Goal: Task Accomplishment & Management: Complete application form

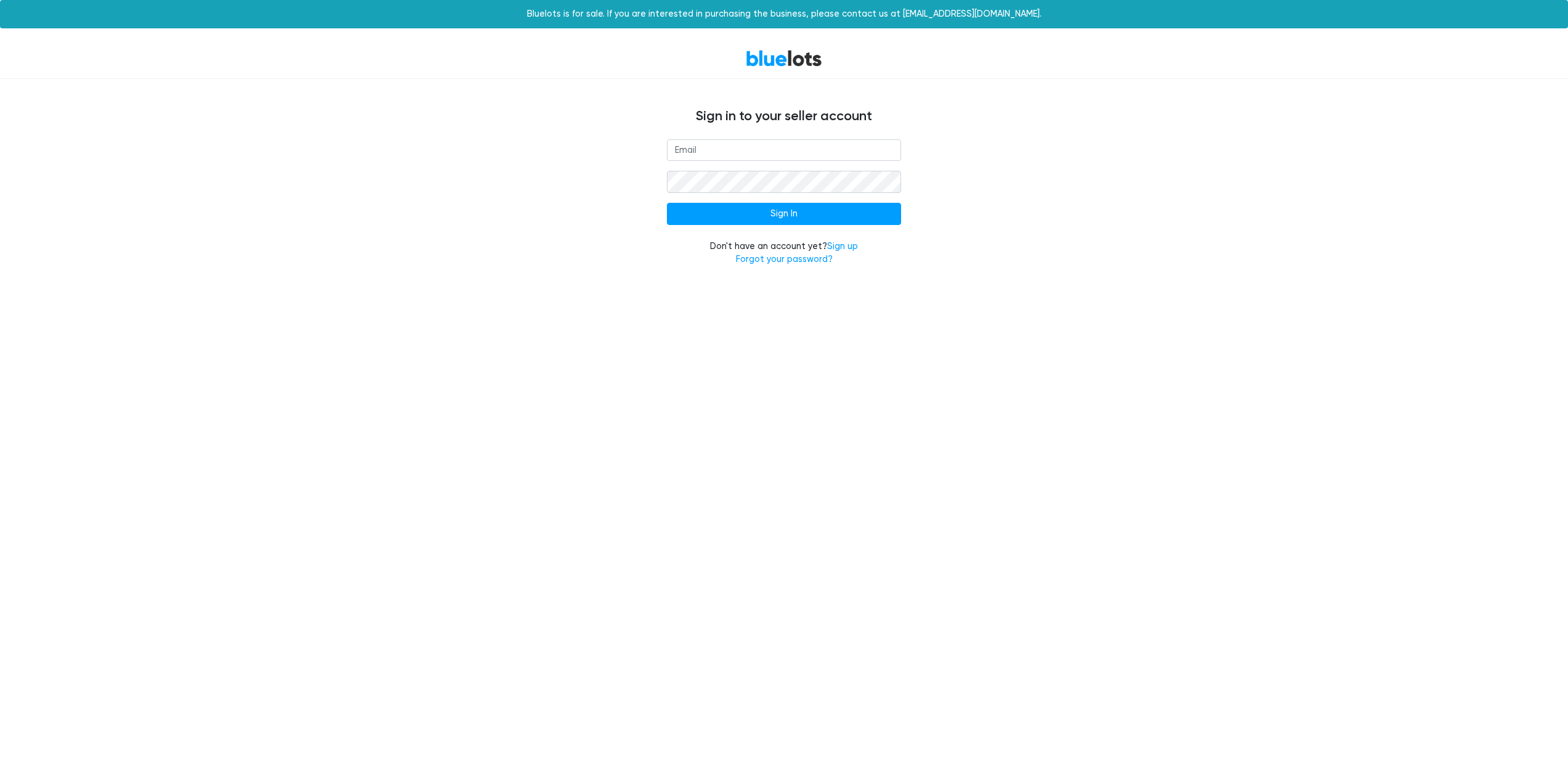
click at [827, 154] on input "email" at bounding box center [784, 150] width 234 height 22
click at [0, 281] on nordpass-autofill-portal at bounding box center [0, 281] width 0 height 0
type input "[EMAIL_ADDRESS][DOMAIN_NAME]"
click at [798, 210] on input "Sign In" at bounding box center [784, 213] width 234 height 22
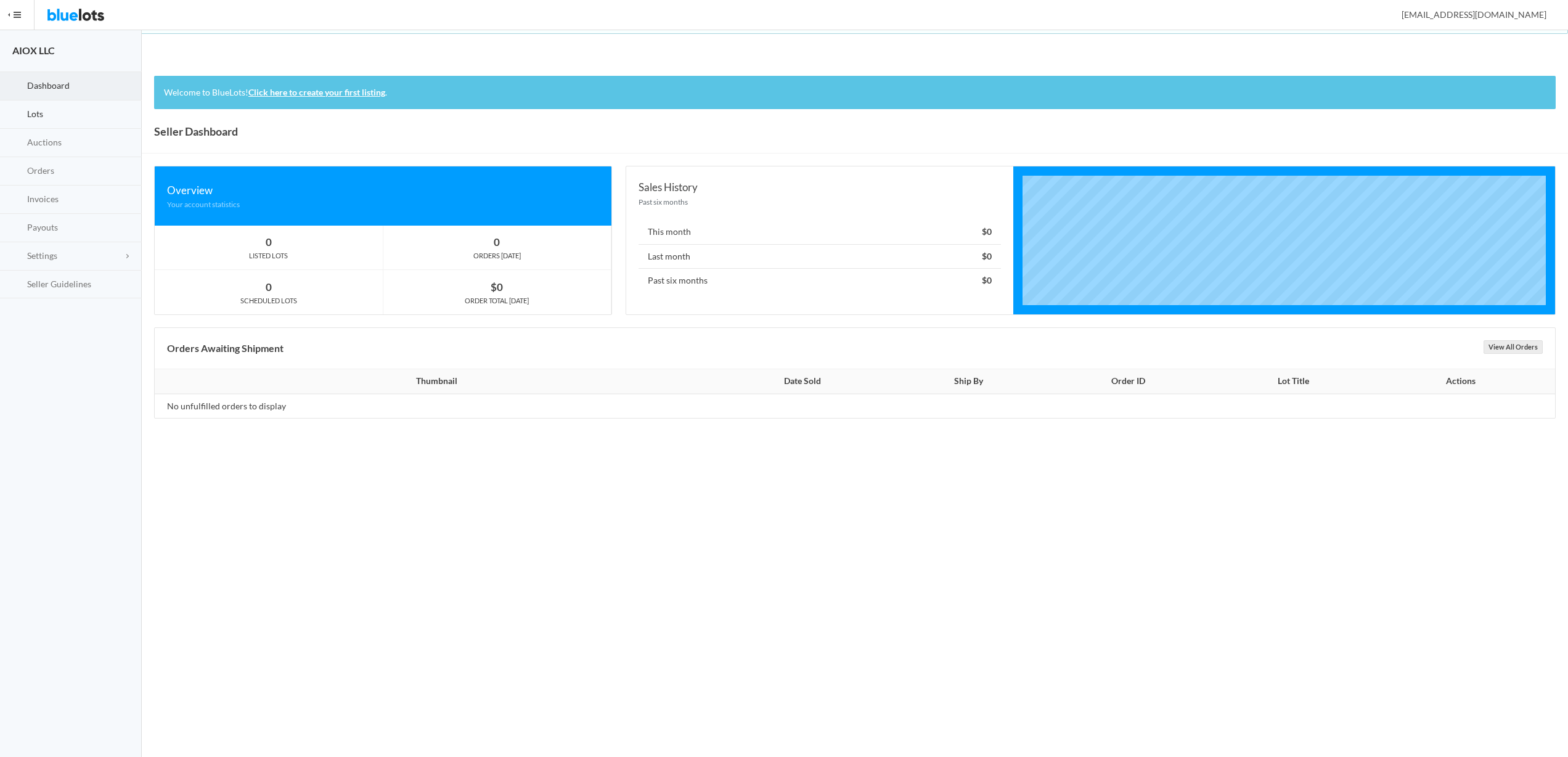
click at [70, 115] on link "Lots" at bounding box center [71, 115] width 142 height 29
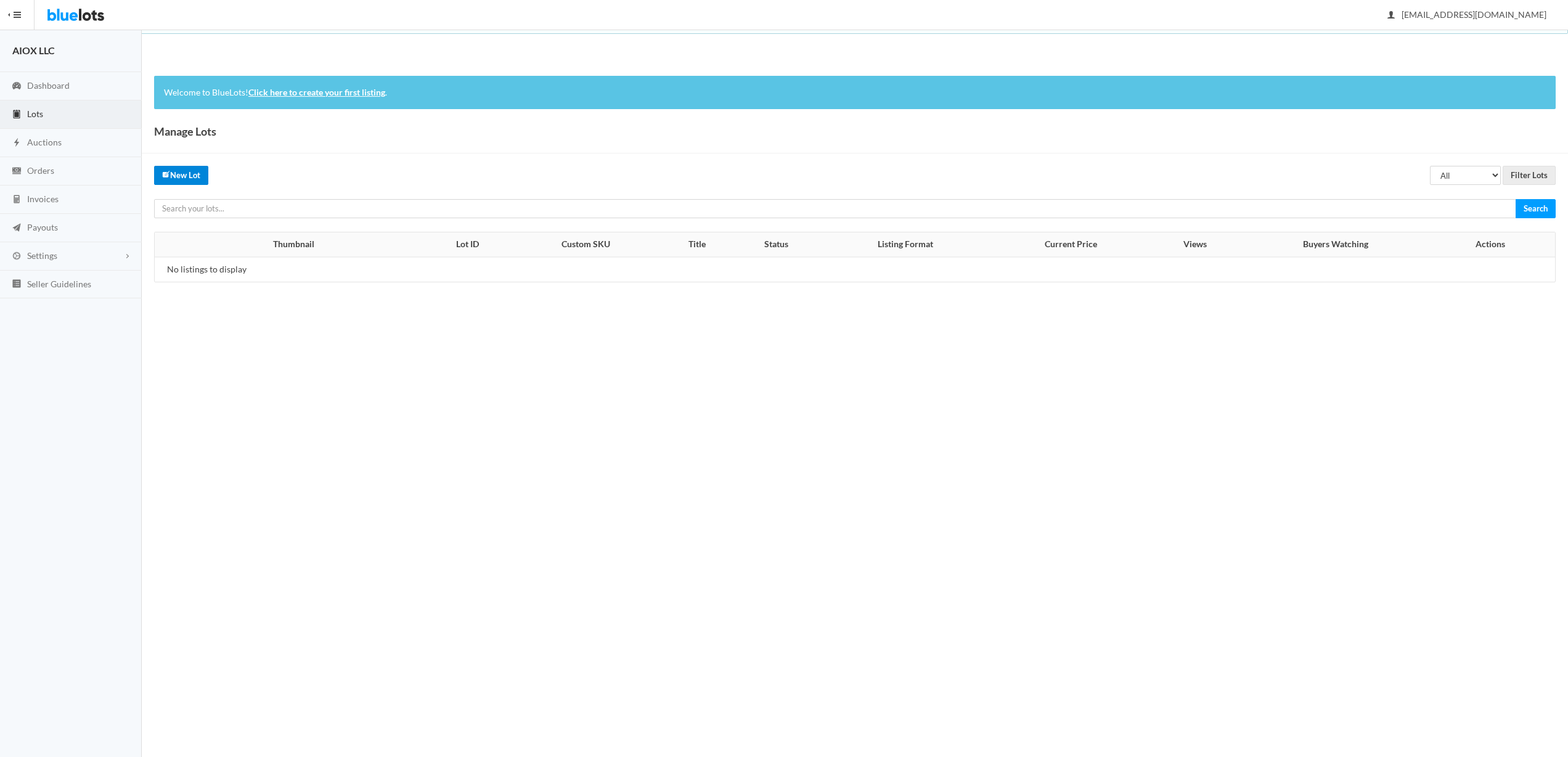
click at [170, 175] on link "New Lot" at bounding box center [181, 175] width 54 height 19
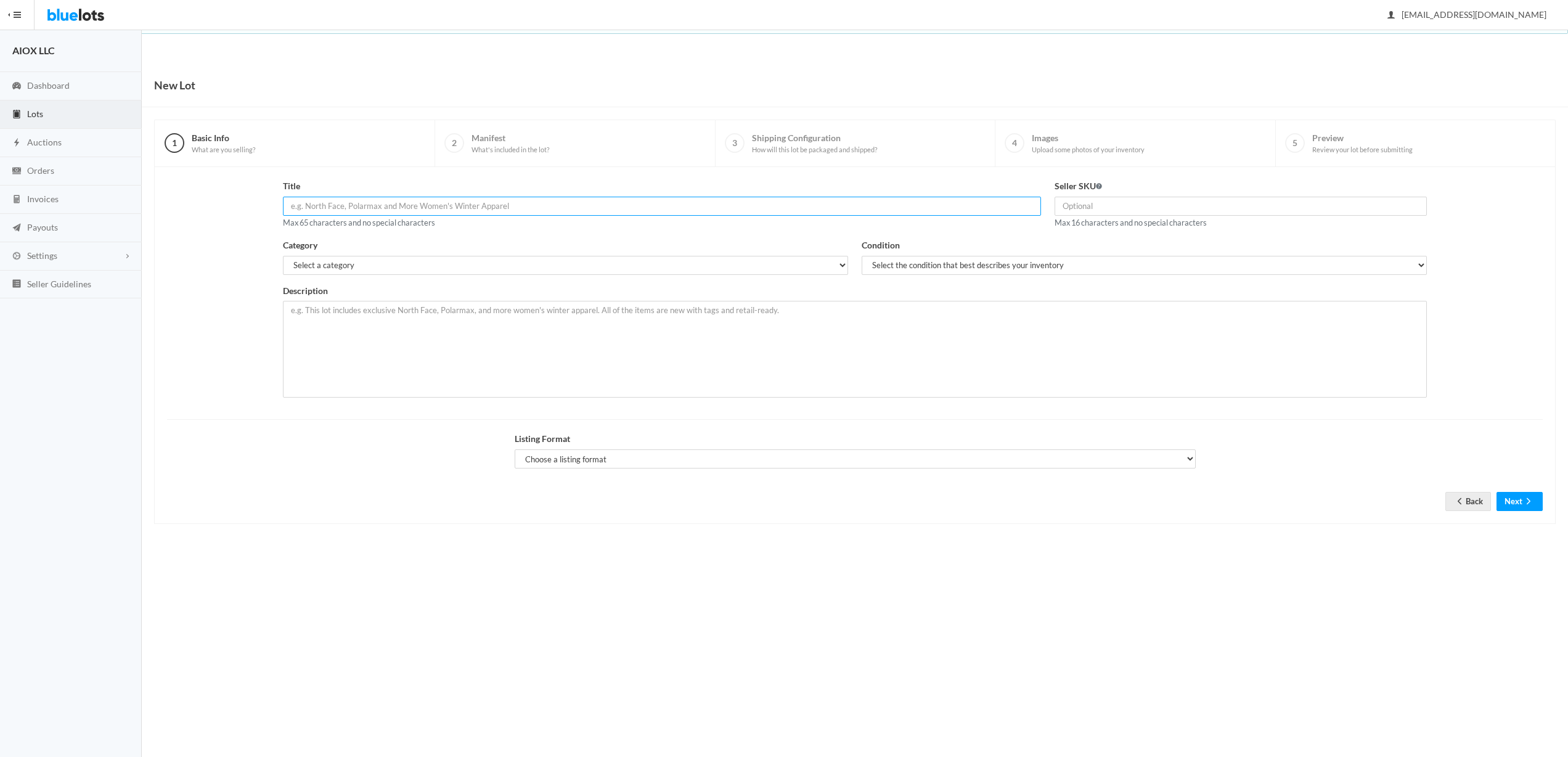
click at [378, 202] on input "text" at bounding box center [662, 206] width 758 height 19
click at [516, 204] on input "text" at bounding box center [662, 206] width 758 height 19
paste input "Aiox Magnetic USB-C to USB-C Charging Cable Nylon Braided 60W (1m"
drag, startPoint x: 577, startPoint y: 205, endPoint x: 386, endPoint y: 206, distance: 191.0
click at [386, 206] on input "Aiox Magnetic USB-C to USB-C Charging Cable Nylon Braided 60W (1m" at bounding box center [662, 206] width 758 height 19
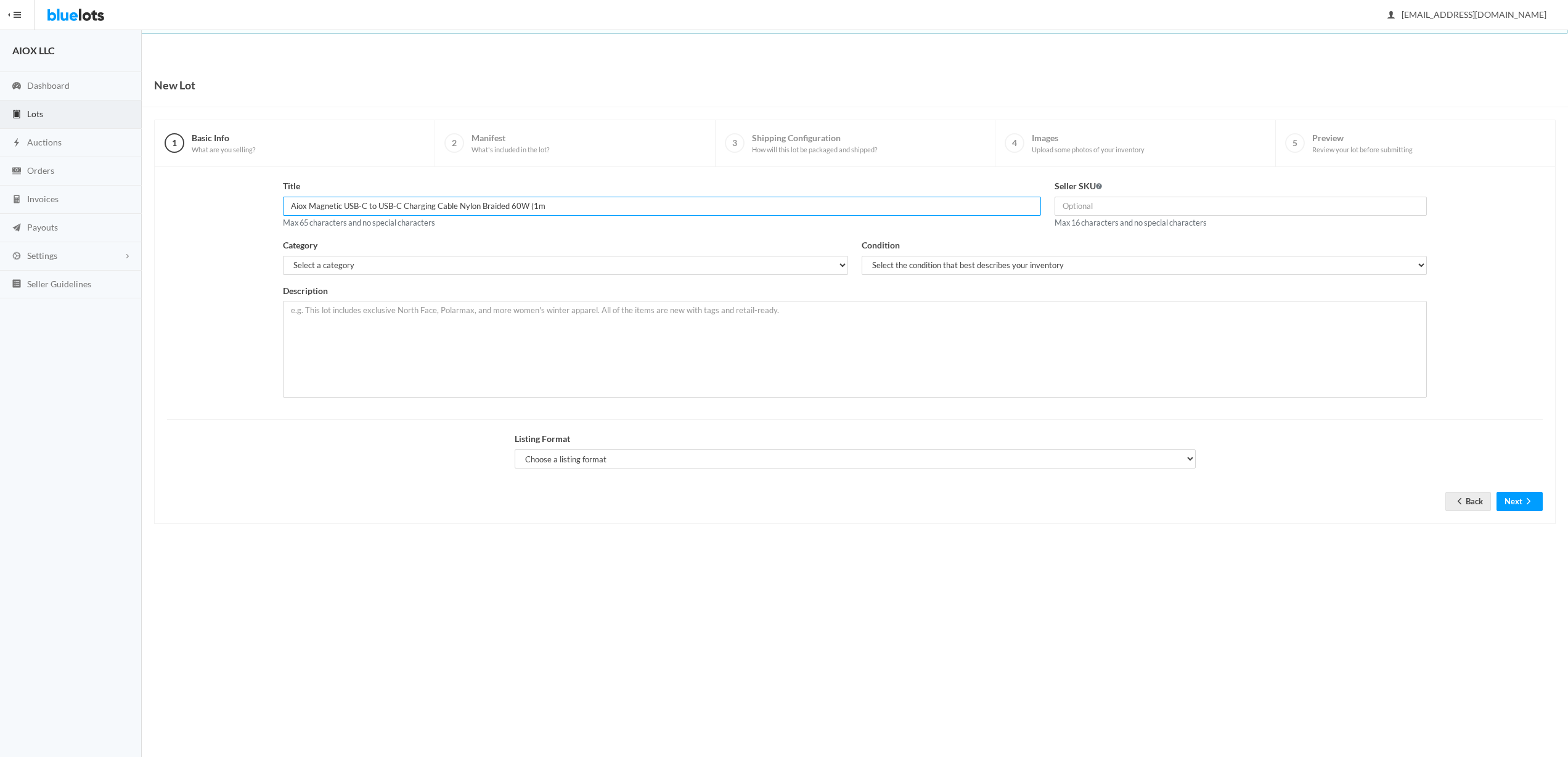
click at [386, 206] on input "Aiox Magnetic USB-C to USB-C Charging Cable Nylon Braided 60W (1m" at bounding box center [662, 206] width 758 height 19
drag, startPoint x: 364, startPoint y: 205, endPoint x: 380, endPoint y: 205, distance: 16.0
click at [380, 205] on input "Aiox Magnetic USB-C to USB-C Charging Cable Nylon Braided 60W (1m" at bounding box center [662, 206] width 758 height 19
click at [399, 205] on input "Aiox Magnetic USB-C to USB-C Charging Cable Nylon Braided 60W (1m" at bounding box center [662, 206] width 758 height 19
click at [418, 204] on input "Aiox Magnetic USB-C to USB-C Charging Cable Nylon Braided 60W (1m" at bounding box center [662, 206] width 758 height 19
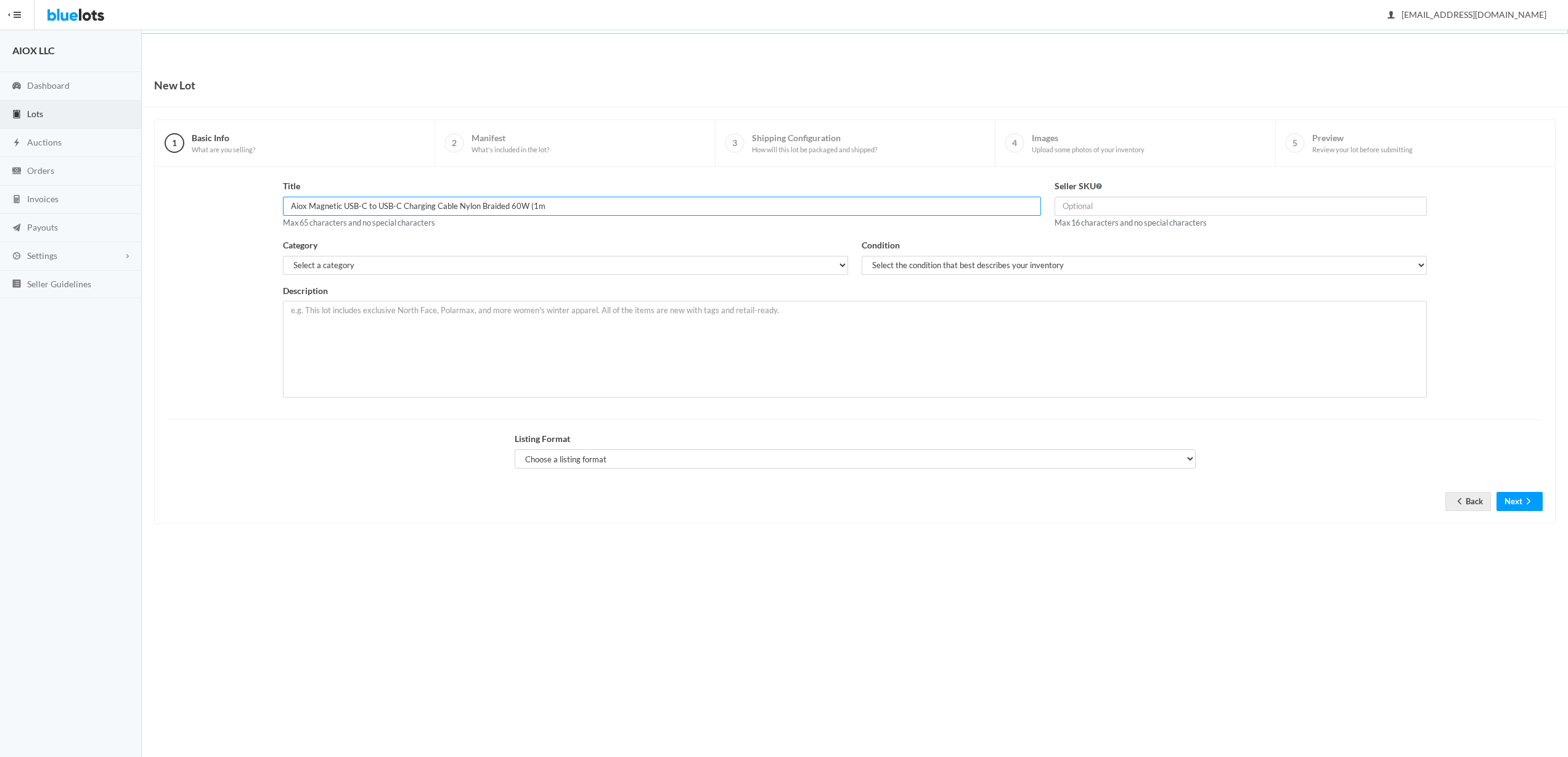
drag, startPoint x: 398, startPoint y: 203, endPoint x: 370, endPoint y: 203, distance: 28.0
click at [370, 203] on input "Aiox Magnetic USB-C to USB-C Charging Cable Nylon Braided 60W (1m" at bounding box center [662, 206] width 758 height 19
click at [426, 204] on input "Aiox Magnetic USB-C Charging Cable Nylon Braided 60W (1m" at bounding box center [662, 206] width 758 height 19
click at [524, 210] on input "Aiox Magnetic USB-C Charging Cable Braided 60W (1m" at bounding box center [662, 206] width 758 height 19
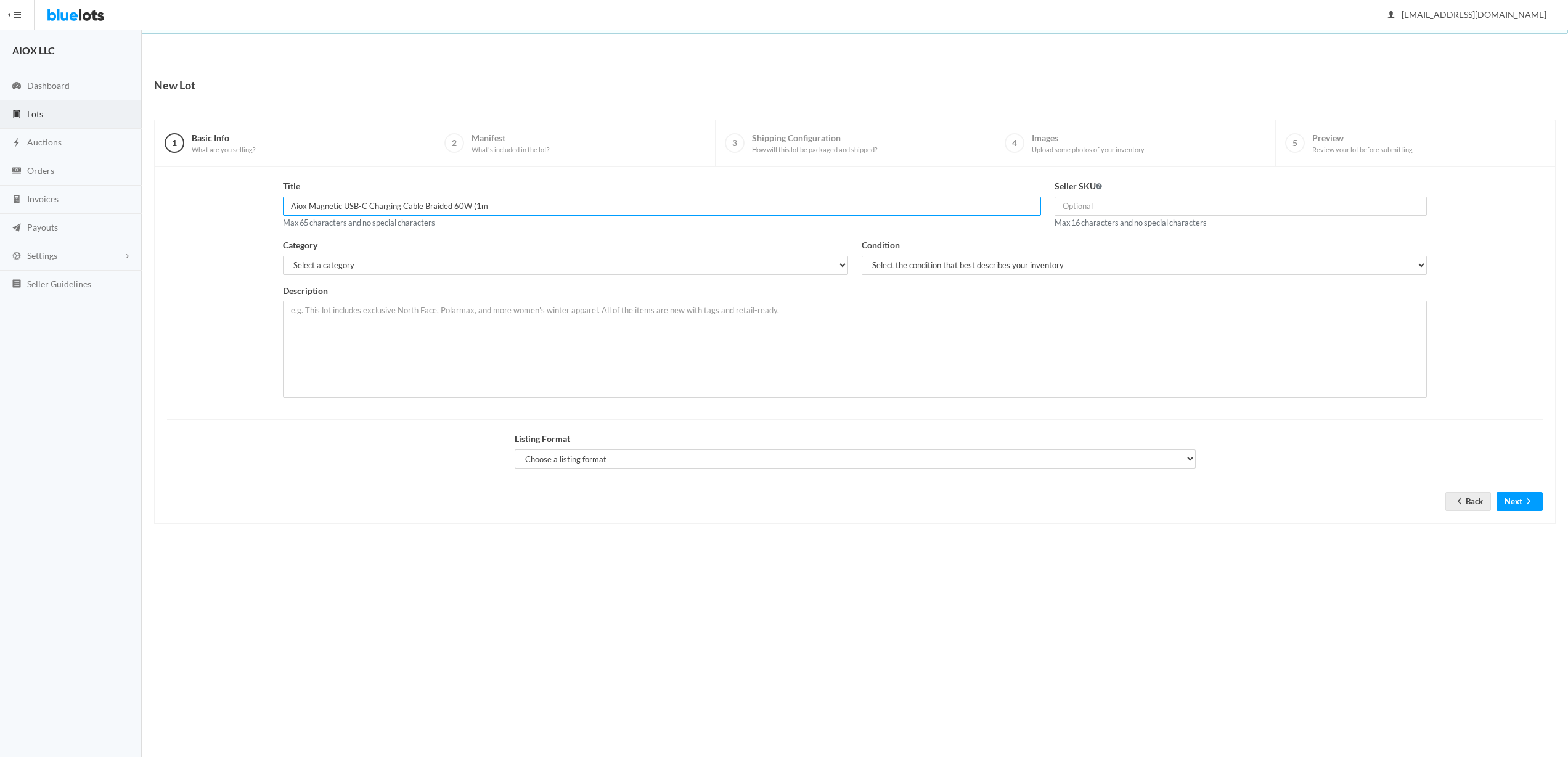
drag, startPoint x: 472, startPoint y: 205, endPoint x: 542, endPoint y: 207, distance: 70.0
click at [542, 207] on input "Aiox Magnetic USB-C Charging Cable Braided 60W (1m" at bounding box center [662, 206] width 758 height 19
paste input "(1m/3.3ft)"
click at [472, 203] on input "Aiox Magnetic USB-C Charging Cable Braided 60W ((1m/3.3ft)" at bounding box center [662, 206] width 758 height 19
click at [562, 209] on input "Aiox Magnetic USB-C Charging Cable Braided 60W (1m/3.3ft)" at bounding box center [662, 206] width 758 height 19
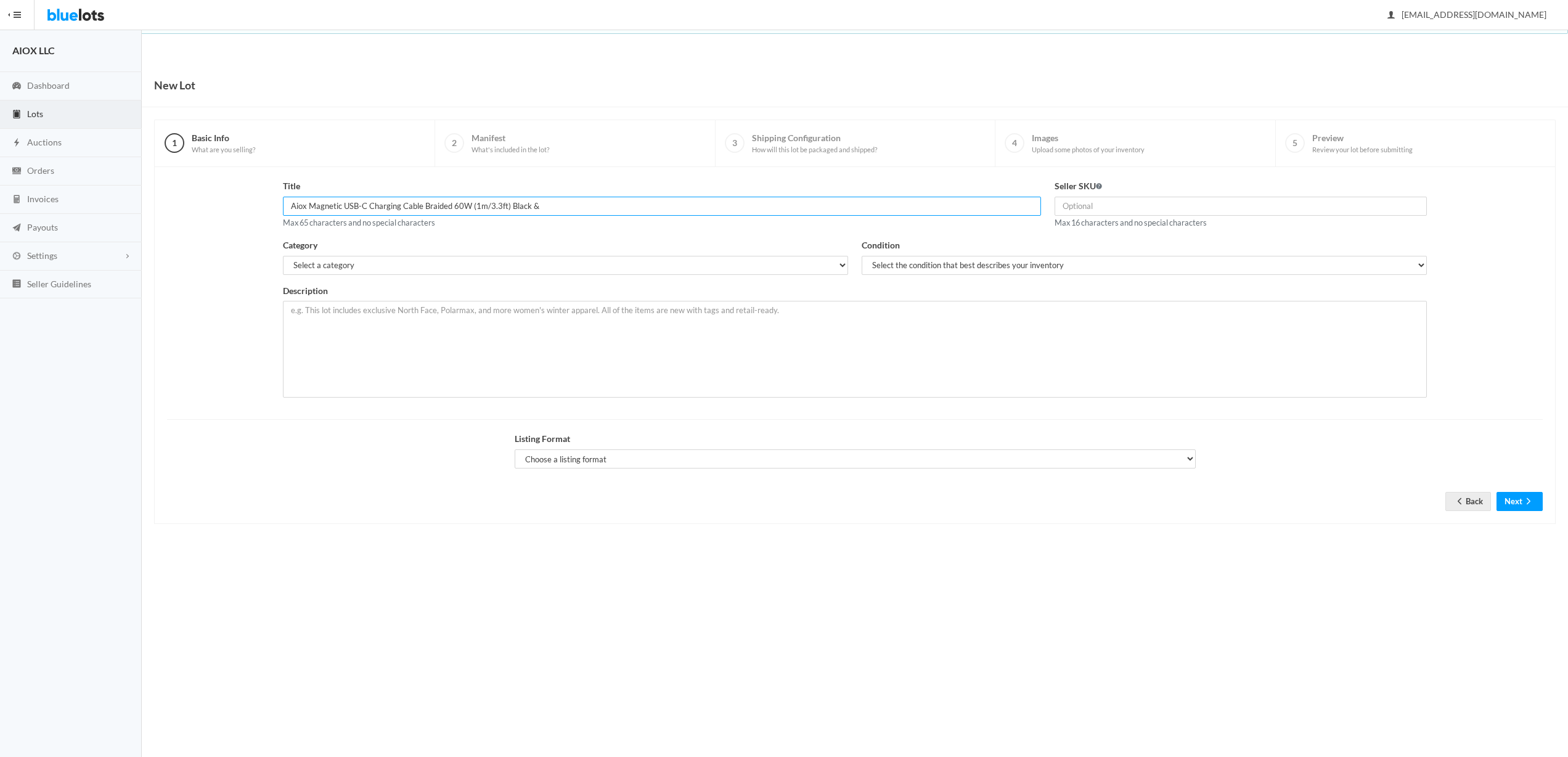
type input "Aiox Magnetic USB-C Charging Cable Braided 60W (1m/3.3ft) Black &"
click at [899, 267] on select "Select the condition that best describes your inventory Brand New Shelf Pulls C…" at bounding box center [1144, 265] width 566 height 19
select select "1"
click at [862, 256] on select "Select the condition that best describes your inventory Brand New Shelf Pulls C…" at bounding box center [1144, 265] width 566 height 19
click at [591, 263] on select "Select a category Electronics Clothing, Shoes & Accessories Appliances Home & G…" at bounding box center [566, 265] width 566 height 19
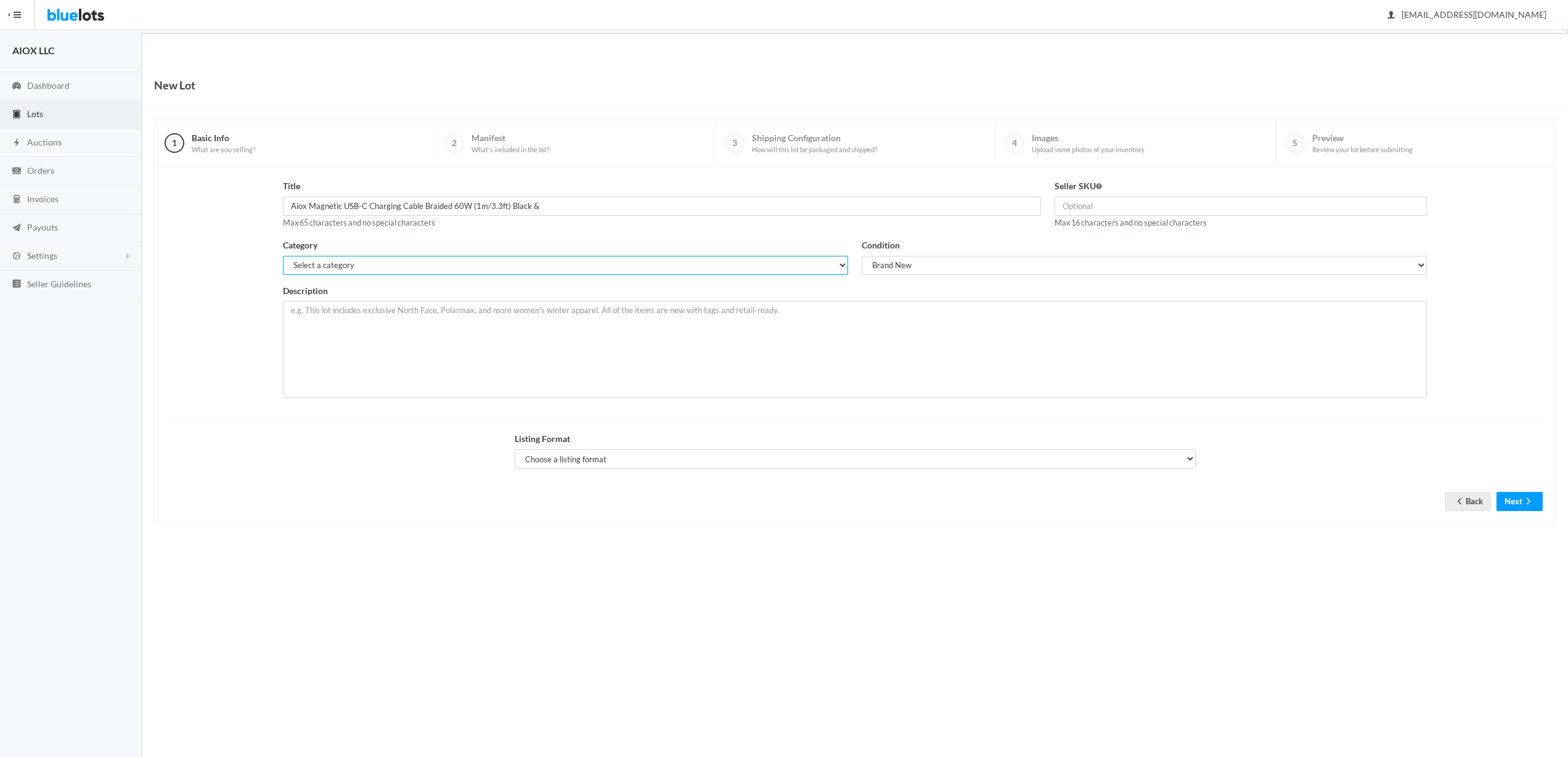
select select "1"
click at [283, 256] on select "Select a category Electronics Clothing, Shoes & Accessories Appliances Home & G…" at bounding box center [566, 265] width 566 height 19
click at [388, 209] on input "Aiox Magnetic USB-C Charging Cable Braided 60W (1m/3.3ft) Black &" at bounding box center [662, 206] width 758 height 19
click at [440, 203] on input "Aiox Magnetic USB-C Charging Cable Braided 60W (1m/3.3ft) Black &" at bounding box center [662, 206] width 758 height 19
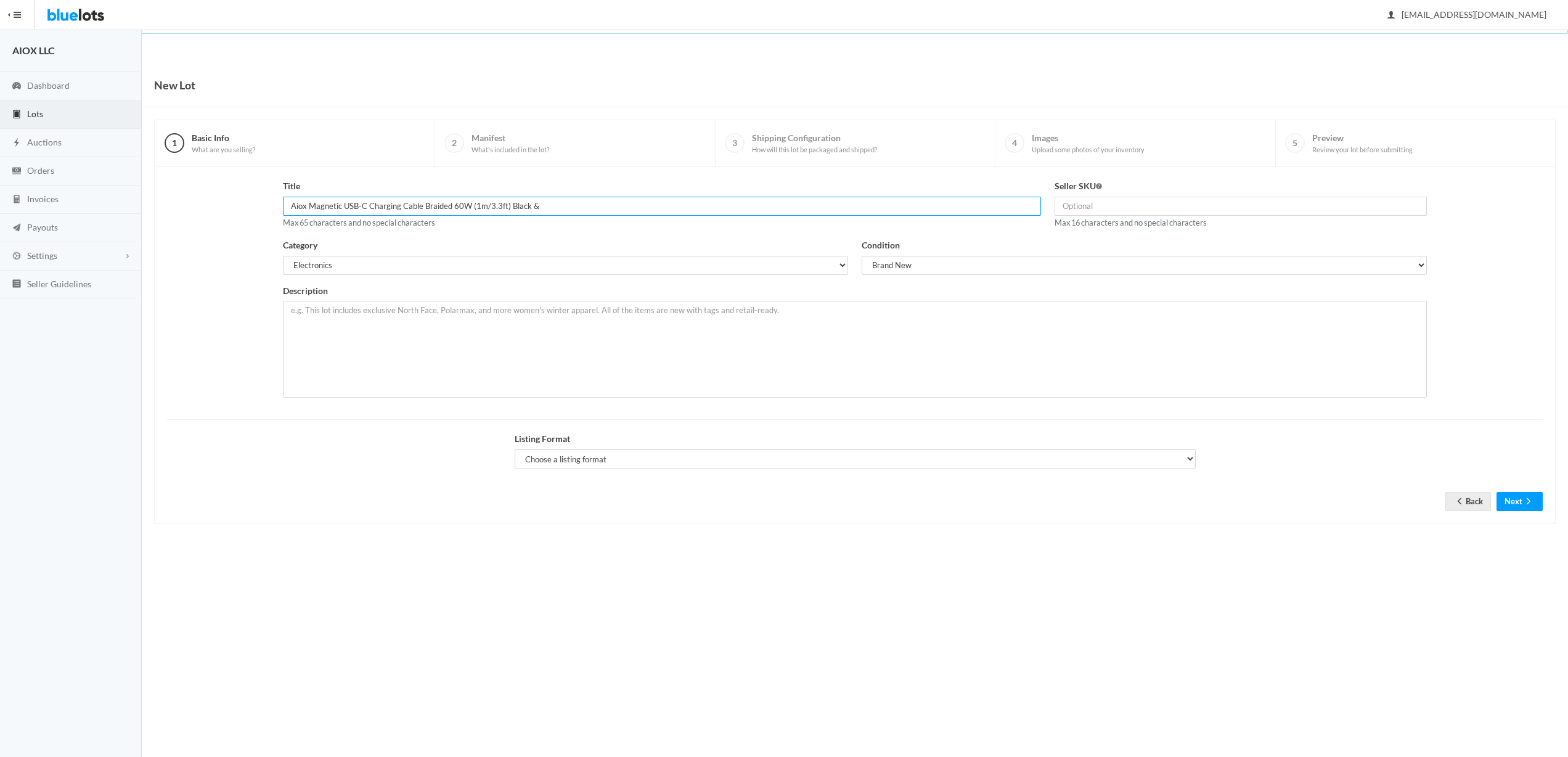
click at [440, 203] on input "Aiox Magnetic USB-C Charging Cable Braided 60W (1m/3.3ft) Black &" at bounding box center [662, 206] width 758 height 19
click at [388, 208] on input "Aiox Magnetic USB-C Charging Cable Braided 60W (1m/3.3ft) Black &" at bounding box center [662, 206] width 758 height 19
click at [540, 205] on input "Aiox Magnetic USB-C Charging Cable Braided 60W (1m/3.3ft) Black &" at bounding box center [662, 206] width 758 height 19
click at [407, 207] on input "Aiox Magnetic USB-C Charging Cable Braided 60W (1m/3.3ft) Black &" at bounding box center [662, 206] width 758 height 19
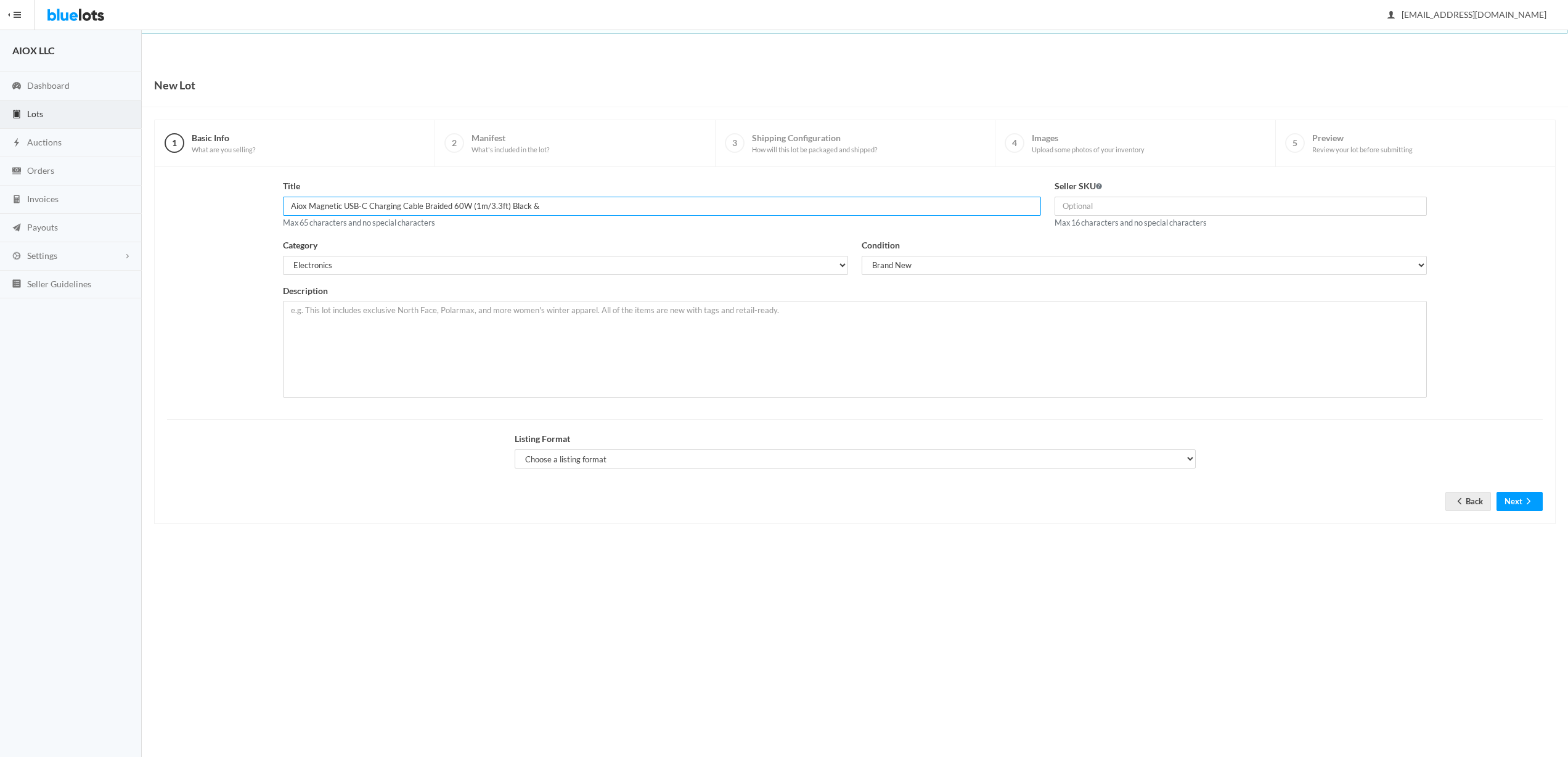
click at [407, 207] on input "Aiox Magnetic USB-C Charging Cable Braided 60W (1m/3.3ft) Black &" at bounding box center [662, 206] width 758 height 19
click at [373, 206] on input "Aiox Magnetic USB-C Charging Cable Braided 60W (1m/3.3ft) Black &" at bounding box center [662, 206] width 758 height 19
click at [420, 207] on input "Aiox Magnetic USB-C Charging Cable Braided 60W (1m/3.3ft) Black &" at bounding box center [662, 206] width 758 height 19
drag, startPoint x: 312, startPoint y: 206, endPoint x: 384, endPoint y: 210, distance: 72.1
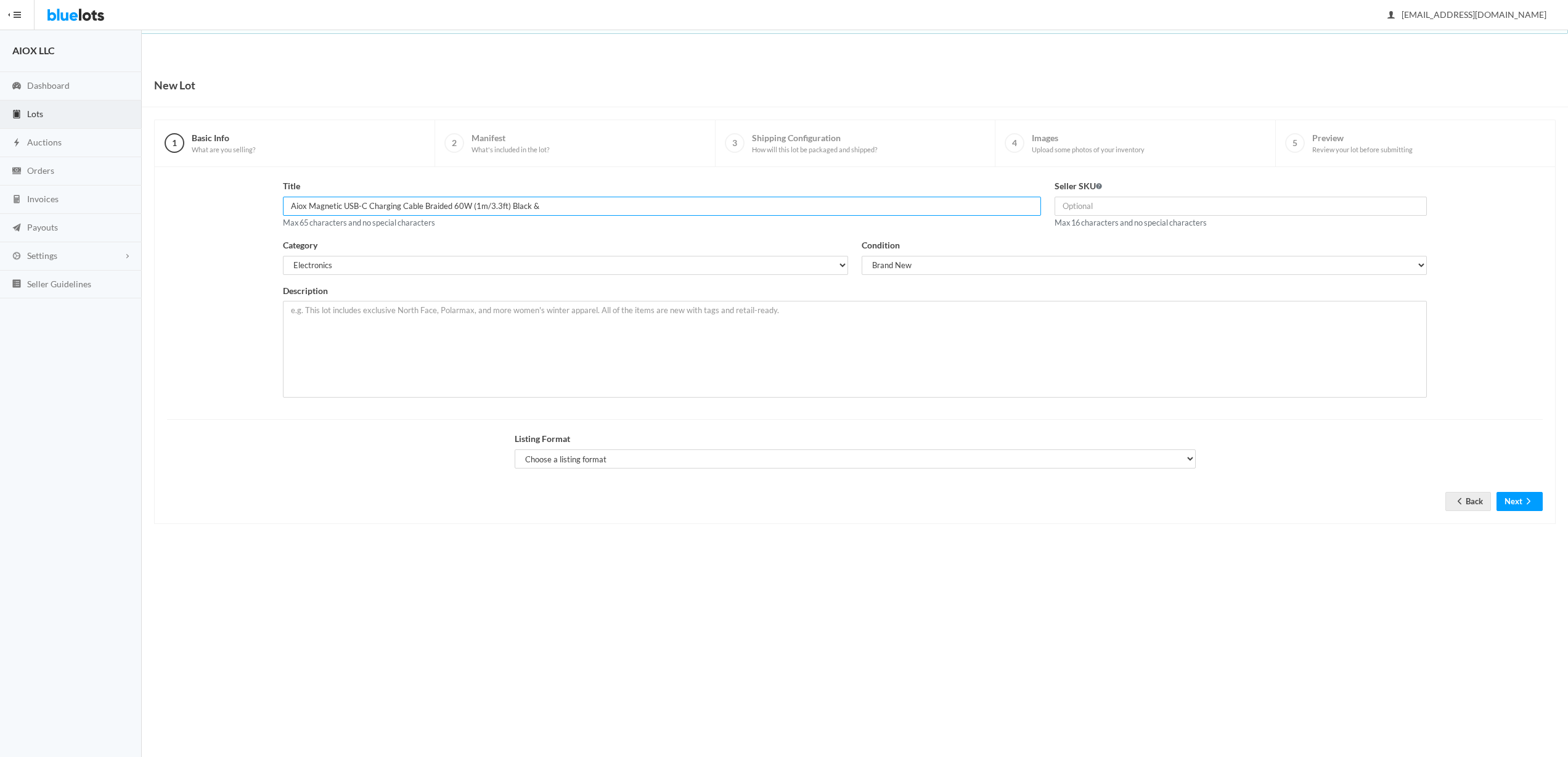
click at [383, 210] on input "Aiox Magnetic USB-C Charging Cable Braided 60W (1m/3.3ft) Black &" at bounding box center [662, 206] width 758 height 19
click at [428, 208] on input "Aiox Magnetic USB-C Charging Cable Braided 60W (1m/3.3ft) Black &" at bounding box center [662, 206] width 758 height 19
click at [371, 205] on input "Aiox Magnetic USB-C Charging Cable Braided 60W (1m/3.3ft) Black &" at bounding box center [662, 206] width 758 height 19
click at [434, 211] on input "Aiox Magnetic USB-C Charging Cable Braided 60W (1m/3.3ft) Black &" at bounding box center [662, 206] width 758 height 19
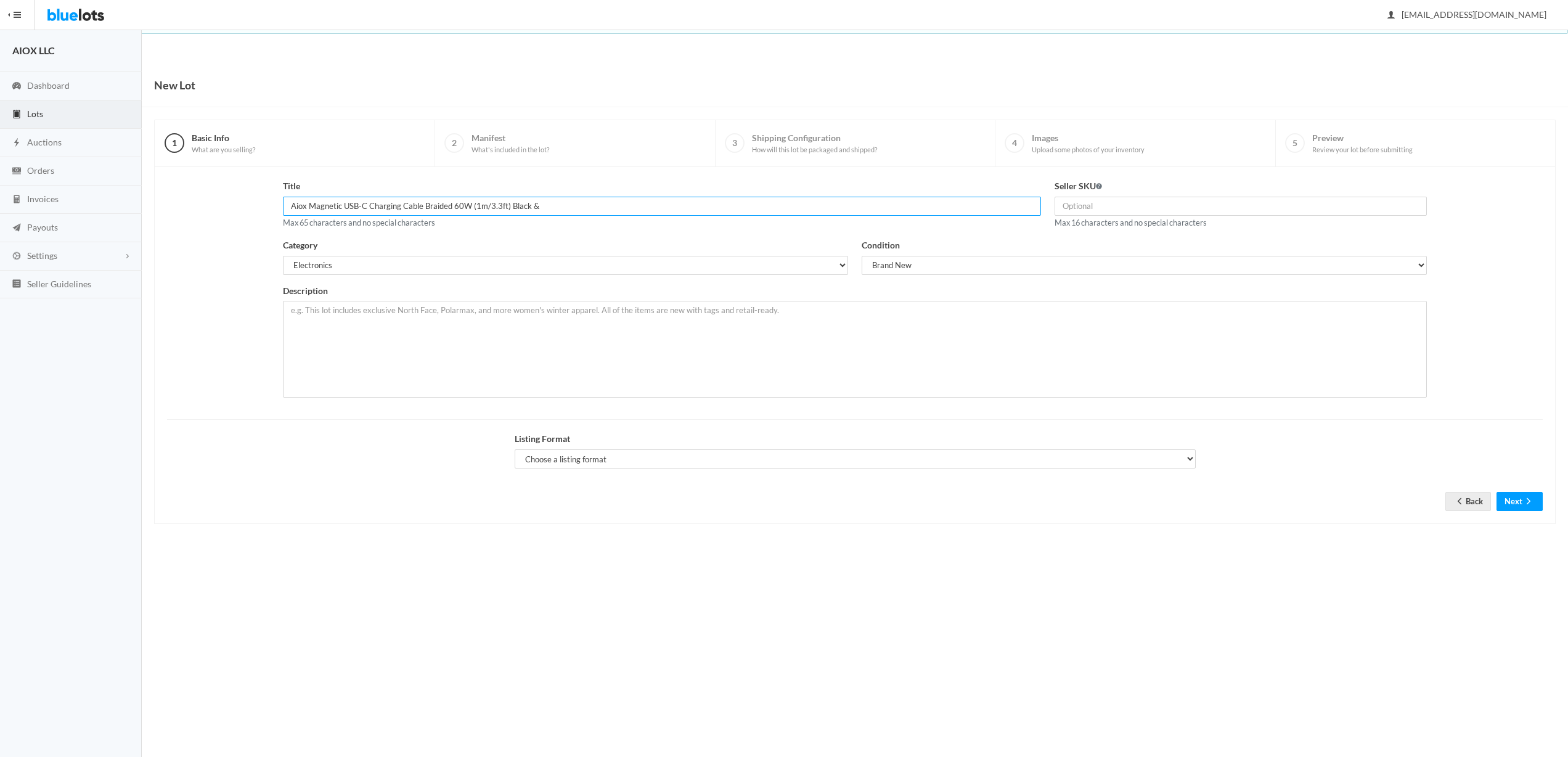
click at [434, 211] on input "Aiox Magnetic USB-C Charging Cable Braided 60W (1m/3.3ft) Black &" at bounding box center [662, 206] width 758 height 19
click at [550, 209] on input "Aiox Magnetic USB-C Charging Cable 60W (1m/3.3ft) Black &" at bounding box center [662, 206] width 758 height 19
click at [629, 235] on div "Title Aiox Magnetic USB-C Charging Cable 60W (1m/3.3ft) Black & White Max 65 ch…" at bounding box center [662, 209] width 772 height 59
click at [607, 213] on input "Aiox Magnetic USB-C Charging Cable 60W (1m/3.3ft) Black & White" at bounding box center [662, 206] width 758 height 19
type input "Aiox Magnetic USB-C Charging Cable 60W (1m/3.3ft) Black & White"
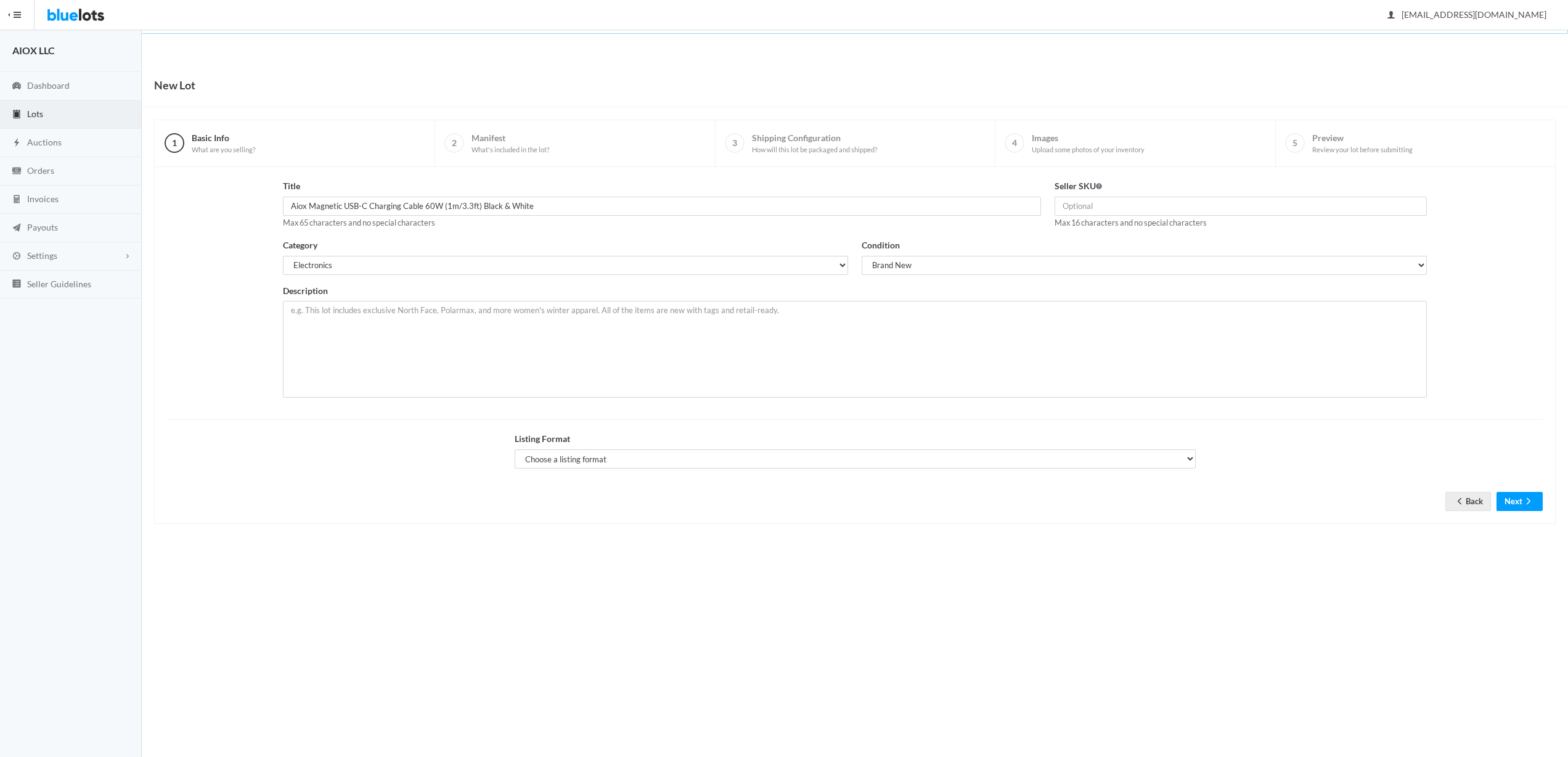
click at [577, 243] on div "Category Select a category Electronics Clothing, Shoes & Accessories Appliances…" at bounding box center [566, 257] width 566 height 37
drag, startPoint x: 306, startPoint y: 205, endPoint x: 376, endPoint y: 205, distance: 70.0
click at [376, 205] on input "Aiox Magnetic USB-C Charging Cable 60W (1m/3.3ft) Black & White" at bounding box center [662, 206] width 758 height 19
click at [376, 205] on input "Aiox Magnetic USB-C Charging Cable 60W (1m/3.3ft) Black & White" at bounding box center [662, 206] width 758 height 19
drag, startPoint x: 384, startPoint y: 205, endPoint x: 330, endPoint y: 205, distance: 54.0
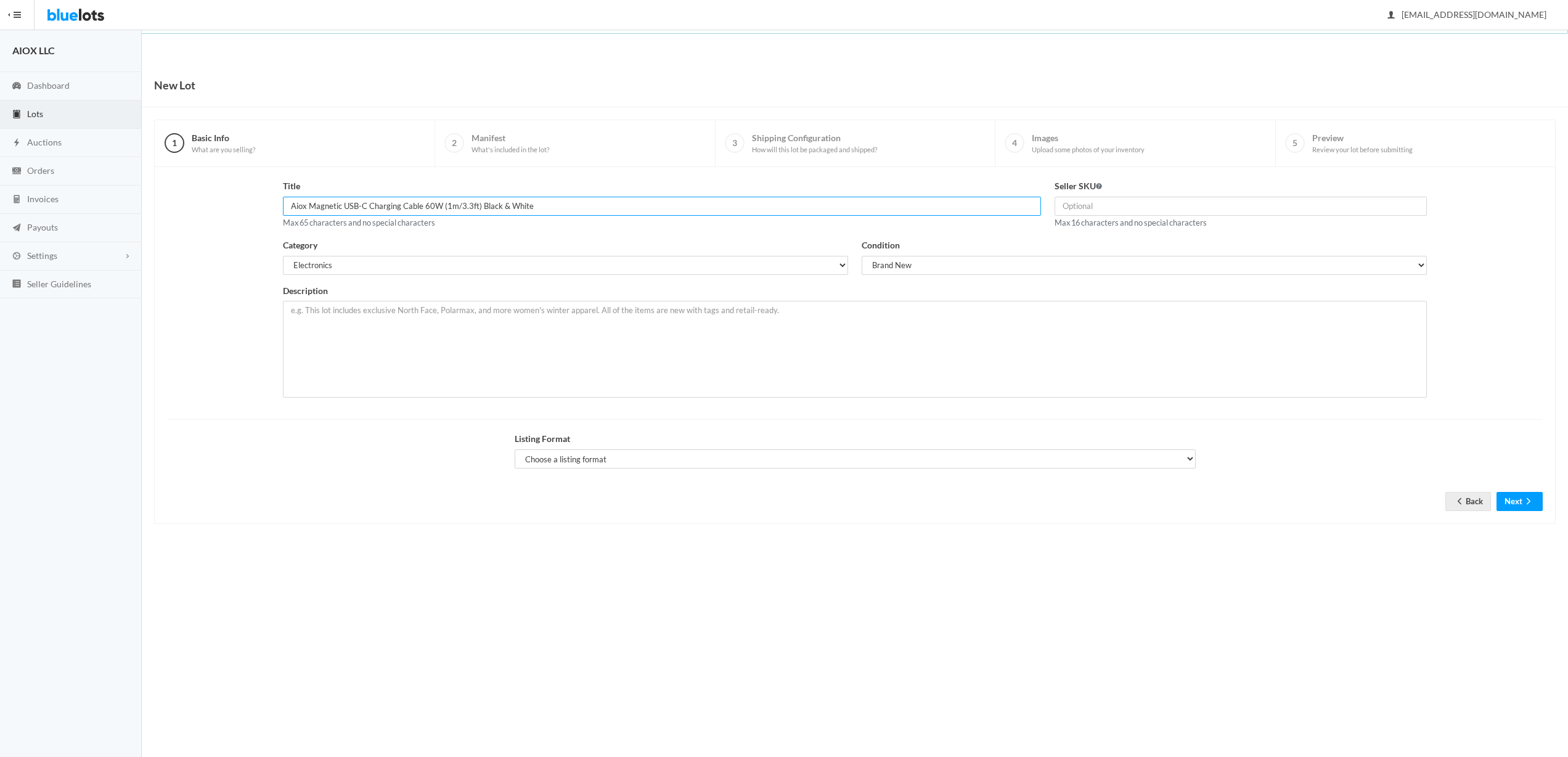
click at [330, 205] on input "Aiox Magnetic USB-C Charging Cable 60W (1m/3.3ft) Black & White" at bounding box center [662, 206] width 758 height 19
click at [329, 205] on input "Aiox Magnetic USB-C Charging Cable 60W (1m/3.3ft) Black & White" at bounding box center [662, 206] width 758 height 19
drag, startPoint x: 348, startPoint y: 206, endPoint x: 378, endPoint y: 204, distance: 30.1
click at [350, 205] on input "Aiox Magnetic USB-C Charging Cable 60W (1m/3.3ft) Black & White" at bounding box center [662, 206] width 758 height 19
click at [441, 210] on input "Aiox Magnetic USB-C Charging Cable 60W (1m/3.3ft) Black & White" at bounding box center [662, 206] width 758 height 19
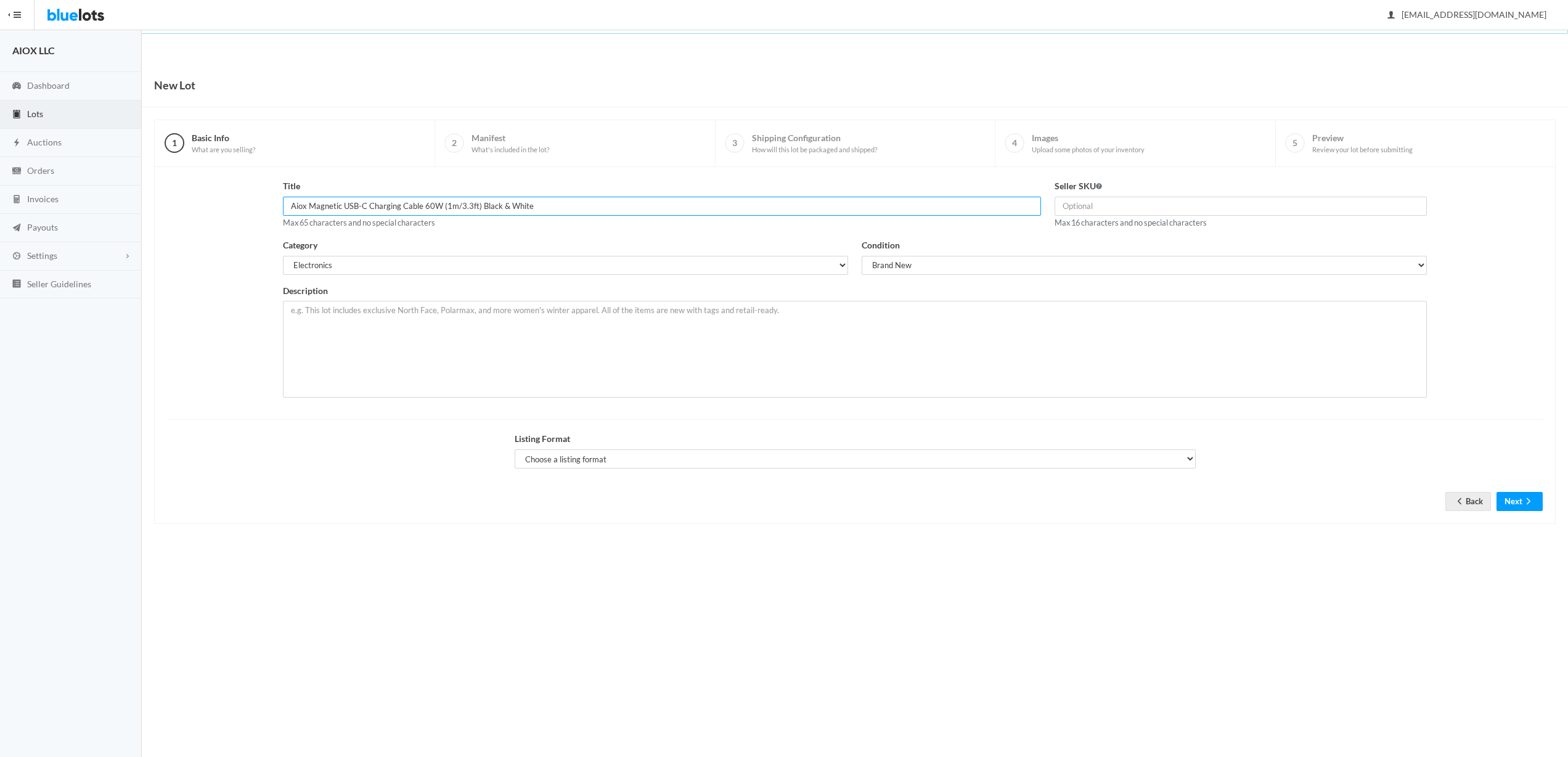
click at [383, 207] on input "Aiox Magnetic USB-C Charging Cable 60W (1m/3.3ft) Black & White" at bounding box center [662, 206] width 758 height 19
click at [542, 209] on input "Aiox Magnetic USB-C Charging Cable 60W (1m/3.3ft) Black & White" at bounding box center [662, 206] width 758 height 19
click at [1075, 204] on input "text" at bounding box center [1240, 206] width 372 height 19
drag, startPoint x: 1062, startPoint y: 223, endPoint x: 1198, endPoint y: 226, distance: 136.0
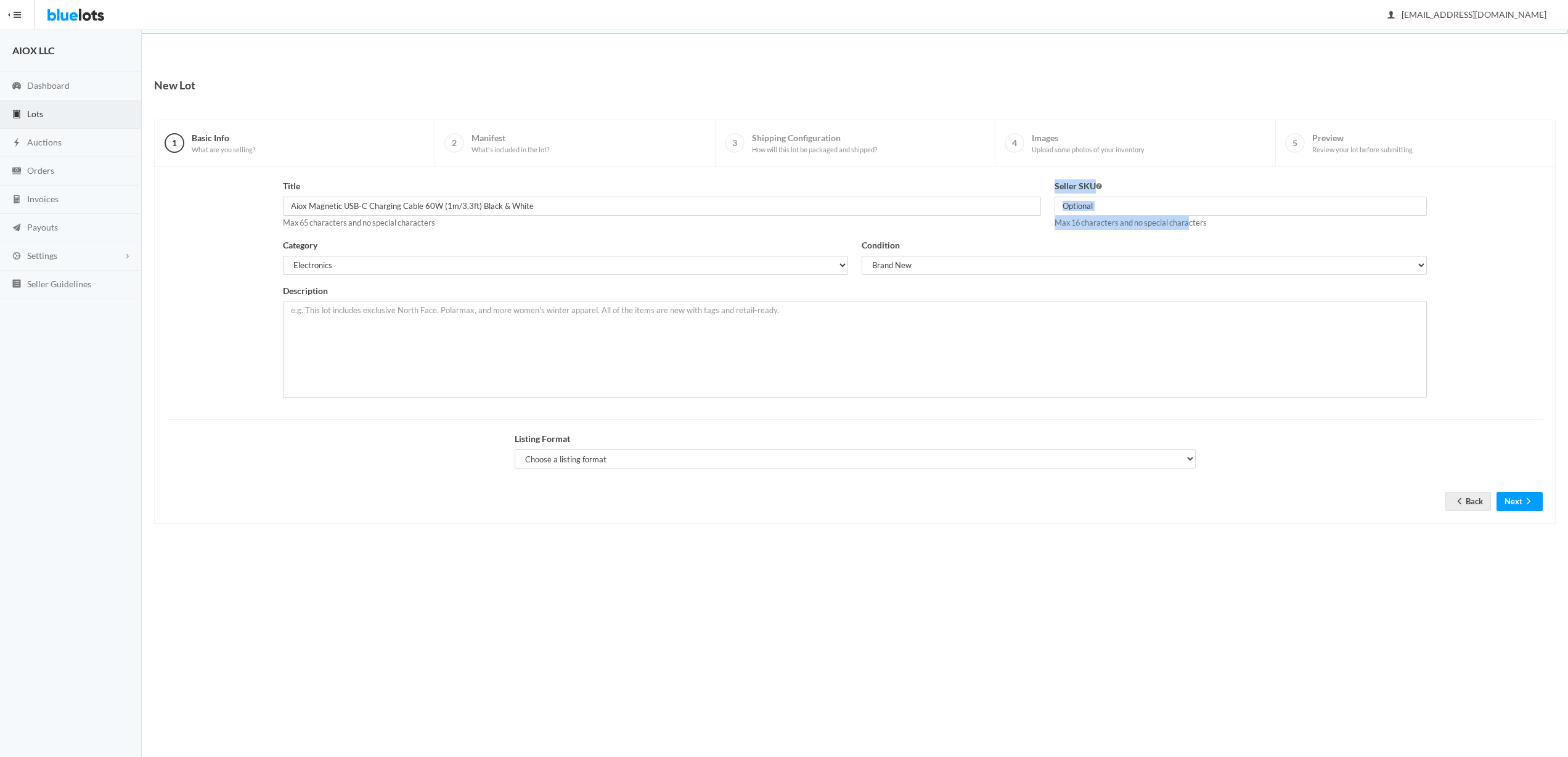
click at [1196, 226] on div "Title Aiox Magnetic USB-C Charging Cable 60W (1m/3.3ft) Black & White Max 65 ch…" at bounding box center [855, 209] width 1158 height 59
click at [1218, 226] on div "Seller SKU Max 16 characters and no special characters" at bounding box center [1240, 204] width 372 height 50
click at [1103, 203] on input "text" at bounding box center [1240, 206] width 372 height 19
click at [1116, 203] on input "text" at bounding box center [1240, 206] width 372 height 19
paste input "AMUCC1"
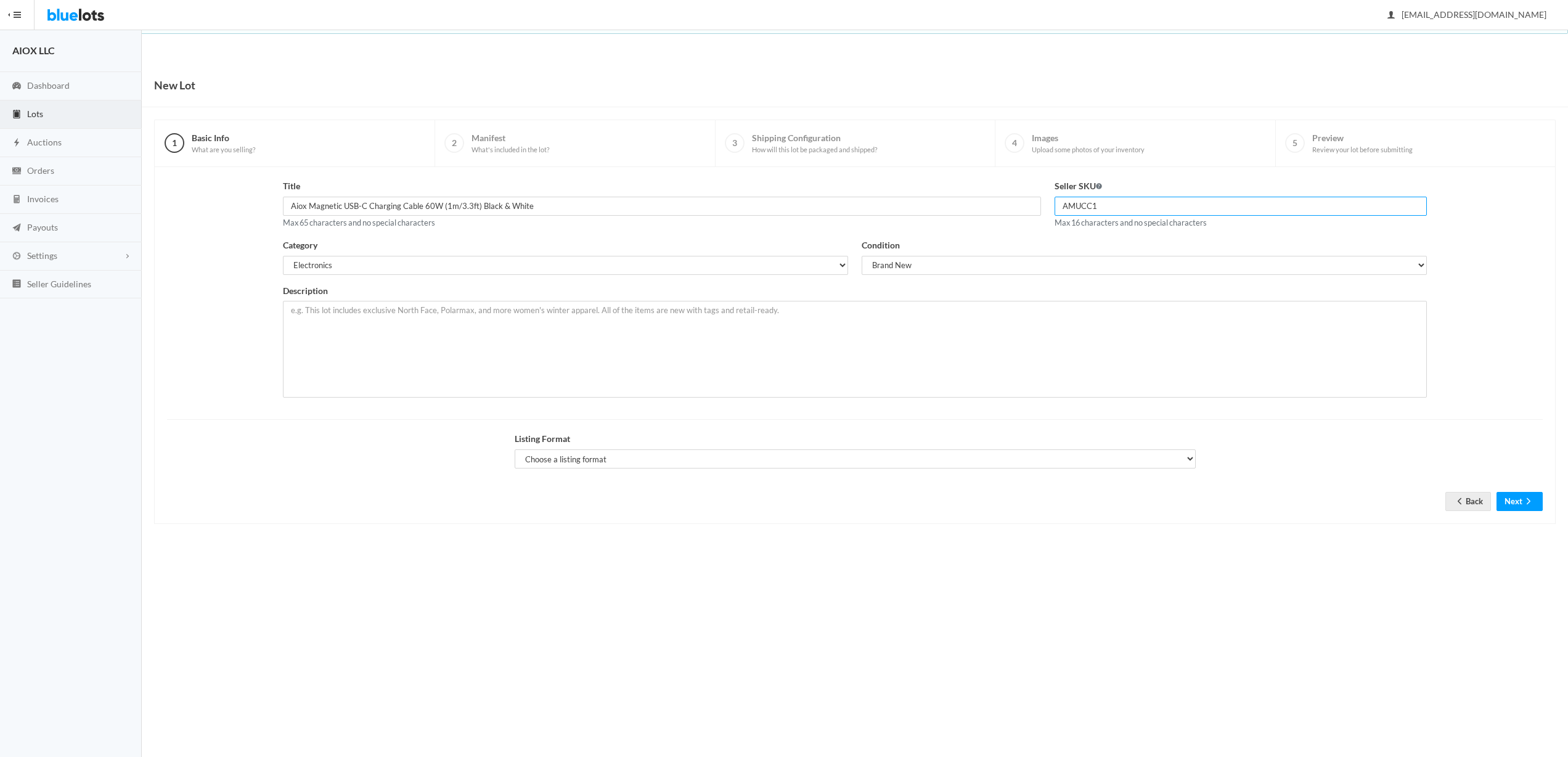
type input "AMUCC1"
drag, startPoint x: 551, startPoint y: 349, endPoint x: 572, endPoint y: 349, distance: 21.0
click at [551, 349] on textarea at bounding box center [855, 349] width 1144 height 97
click at [426, 324] on textarea at bounding box center [855, 349] width 1144 height 97
paste textarea "Elevate your charging experience with the Aiox 60W Magnetic Retractable Nylon B…"
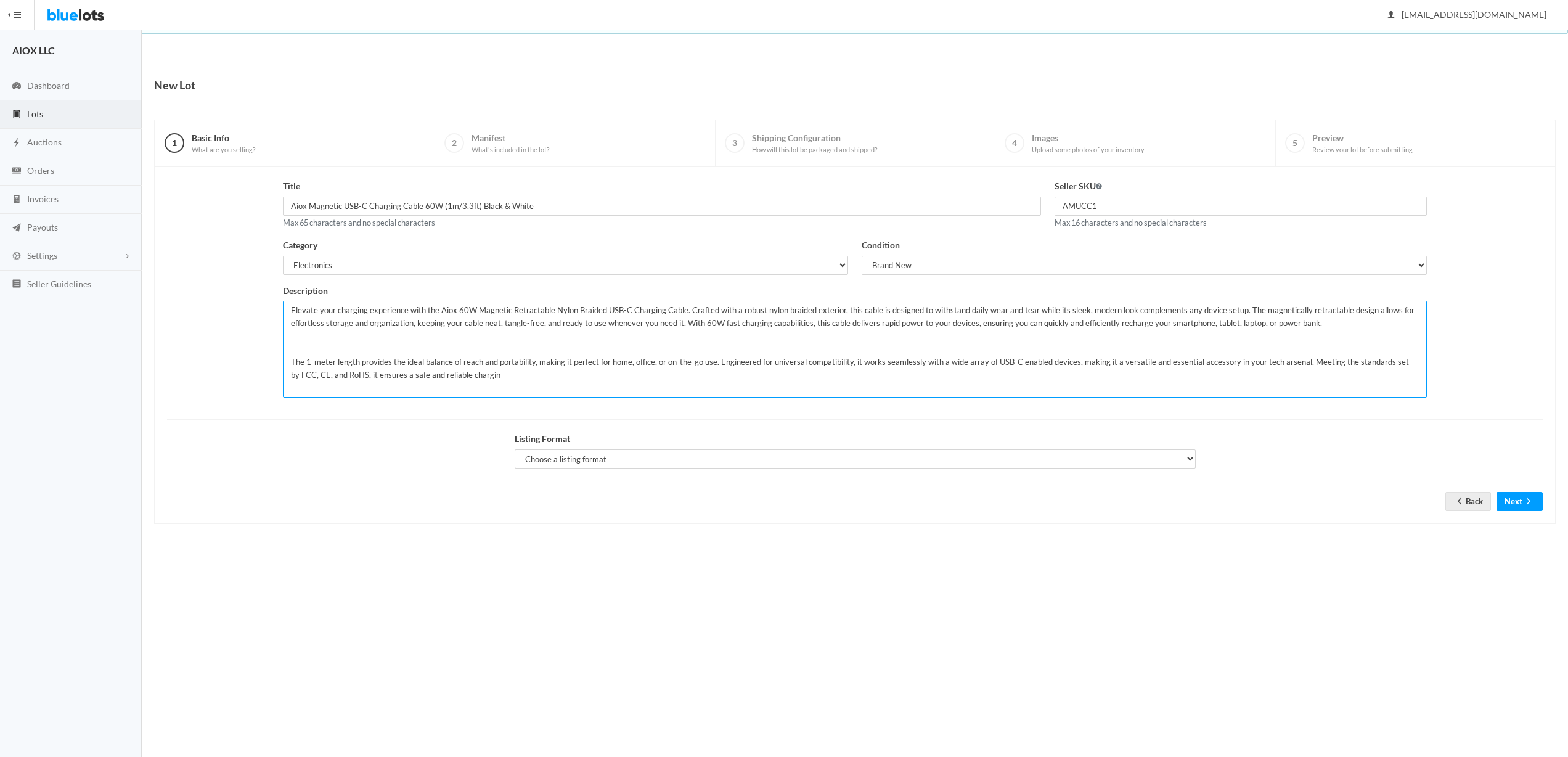
drag, startPoint x: 509, startPoint y: 378, endPoint x: 235, endPoint y: 363, distance: 274.4
click at [235, 363] on div "Title Aiox Magnetic USB-C Charging Cable 60W (1m/3.3ft) Black & White Max 65 ch…" at bounding box center [855, 293] width 1389 height 227
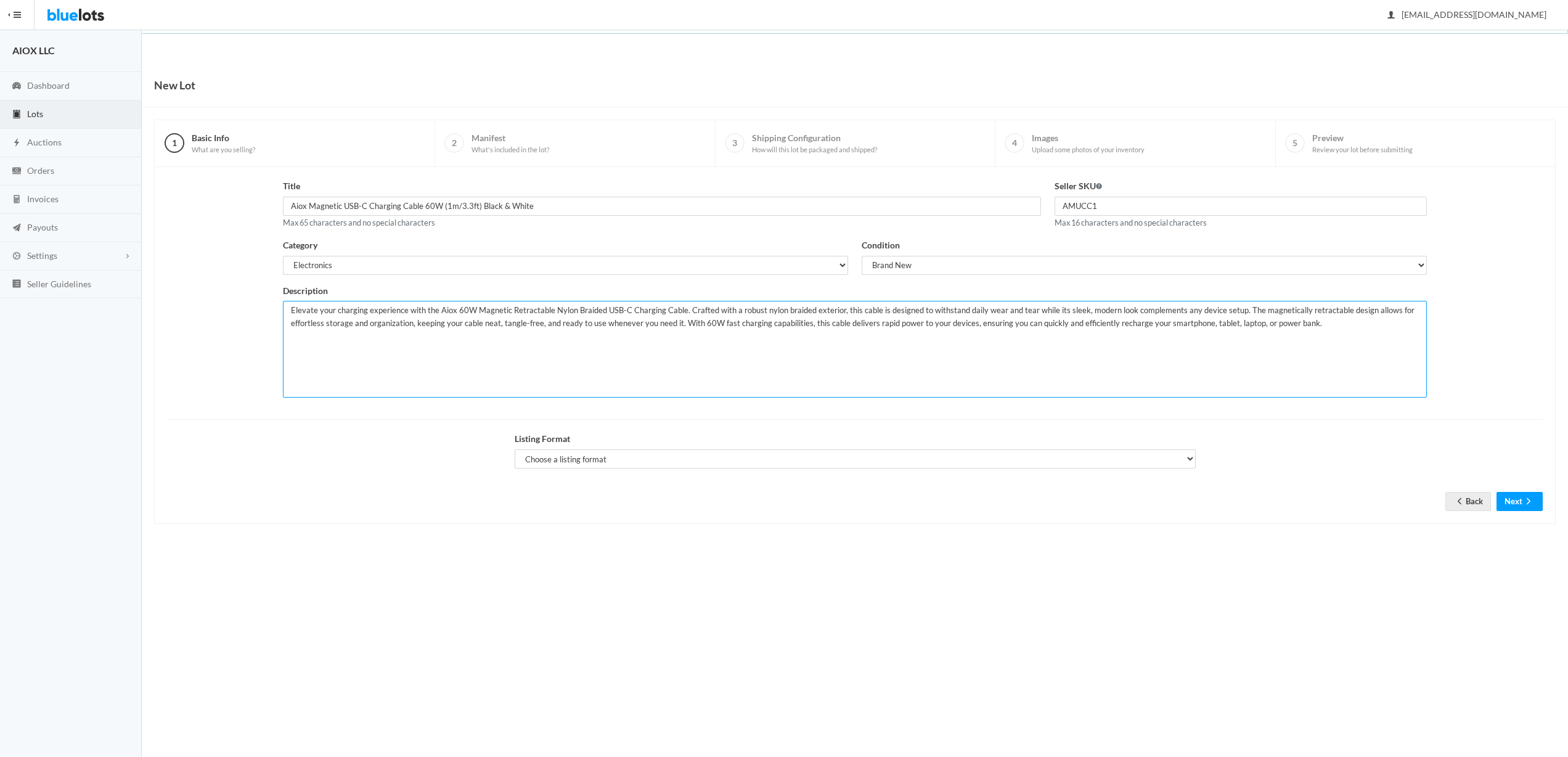
paste textarea "60W Fast Charging: Quick and efficient power delivery for your devices Magnetic…"
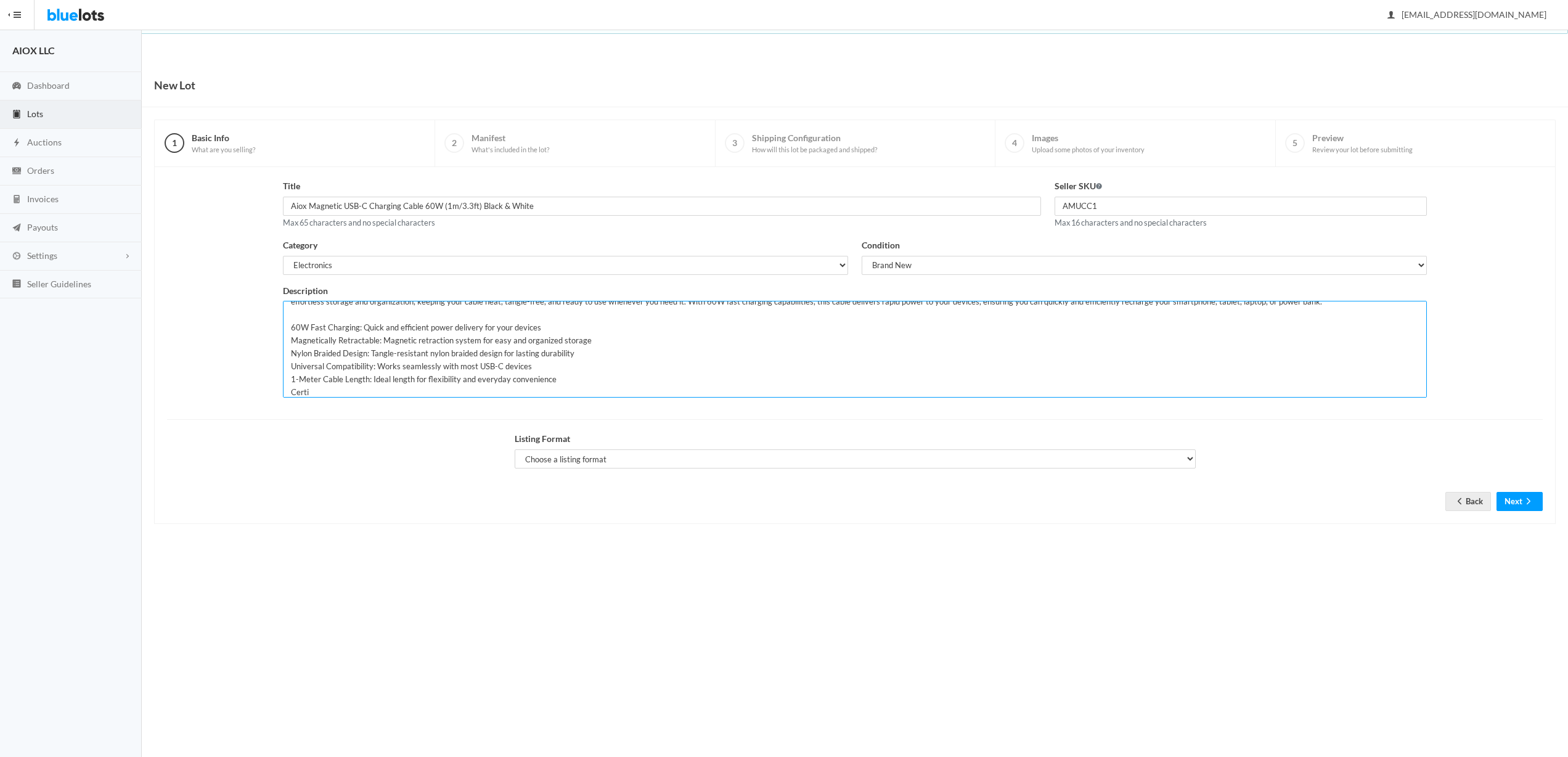
drag, startPoint x: 326, startPoint y: 388, endPoint x: 260, endPoint y: 390, distance: 66.0
click at [260, 390] on div "Title Aiox Magnetic USB-C Charging Cable 60W (1m/3.3ft) Black & White Max 65 ch…" at bounding box center [855, 293] width 1389 height 227
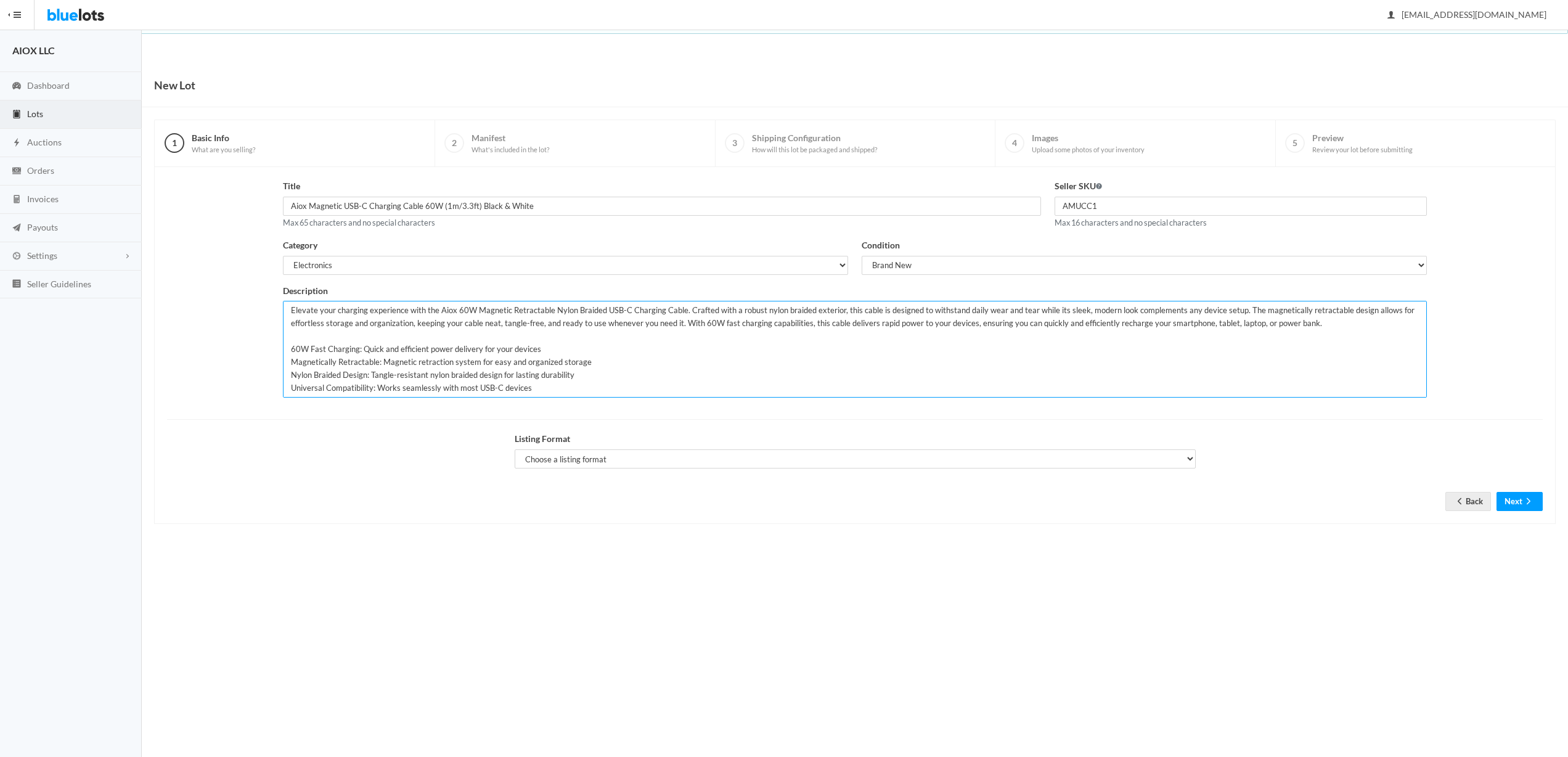
scroll to position [13, 0]
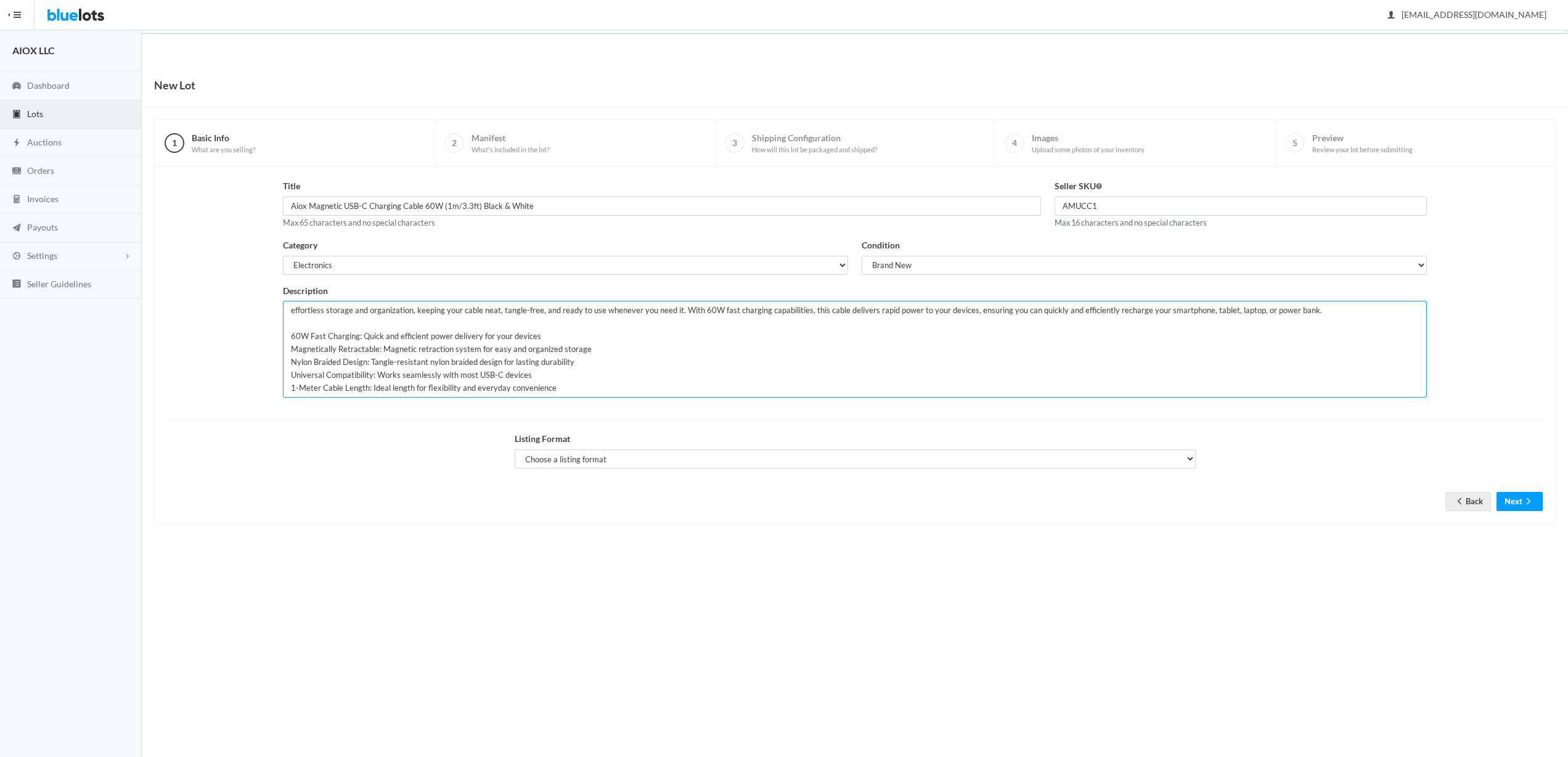
click at [590, 391] on textarea "Elevate your charging experience with the Aiox 60W Magnetic Retractable Nylon B…" at bounding box center [855, 349] width 1144 height 97
drag, startPoint x: 290, startPoint y: 376, endPoint x: 576, endPoint y: 380, distance: 286.0
click at [576, 380] on textarea "Elevate your charging experience with the Aiox 60W Magnetic Retractable Nylon B…" at bounding box center [855, 349] width 1144 height 97
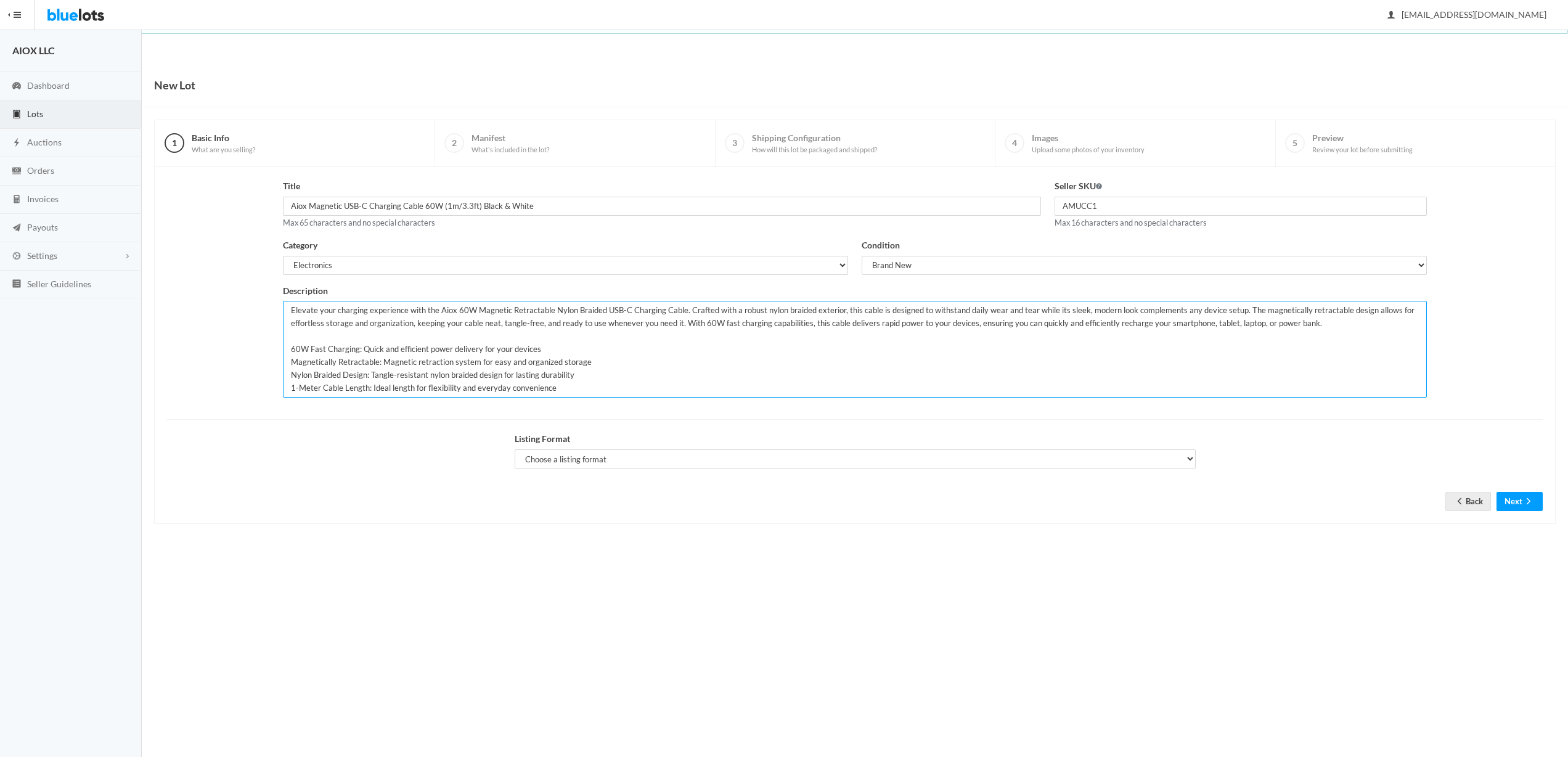
scroll to position [0, 0]
click at [578, 389] on textarea "Elevate your charging experience with the Aiox 60W Magnetic Retractable Nylon B…" at bounding box center [855, 349] width 1144 height 97
paste textarea "Certified Quality: FCC, CE, and RoHS certified for safety and reliabili"
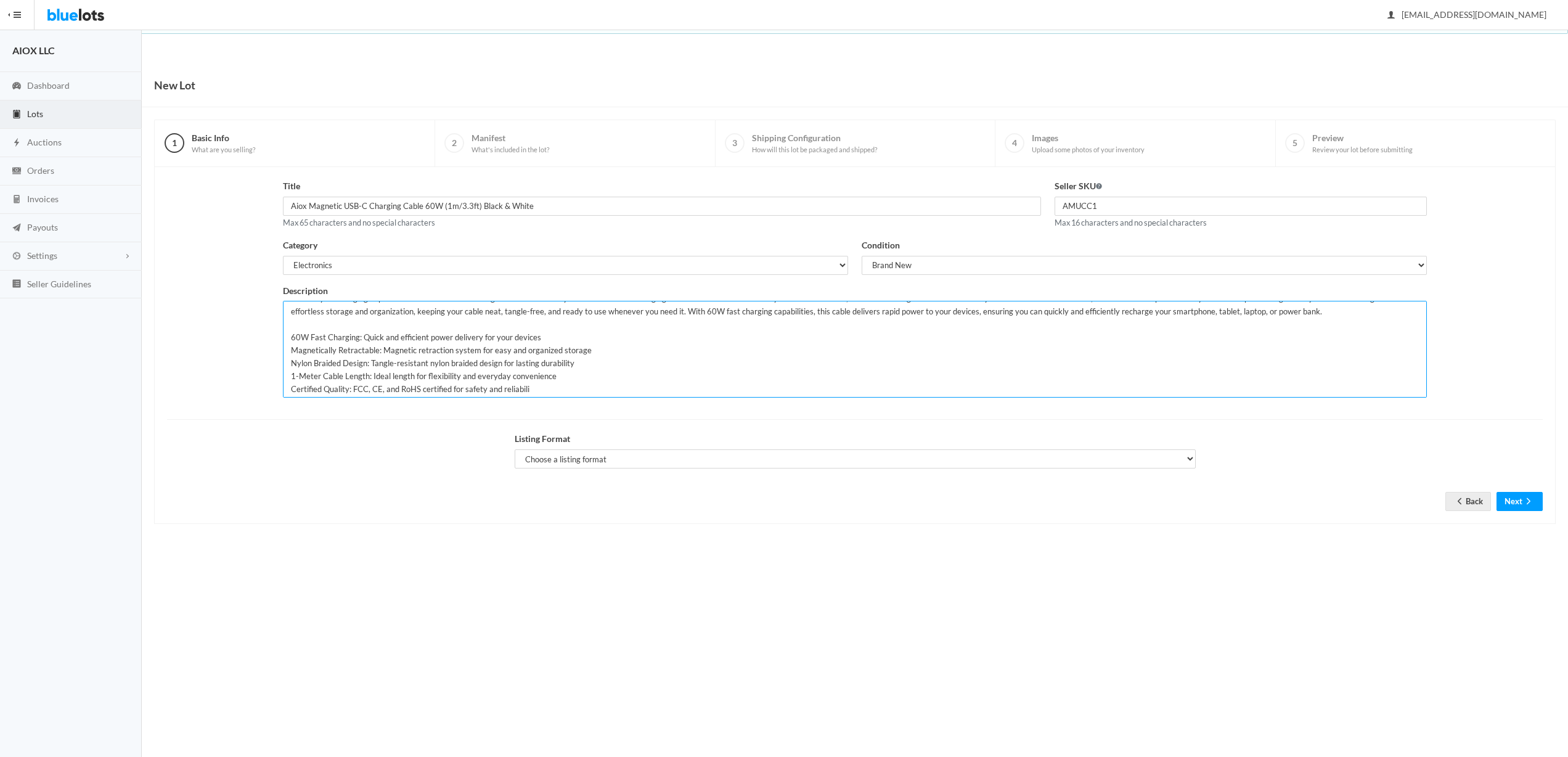
scroll to position [13, 0]
drag, startPoint x: 536, startPoint y: 387, endPoint x: 290, endPoint y: 333, distance: 251.9
click at [290, 333] on textarea "Elevate your charging experience with the Aiox 60W Magnetic Retractable Nylon B…" at bounding box center [855, 349] width 1144 height 97
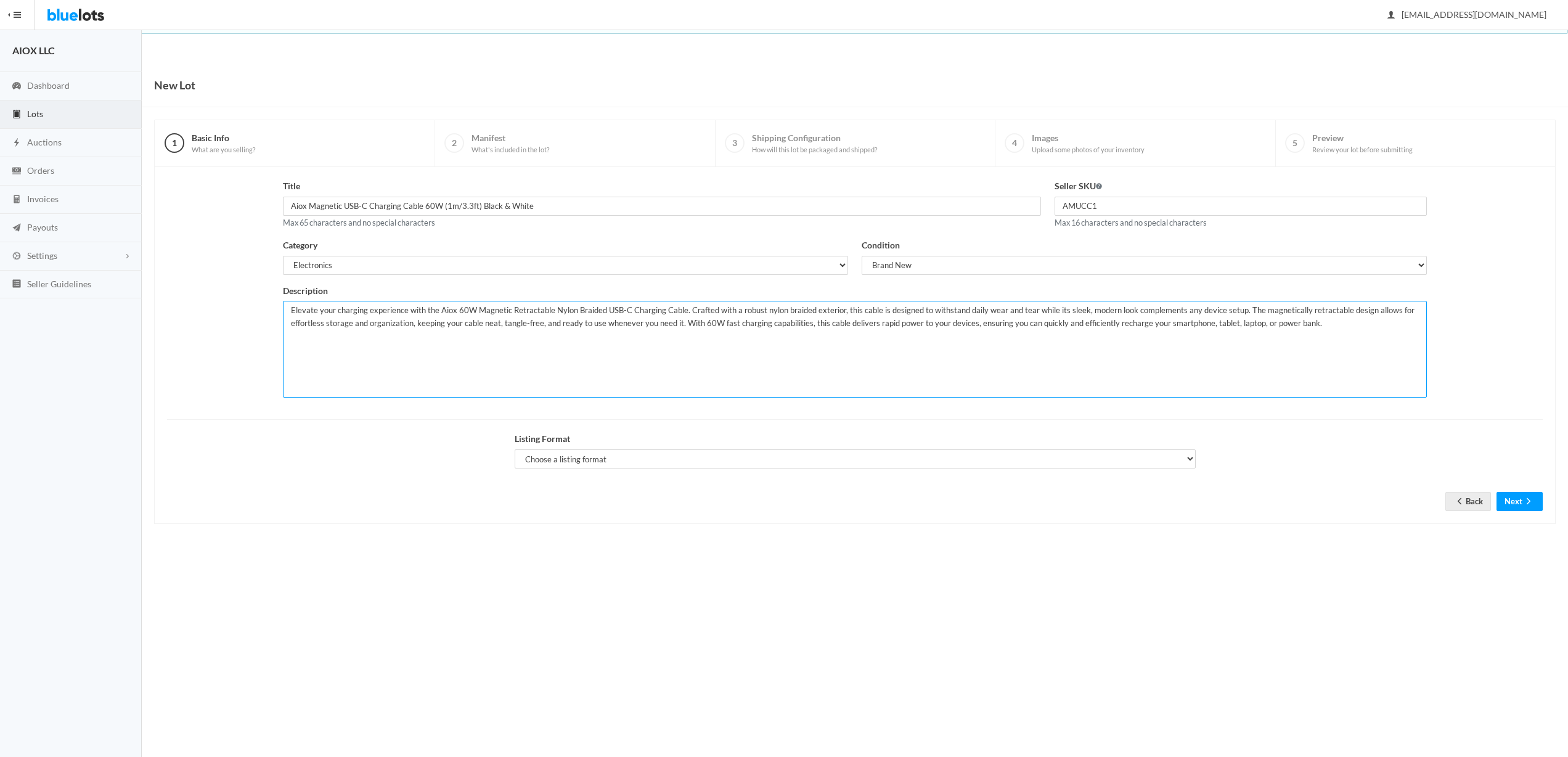
scroll to position [0, 0]
paste textarea "60W Fast Charging: Quick and efficient power delivery for your devices Magnetic…"
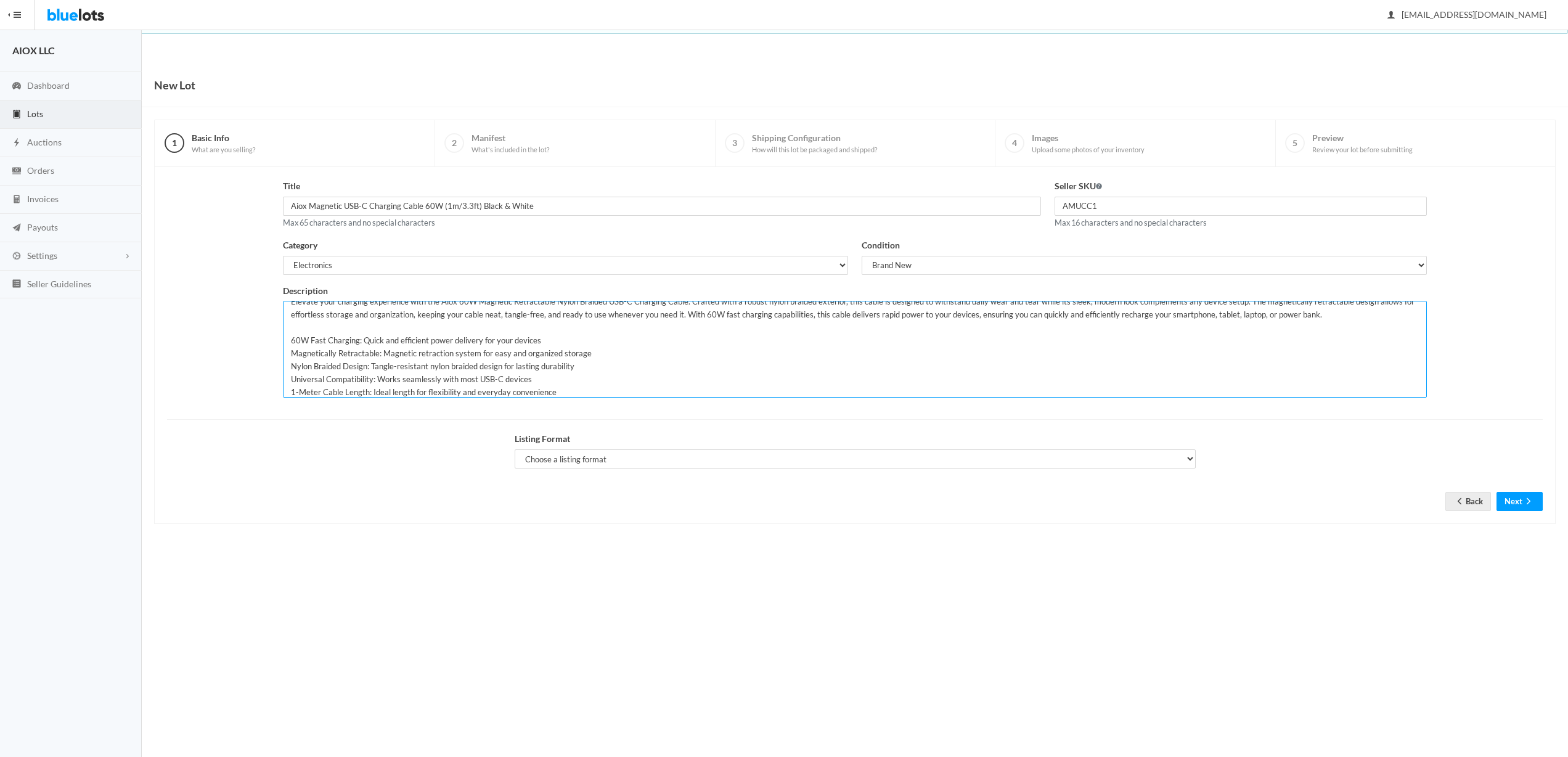
drag, startPoint x: 531, startPoint y: 379, endPoint x: 277, endPoint y: 384, distance: 254.0
click at [277, 384] on div "Description" at bounding box center [855, 346] width 1158 height 123
paste textarea "Certified Quality: FCC, CE, and RoHS certified for safety and reliabili"
type textarea "Elevate your charging experience with the Aiox 60W Magnetic Retractable Nylon B…"
click at [592, 391] on textarea "Elevate your charging experience with the Aiox 60W Magnetic Retractable Nylon B…" at bounding box center [855, 349] width 1144 height 97
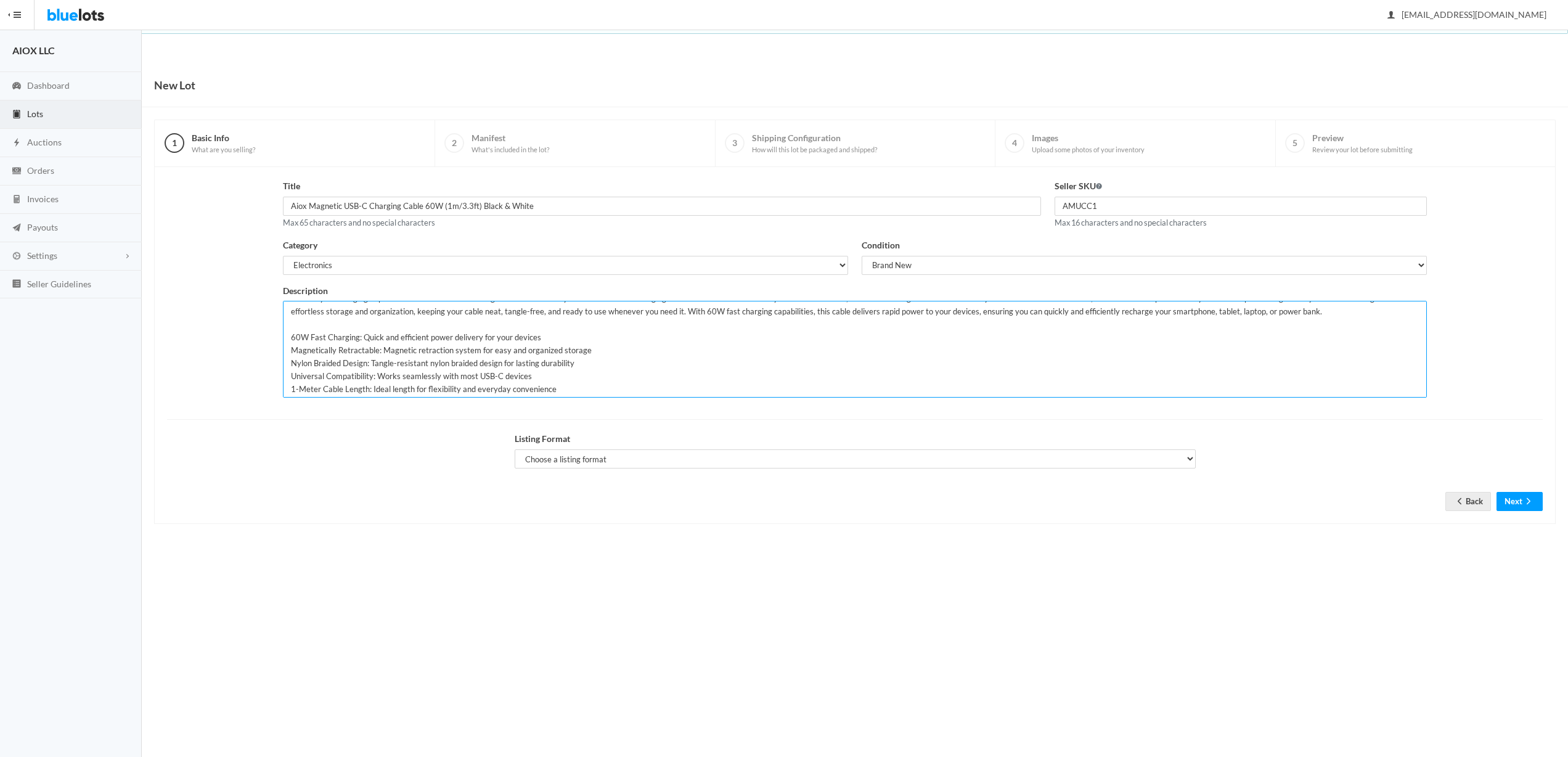
scroll to position [13, 0]
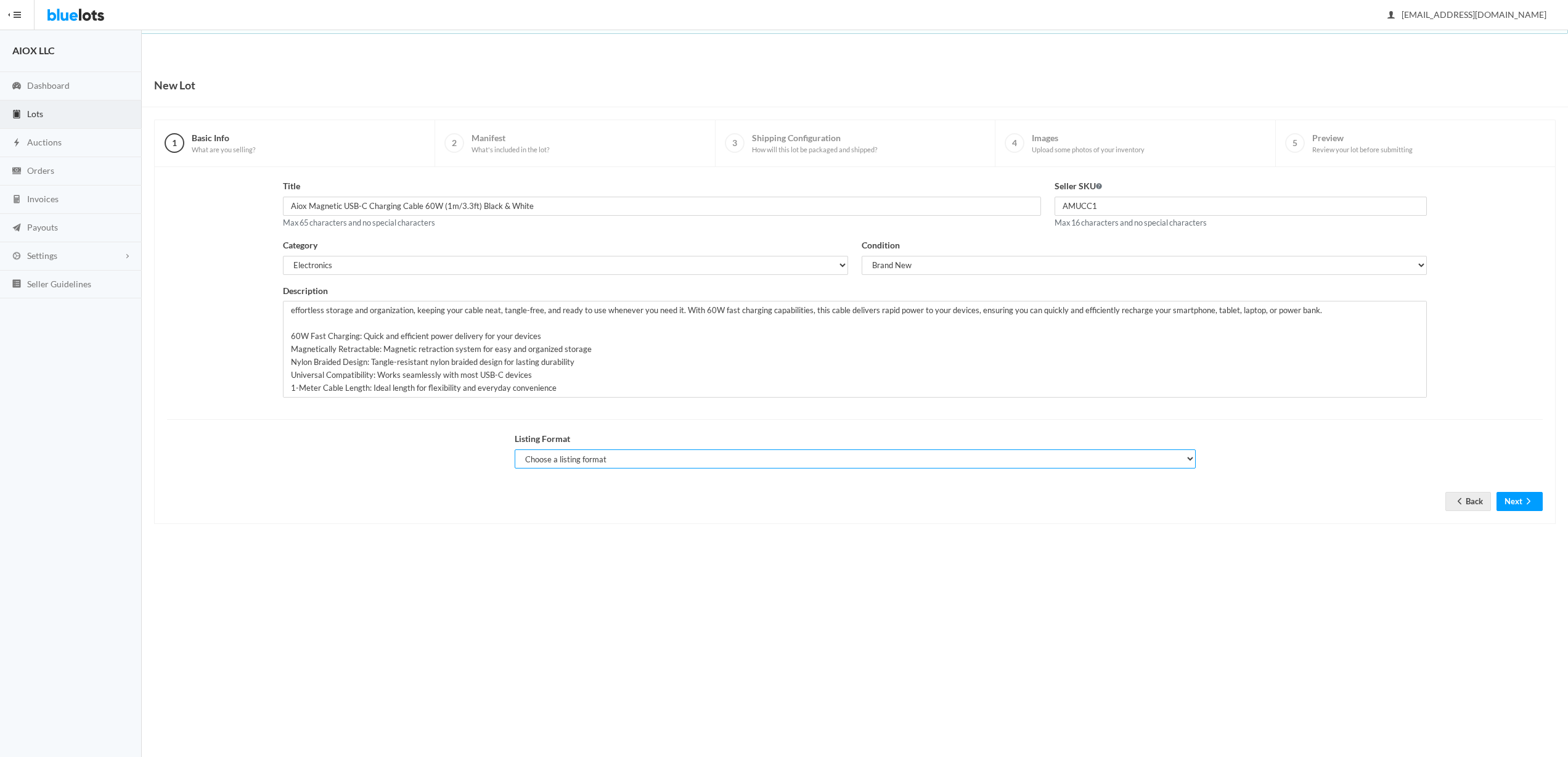
click at [596, 457] on select "Choose a listing format Auction Buy Now" at bounding box center [855, 459] width 681 height 19
click at [515, 450] on select "Choose a listing format Auction Buy Now" at bounding box center [855, 459] width 681 height 19
click at [628, 455] on select "Choose a listing format Auction Buy Now" at bounding box center [855, 459] width 681 height 19
select select "true"
click at [515, 450] on select "Choose a listing format Auction Buy Now" at bounding box center [855, 459] width 681 height 19
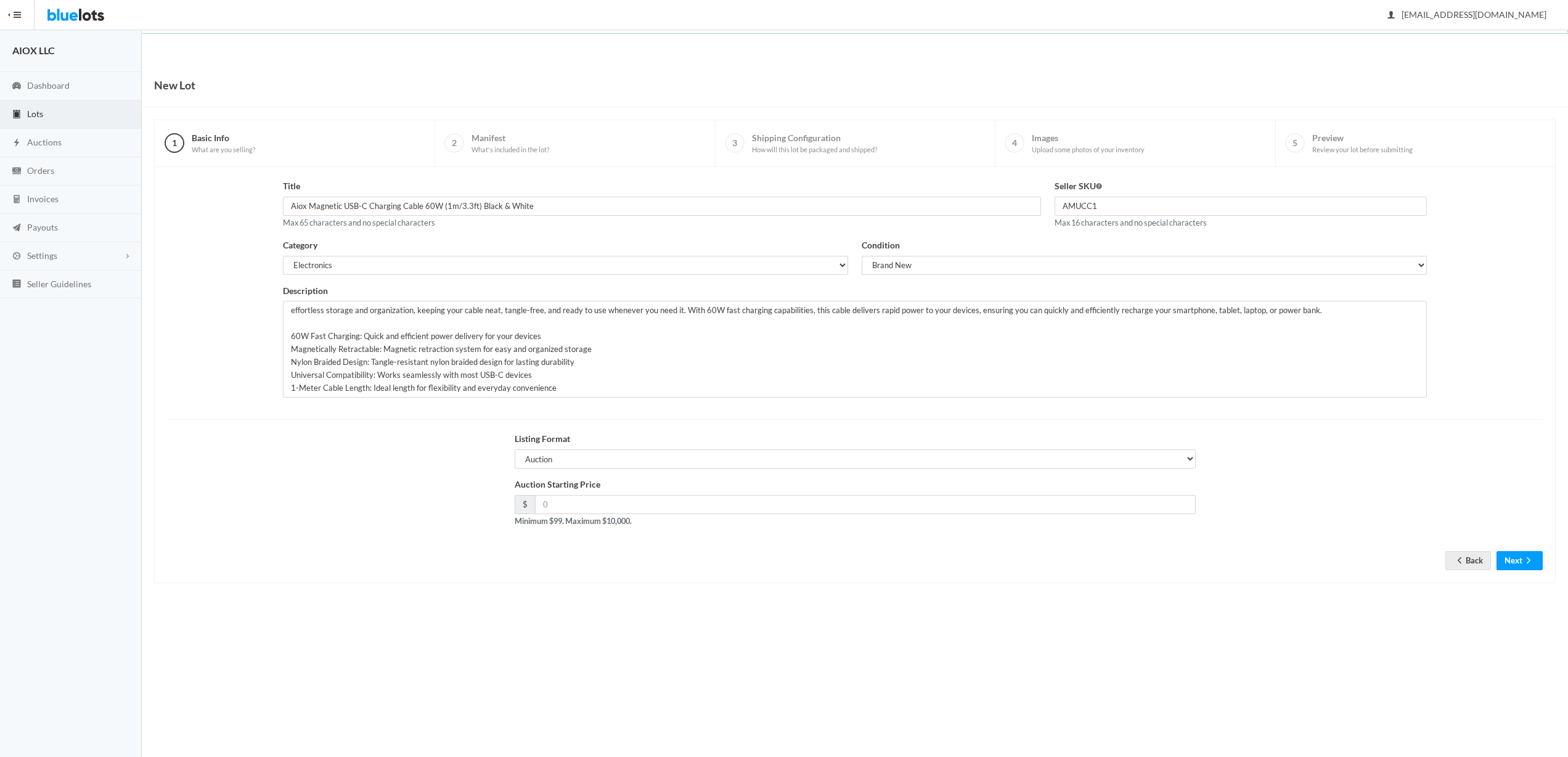
click at [787, 542] on form "Title Aiox Magnetic USB-C Charging Cable 60W (1m/3.3ft) Black & White Max 65 ch…" at bounding box center [855, 365] width 1376 height 372
click at [683, 511] on input "number" at bounding box center [865, 504] width 661 height 19
drag, startPoint x: 685, startPoint y: 504, endPoint x: 546, endPoint y: 506, distance: 139.0
click at [556, 506] on input "number" at bounding box center [865, 504] width 661 height 19
type input "150"
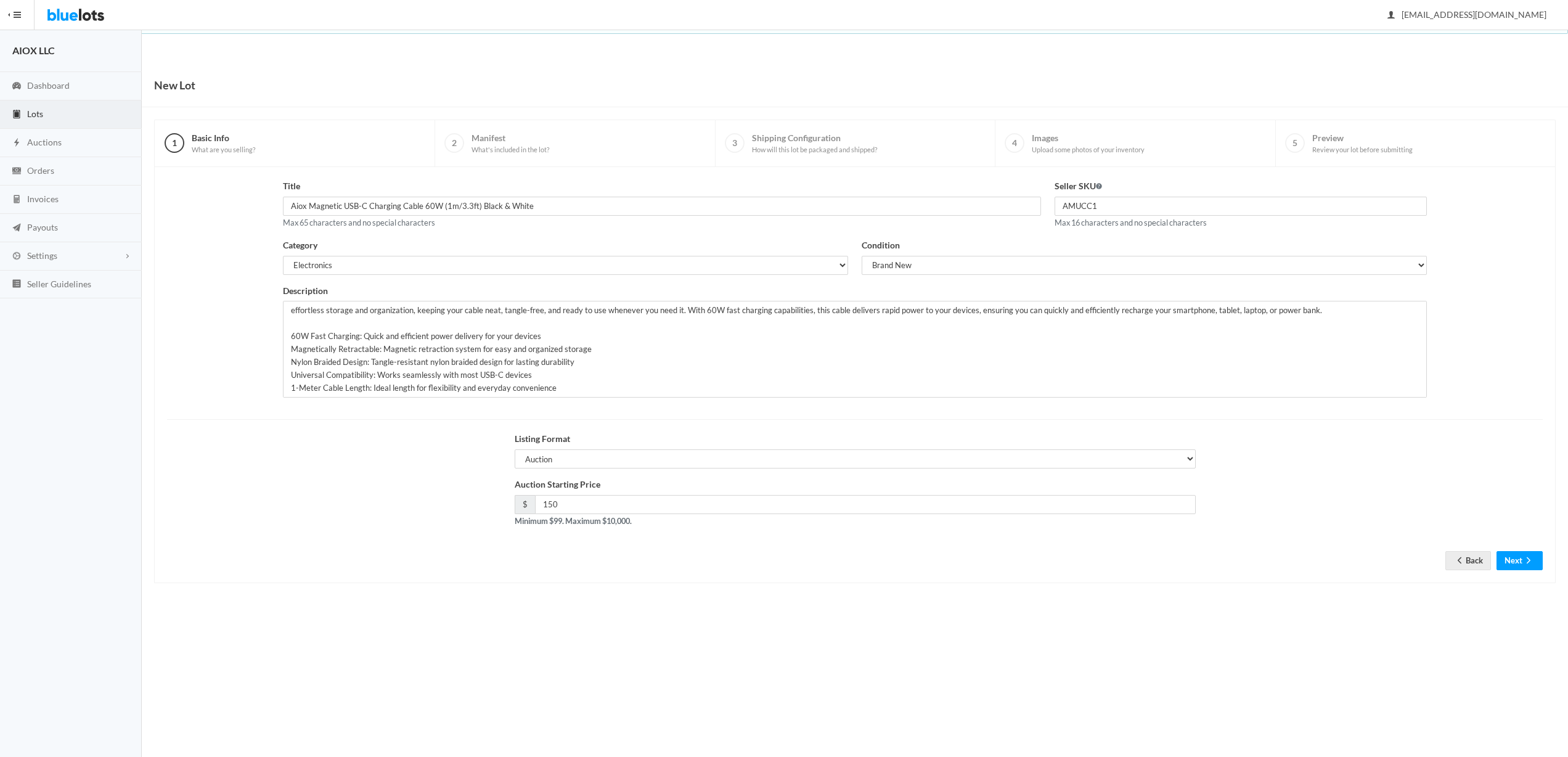
click at [823, 589] on div "New Lot 1 Basic Info What are you selling? 2 Manifest What's included in the lo…" at bounding box center [855, 336] width 1426 height 545
click at [1521, 562] on button "Next" at bounding box center [1519, 560] width 46 height 19
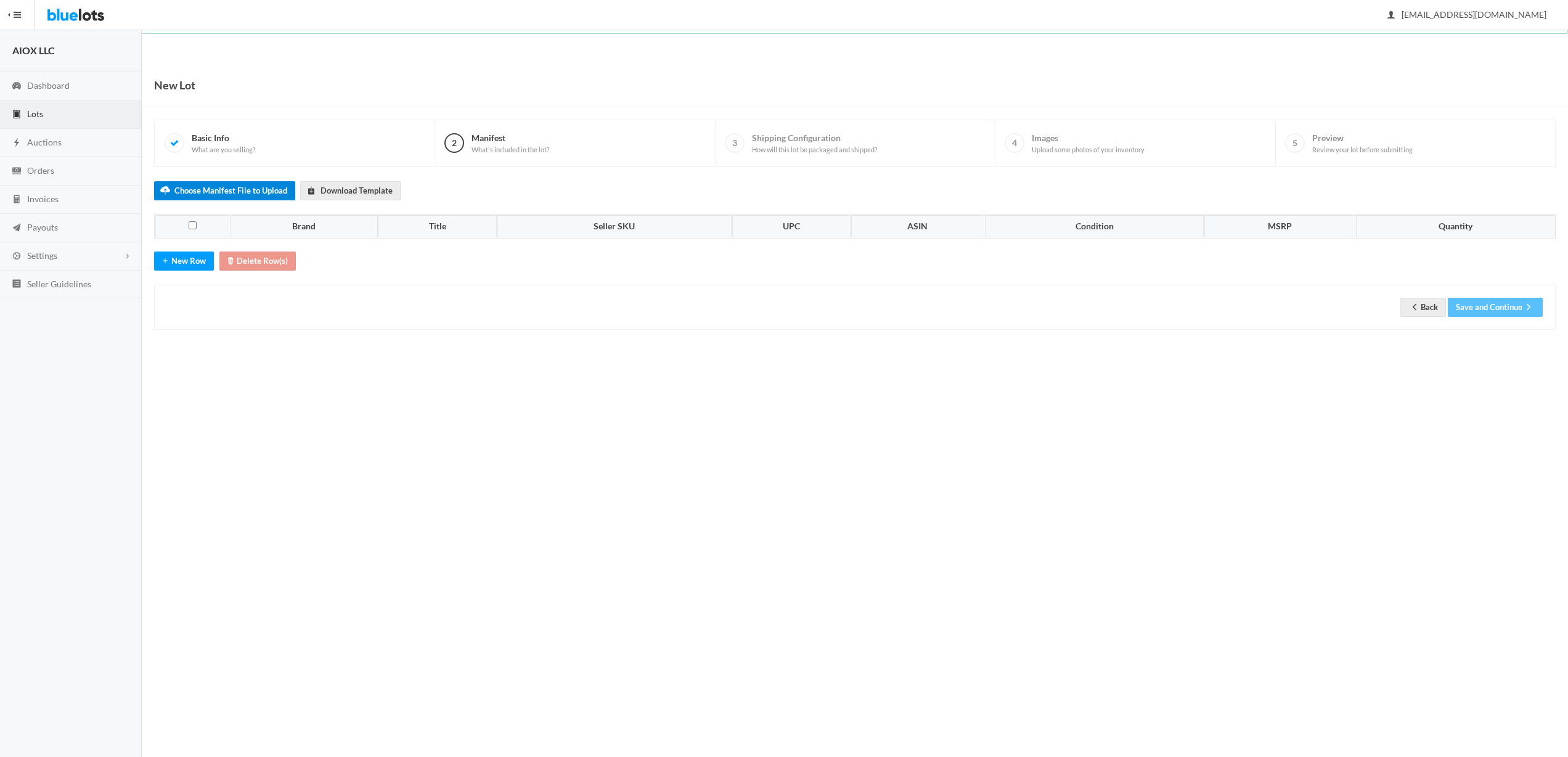
click at [266, 198] on label "Choose Manifest File to Upload" at bounding box center [224, 191] width 141 height 19
click at [0, 0] on input "Choose Manifest File to Upload" at bounding box center [0, 0] width 0 height 0
click at [188, 261] on button "New Row" at bounding box center [184, 261] width 60 height 19
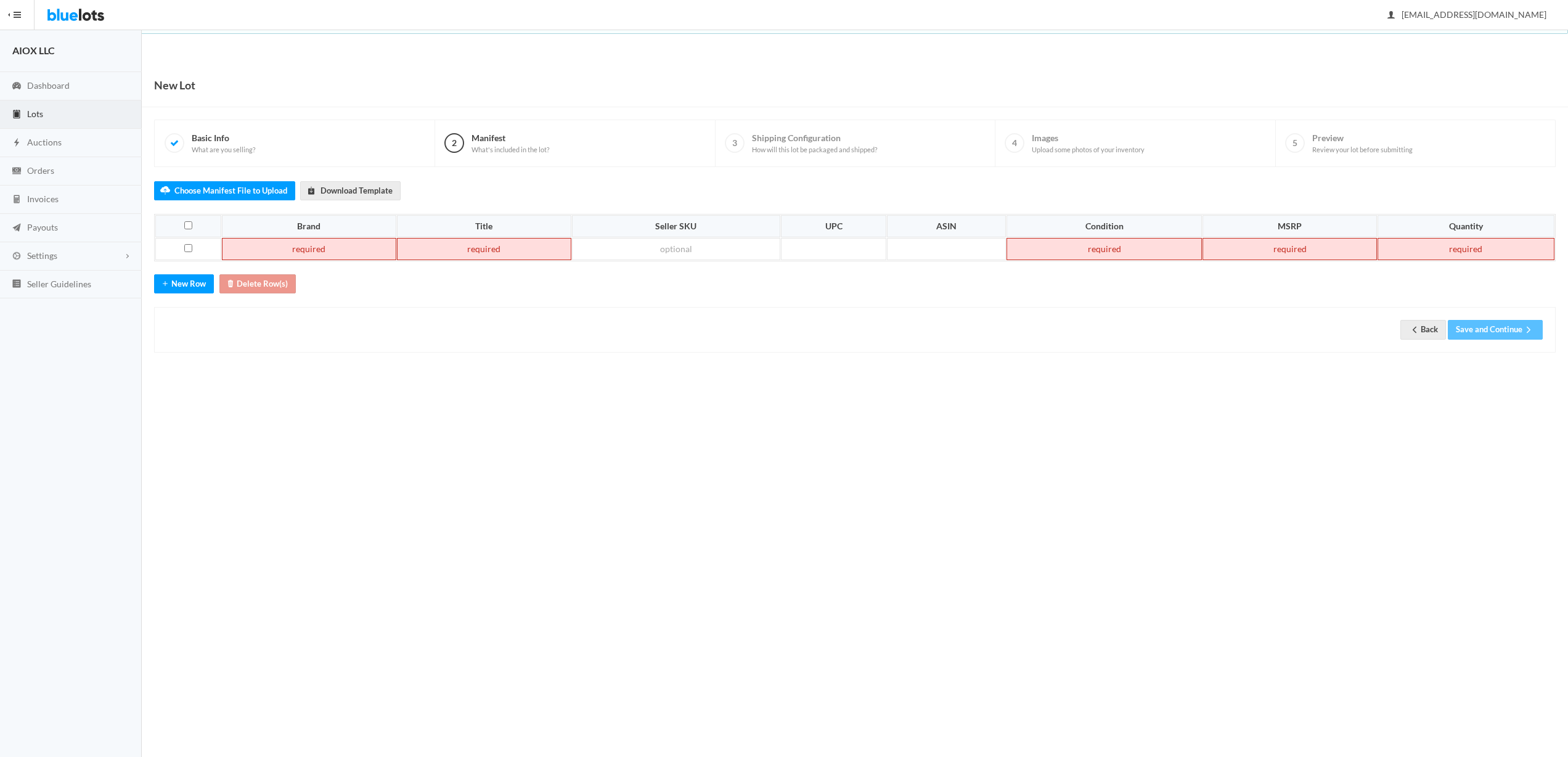
click at [294, 246] on td at bounding box center [309, 249] width 175 height 22
click at [467, 249] on td at bounding box center [484, 249] width 175 height 22
click at [314, 249] on td at bounding box center [309, 249] width 175 height 22
click at [495, 251] on td at bounding box center [450, 249] width 180 height 22
click at [587, 253] on td at bounding box center [649, 249] width 215 height 22
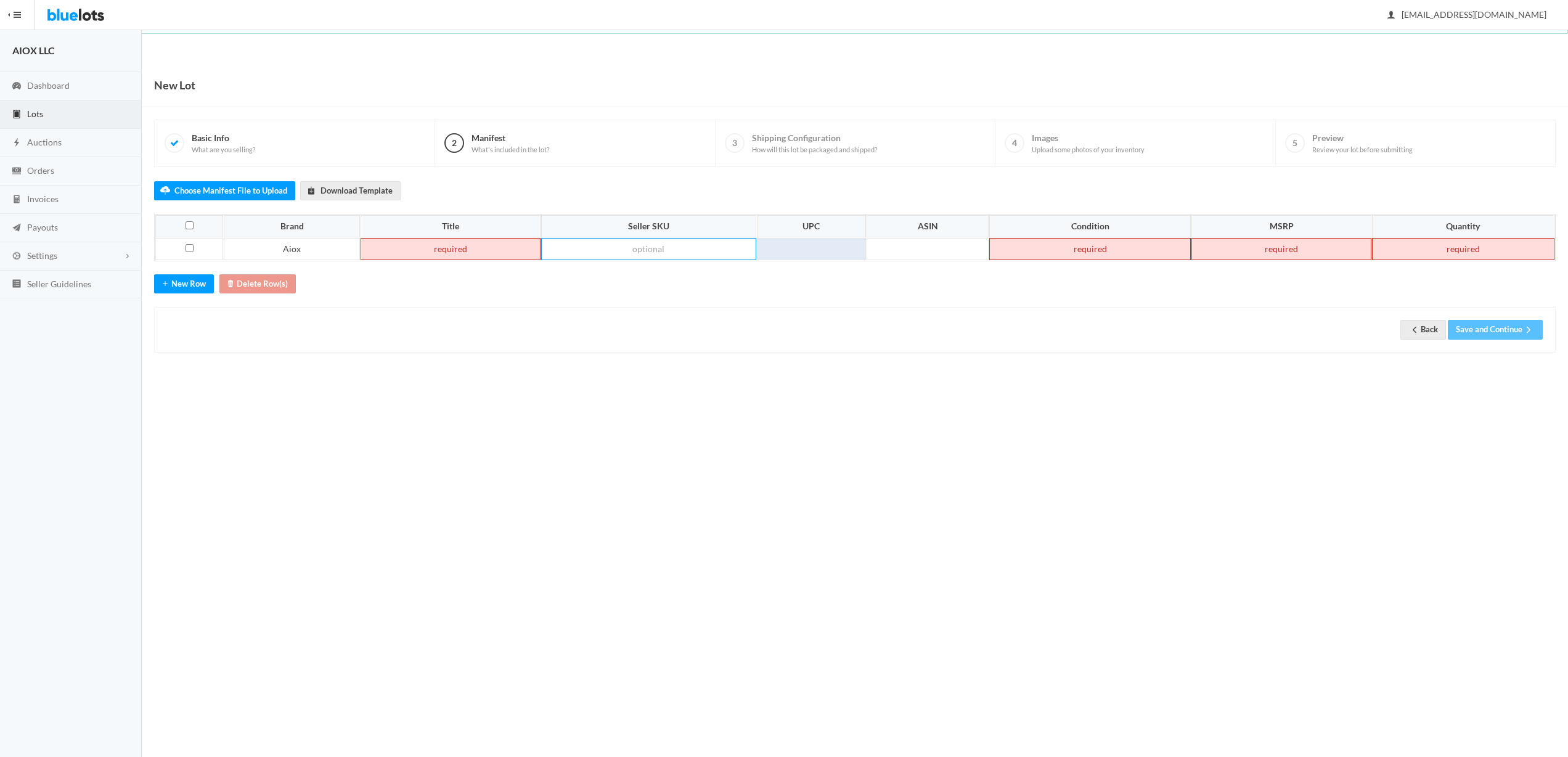
click at [819, 249] on td at bounding box center [811, 249] width 109 height 22
click at [943, 251] on td at bounding box center [928, 249] width 123 height 22
click at [1092, 258] on td at bounding box center [1090, 249] width 202 height 22
click at [1132, 307] on div "Choose Manifest File to Upload Download Template Brand Title Seller SKU UPC ASI…" at bounding box center [855, 260] width 1401 height 186
click at [1241, 251] on td at bounding box center [1282, 249] width 180 height 22
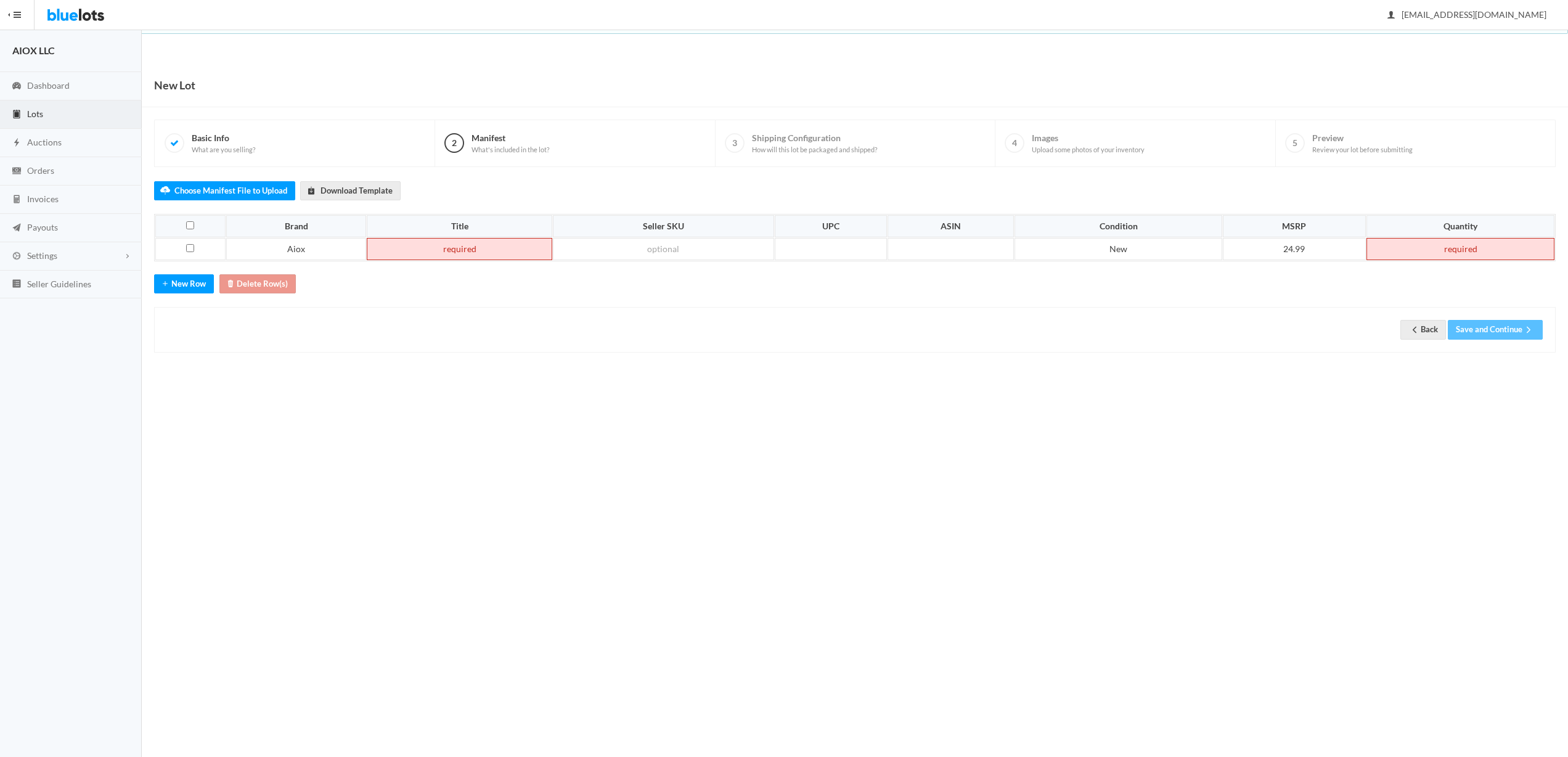
click at [1345, 302] on div "Choose Manifest File to Upload Download Template Brand Title Seller SKU UPC ASI…" at bounding box center [855, 260] width 1401 height 186
click at [1458, 250] on td at bounding box center [1461, 249] width 188 height 22
click at [1000, 327] on div "Back Save and Continue" at bounding box center [855, 329] width 1376 height 19
click at [501, 251] on td at bounding box center [460, 249] width 185 height 22
click at [438, 250] on td at bounding box center [460, 249] width 185 height 22
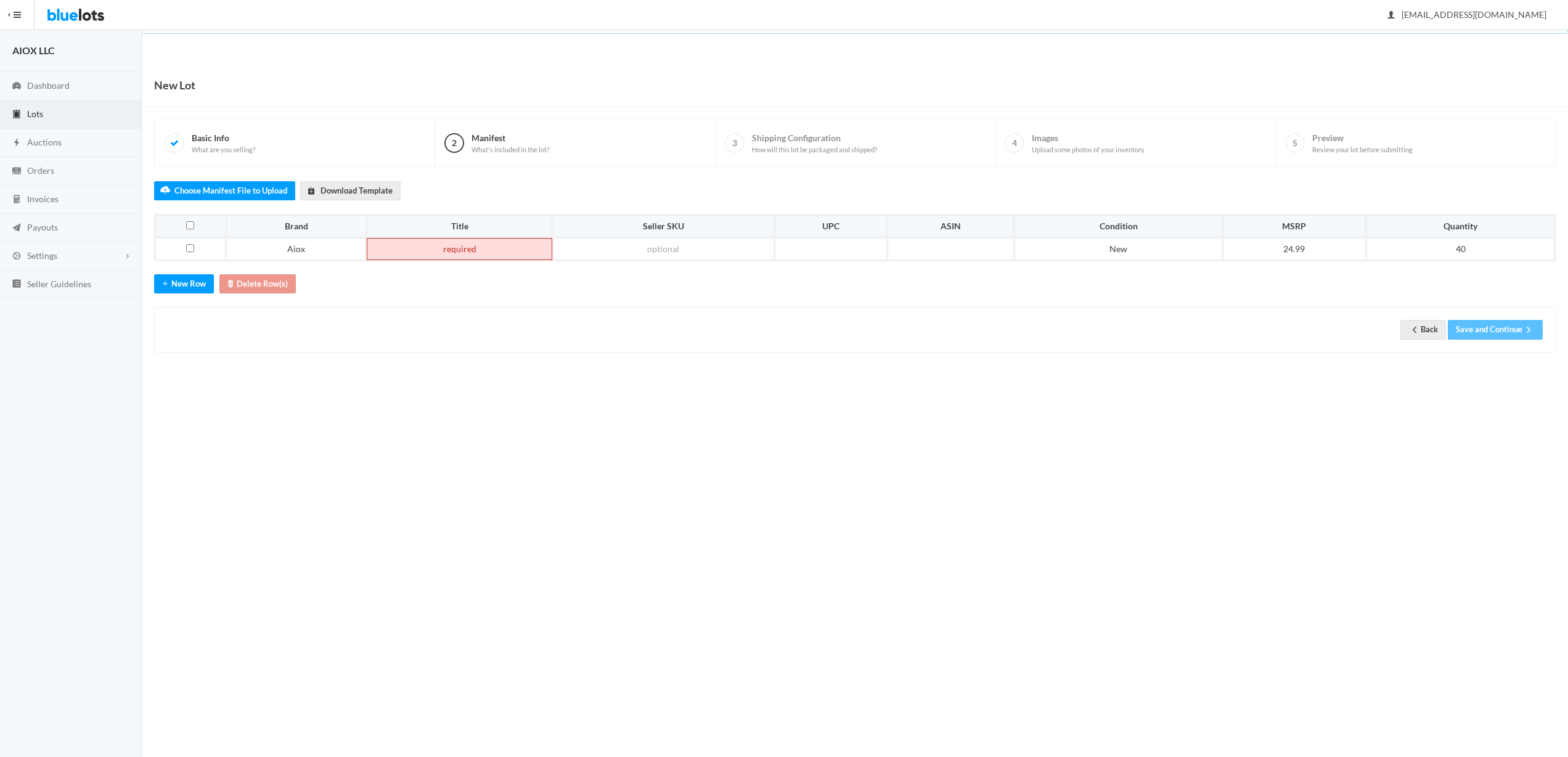
paste td
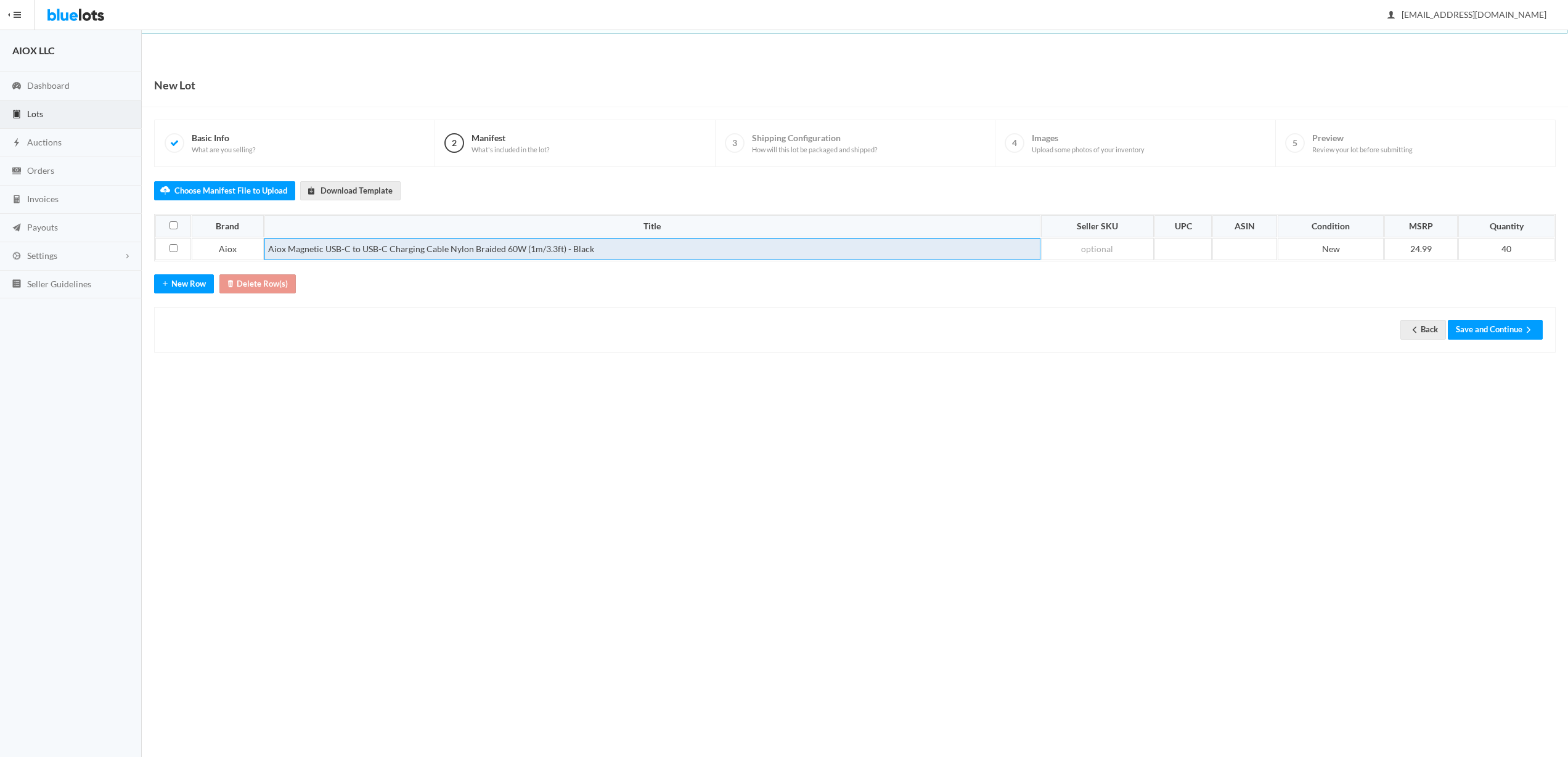
click at [330, 246] on td "Aiox Magnetic USB-C to USB-C Charging Cable Nylon Braided 60W (1m/3.3ft) - Black" at bounding box center [652, 249] width 776 height 22
click at [571, 247] on td "Aiox Magnetic USB-C to USB-C Charging Cable Nylon Braided 60W (1m/3.3ft) - Black" at bounding box center [652, 249] width 776 height 22
click at [606, 250] on td "Aiox Magnetic USB-C to USB-C Charging Cable Nylon Braided 60W (1m/3.3ft) - Black" at bounding box center [652, 249] width 776 height 22
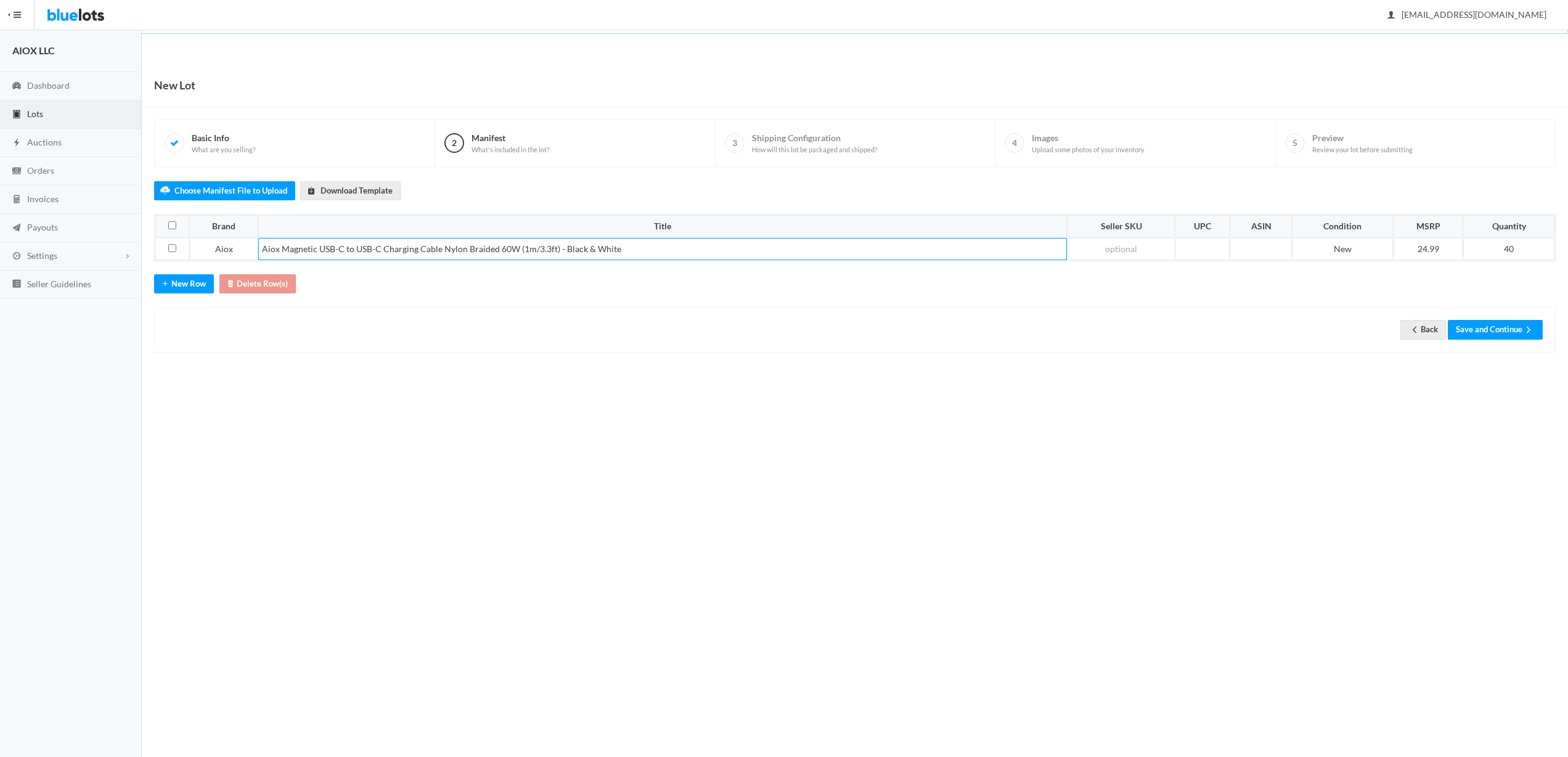
click at [605, 402] on body "Bluelots is for sale. If you are interested in purchasing the business, please …" at bounding box center [784, 378] width 1568 height 757
click at [342, 249] on td "Aiox Magnetic USB-C to USB-C Charging Cable Nylon Braided 60W (1m/3.3ft) - Blac…" at bounding box center [663, 249] width 809 height 22
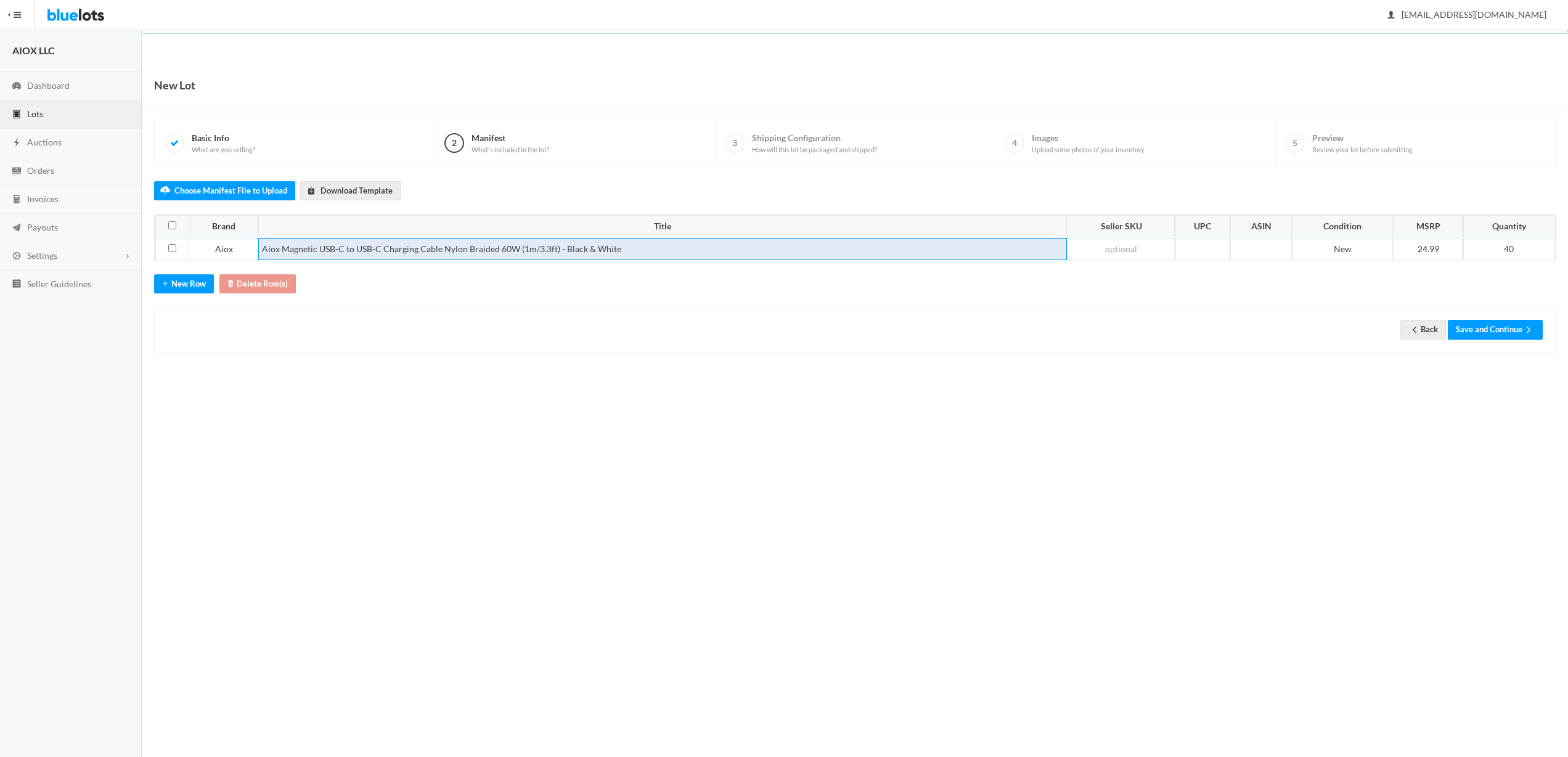
click at [455, 253] on td "Aiox Magnetic USB-C to USB-C Charging Cable Nylon Braided 60W (1m/3.3ft) - Blac…" at bounding box center [663, 249] width 809 height 22
click at [452, 252] on td "Aiox Magnetic USB-C to USB-C Charging Cable Nylon Braided 60W (1m/3.3ft) - Blac…" at bounding box center [663, 249] width 809 height 22
click at [664, 249] on td "Aiox Magnetic USB-C to USB-C Charging Cable Nylon Braided 60W (1m/3.3ft) - Blac…" at bounding box center [663, 249] width 809 height 22
drag, startPoint x: 664, startPoint y: 247, endPoint x: 421, endPoint y: 251, distance: 243.0
click at [422, 251] on td "Aiox Magnetic USB-C to USB-C Charging Cable Nylon Braided 60W (1m/3.3ft) - Blac…" at bounding box center [663, 249] width 809 height 22
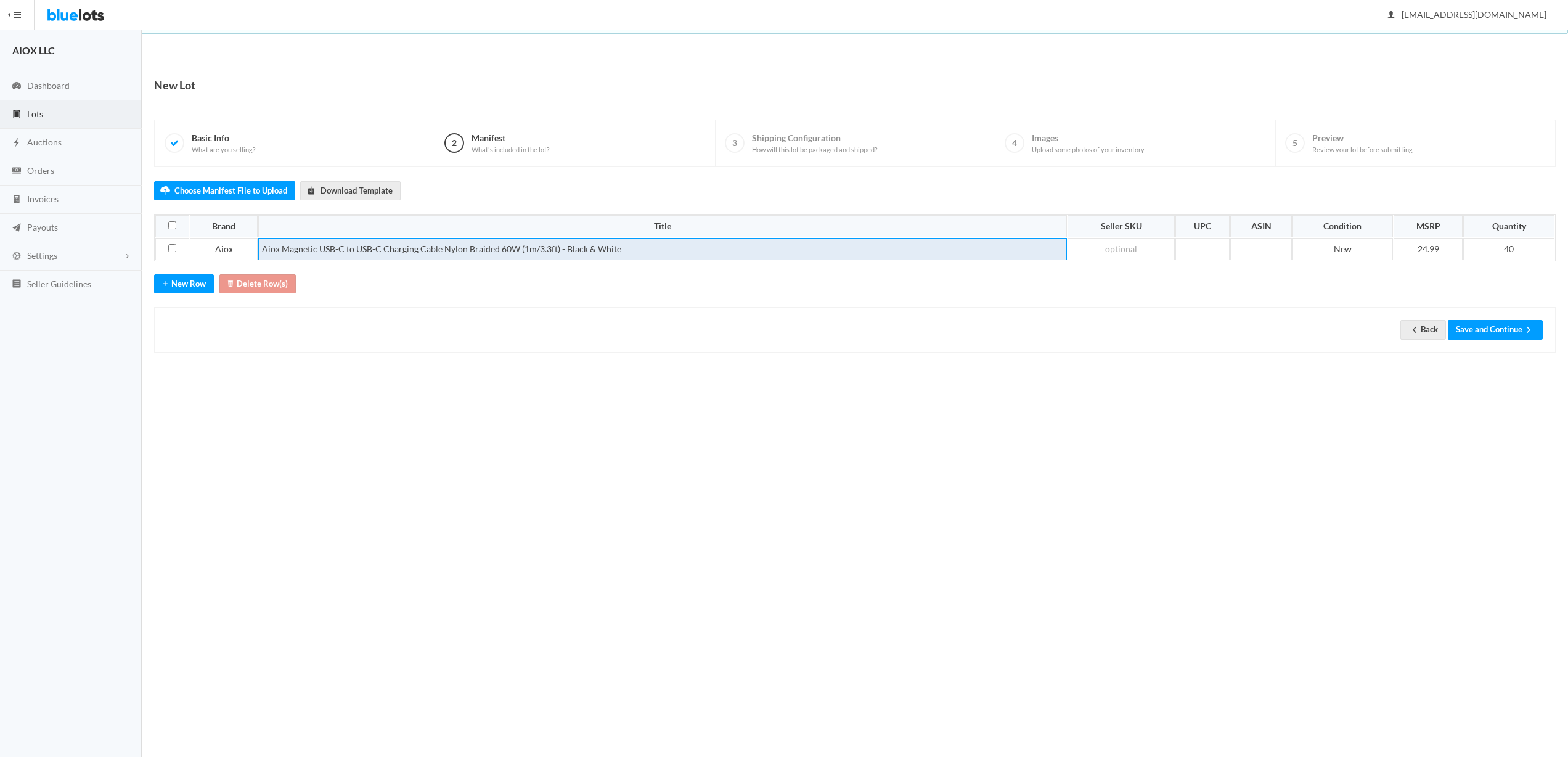
click at [420, 251] on td "Aiox Magnetic USB-C to USB-C Charging Cable Nylon Braided 60W (1m/3.3ft) - Blac…" at bounding box center [663, 249] width 809 height 22
drag, startPoint x: 462, startPoint y: 257, endPoint x: 639, endPoint y: 257, distance: 177.0
click at [639, 257] on td "Aiox Magnetic USB-C to USB-C Charging Cable Nylon Braided 60W (1m/3.3ft) - Blac…" at bounding box center [663, 249] width 809 height 22
click at [665, 253] on td "Aiox Magnetic USB-C to USB-C Charging Cable Nylon Braided 60W (1m/3.3ft) - Blac…" at bounding box center [663, 249] width 809 height 22
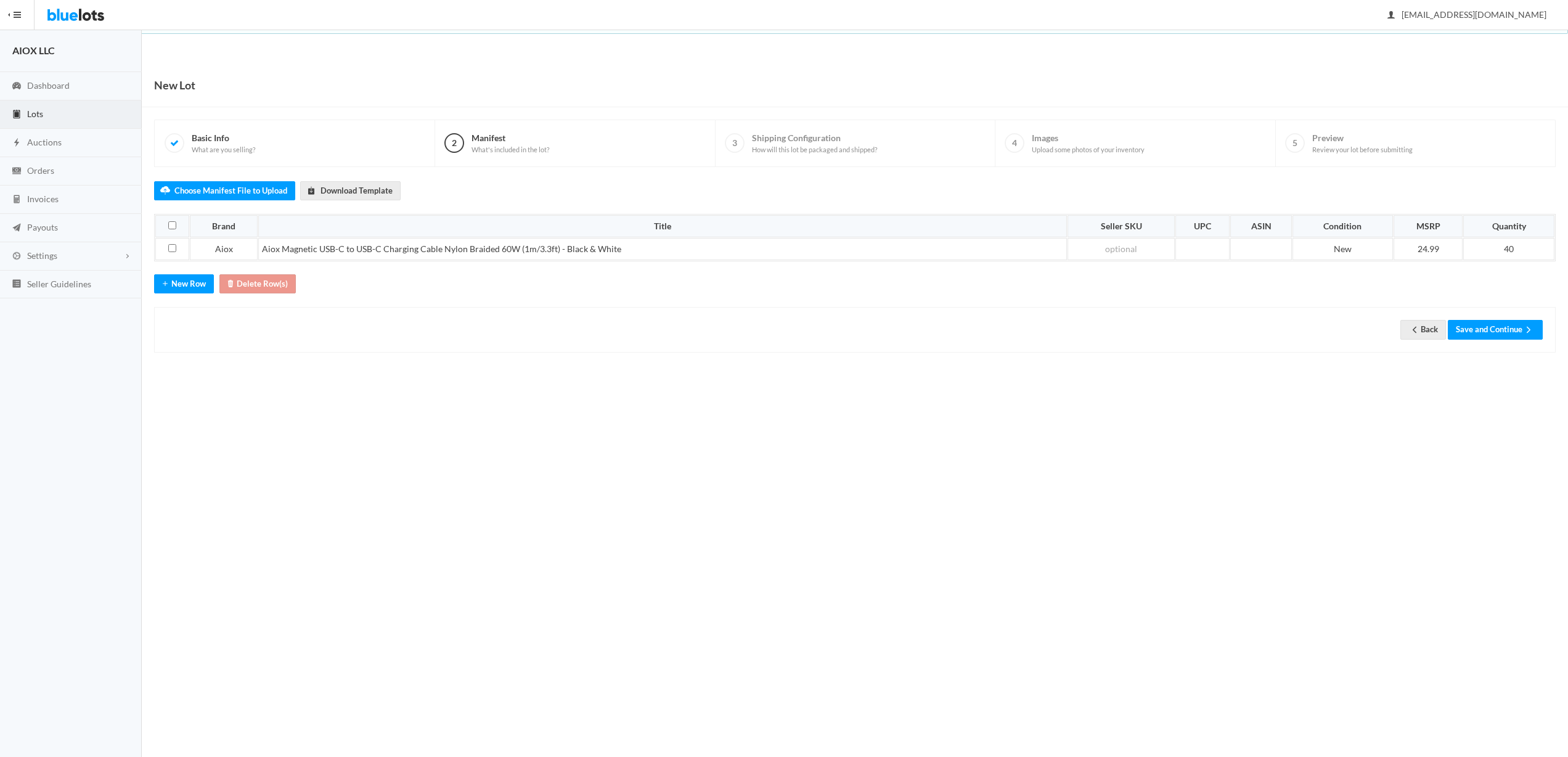
click at [533, 387] on body "Bluelots is for sale. If you are interested in purchasing the business, please …" at bounding box center [784, 378] width 1568 height 757
click at [1106, 252] on td at bounding box center [1121, 249] width 107 height 22
paste td
click at [1138, 380] on body "Bluelots is for sale. If you are interested in purchasing the business, please …" at bounding box center [784, 378] width 1568 height 757
drag, startPoint x: 1151, startPoint y: 247, endPoint x: 1042, endPoint y: 244, distance: 109.0
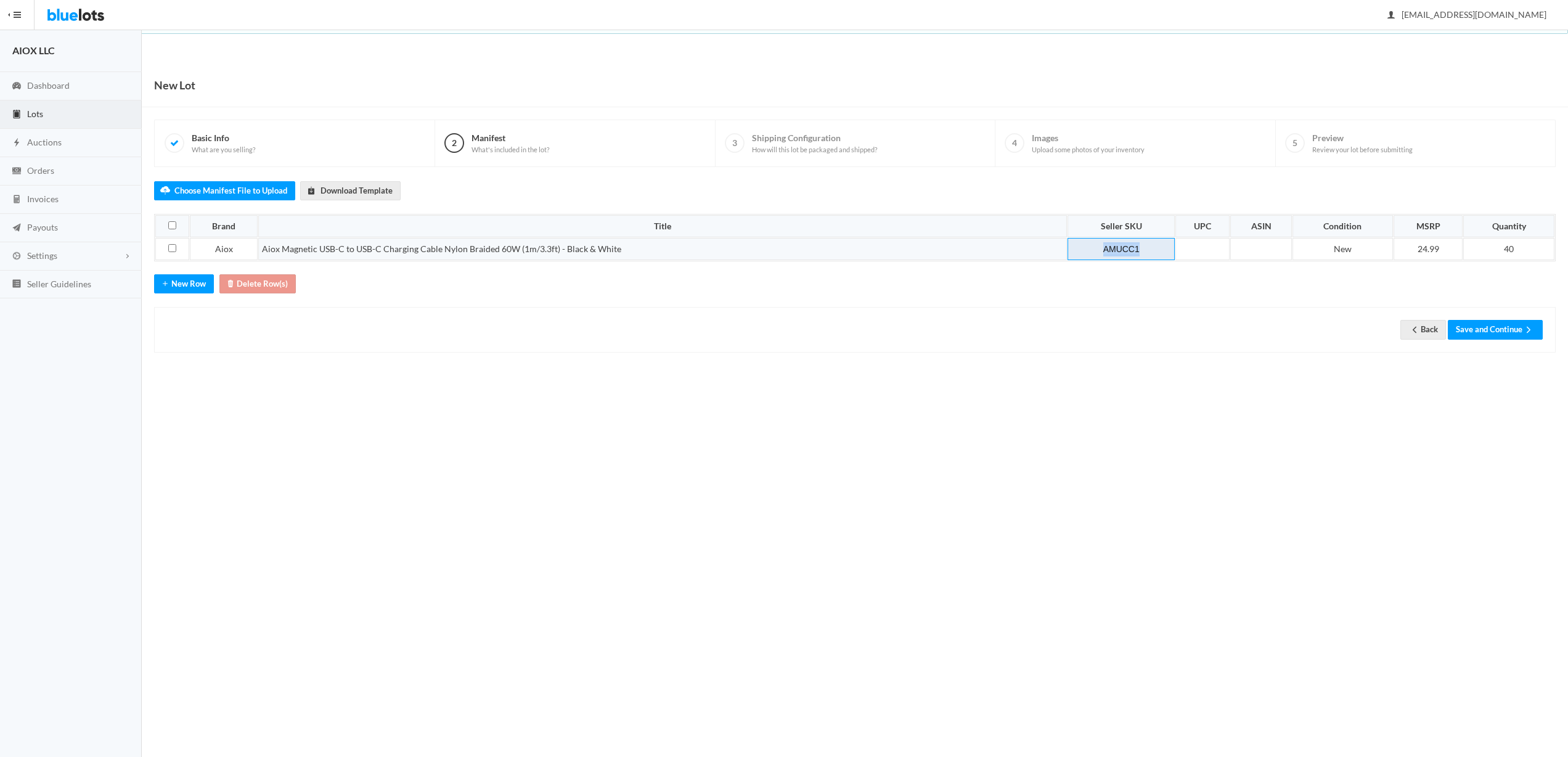
click at [1042, 244] on tr "Aiox Aiox Magnetic USB-C to USB-C Charging Cable Nylon Braided 60W (1m/3.3ft) -…" at bounding box center [855, 249] width 1399 height 22
click at [1131, 333] on div "Back Save and Continue" at bounding box center [855, 329] width 1376 height 19
click at [1136, 249] on div "AMUCC 1" at bounding box center [1121, 249] width 100 height 14
click at [1162, 355] on div "New Lot 1 Basic Info What are you selling? 2 Manifest What's included in the lo…" at bounding box center [855, 221] width 1426 height 315
click at [1121, 247] on div "AMUCC 1" at bounding box center [1121, 249] width 100 height 14
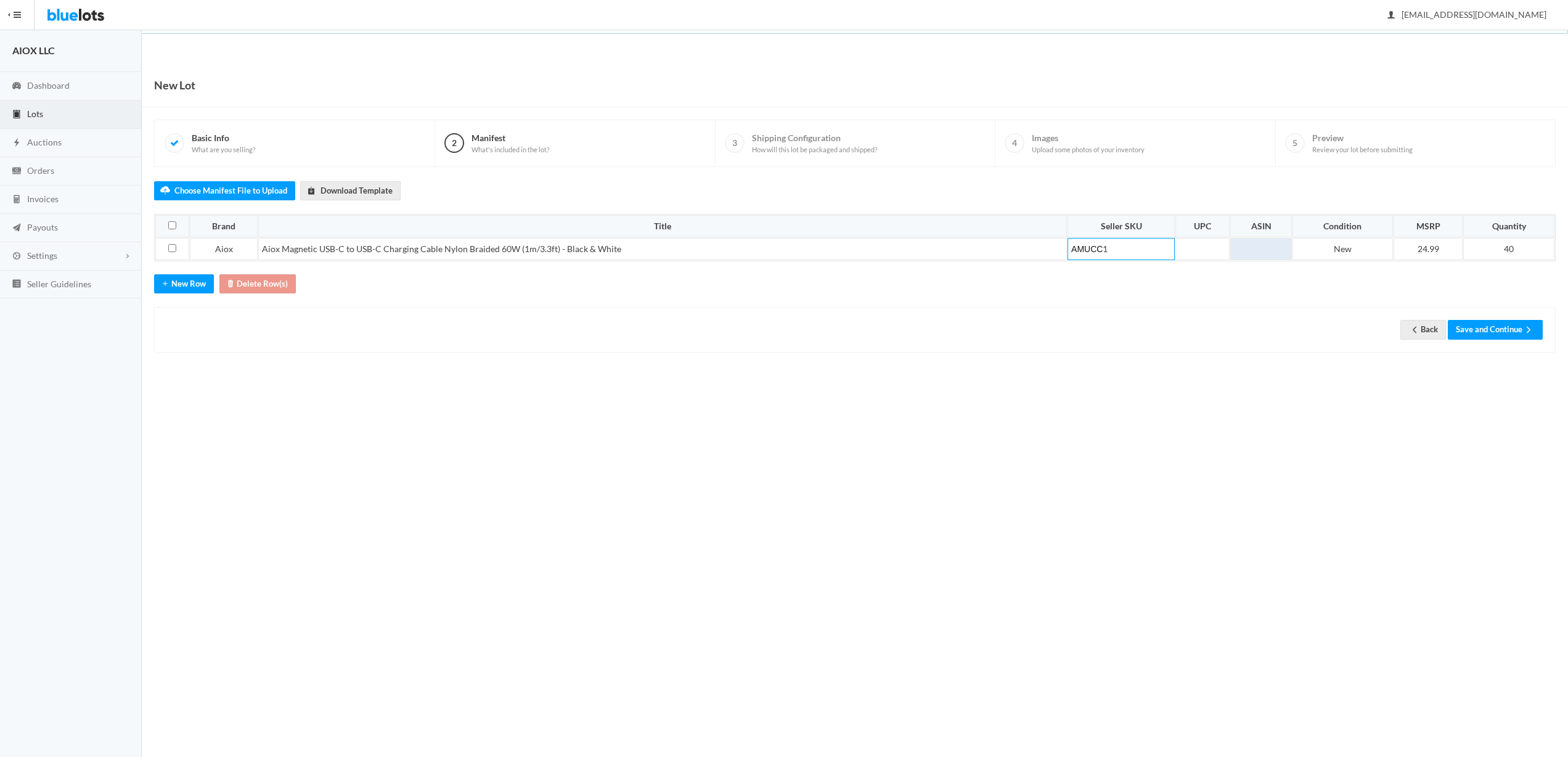
click at [1245, 250] on td at bounding box center [1261, 249] width 61 height 22
click at [1121, 239] on td "AMUCC 1" at bounding box center [1121, 249] width 107 height 22
click at [1126, 343] on div "Back Save and Continue" at bounding box center [855, 330] width 1401 height 45
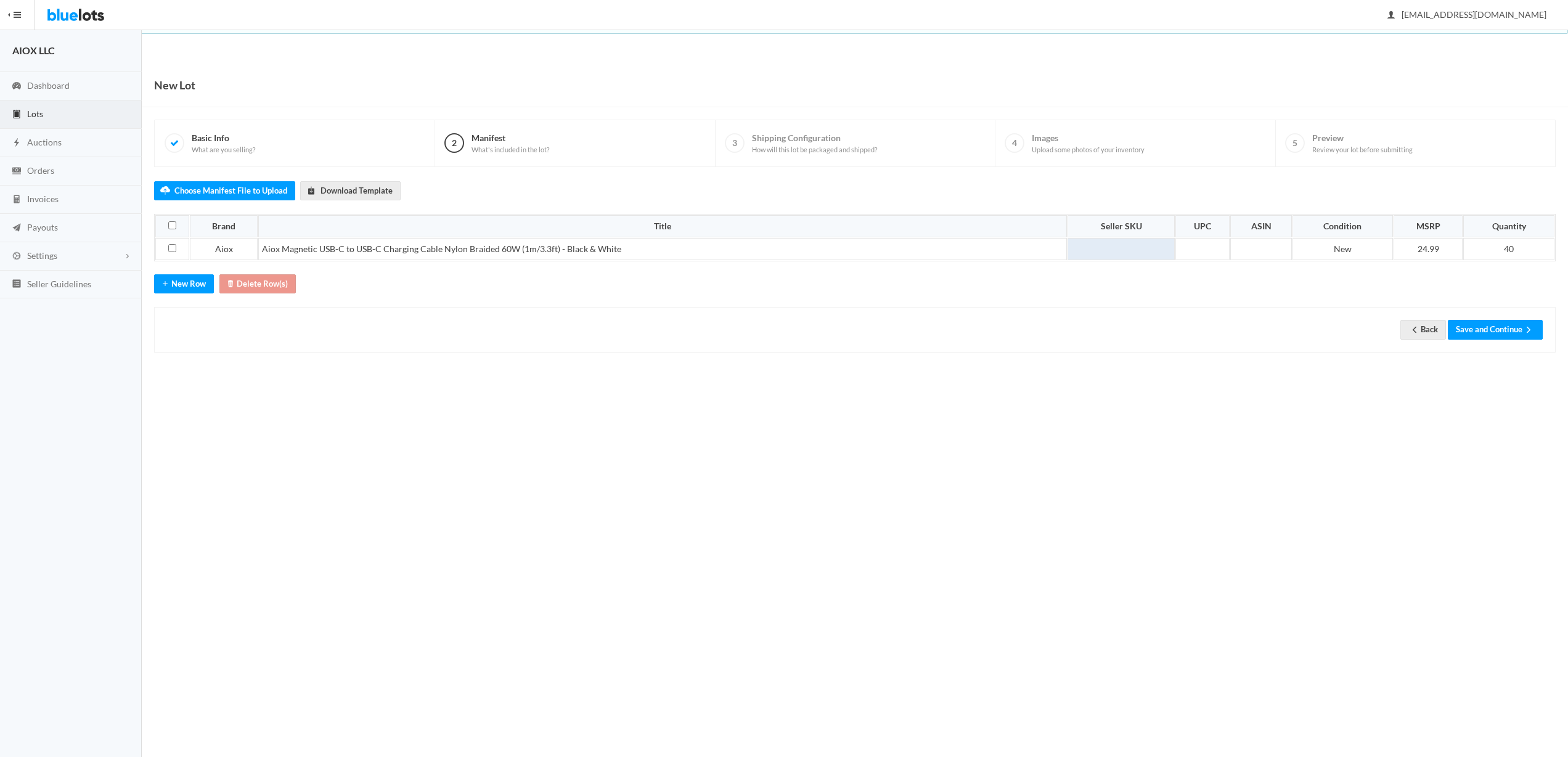
click at [1151, 251] on div at bounding box center [1121, 249] width 100 height 14
click at [1162, 335] on div "Back Save and Continue" at bounding box center [855, 329] width 1376 height 19
click at [1071, 248] on div "AMUCC1" at bounding box center [1121, 249] width 100 height 14
drag, startPoint x: 1148, startPoint y: 247, endPoint x: 987, endPoint y: 248, distance: 161.0
click at [987, 249] on tr "Aiox Aiox Magnetic USB-C to USB-C Charging Cable Nylon Braided 60W (1m/3.3ft) -…" at bounding box center [855, 249] width 1399 height 22
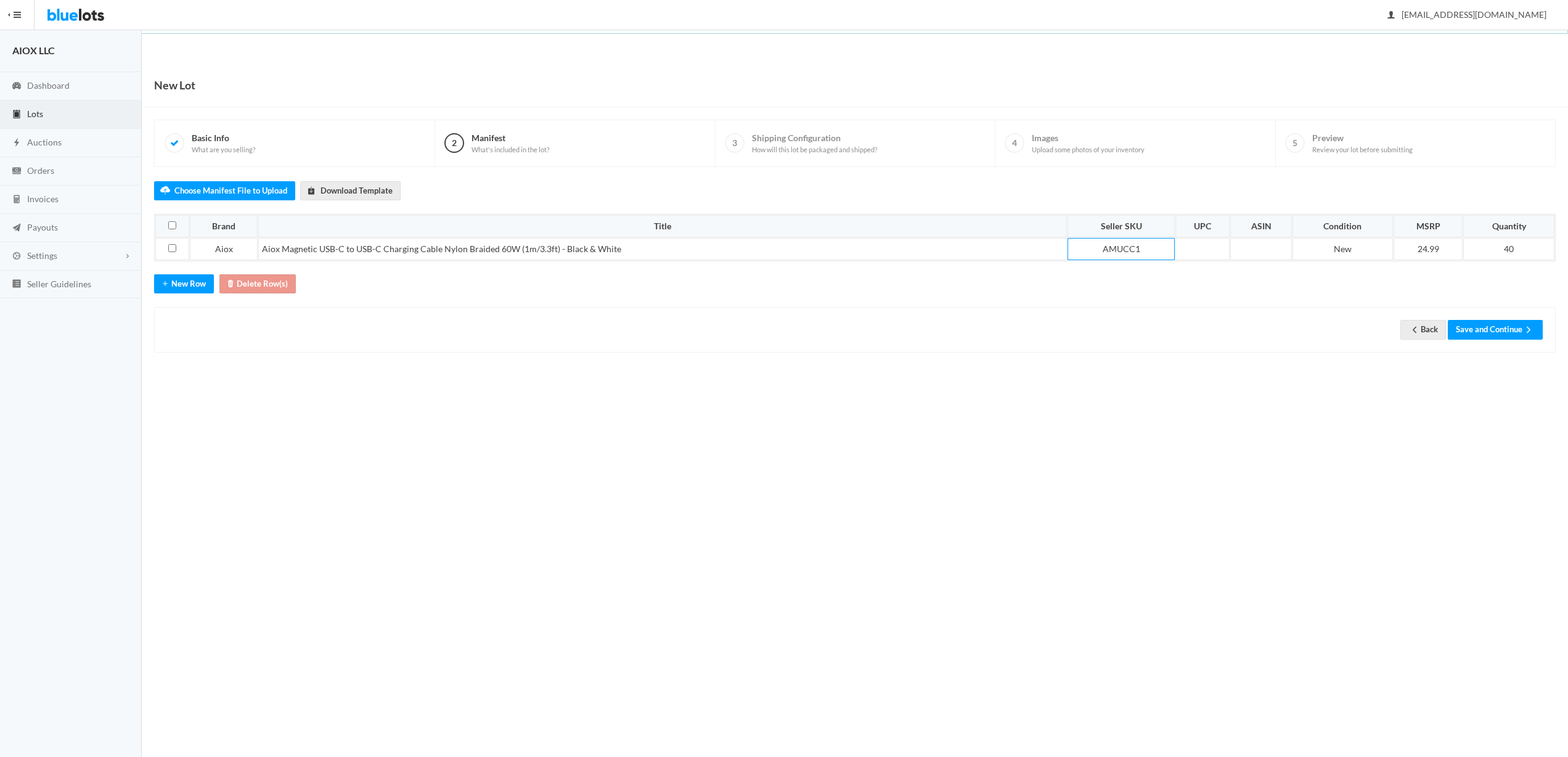
click at [1082, 375] on div "New Lot 1 Basic Info What are you selling? 2 Manifest What's included in the lo…" at bounding box center [855, 221] width 1426 height 315
click at [1246, 247] on td at bounding box center [1261, 249] width 61 height 22
click at [1220, 329] on div "Back Save and Continue" at bounding box center [855, 329] width 1376 height 19
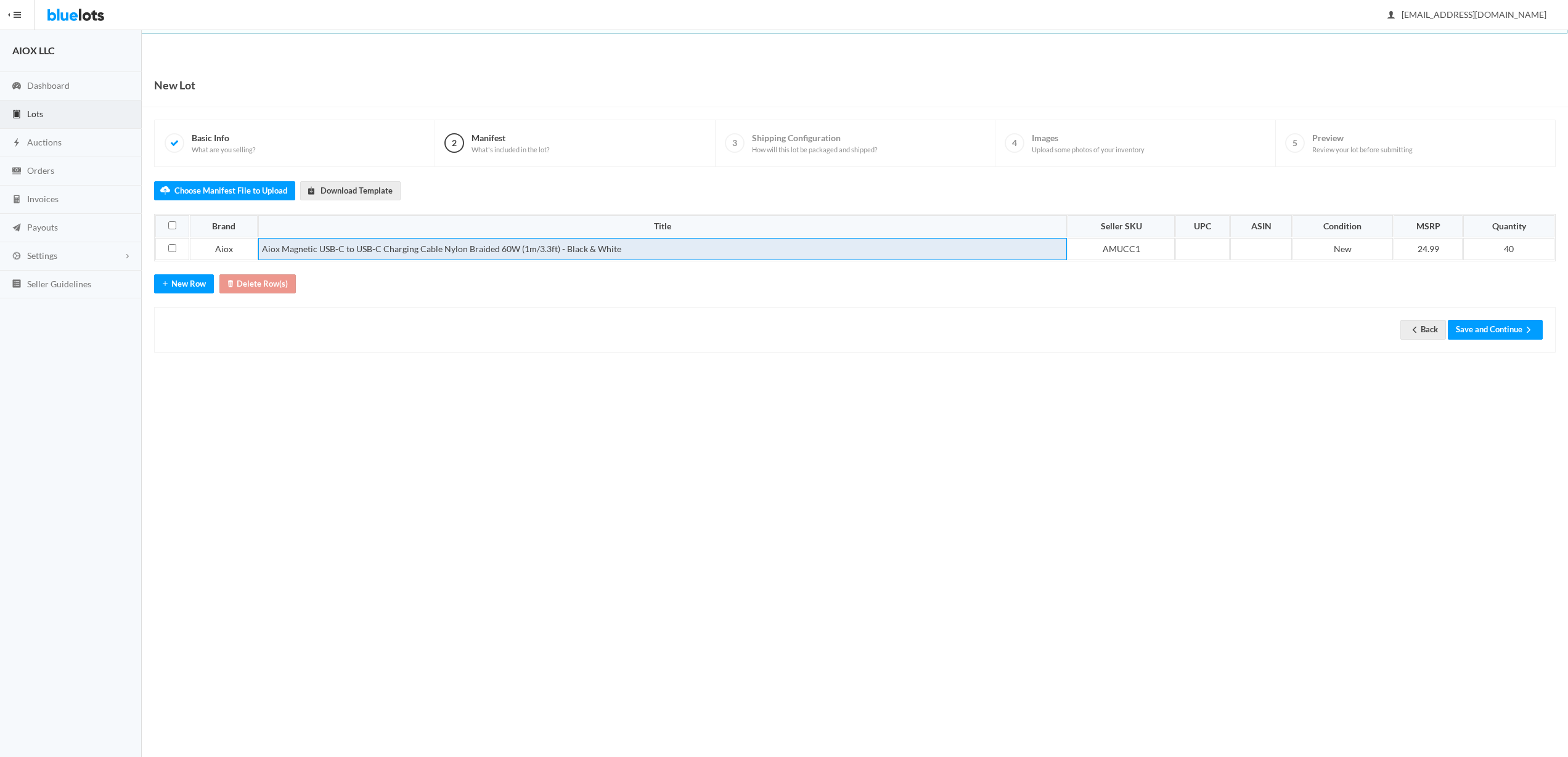
click at [606, 243] on td "Aiox Magnetic USB-C to USB-C Charging Cable Nylon Braided 60W (1m/3.3ft) - Blac…" at bounding box center [663, 249] width 809 height 22
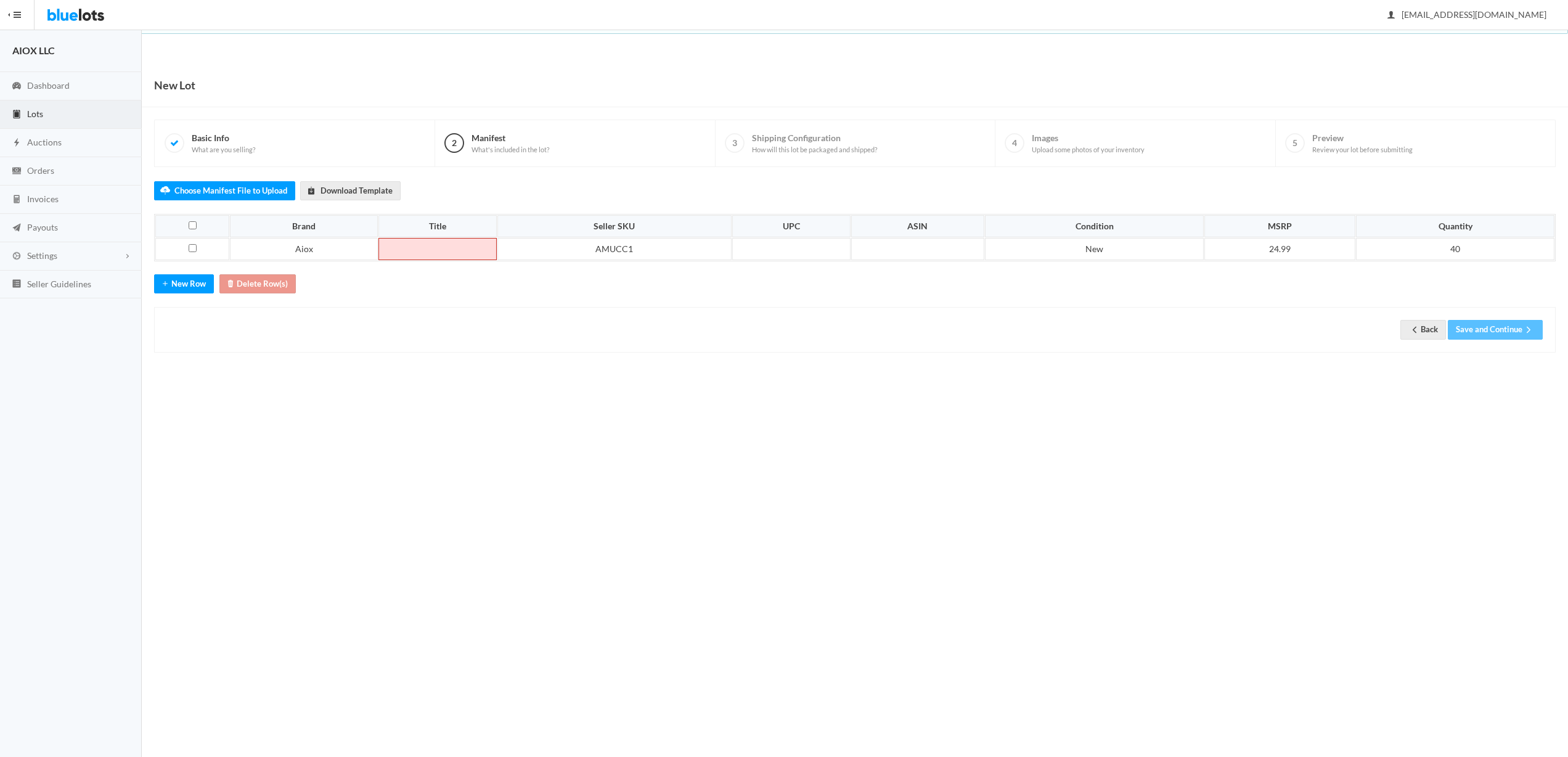
click at [422, 245] on td at bounding box center [438, 249] width 119 height 22
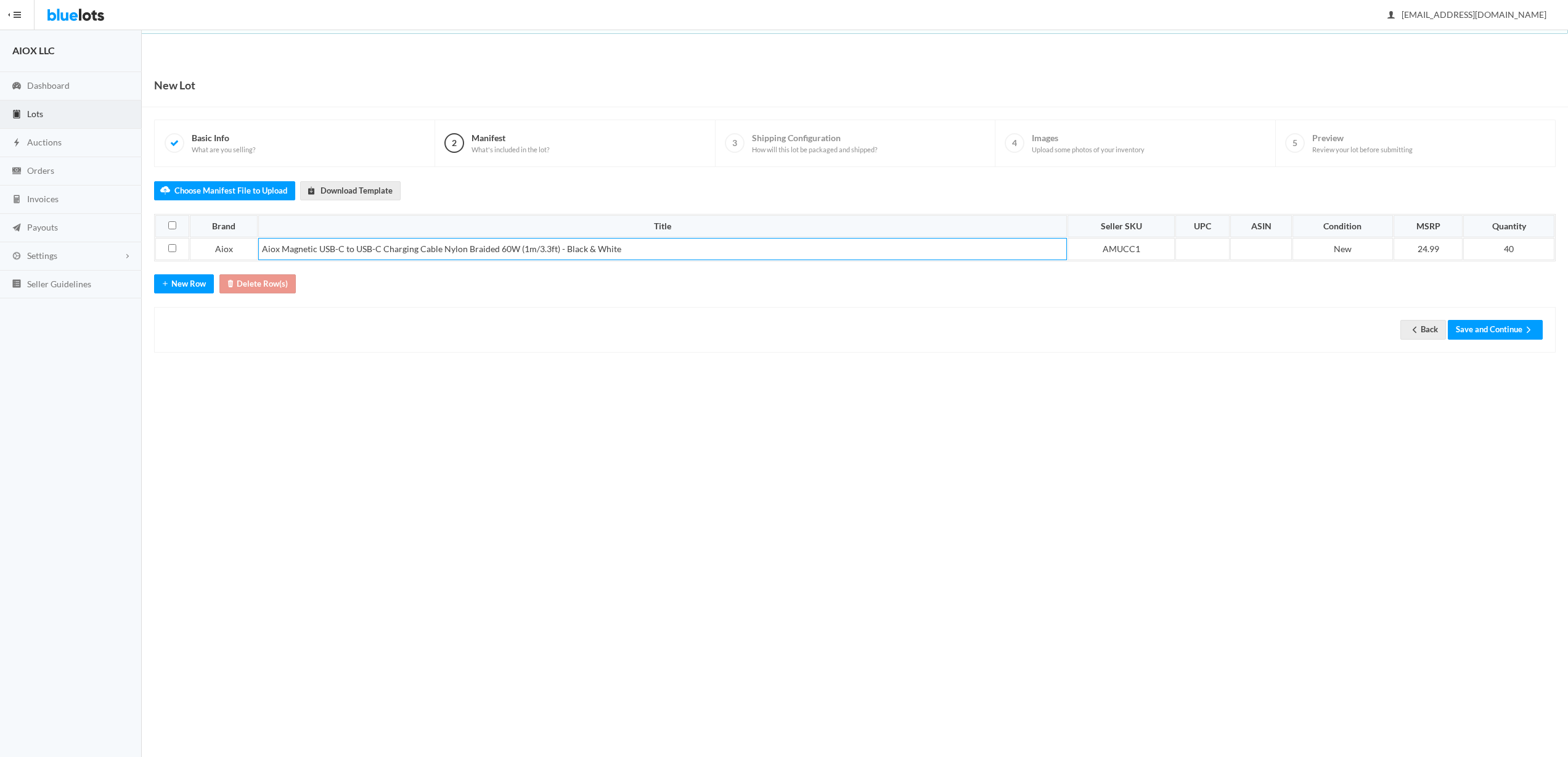
click at [600, 372] on div "New Lot 1 Basic Info What are you selling? 2 Manifest What's included in the lo…" at bounding box center [855, 221] width 1426 height 315
click at [169, 249] on input "checkbox" at bounding box center [173, 248] width 8 height 8
checkbox input "true"
click at [1495, 332] on button "Save and Continue" at bounding box center [1495, 329] width 95 height 19
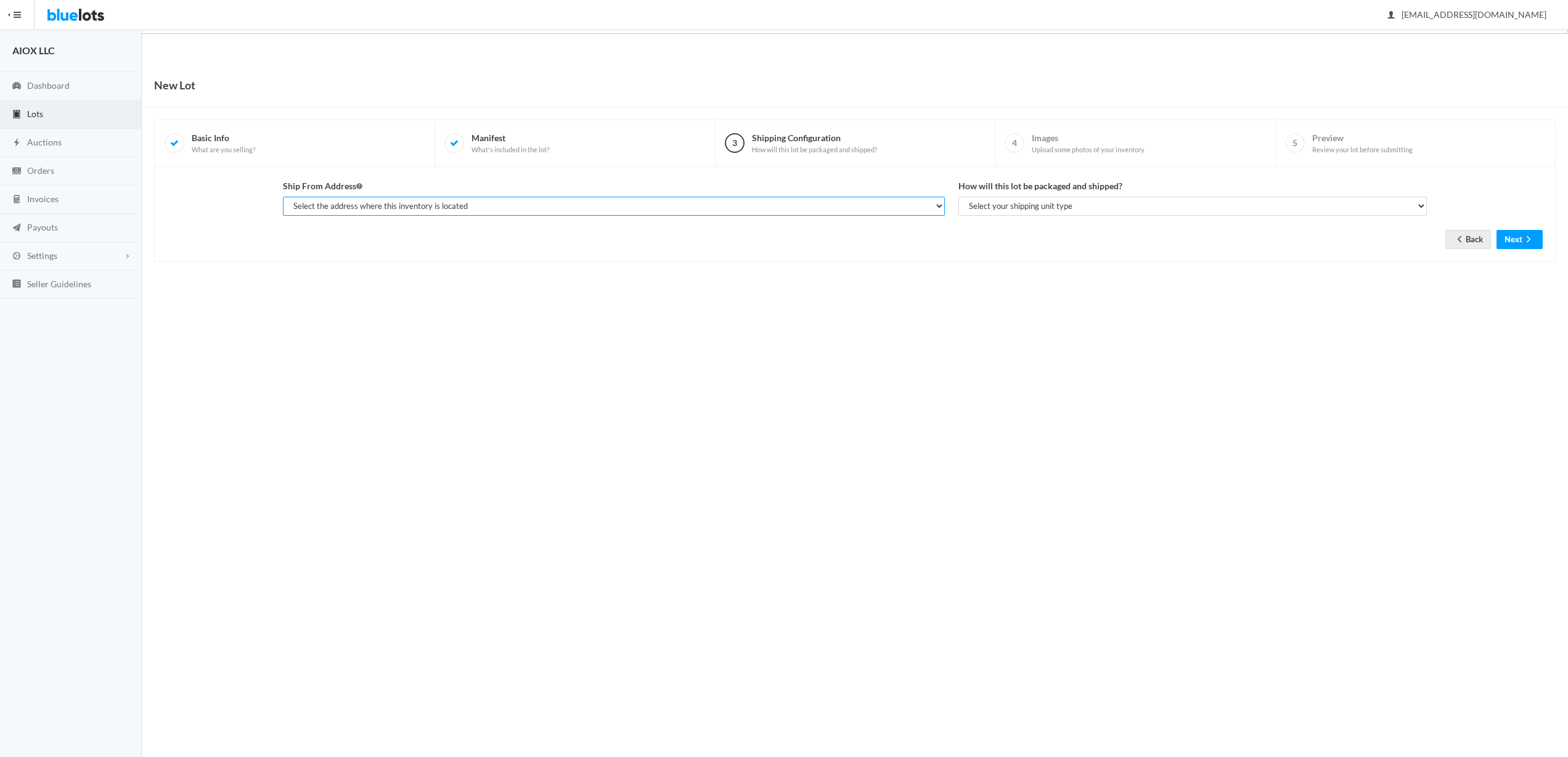
click at [426, 206] on select "Select the address where this inventory is located AIOX LLC, [STREET_ADDRESS]" at bounding box center [614, 206] width 662 height 19
select select "25512"
click at [283, 197] on select "Select the address where this inventory is located AIOX LLC, [STREET_ADDRESS]" at bounding box center [614, 206] width 662 height 19
click at [1077, 205] on select "Select your shipping unit type Parcel Pallet Truckload" at bounding box center [1193, 206] width 469 height 19
select select "parcel"
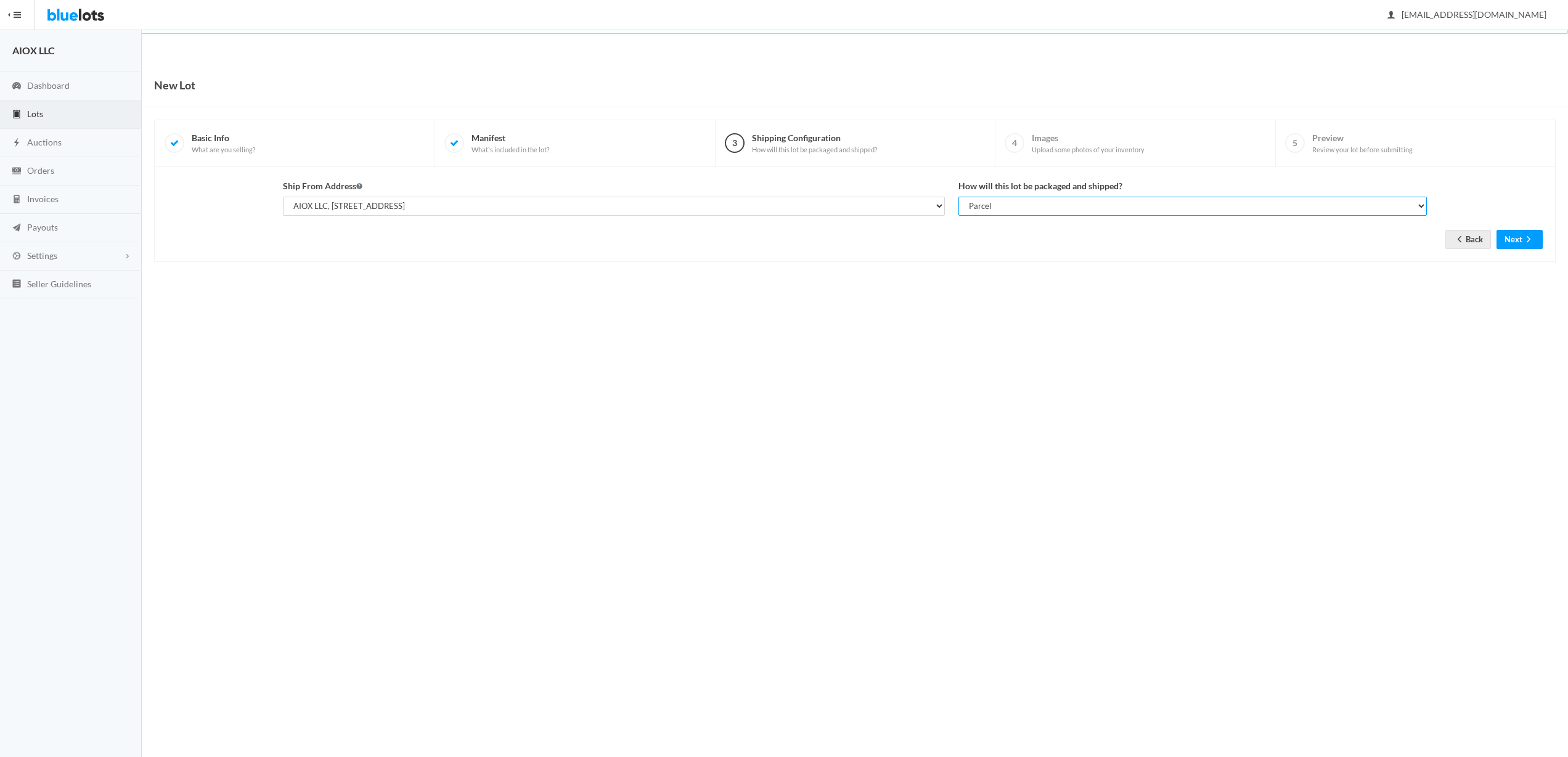
click at [959, 197] on select "Select your shipping unit type Parcel Pallet Truckload" at bounding box center [1193, 206] width 469 height 19
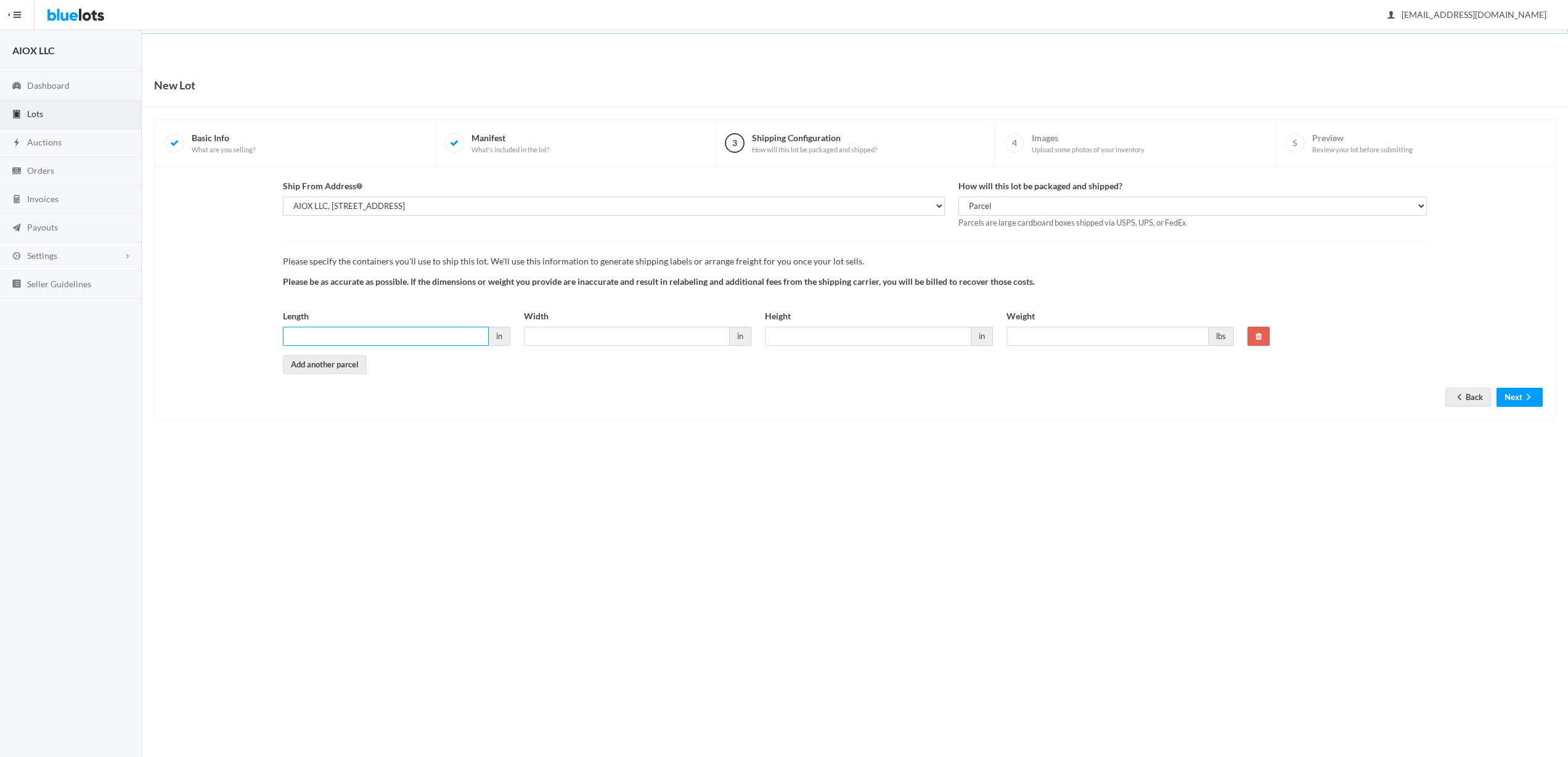
click at [418, 338] on input "Length" at bounding box center [386, 336] width 206 height 19
click at [586, 341] on input "Width" at bounding box center [627, 336] width 206 height 19
click at [1032, 335] on input "Weight" at bounding box center [1108, 336] width 202 height 19
click at [1088, 343] on input "Weight" at bounding box center [1108, 336] width 202 height 19
type input "6.61"
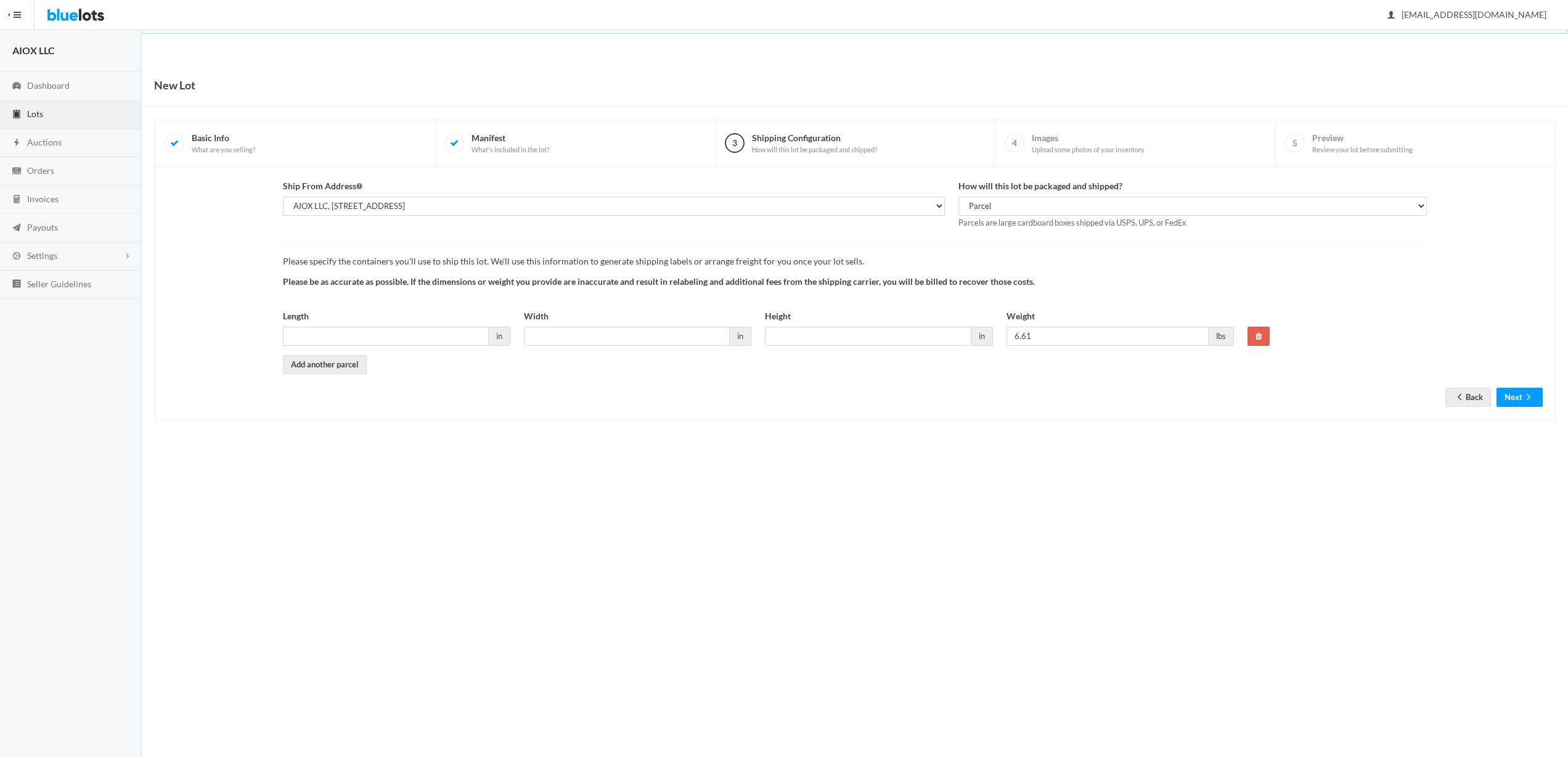
click at [1207, 416] on div "Ship From Address Select the address where this inventory is located AIOX LLC, …" at bounding box center [855, 293] width 1401 height 253
click at [1110, 409] on div "Ship From Address Select the address where this inventory is located AIOX LLC, …" at bounding box center [855, 293] width 1401 height 253
click at [880, 340] on input "Height" at bounding box center [867, 336] width 206 height 19
click at [1509, 392] on button "Next" at bounding box center [1519, 397] width 46 height 19
click at [394, 334] on input "Length" at bounding box center [386, 336] width 206 height 19
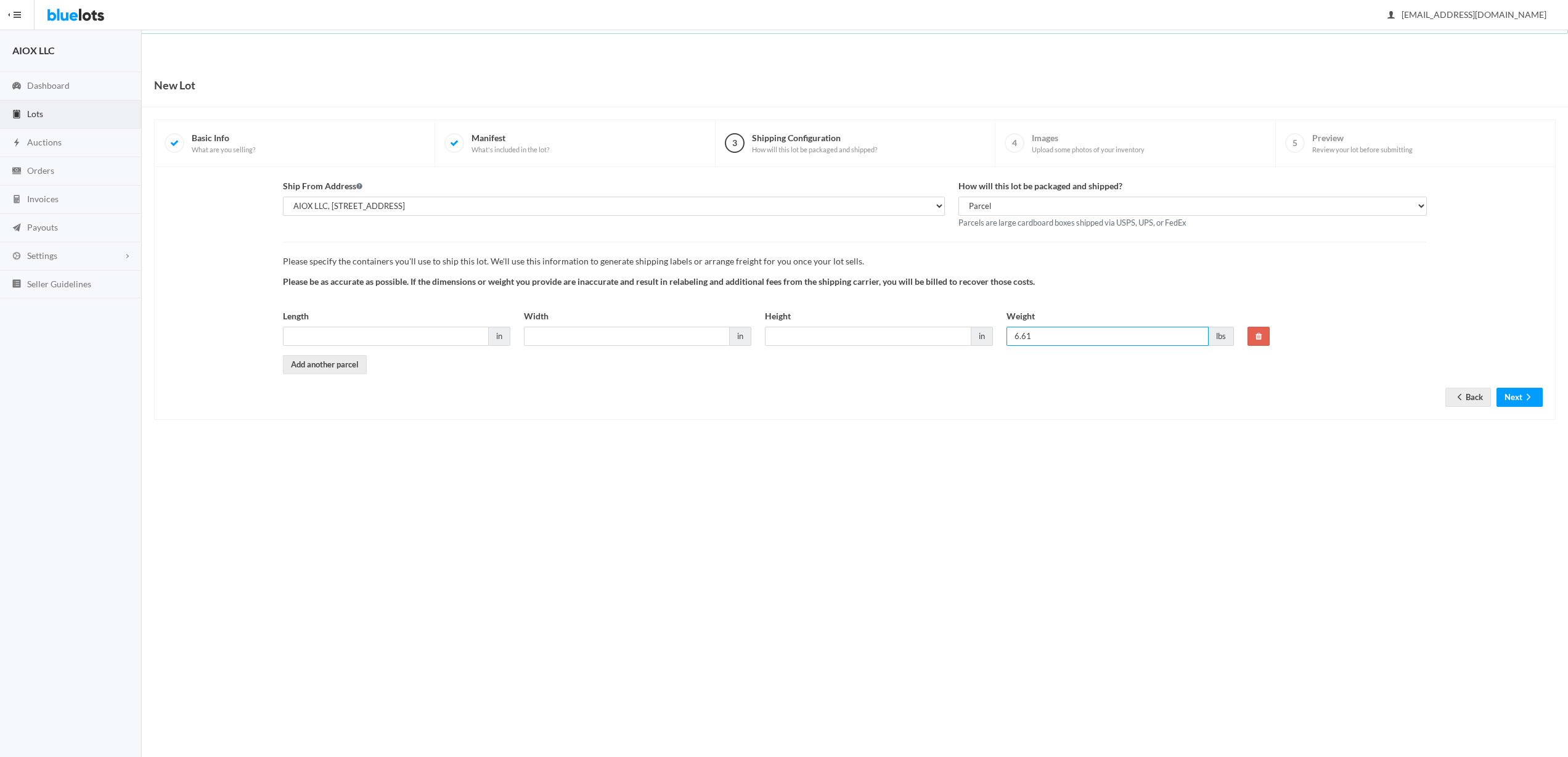
click at [1032, 335] on input "6.61" at bounding box center [1108, 336] width 202 height 19
click at [1519, 388] on button "Next" at bounding box center [1519, 397] width 46 height 19
click at [1078, 339] on input "Weight" at bounding box center [1108, 336] width 202 height 19
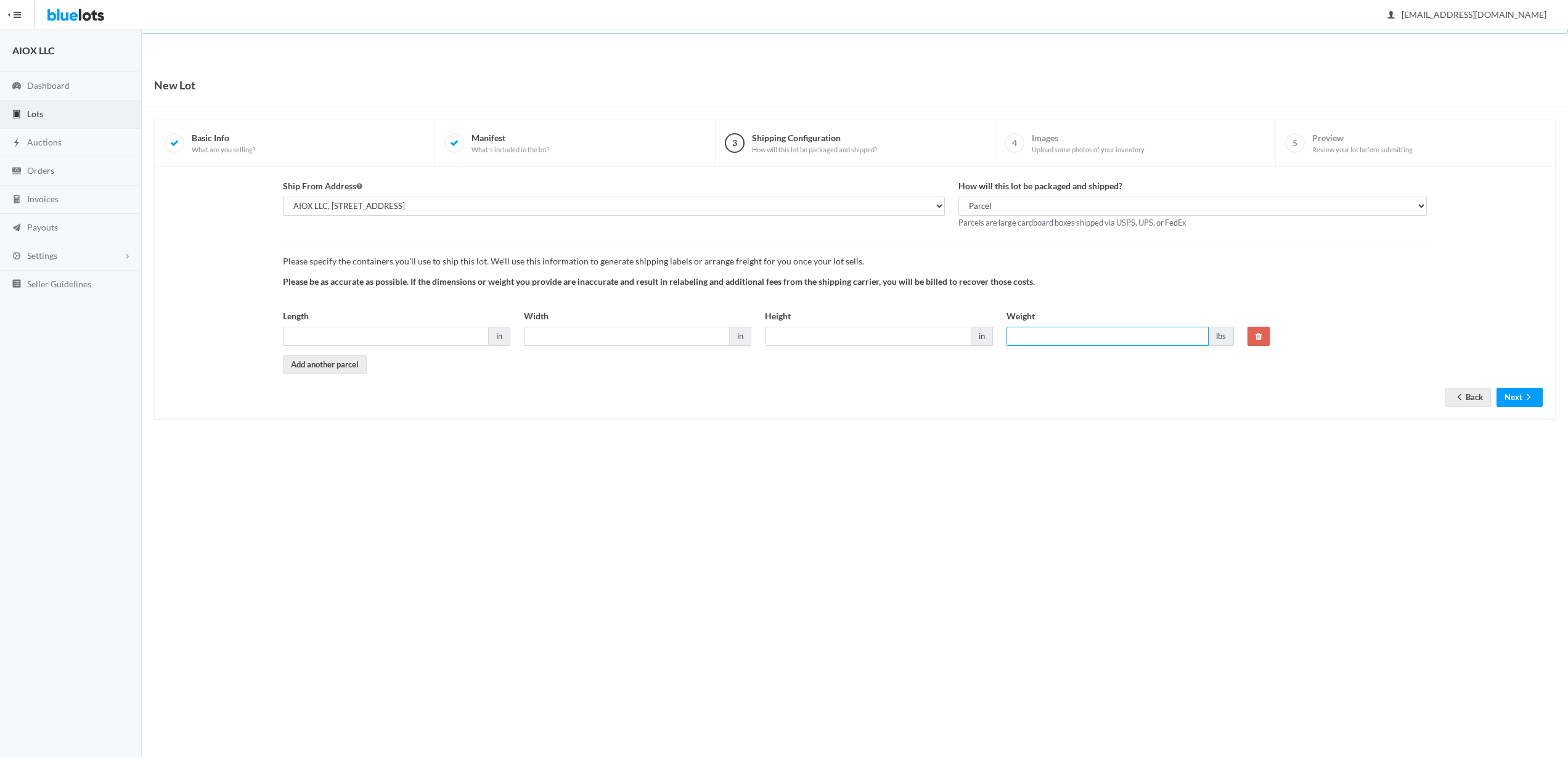
paste input "6.61"
type input "6.61"
click at [853, 342] on input "Height" at bounding box center [867, 336] width 206 height 19
click at [498, 335] on span "in" at bounding box center [500, 336] width 21 height 19
click at [498, 335] on span "in" at bounding box center [500, 336] width 21 height 19
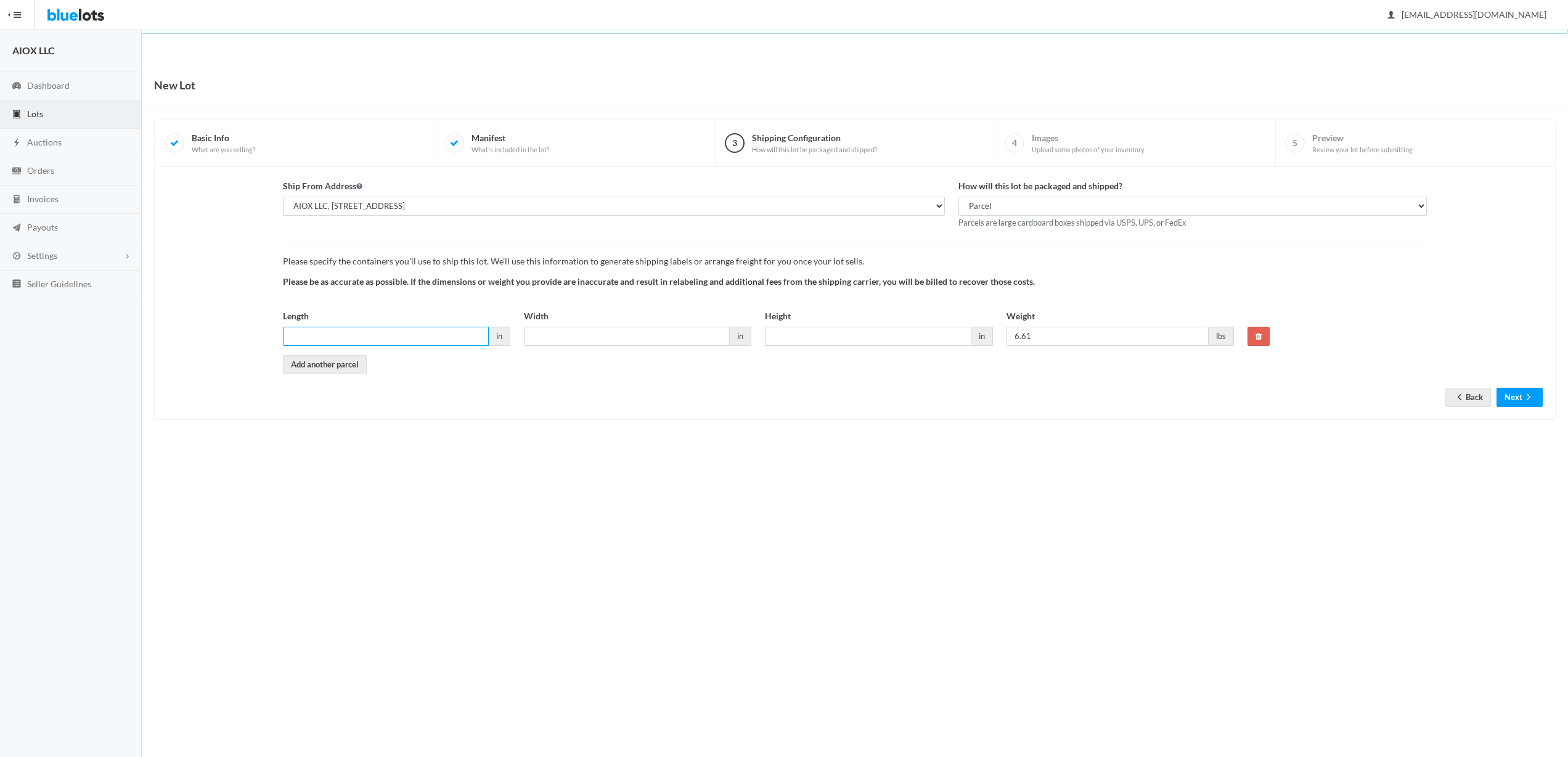
click at [409, 336] on input "Length" at bounding box center [386, 336] width 206 height 19
paste input "15.748"
type input "15.748"
click at [560, 398] on div "Ship From Address Select the address where this inventory is located AIOX LLC, …" at bounding box center [855, 293] width 1376 height 227
click at [576, 341] on input "Width" at bounding box center [627, 336] width 206 height 19
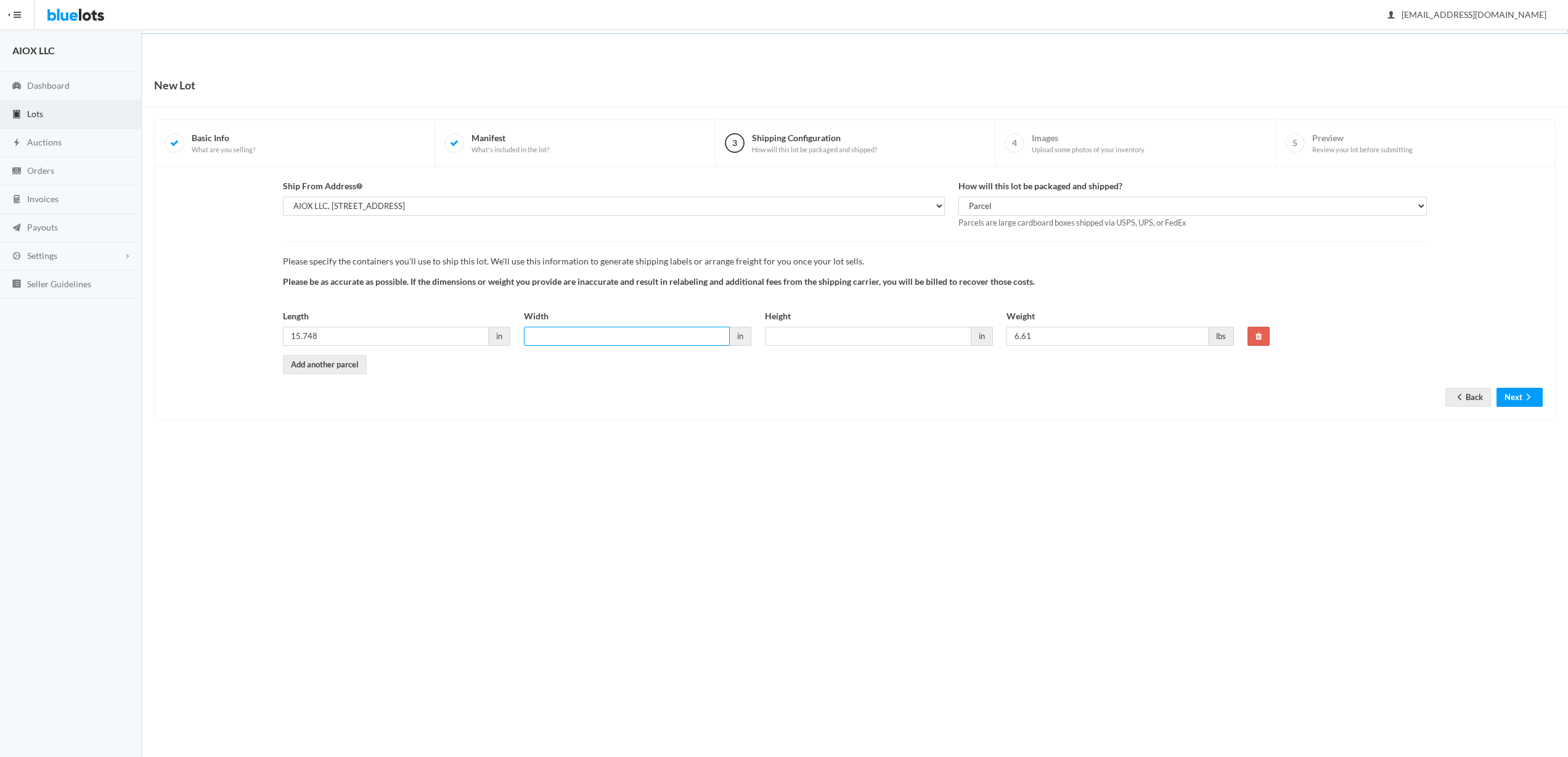
paste input "11.811"
type input "11.811"
click at [832, 335] on input "Height" at bounding box center [867, 336] width 206 height 19
paste input "7.87402"
click at [951, 503] on body "Bluelots is for sale. If you are interested in purchasing the business, please …" at bounding box center [784, 378] width 1568 height 757
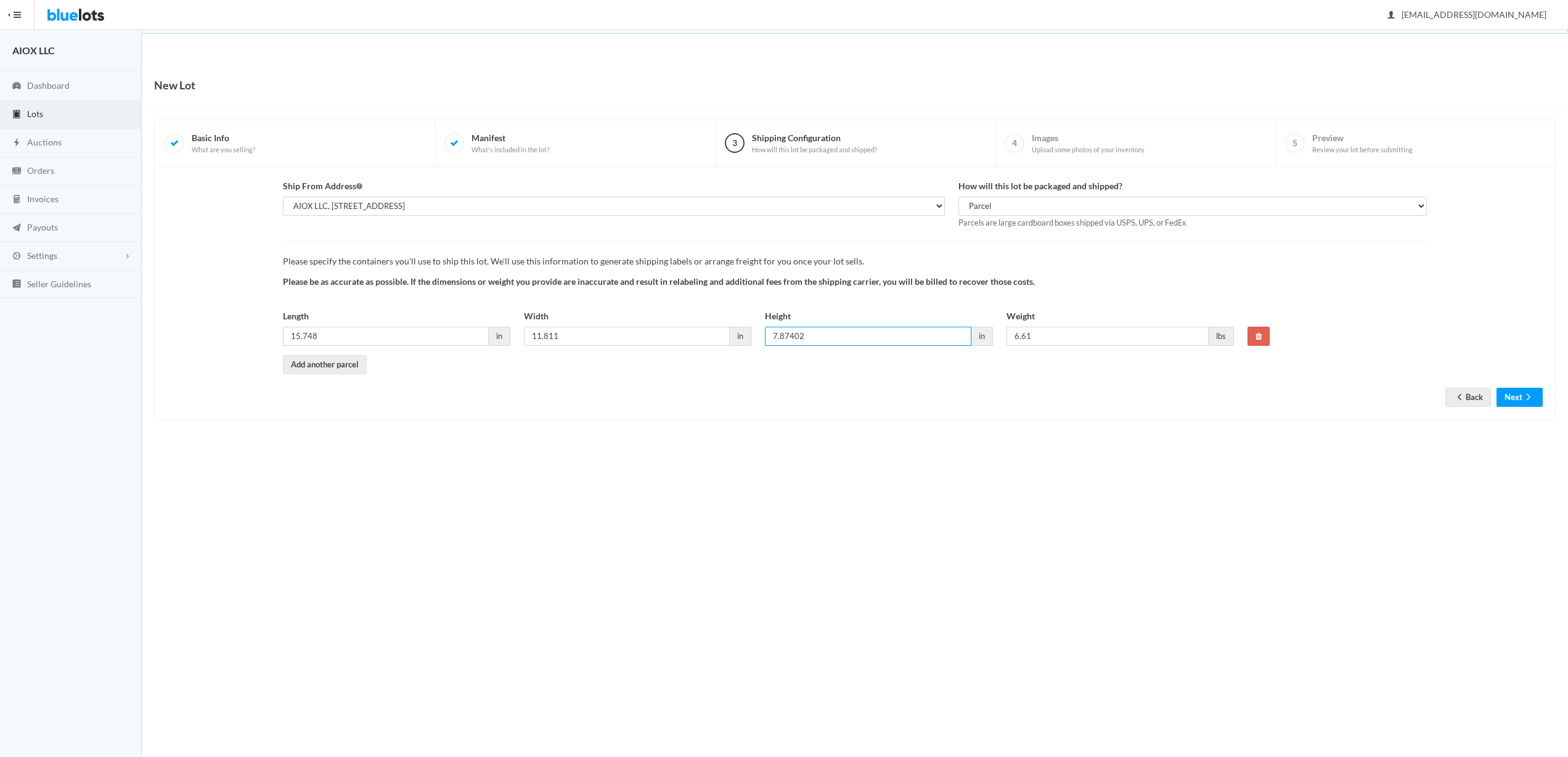
drag, startPoint x: 794, startPoint y: 335, endPoint x: 877, endPoint y: 349, distance: 84.2
click at [877, 349] on div "Height 7.87402 in" at bounding box center [879, 333] width 241 height 45
type input "7.874"
click at [1064, 492] on body "Bluelots is for sale. If you are interested in purchasing the business, please …" at bounding box center [784, 378] width 1568 height 757
click at [1514, 395] on button "Next" at bounding box center [1519, 397] width 46 height 19
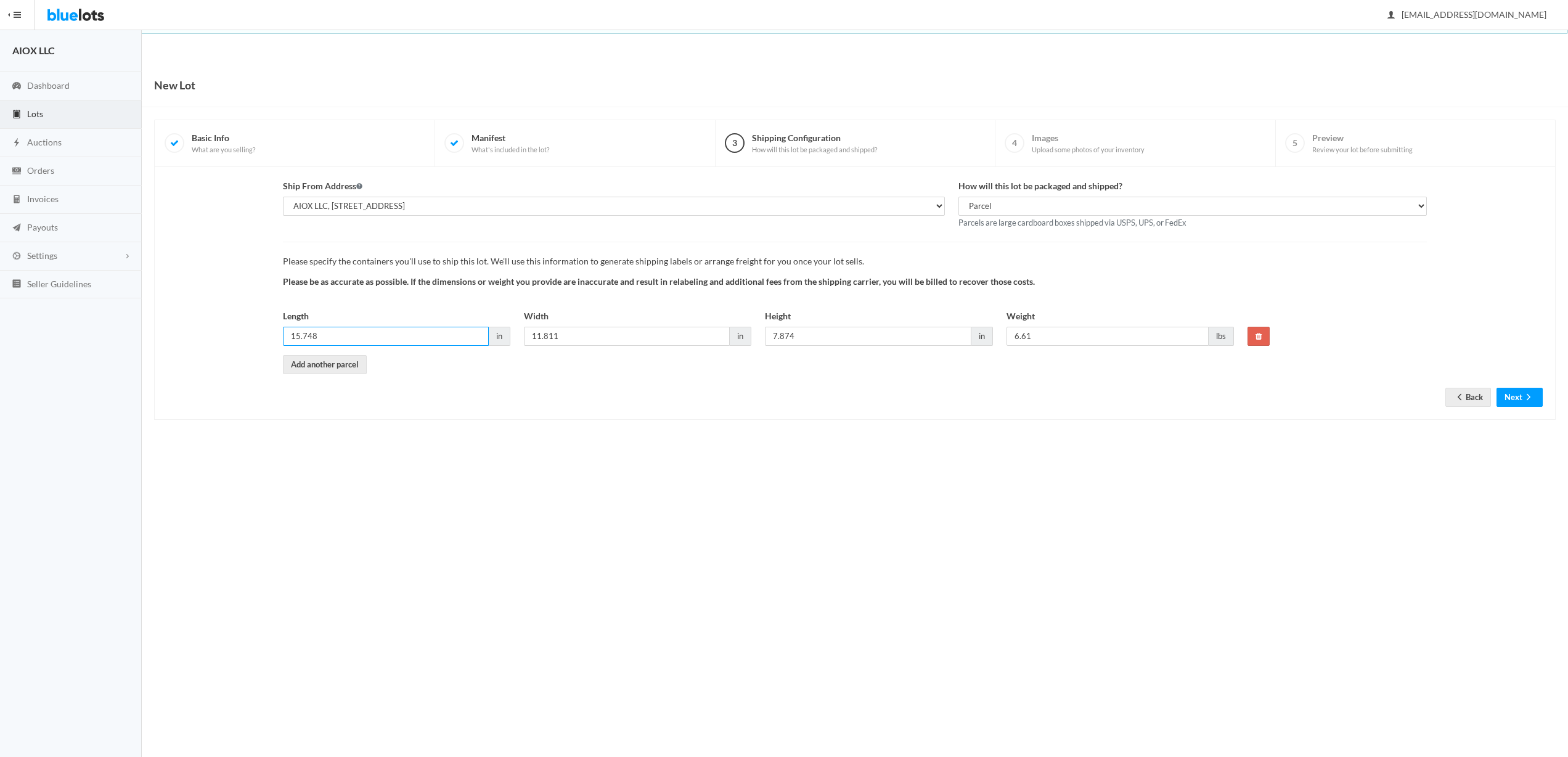
click at [410, 335] on input "15.748" at bounding box center [386, 336] width 206 height 19
type input "15.75"
click at [566, 337] on input "11.811" at bounding box center [627, 336] width 206 height 19
type input "11.81"
click at [827, 334] on input "7.874" at bounding box center [867, 336] width 206 height 19
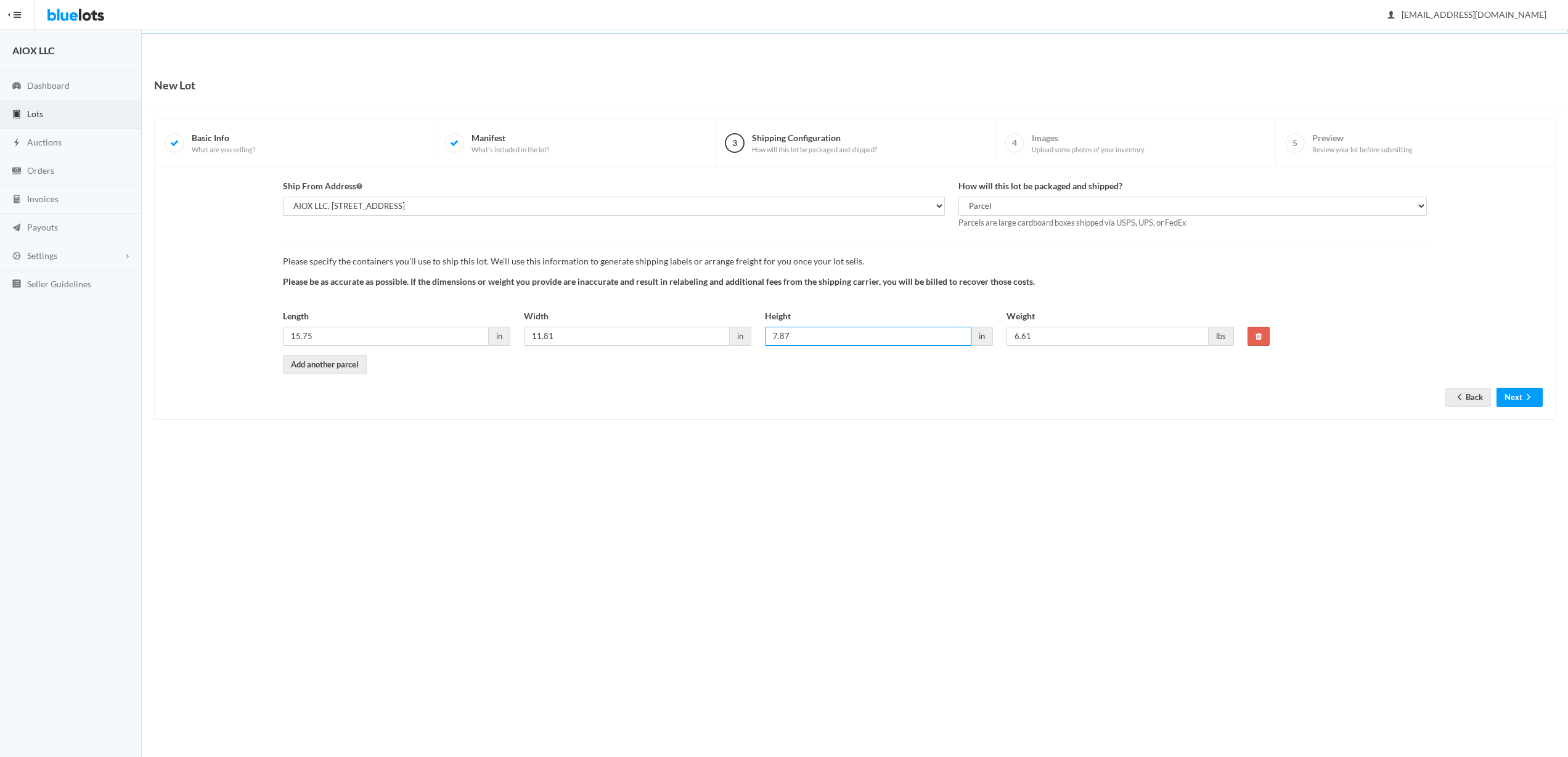
type input "7.87"
click at [1100, 506] on body "Bluelots is for sale. If you are interested in purchasing the business, please …" at bounding box center [784, 378] width 1568 height 757
click at [1533, 392] on button "Next" at bounding box center [1519, 397] width 46 height 19
drag, startPoint x: 314, startPoint y: 335, endPoint x: 268, endPoint y: 333, distance: 46.0
click at [268, 333] on div "Ship From Address Select the address where this inventory is located AIOX LLC, …" at bounding box center [855, 277] width 1389 height 195
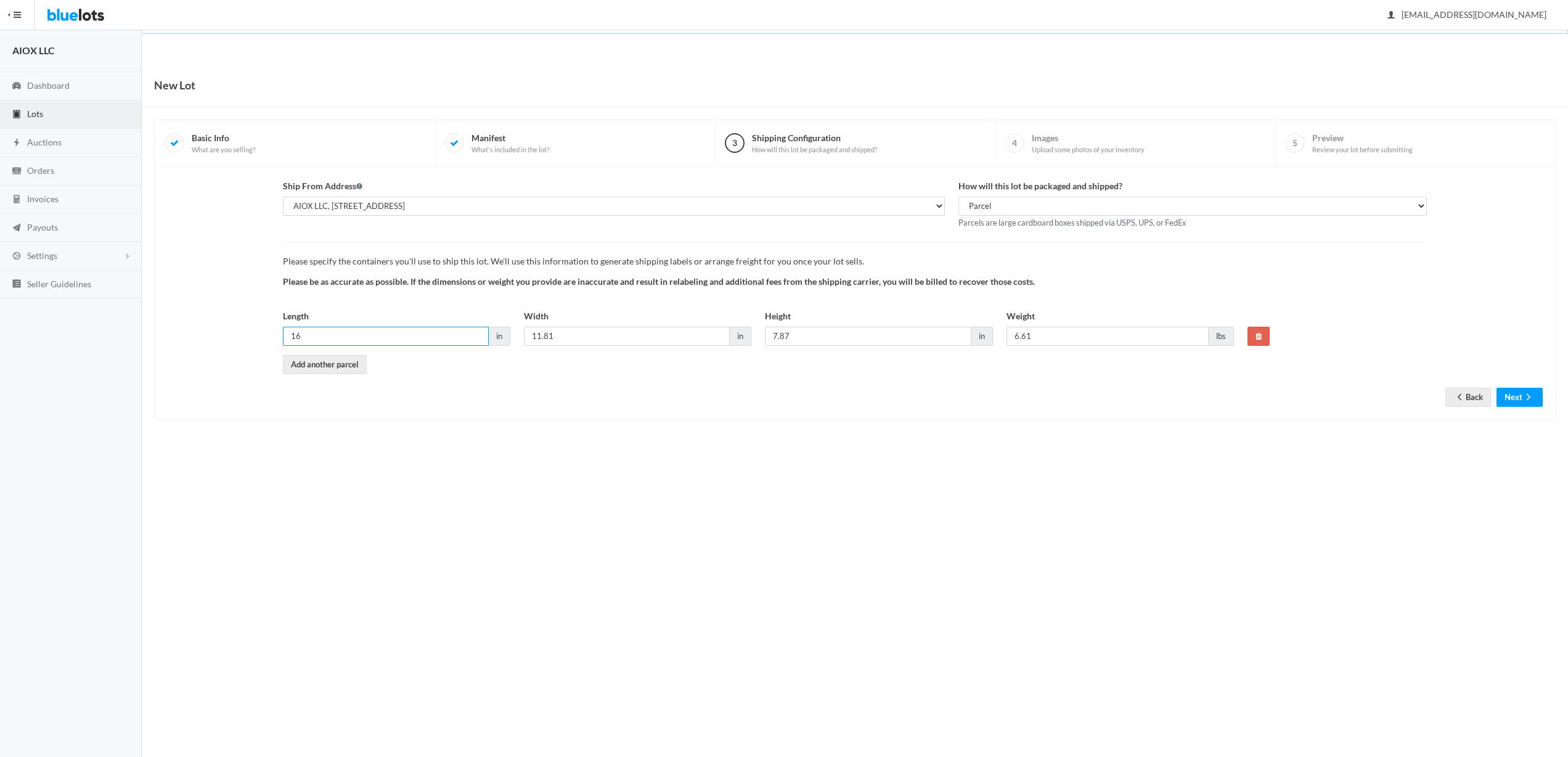
type input "16"
click at [552, 452] on body "Bluelots is for sale. If you are interested in purchasing the business, please …" at bounding box center [784, 378] width 1568 height 757
drag, startPoint x: 572, startPoint y: 329, endPoint x: 501, endPoint y: 331, distance: 71.0
click at [501, 331] on div "Length 16 in Width 11.81 in Height 7.87 in Weight 6.61 lbs" at bounding box center [759, 333] width 965 height 45
click at [590, 342] on input "11.81" at bounding box center [627, 336] width 206 height 19
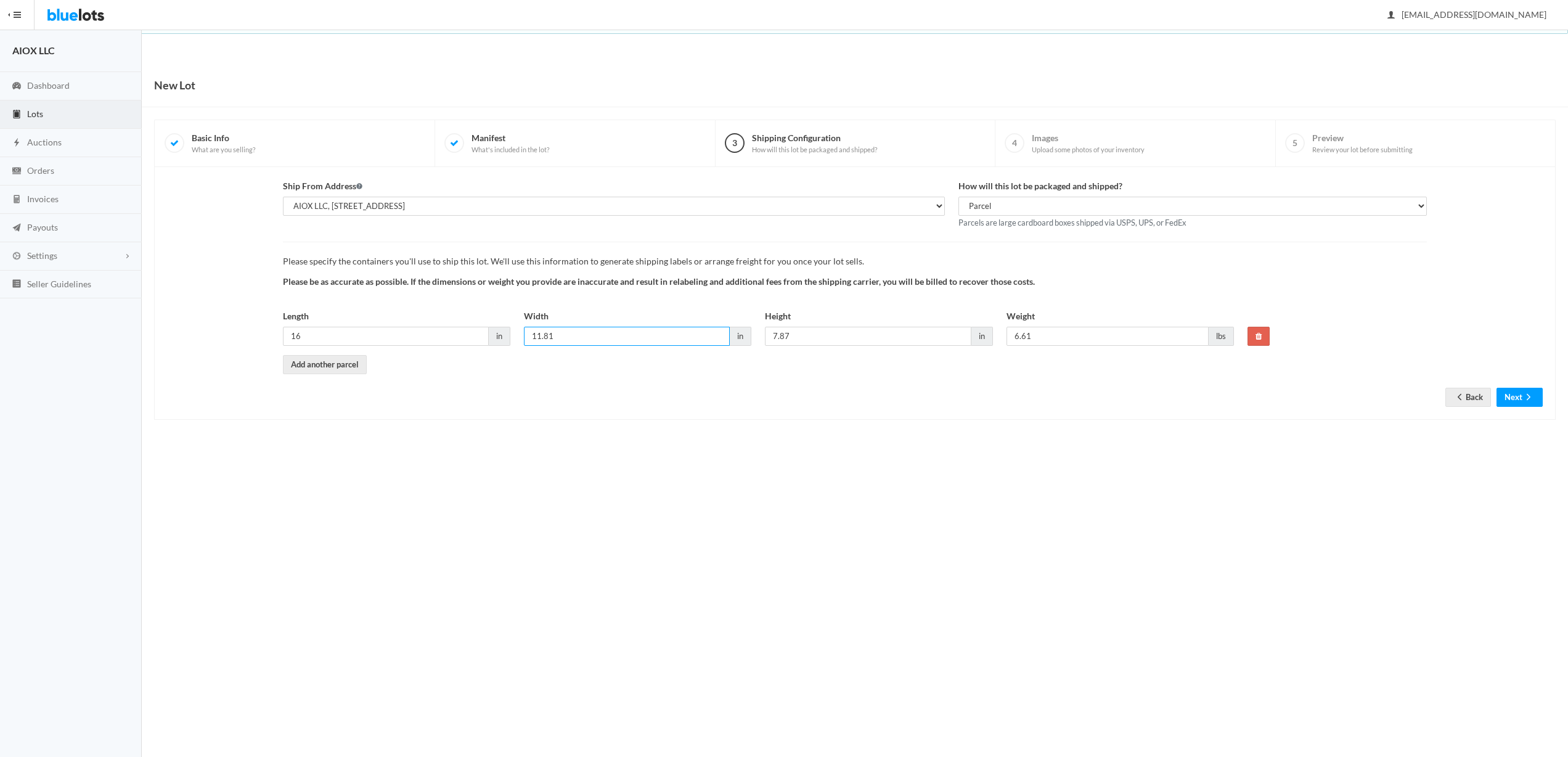
drag, startPoint x: 590, startPoint y: 337, endPoint x: 484, endPoint y: 331, distance: 106.2
click at [484, 331] on div "Length 16 in Width 11.81 in Height 7.87 in Weight 6.61 lbs" at bounding box center [759, 333] width 965 height 45
type input "12"
click at [676, 510] on body "Bluelots is for sale. If you are interested in purchasing the business, please …" at bounding box center [784, 378] width 1568 height 757
drag, startPoint x: 814, startPoint y: 335, endPoint x: 735, endPoint y: 335, distance: 79.0
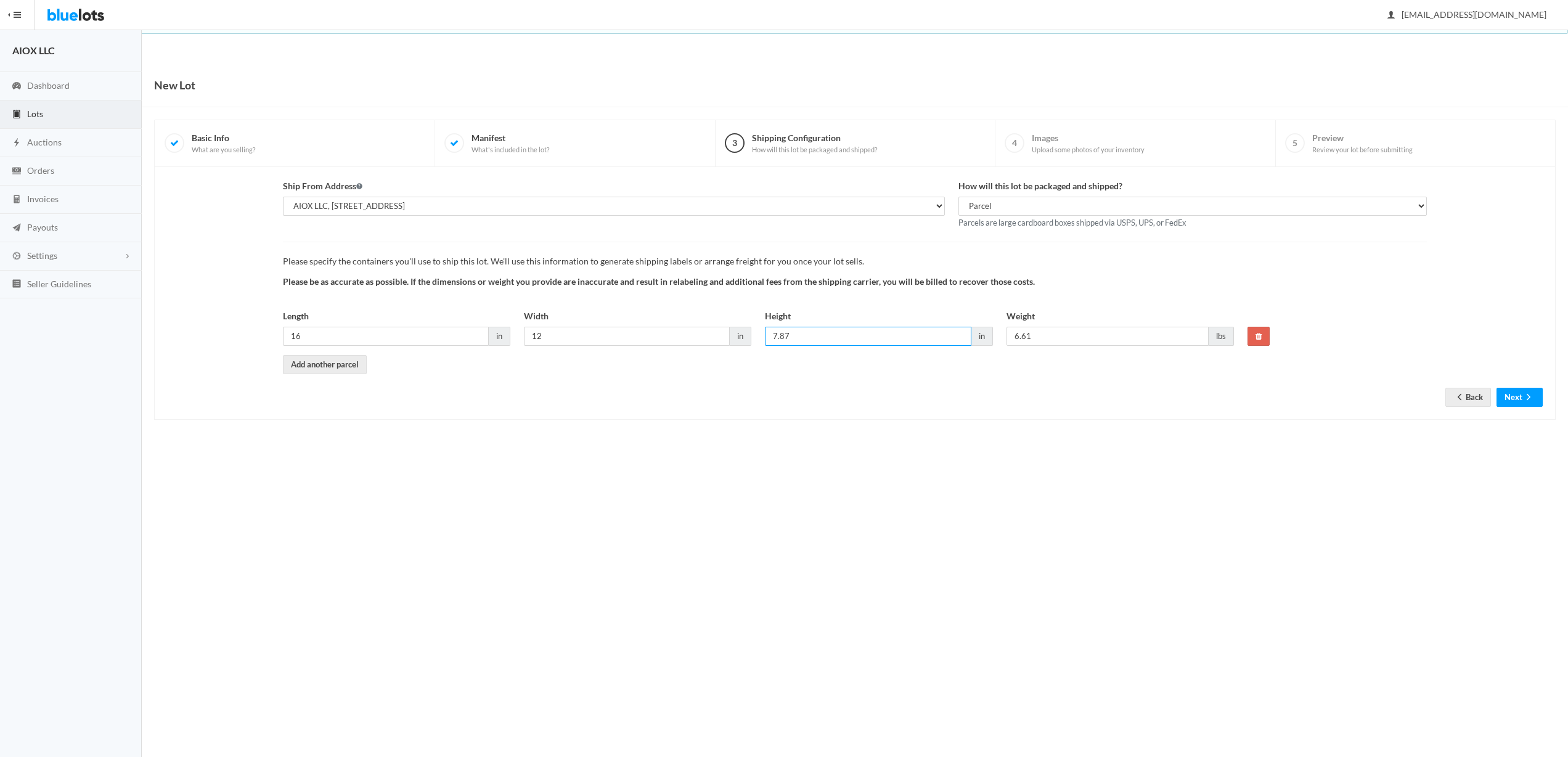
click at [735, 335] on div "Length 16 in Width 12 in Height 7.87 in Weight 6.61 lbs" at bounding box center [759, 333] width 965 height 45
type input "8"
click at [1095, 616] on body "Bluelots is for sale. If you are interested in purchasing the business, please …" at bounding box center [784, 378] width 1568 height 757
click at [1533, 395] on icon "arrow forward" at bounding box center [1529, 397] width 13 height 10
click at [1067, 332] on input "6.61" at bounding box center [1108, 336] width 202 height 19
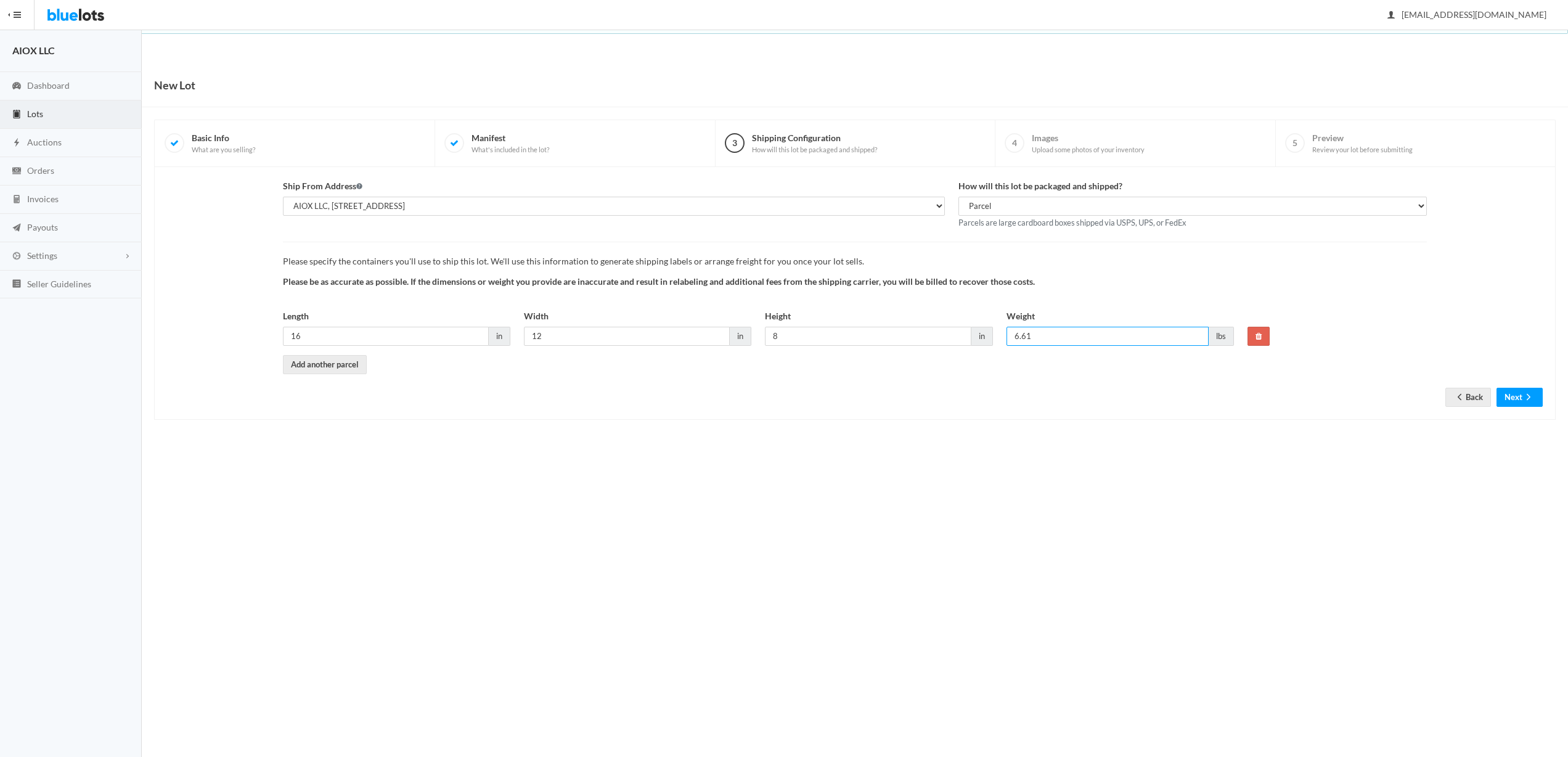
drag, startPoint x: 998, startPoint y: 331, endPoint x: 957, endPoint y: 331, distance: 41.0
click at [957, 331] on div "Length 16 in Width 12 in Height 8 in Weight 6.61 lbs" at bounding box center [759, 333] width 965 height 45
type input "7"
click at [1322, 530] on body "Bluelots is for sale. If you are interested in purchasing the business, please …" at bounding box center [784, 378] width 1568 height 757
drag, startPoint x: 1517, startPoint y: 403, endPoint x: 1517, endPoint y: 430, distance: 27.0
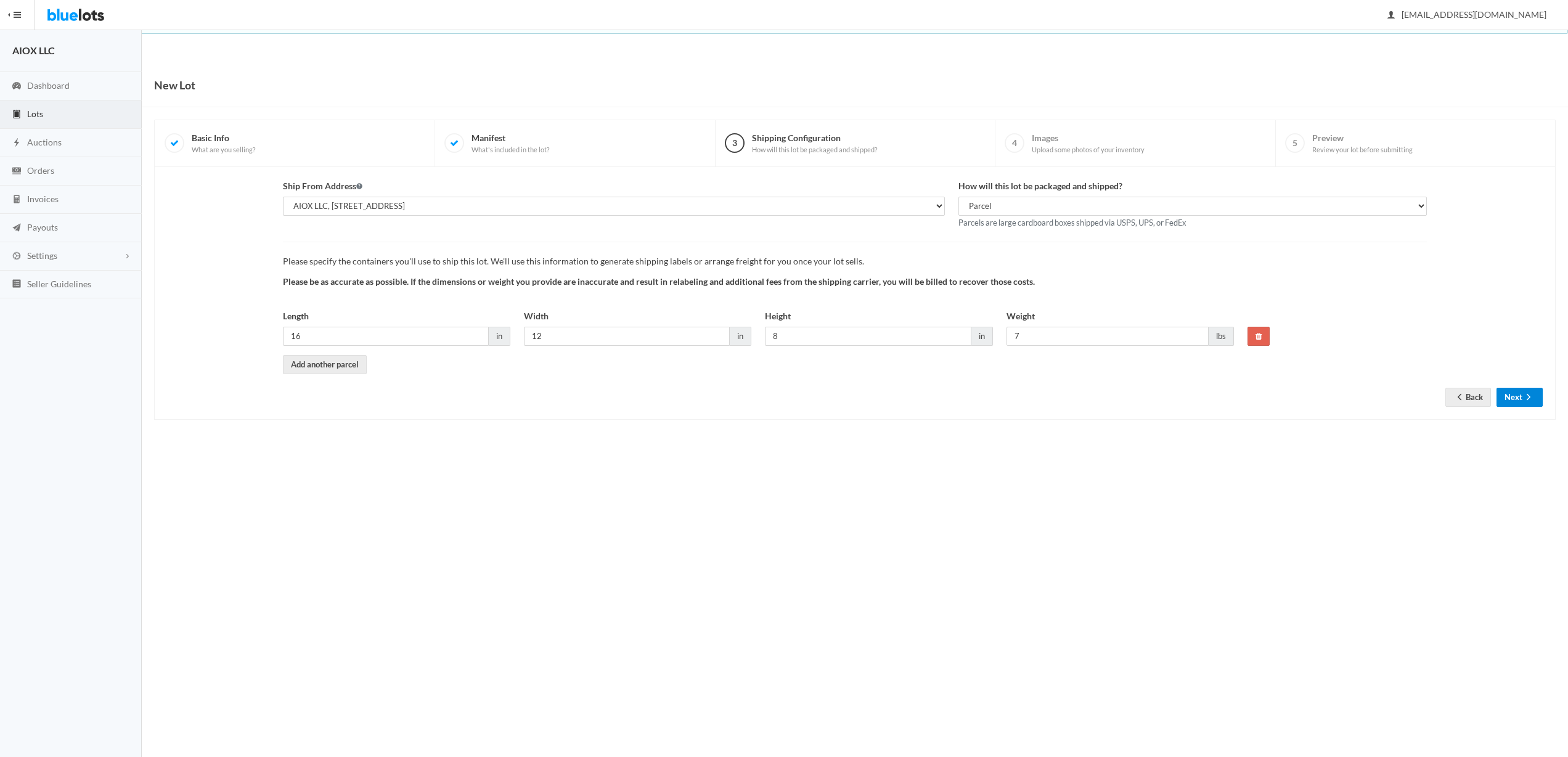
click at [1517, 403] on button "Next" at bounding box center [1519, 397] width 46 height 19
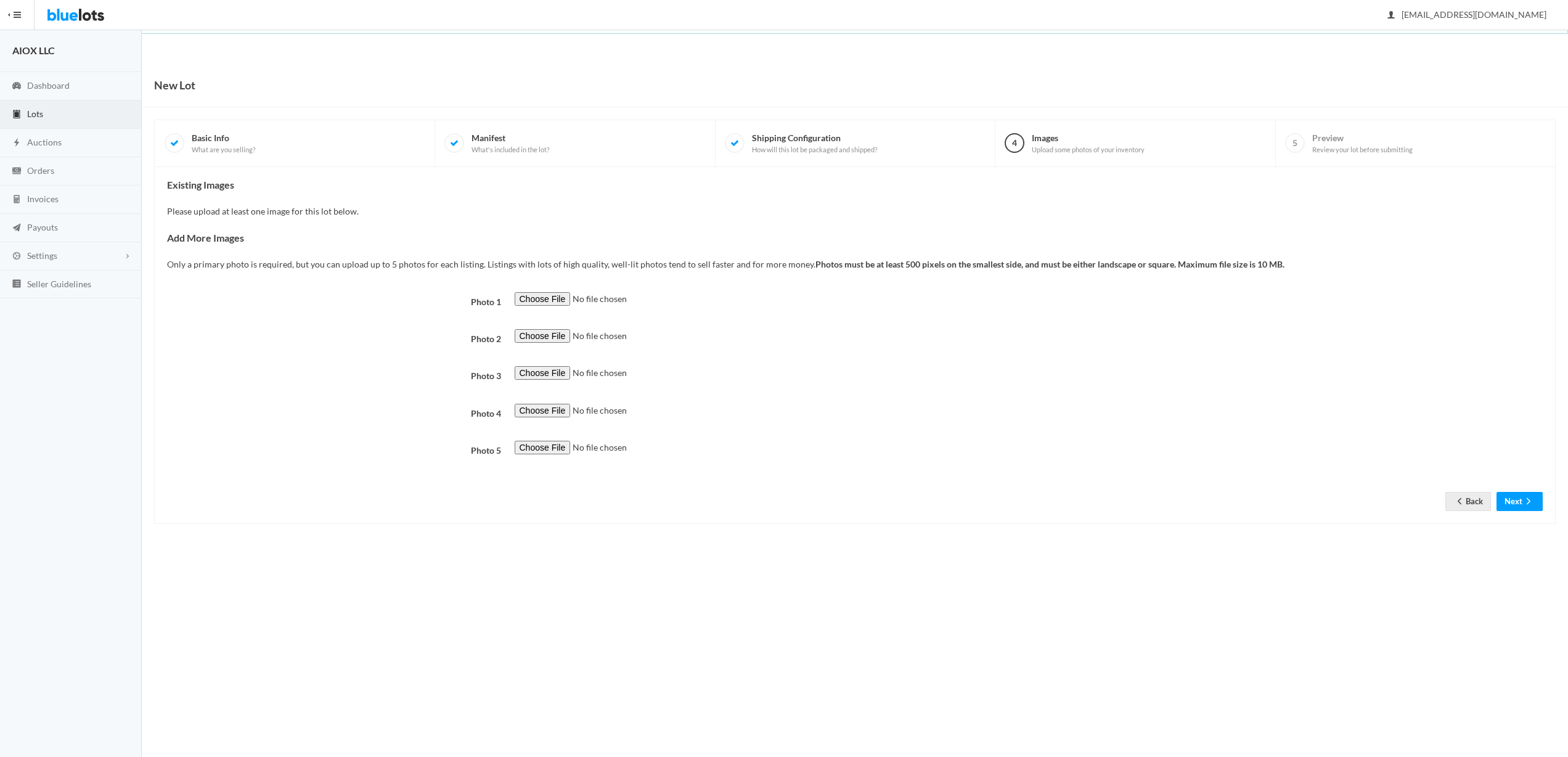
click at [234, 211] on div "Existing Images Please upload at least one image for this lot below. Add More I…" at bounding box center [855, 345] width 1376 height 332
drag, startPoint x: 181, startPoint y: 207, endPoint x: 328, endPoint y: 210, distance: 147.0
click at [326, 210] on div "Existing Images Please upload at least one image for this lot below. Add More I…" at bounding box center [855, 345] width 1376 height 332
click at [328, 210] on div "Existing Images Please upload at least one image for this lot below. Add More I…" at bounding box center [855, 345] width 1376 height 332
click at [334, 210] on div "Existing Images Please upload at least one image for this lot below. Add More I…" at bounding box center [855, 345] width 1376 height 332
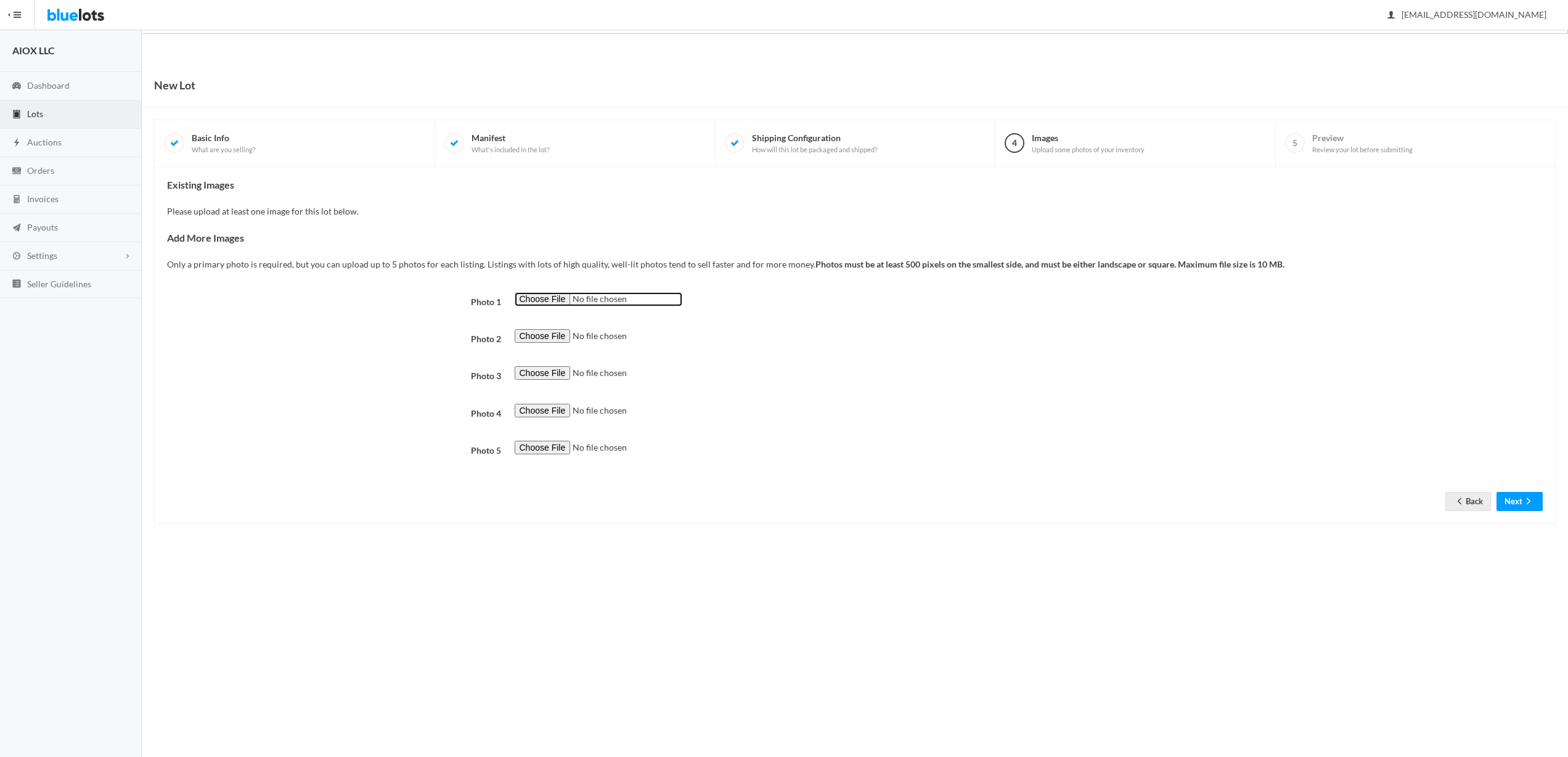
click at [539, 305] on input "file" at bounding box center [599, 299] width 168 height 14
type input "C:\fakepath\Combo.png"
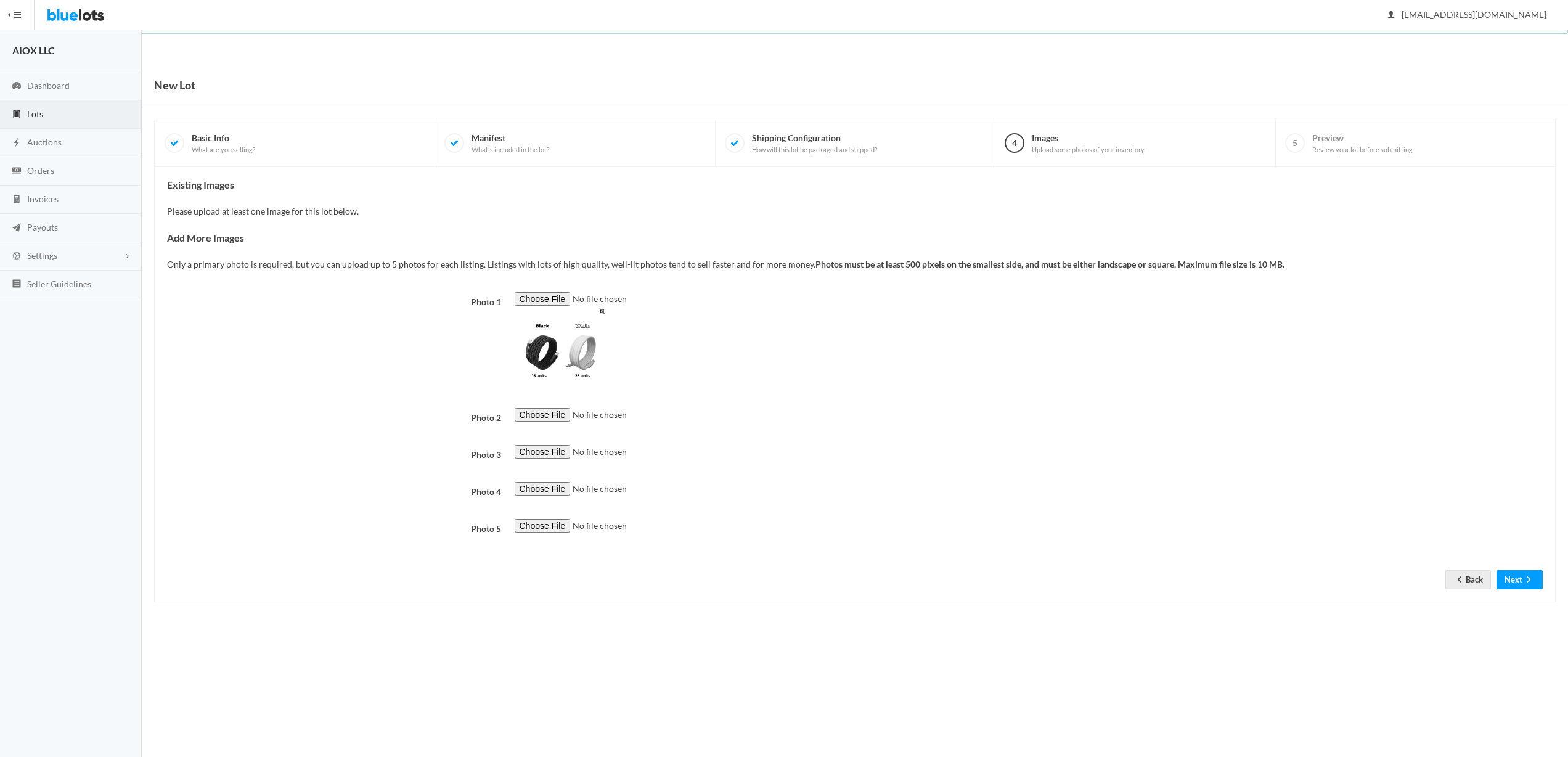
click at [540, 406] on div "Photo 1 Photo 2 Photo 3 Photo 4 Photo 5" at bounding box center [855, 420] width 1376 height 255
click at [543, 416] on input "file" at bounding box center [599, 415] width 168 height 14
type input "C:\fakepath\img4.png"
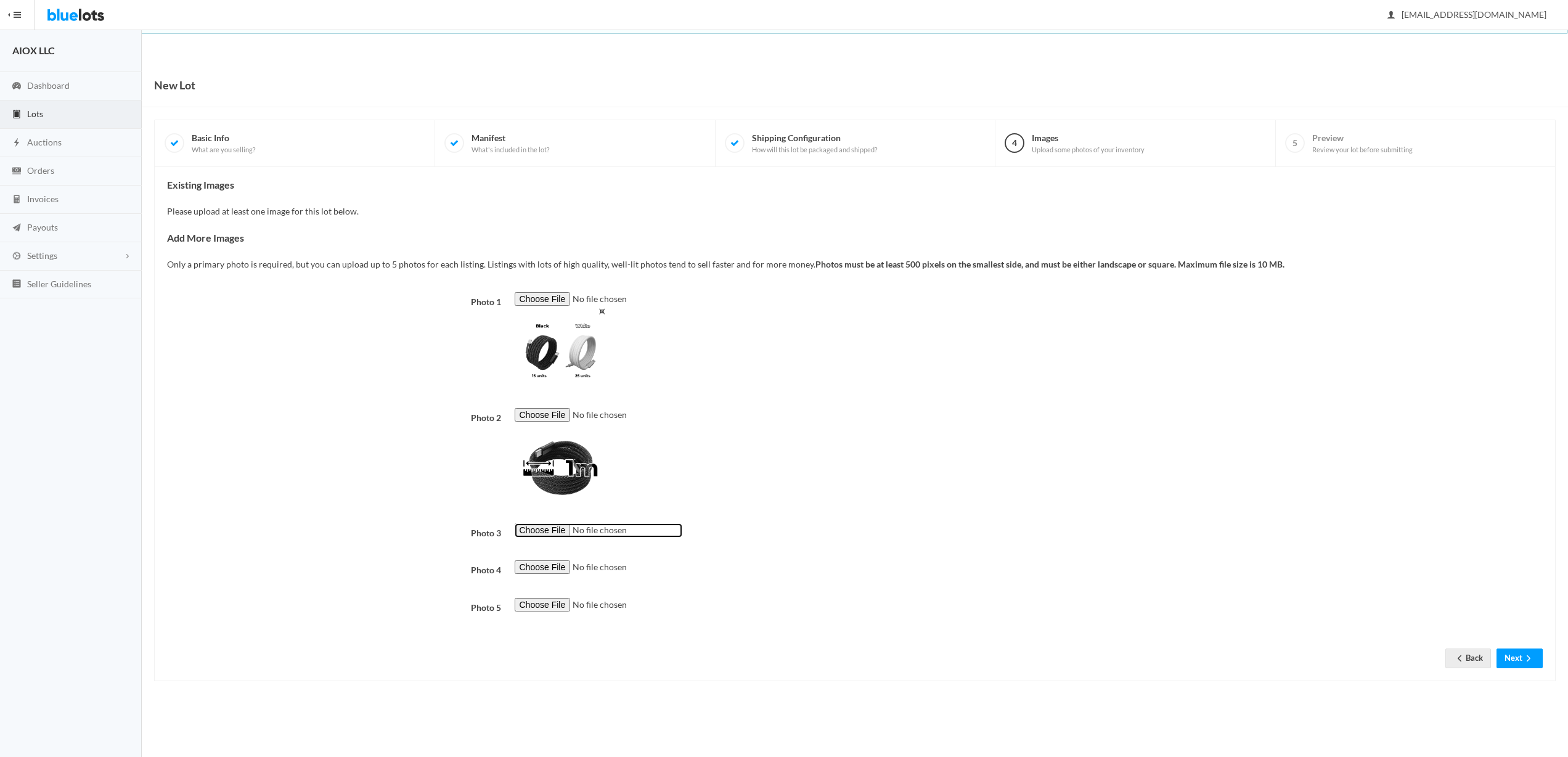
click at [558, 531] on input "file" at bounding box center [599, 530] width 168 height 14
type input "C:\fakepath\img7.png"
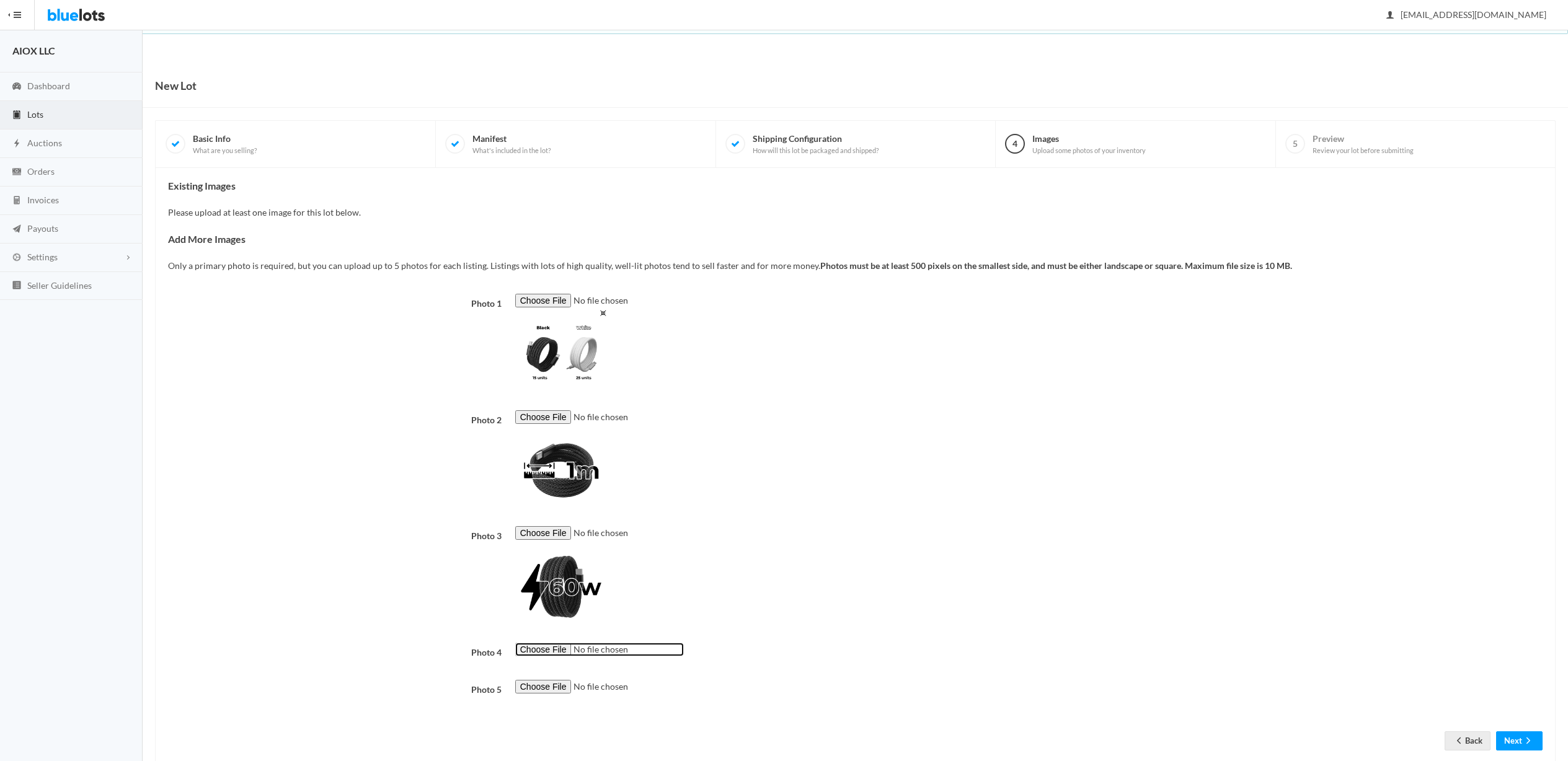
click at [549, 649] on input "file" at bounding box center [600, 650] width 169 height 14
type input "C:\fakepath\img9.png"
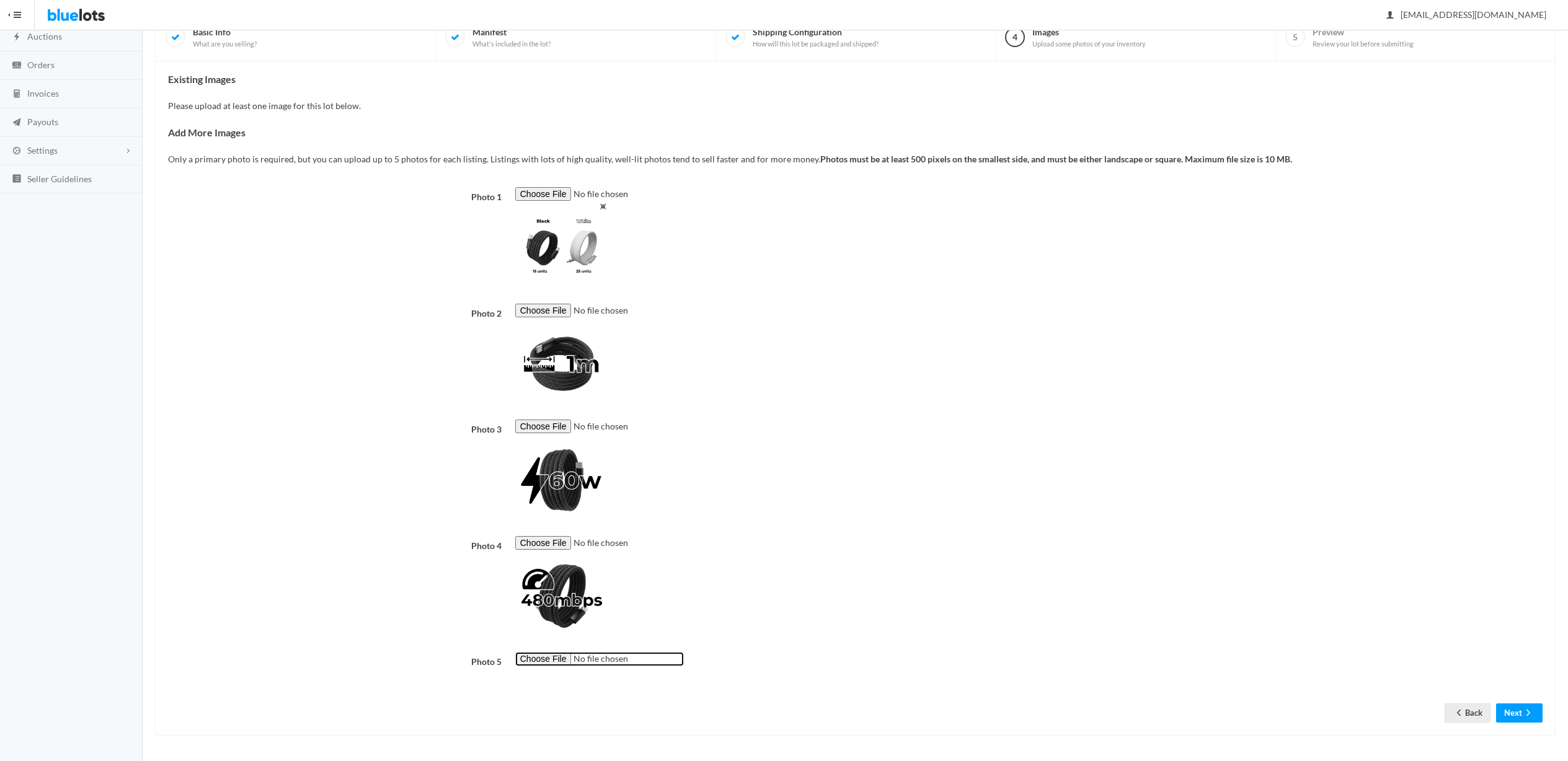
click at [547, 659] on input "file" at bounding box center [600, 659] width 169 height 14
click at [551, 305] on input "file" at bounding box center [600, 310] width 169 height 14
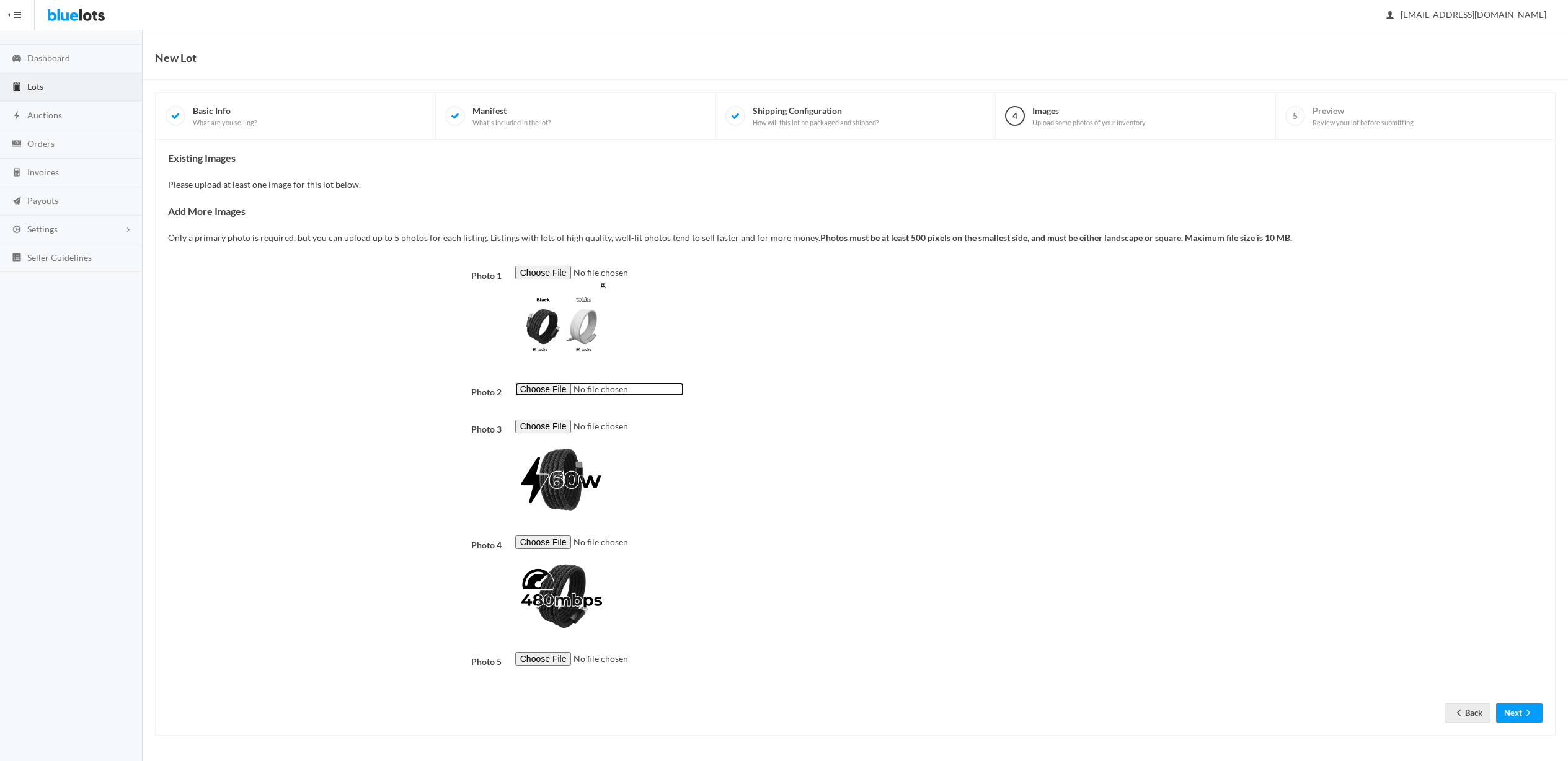
click at [558, 388] on input "file" at bounding box center [600, 389] width 169 height 14
type input "C:\fakepath\Coils.png"
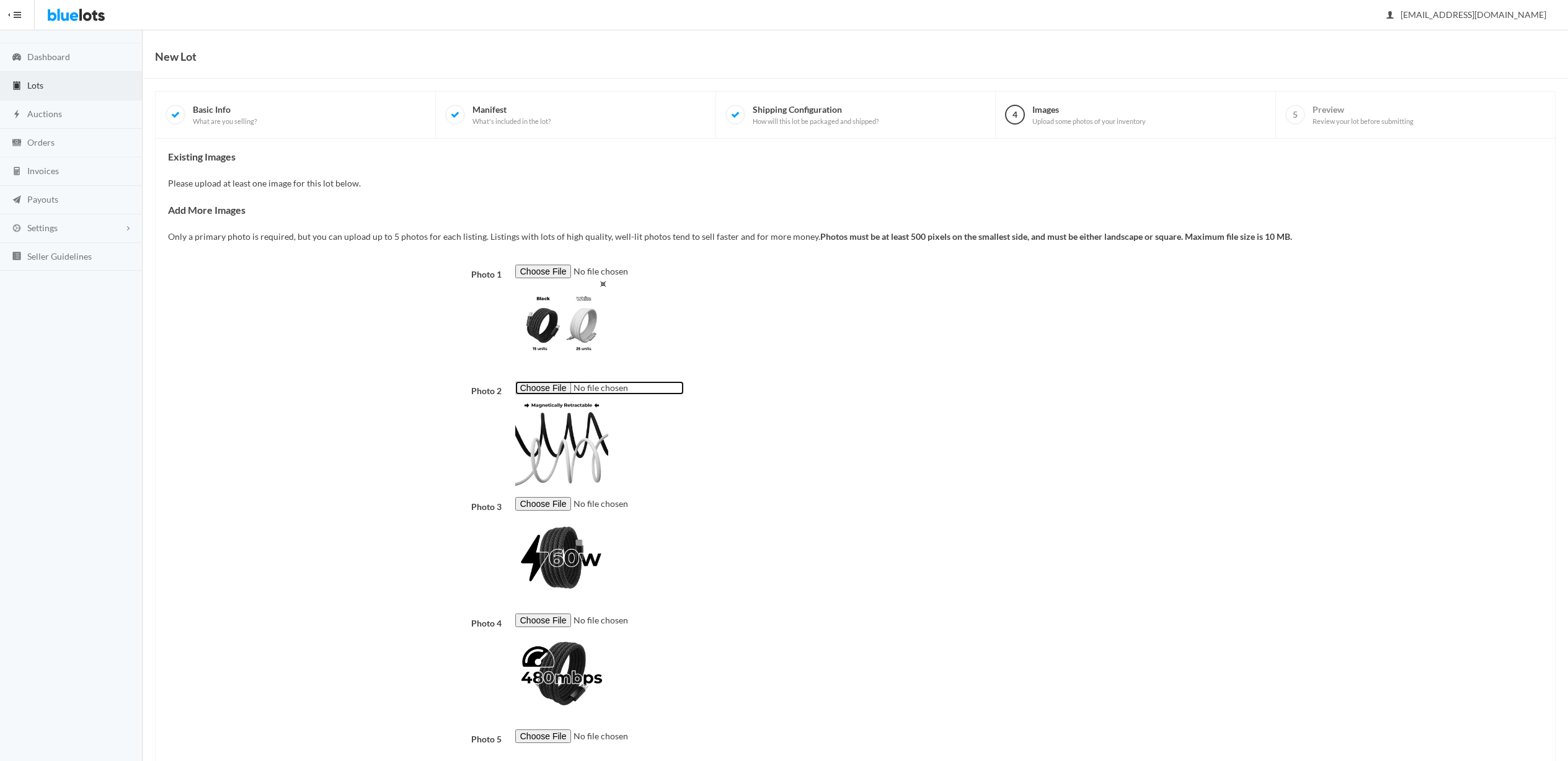
scroll to position [109, 0]
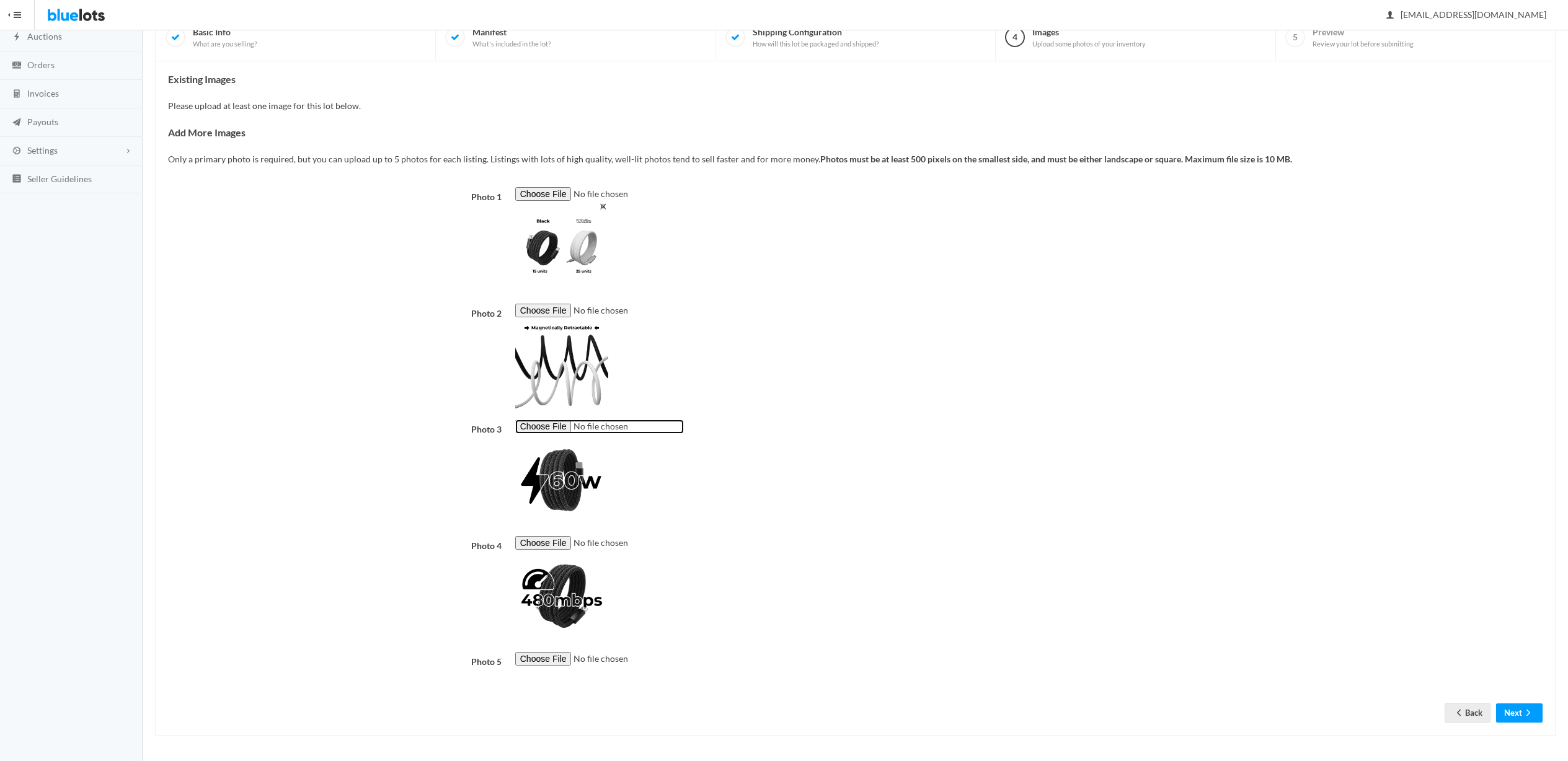
click at [541, 427] on input "file" at bounding box center [600, 427] width 169 height 14
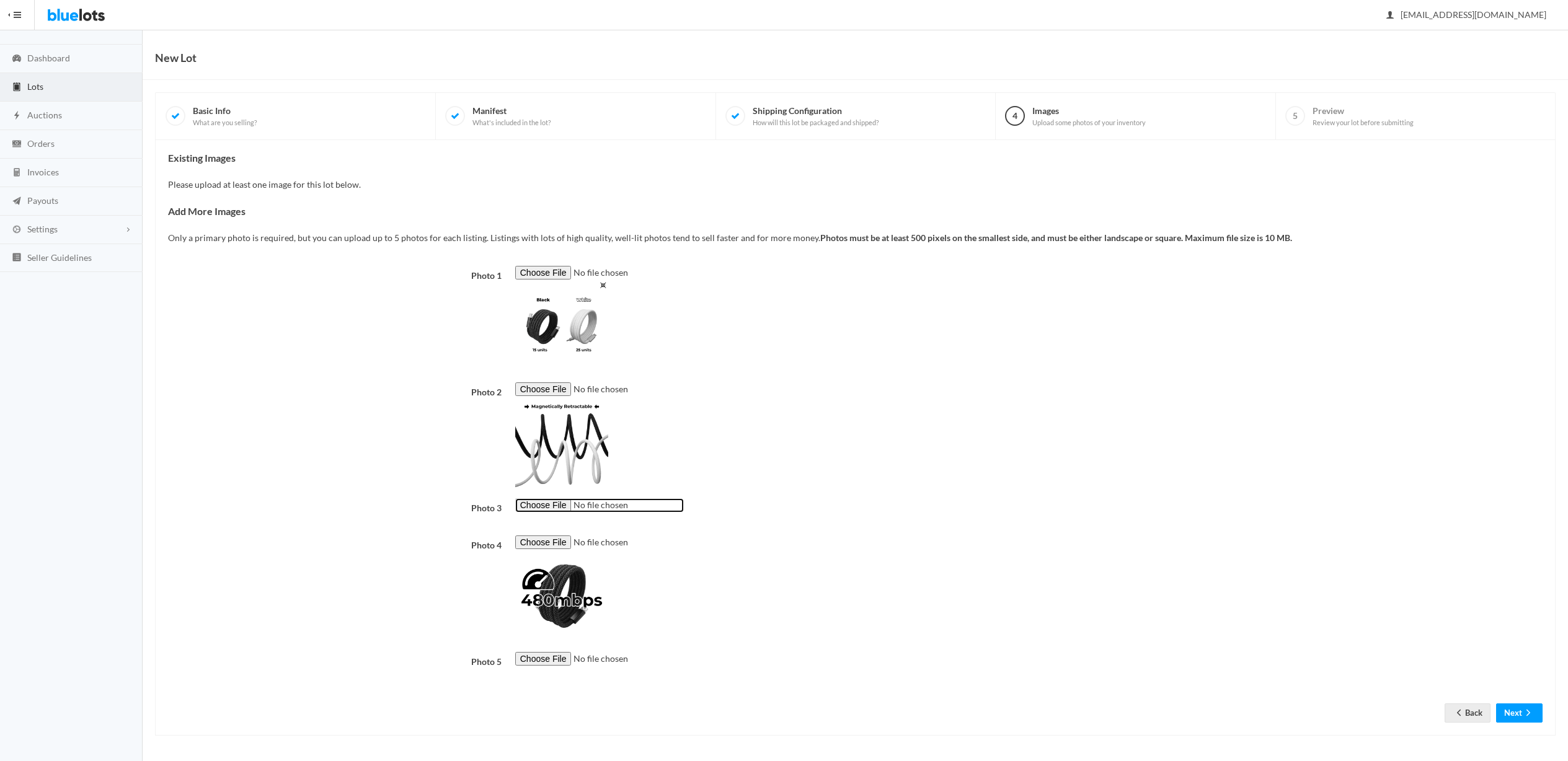
click at [555, 506] on input "file" at bounding box center [600, 505] width 169 height 14
type input "C:\fakepath\img7.png"
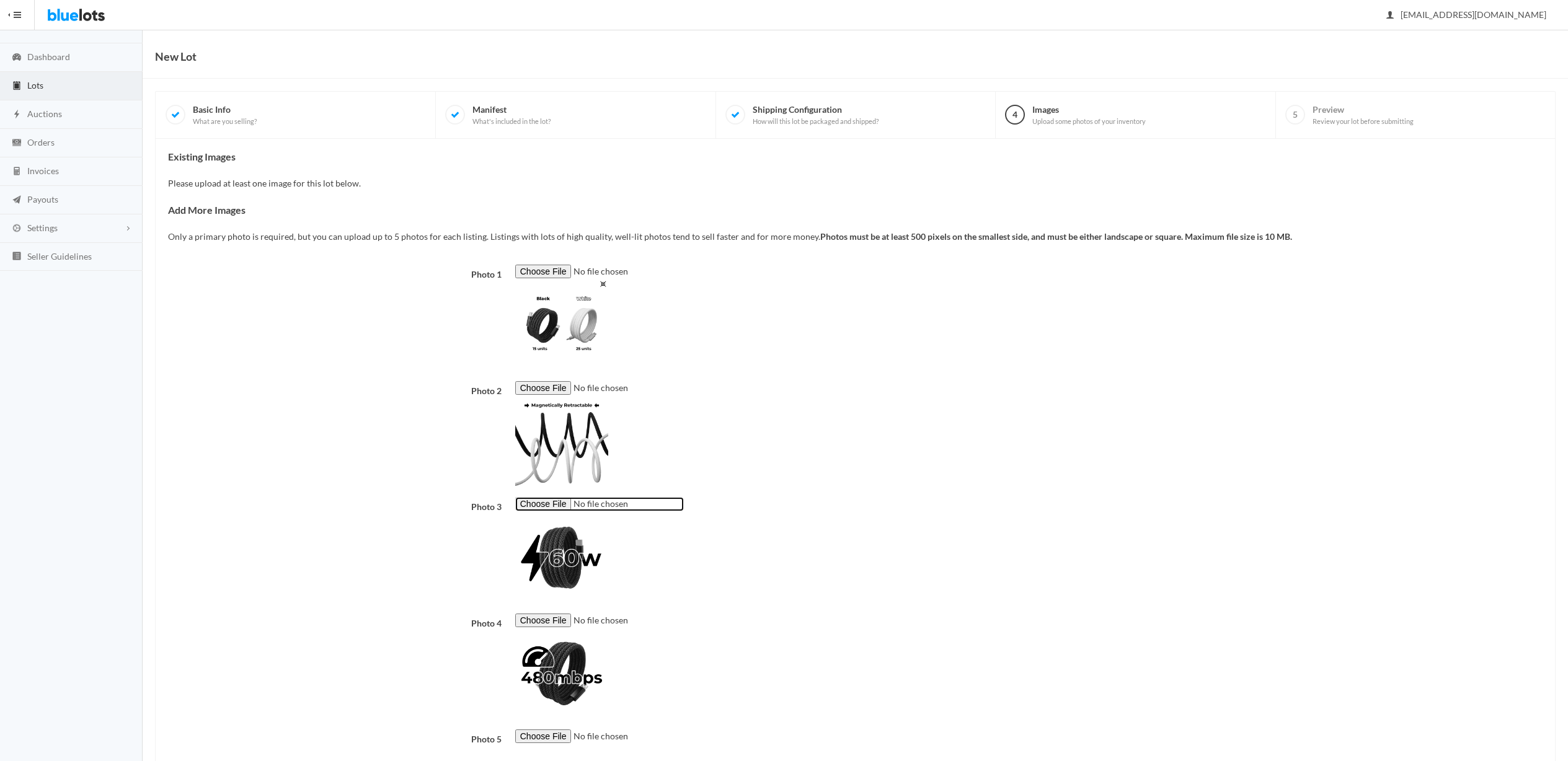
scroll to position [109, 0]
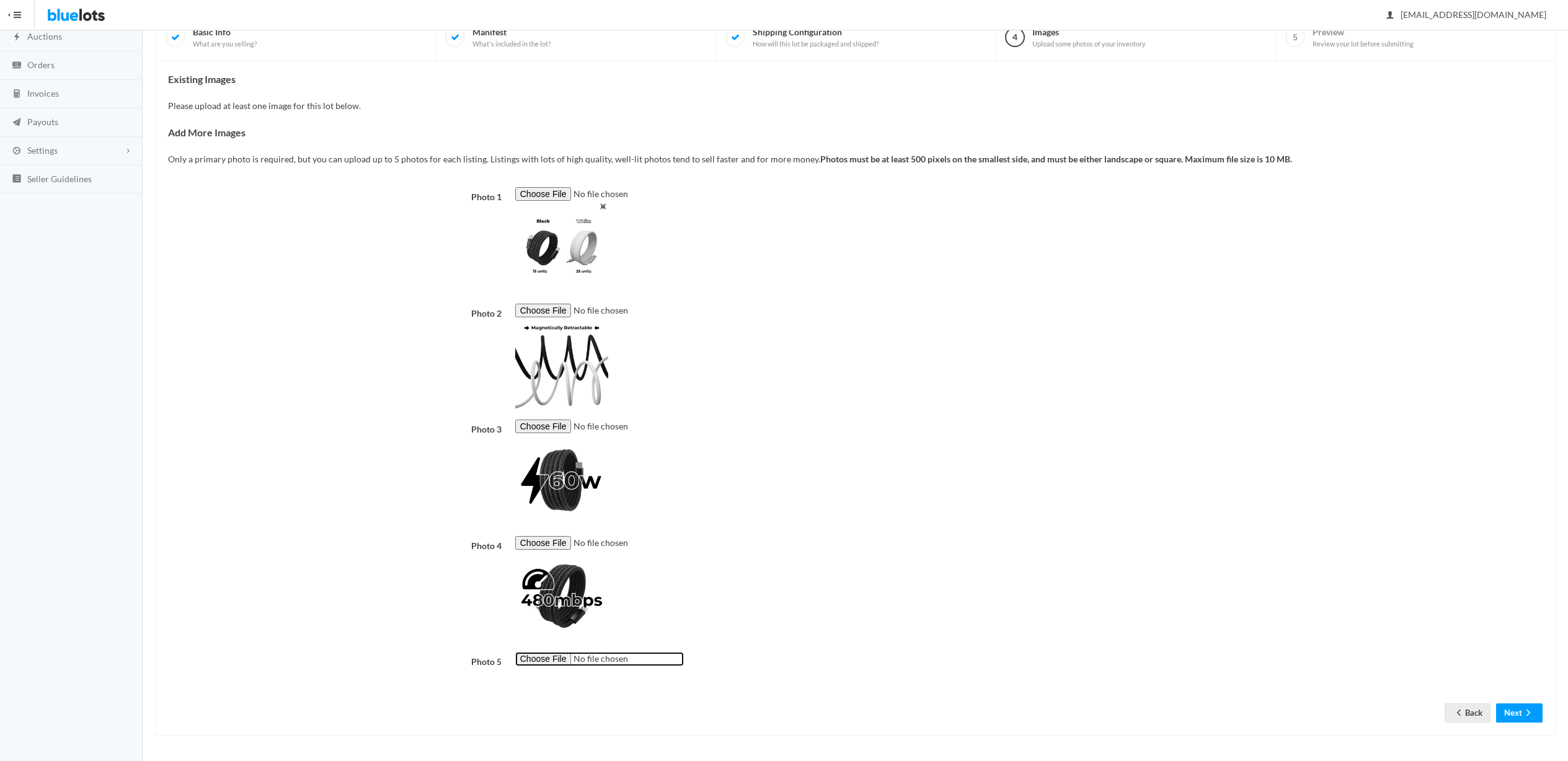
click at [550, 663] on input "file" at bounding box center [600, 659] width 169 height 14
type input "C:\fakepath\img4.png"
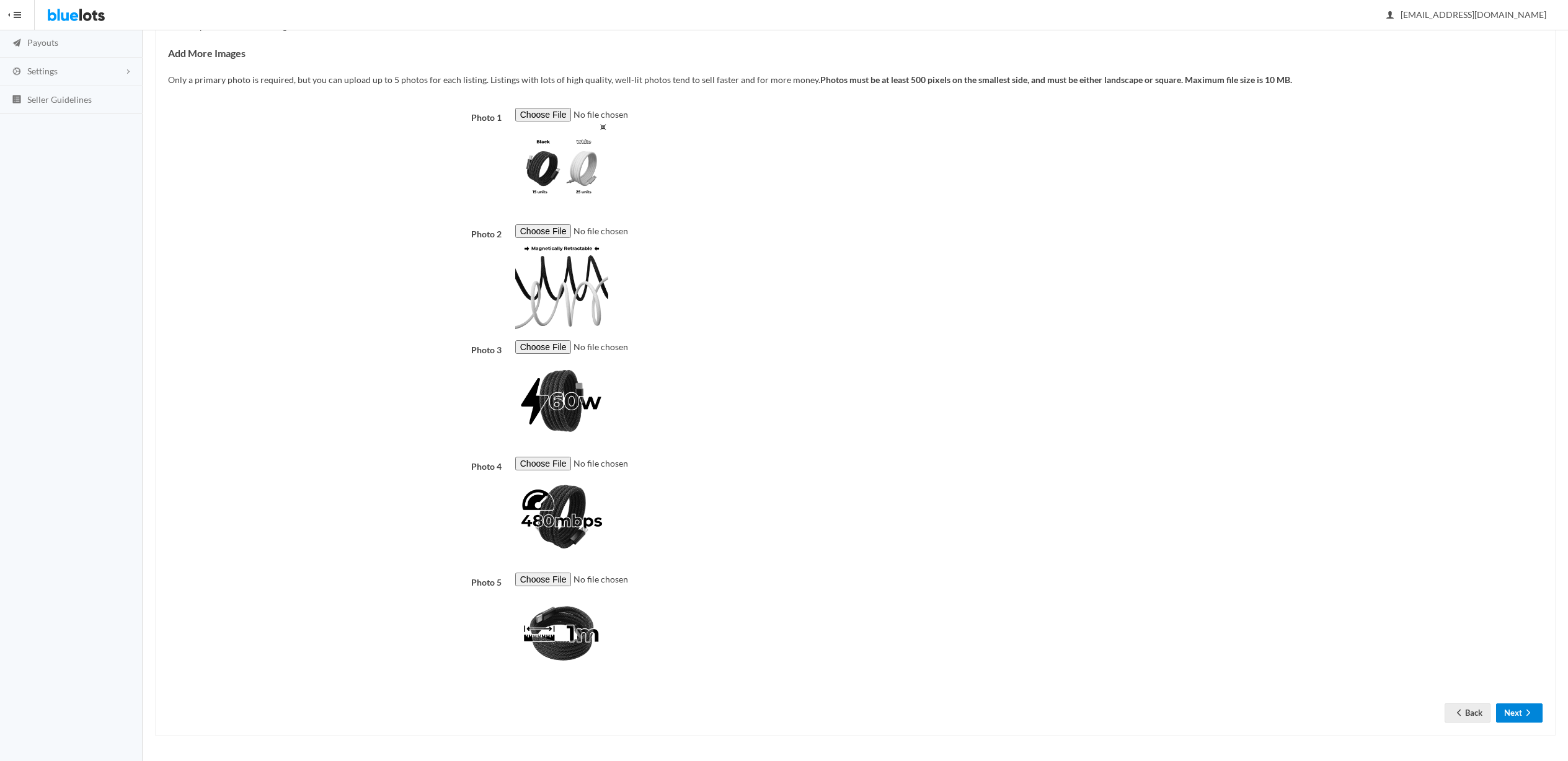
click at [1510, 710] on button "Next" at bounding box center [1519, 713] width 46 height 19
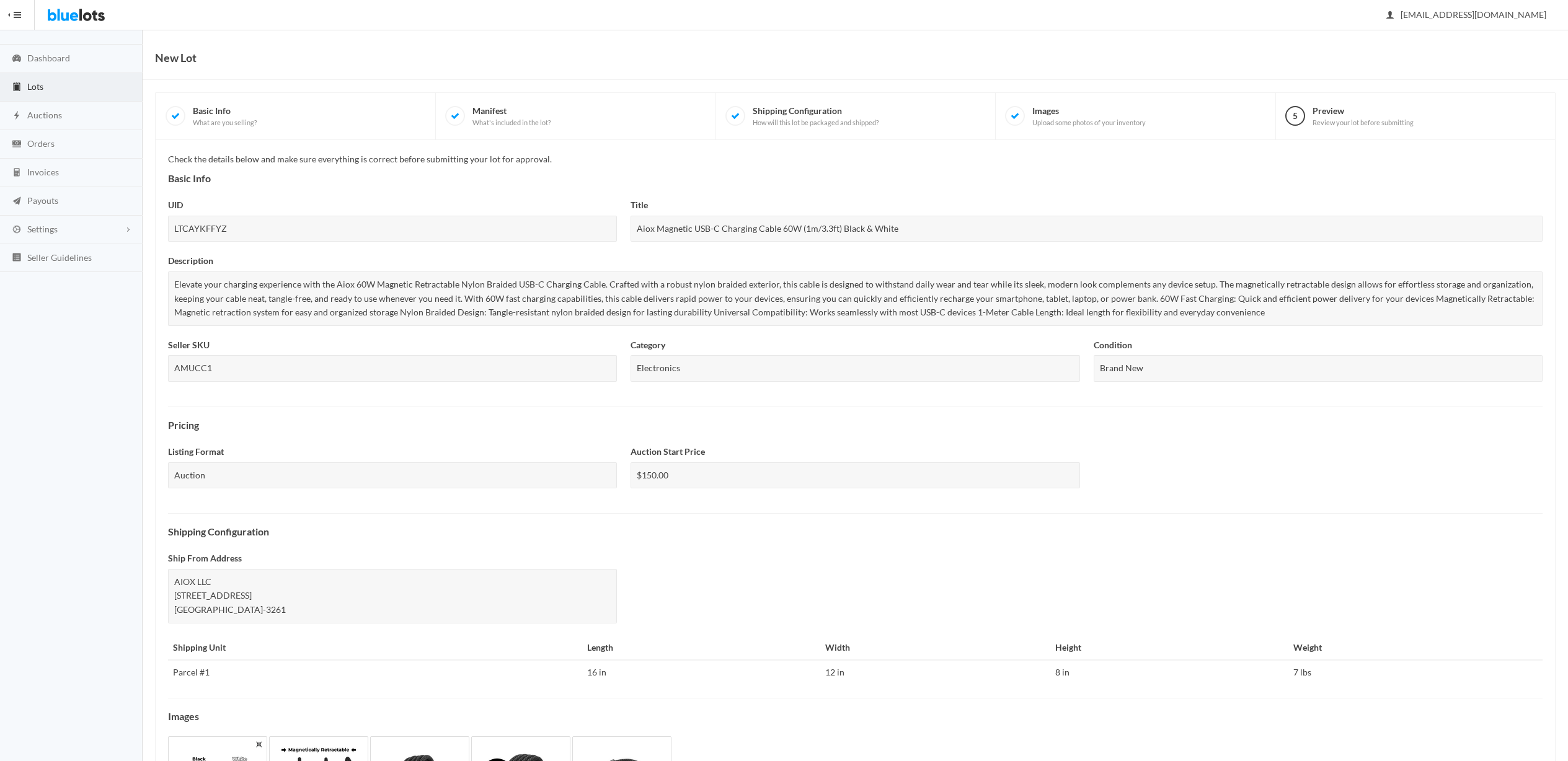
scroll to position [160, 0]
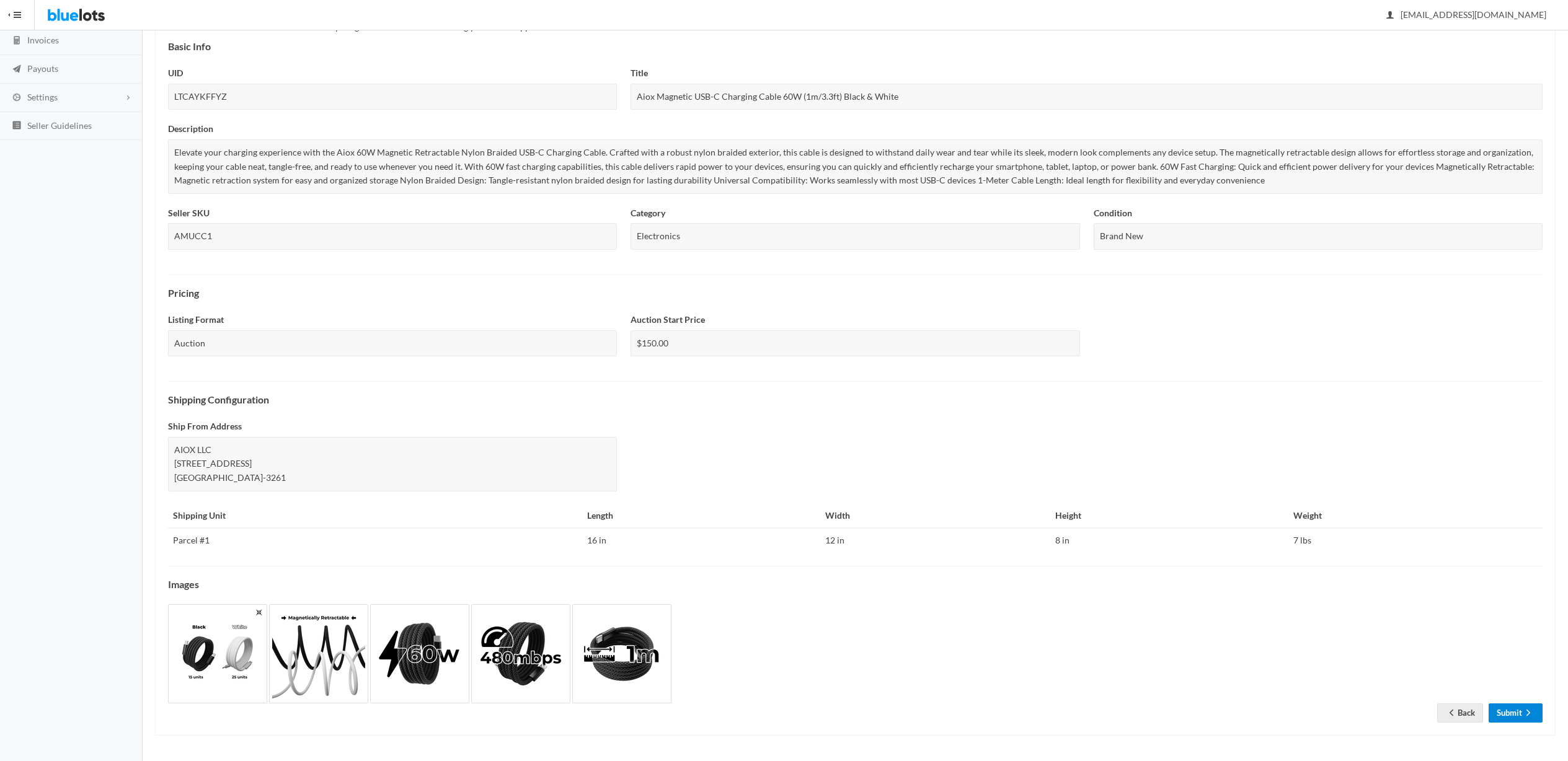
click at [1521, 713] on link "Submit" at bounding box center [1516, 713] width 54 height 19
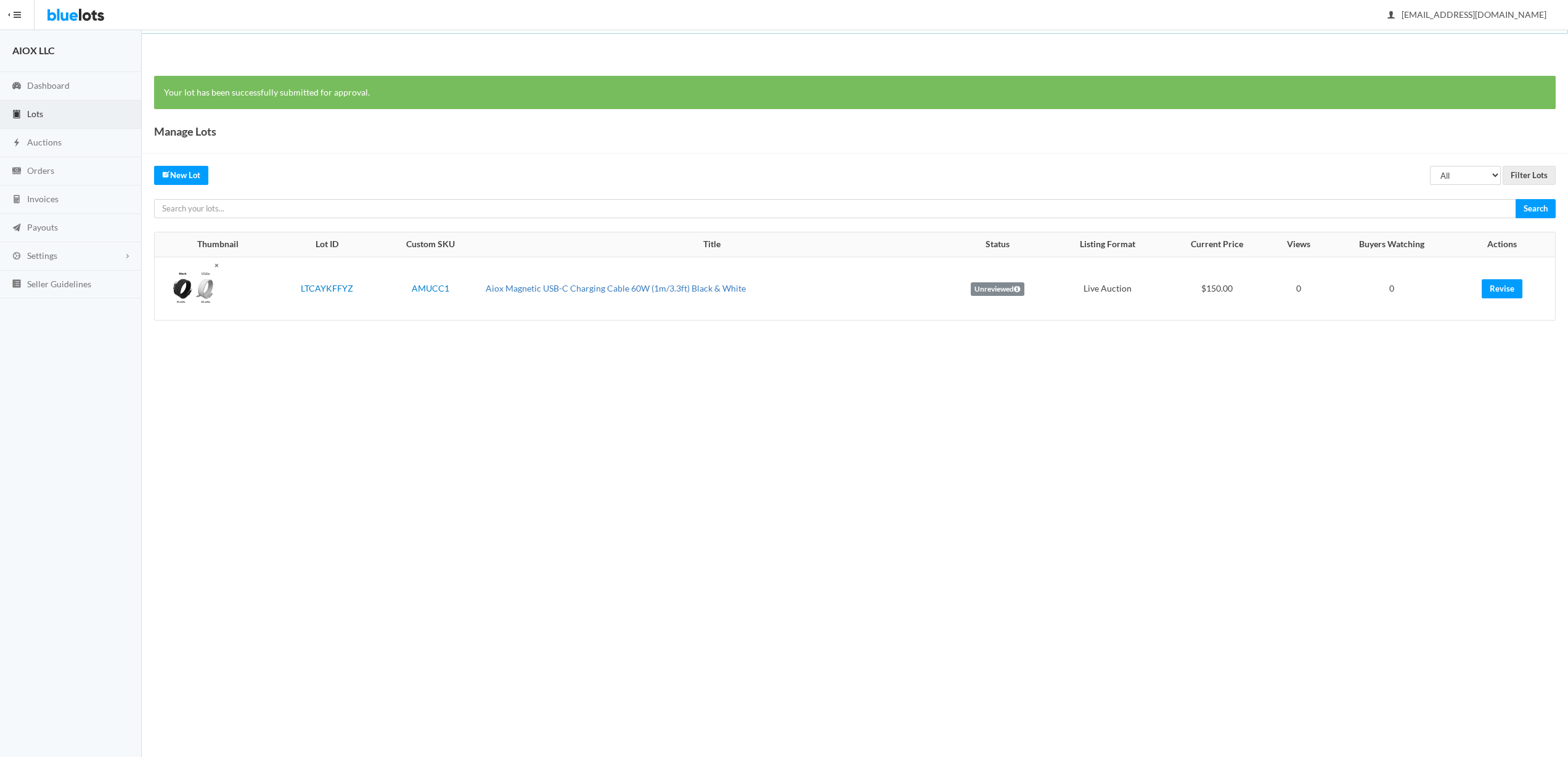
click at [604, 289] on link "Aiox Magnetic USB-C Charging Cable 60W (1m/3.3ft) Black & White" at bounding box center [615, 289] width 260 height 11
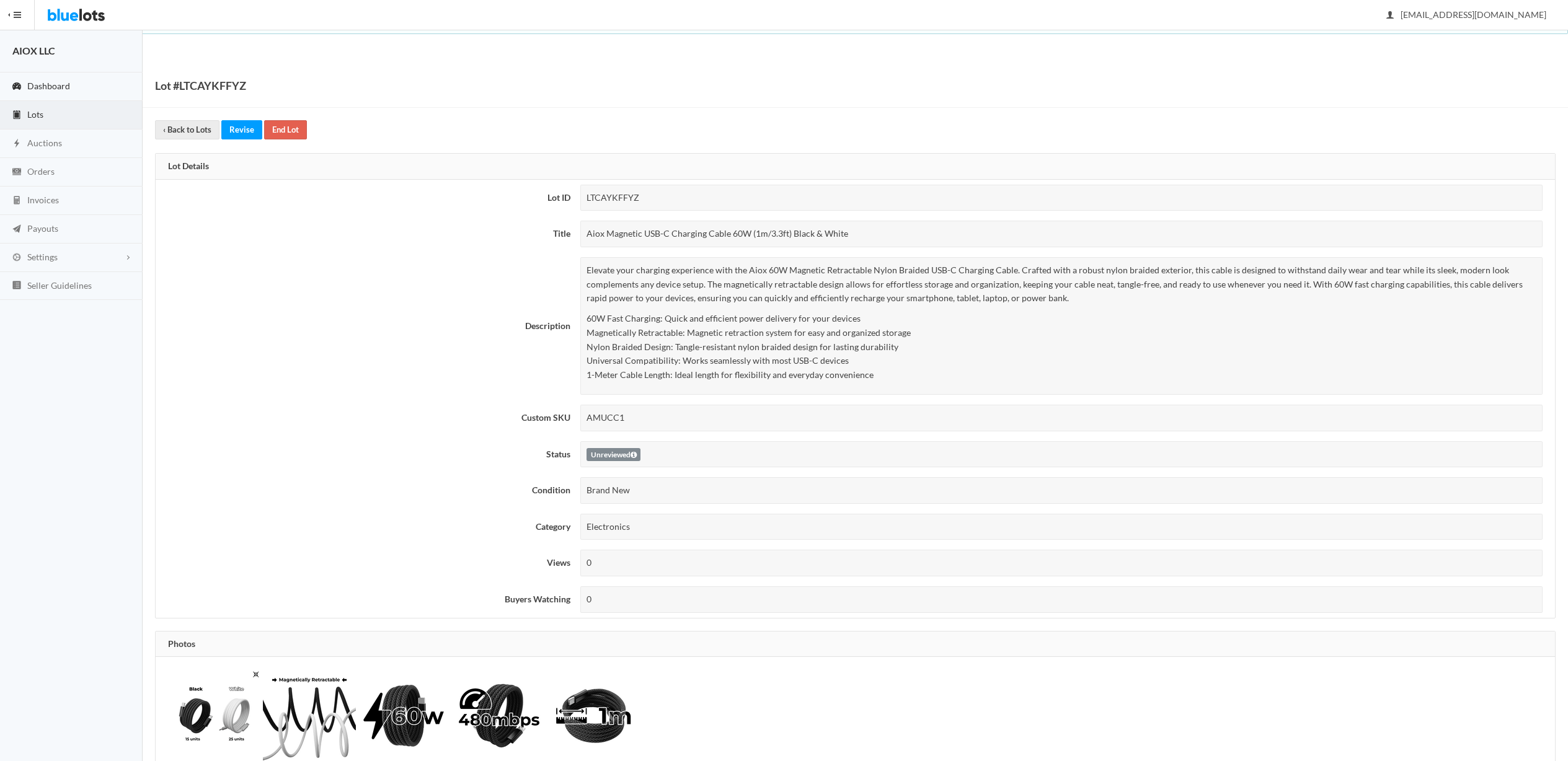
click at [54, 87] on span "Dashboard" at bounding box center [49, 86] width 43 height 11
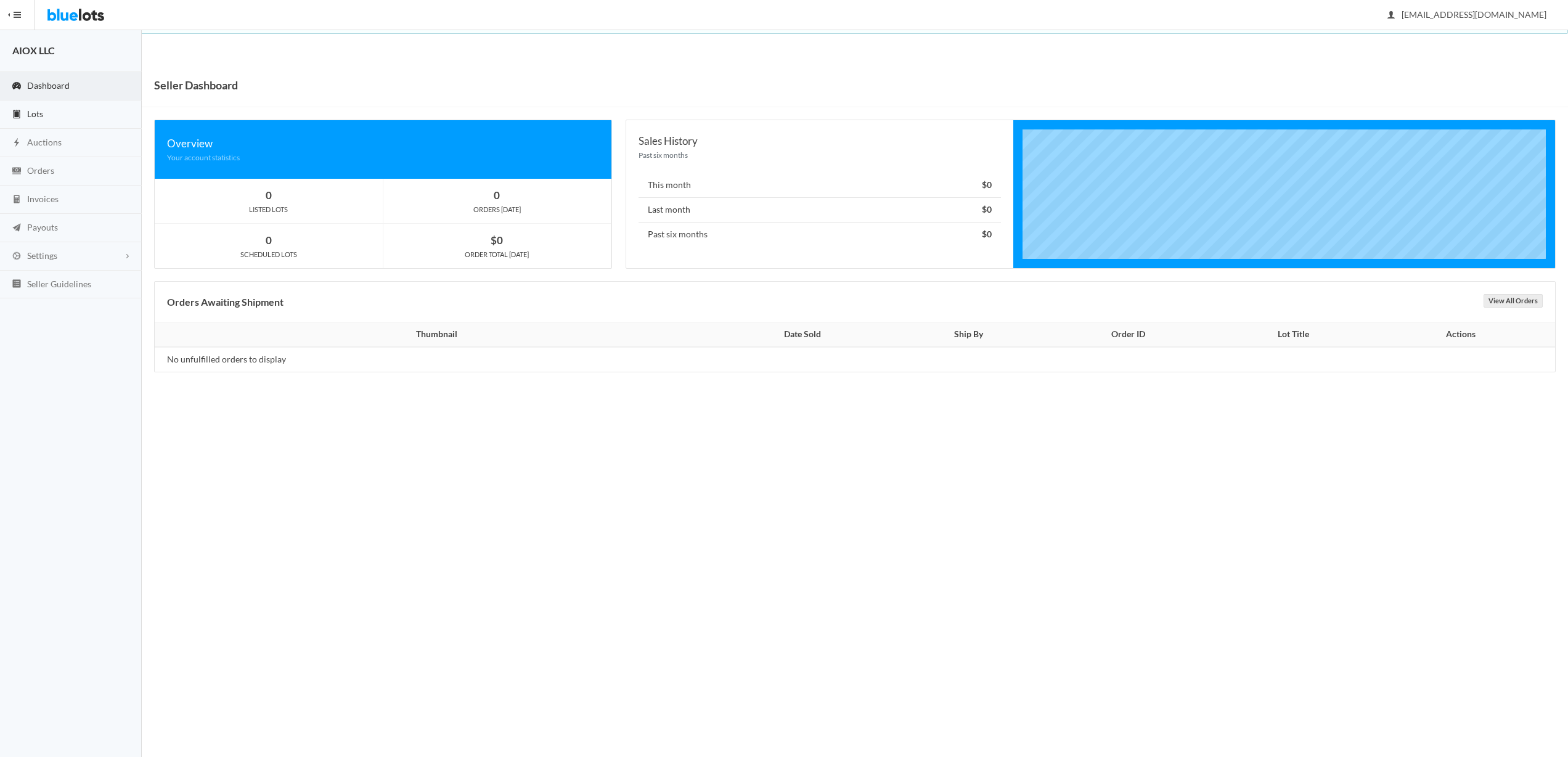
click at [34, 115] on span "Lots" at bounding box center [35, 114] width 16 height 11
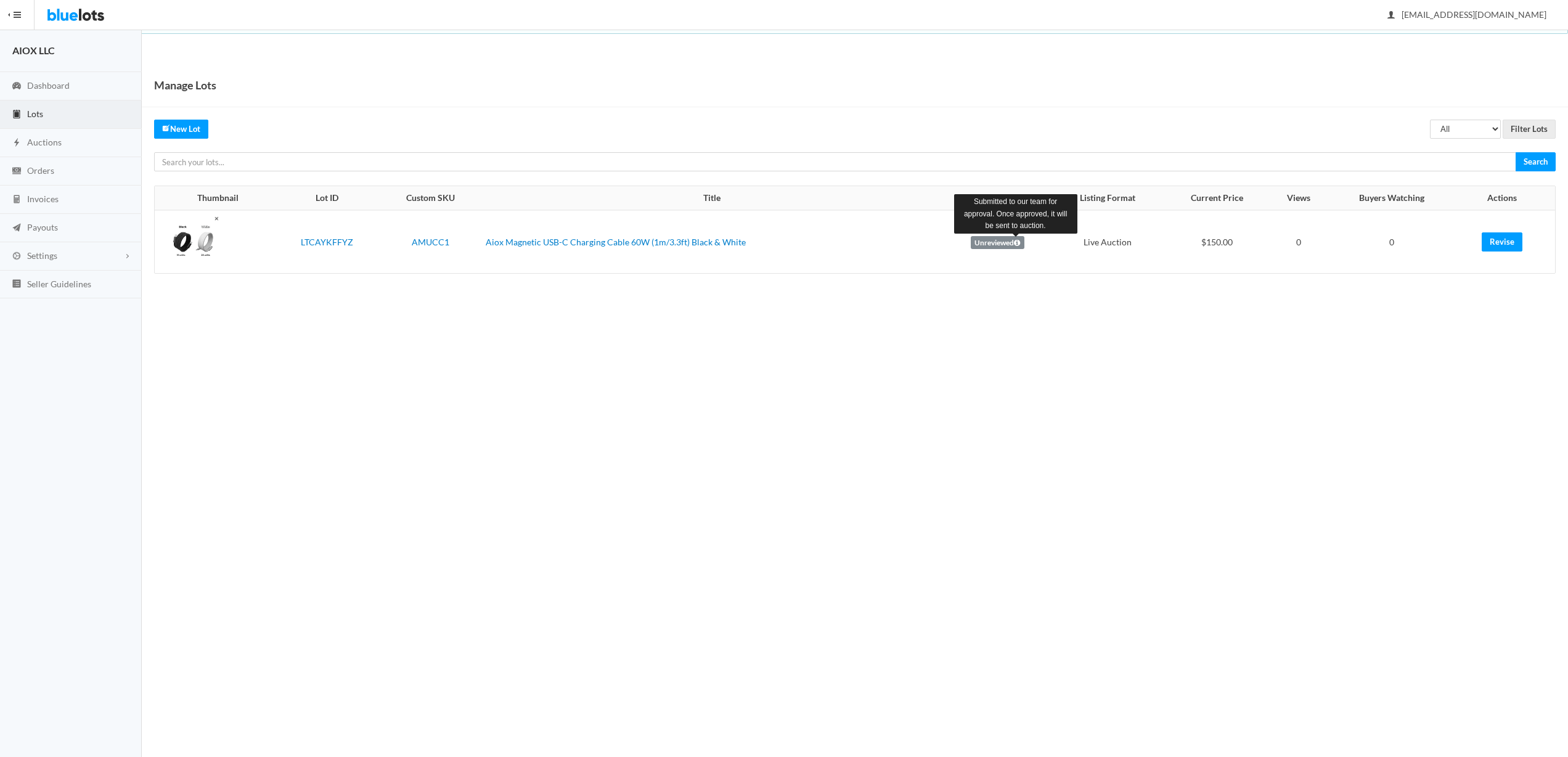
click at [1014, 240] on icon at bounding box center [1016, 243] width 6 height 7
click at [201, 233] on div at bounding box center [193, 242] width 53 height 53
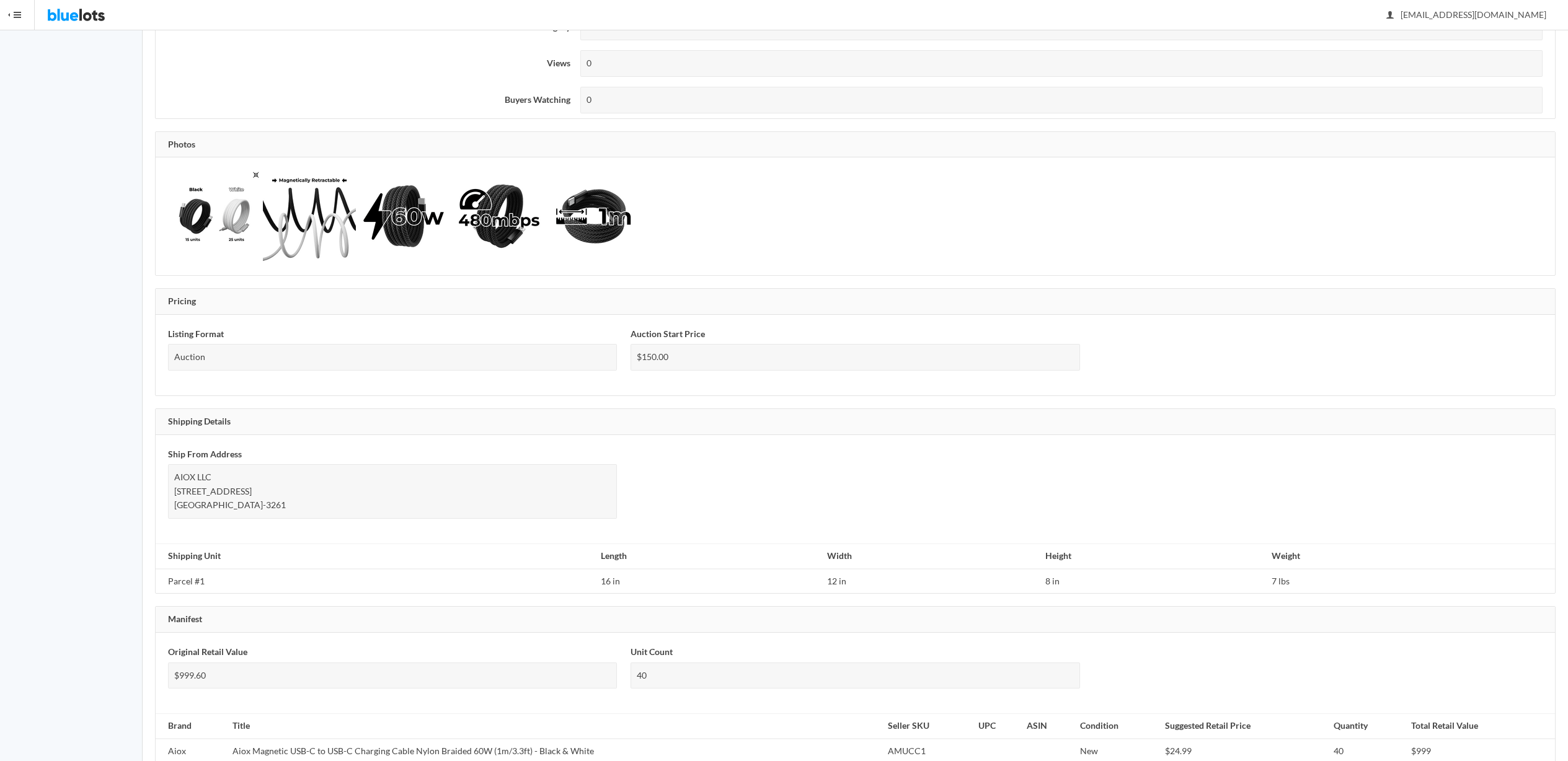
scroll to position [528, 0]
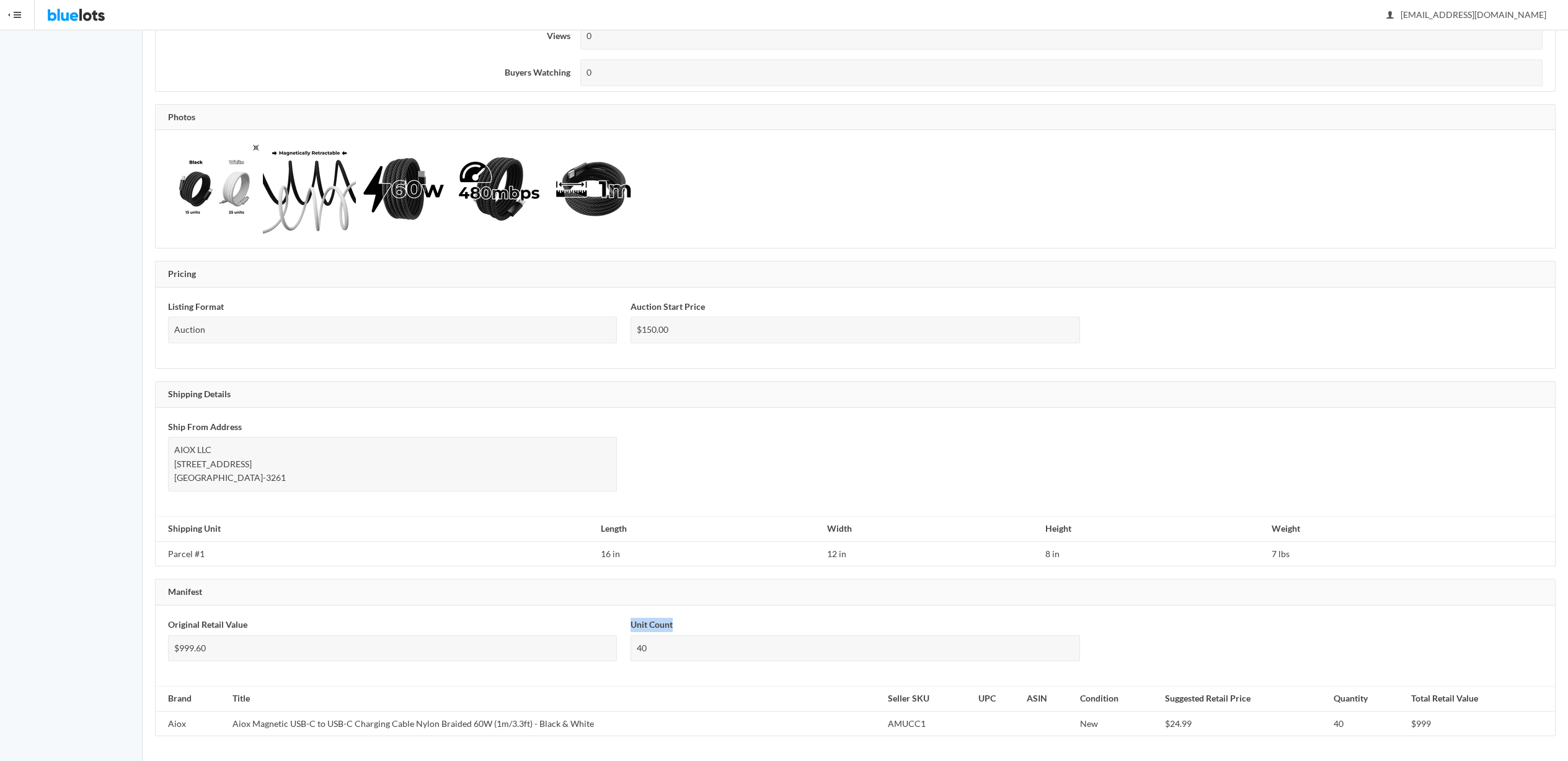
drag, startPoint x: 630, startPoint y: 620, endPoint x: 711, endPoint y: 621, distance: 81.0
click at [711, 621] on div "Unit Count 40" at bounding box center [855, 646] width 462 height 56
click at [711, 621] on div "Unit Count 40" at bounding box center [855, 640] width 449 height 44
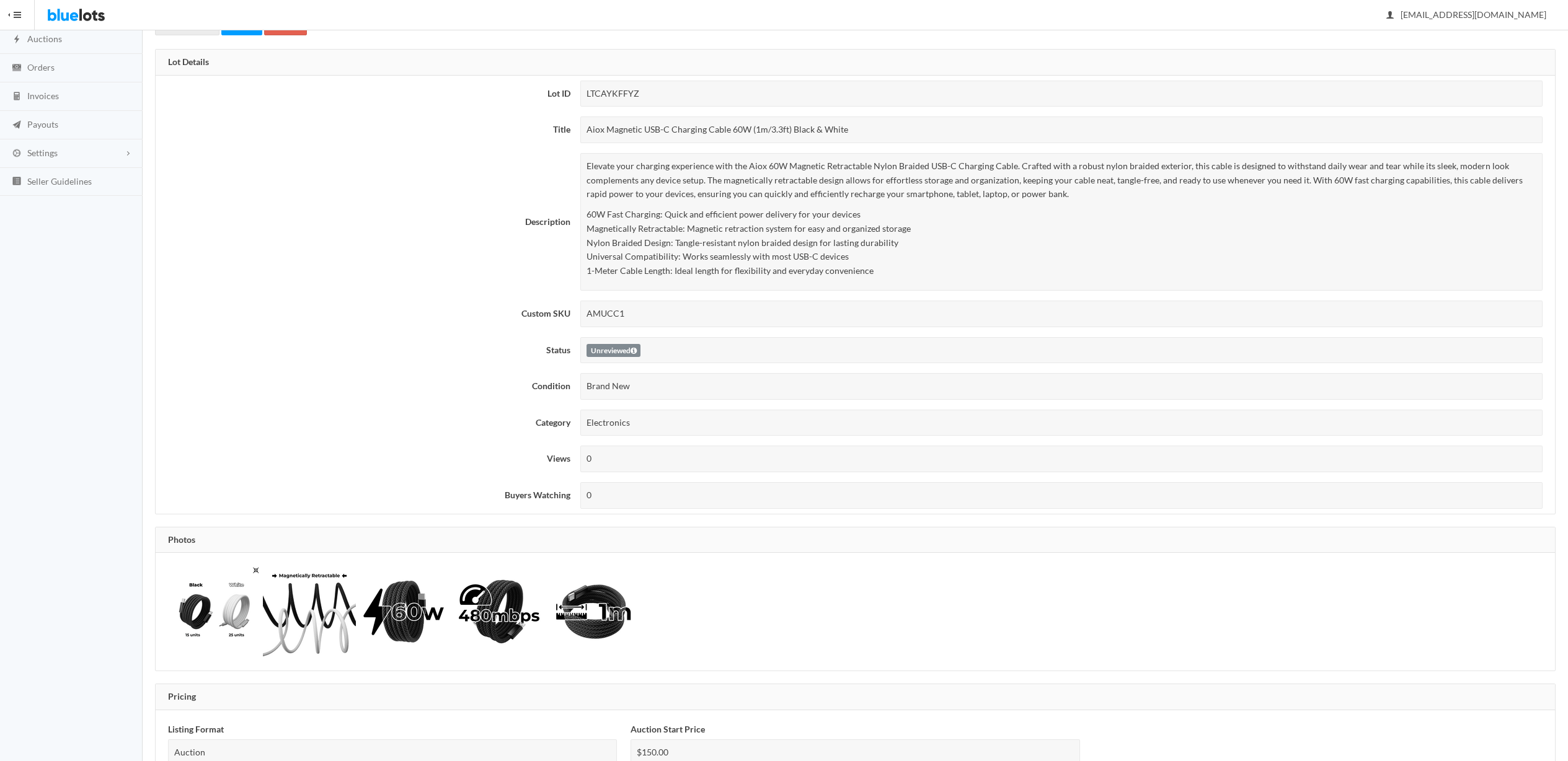
scroll to position [0, 0]
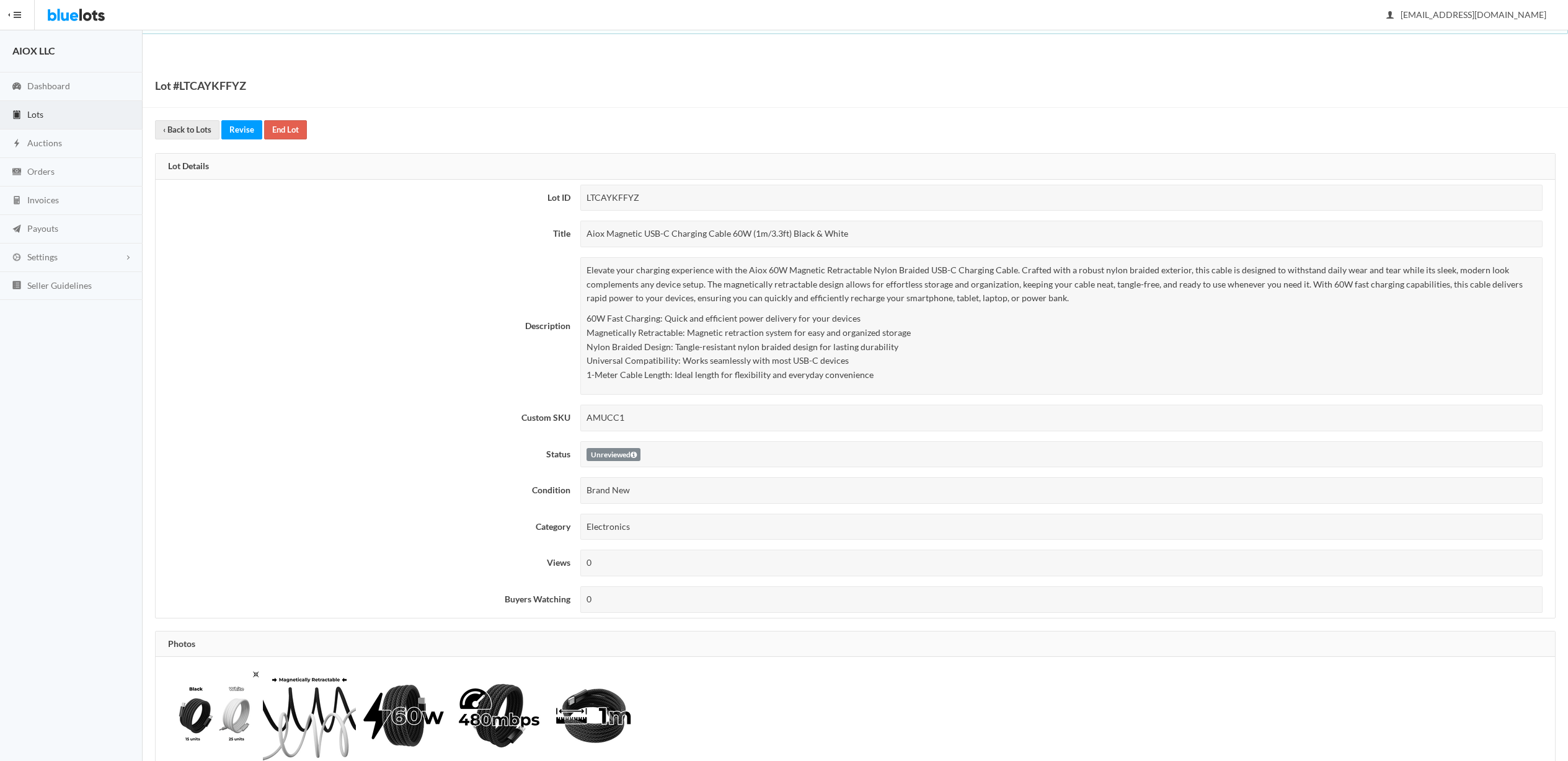
drag, startPoint x: 584, startPoint y: 230, endPoint x: 903, endPoint y: 230, distance: 319.0
click at [903, 230] on div "Aiox Magnetic USB-C Charging Cable 60W (1m/3.3ft) Black & White" at bounding box center [1061, 234] width 962 height 27
copy div "Aiox Magnetic USB-C Charging Cable 60W (1m/3.3ft) Black & White"
click at [56, 113] on link "Lots" at bounding box center [71, 115] width 143 height 29
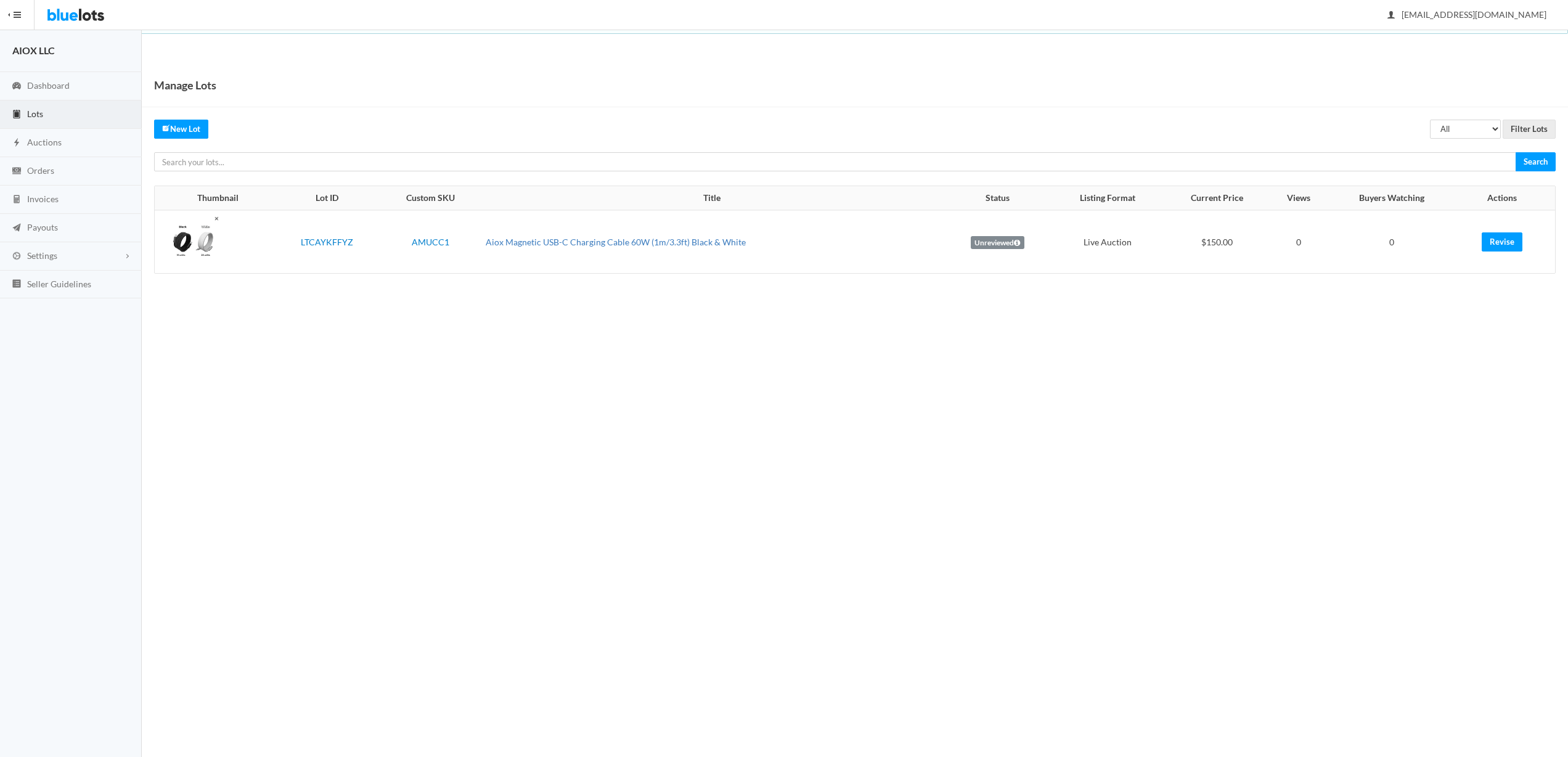
click at [608, 245] on link "Aiox Magnetic USB-C Charging Cable 60W (1m/3.3ft) Black & White" at bounding box center [615, 242] width 260 height 11
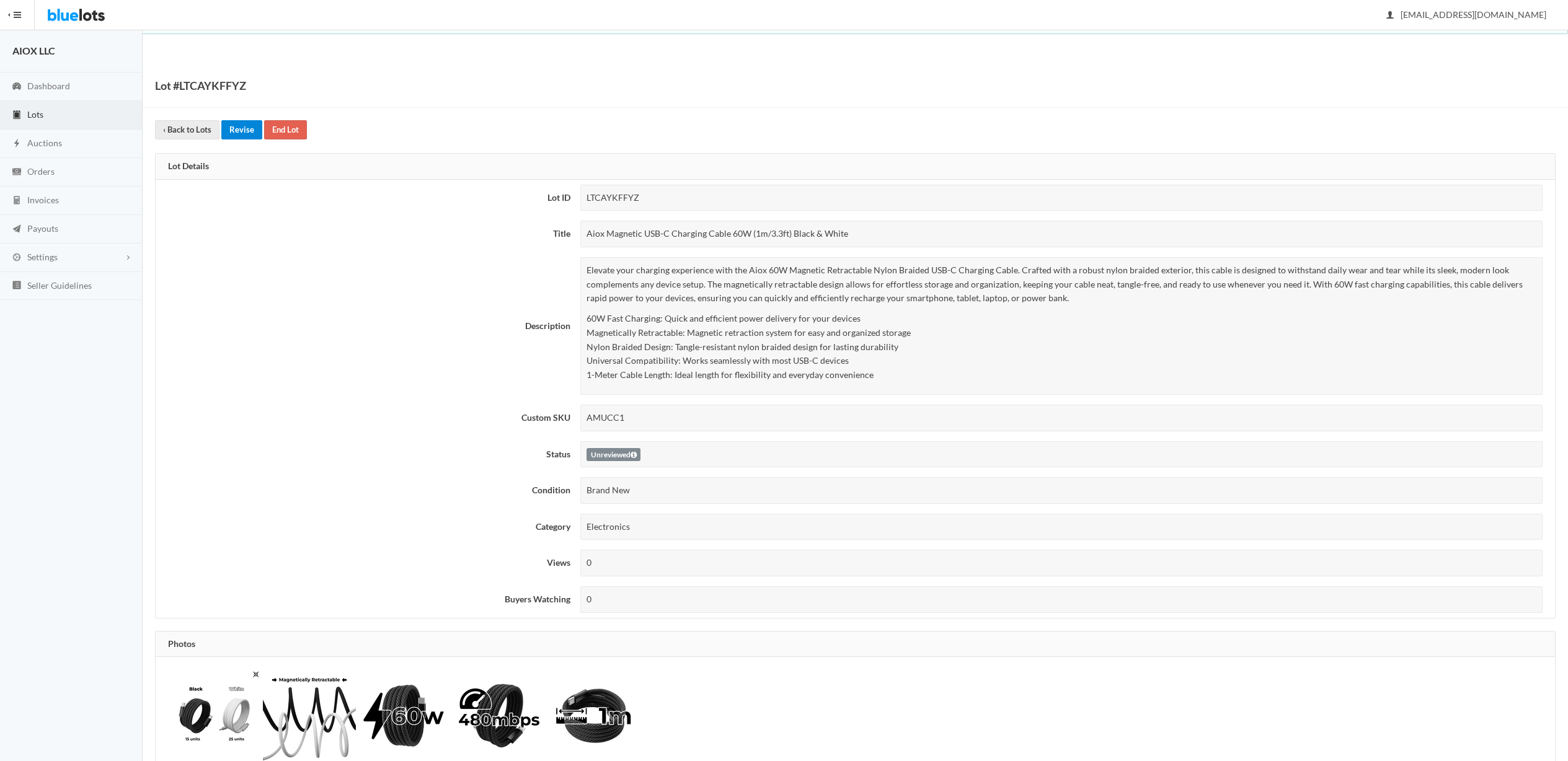
click at [233, 132] on link "Revise" at bounding box center [241, 130] width 41 height 19
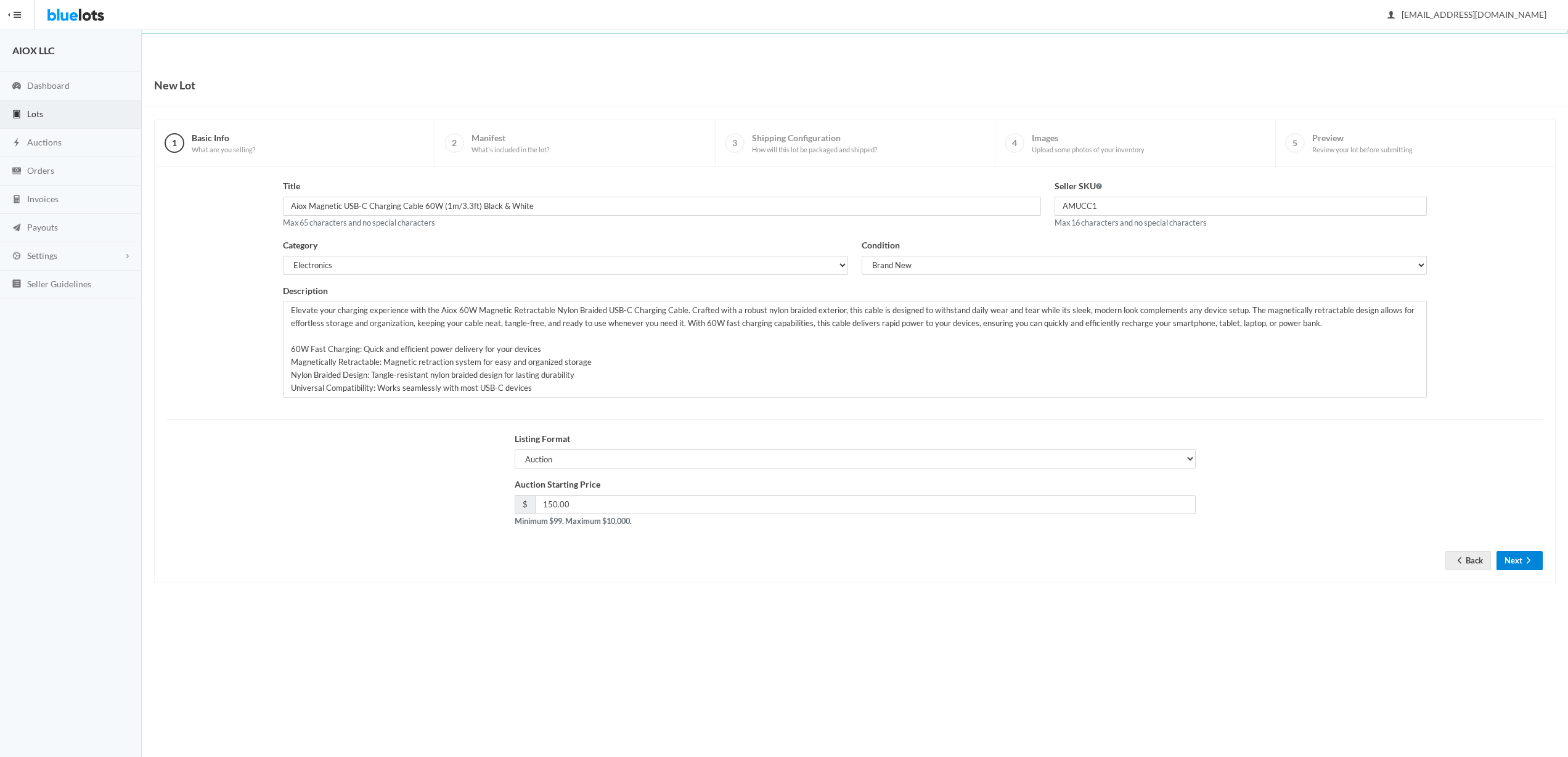
click at [1513, 558] on button "Next" at bounding box center [1519, 560] width 46 height 19
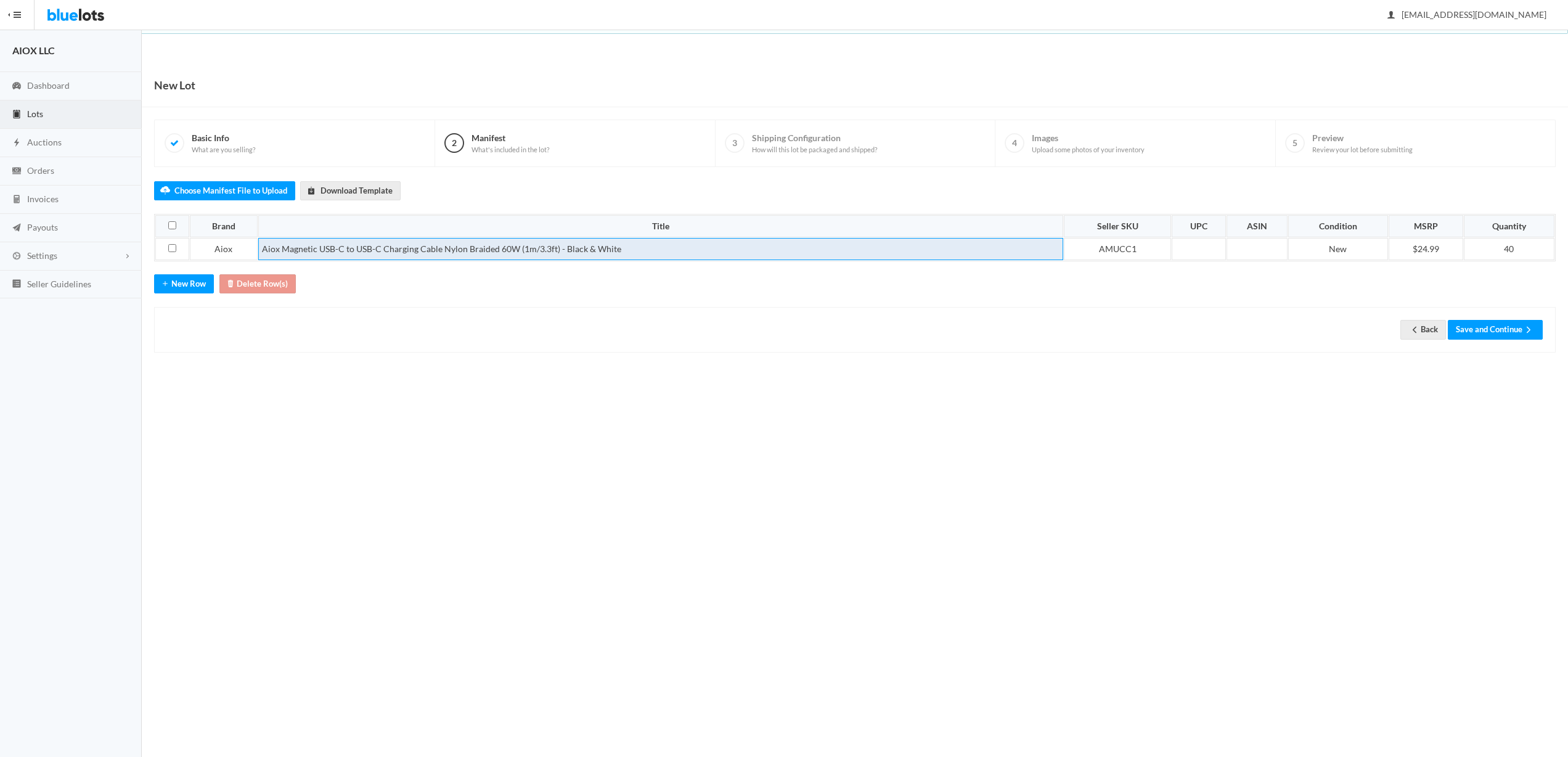
click at [564, 247] on td "Aiox Magnetic USB-C to USB-C Charging Cable Nylon Braided 60W (1m/3.3ft) - Blac…" at bounding box center [661, 249] width 806 height 22
click at [603, 247] on td "Aiox Magnetic USB-C to USB-C Charging Cable Nylon Braided 60W (1m/3.3ft) - 15 B…" at bounding box center [664, 249] width 816 height 22
click at [671, 253] on td "Aiox Magnetic USB-C to USB-C Charging Cable Nylon Braided 60W (1m/3.3ft) - 15 B…" at bounding box center [667, 249] width 827 height 22
click at [639, 245] on td "Aiox Magnetic USB-C to USB-C Charging Cable Nylon Braided 60W (1m/3.3ft) - 15 B…" at bounding box center [673, 249] width 844 height 22
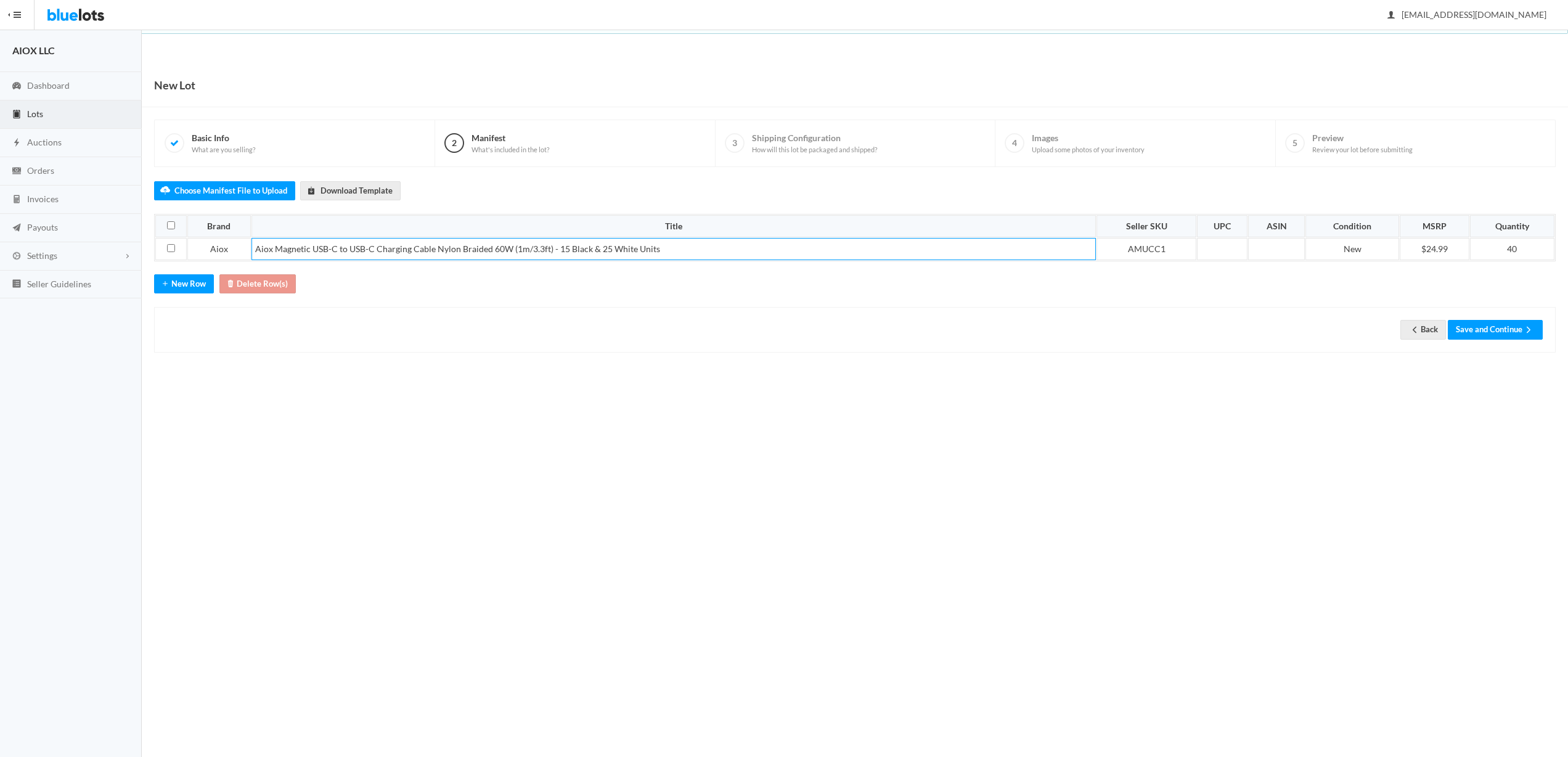
click at [863, 396] on body "Bluelots is for sale. If you are interested in purchasing the business, please …" at bounding box center [784, 378] width 1568 height 757
click at [1503, 335] on button "Save and Continue" at bounding box center [1495, 329] width 95 height 19
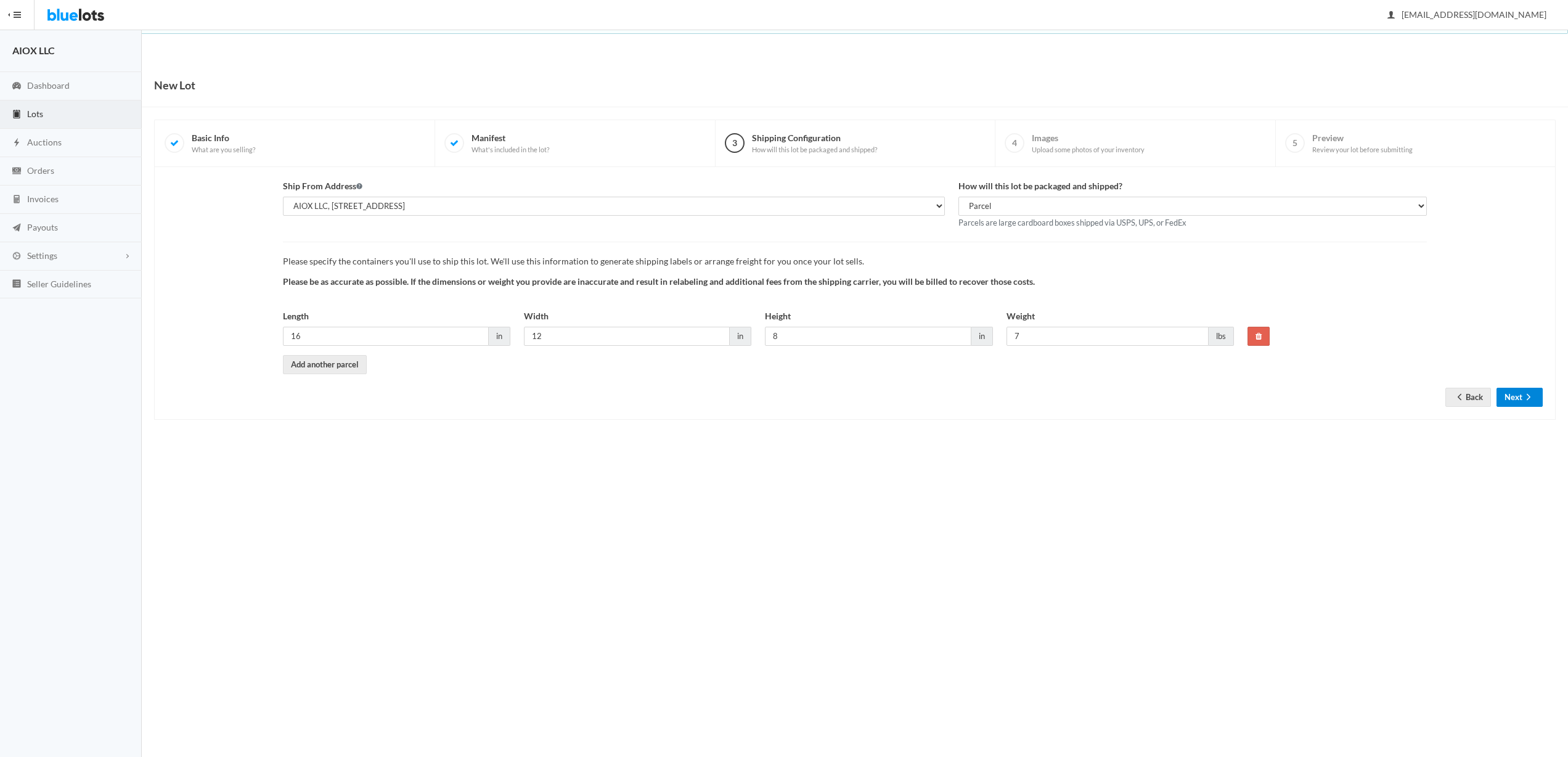
click at [1534, 396] on icon "arrow forward" at bounding box center [1529, 397] width 13 height 10
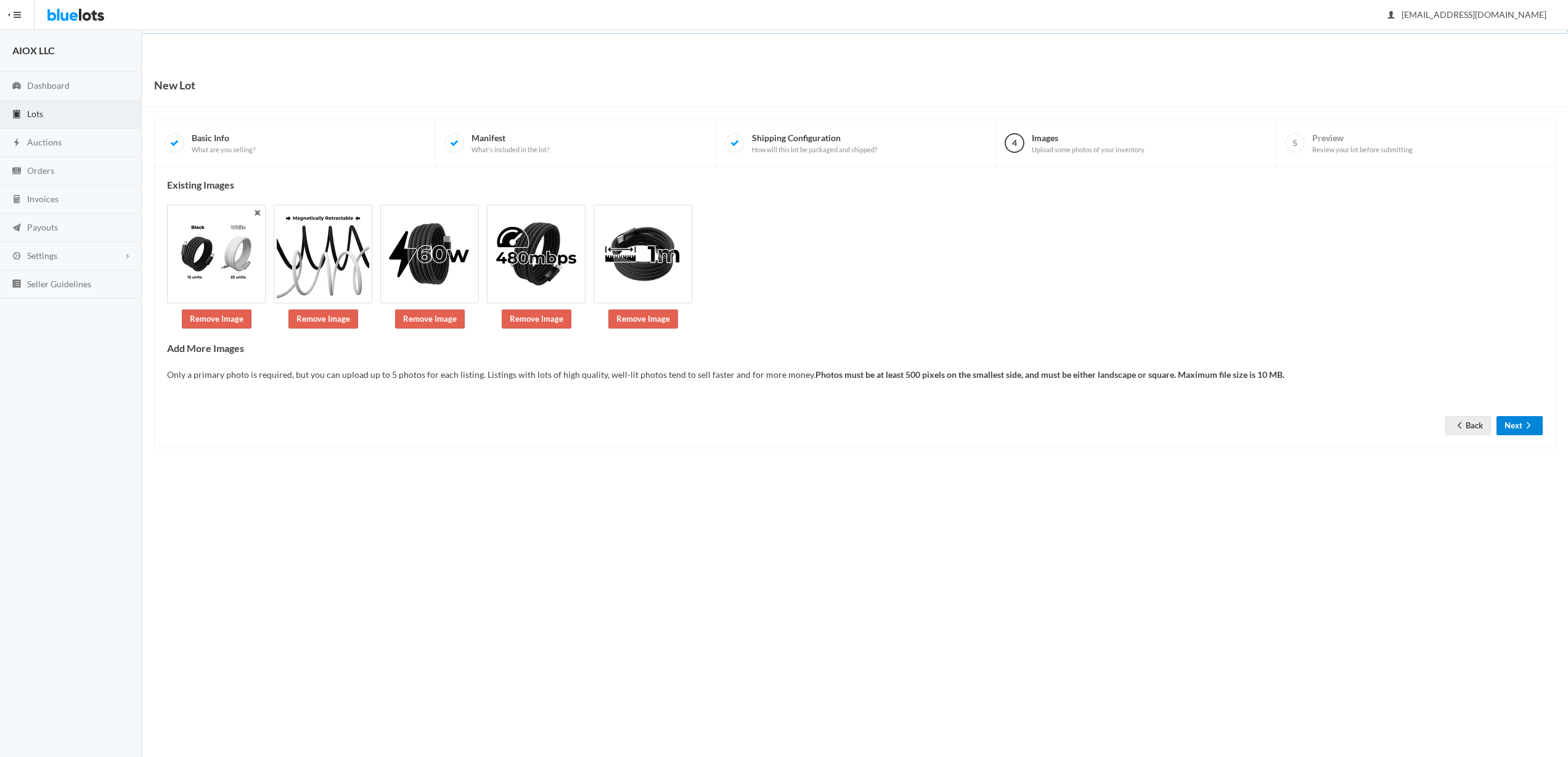
click at [1525, 425] on icon "arrow forward" at bounding box center [1529, 425] width 13 height 10
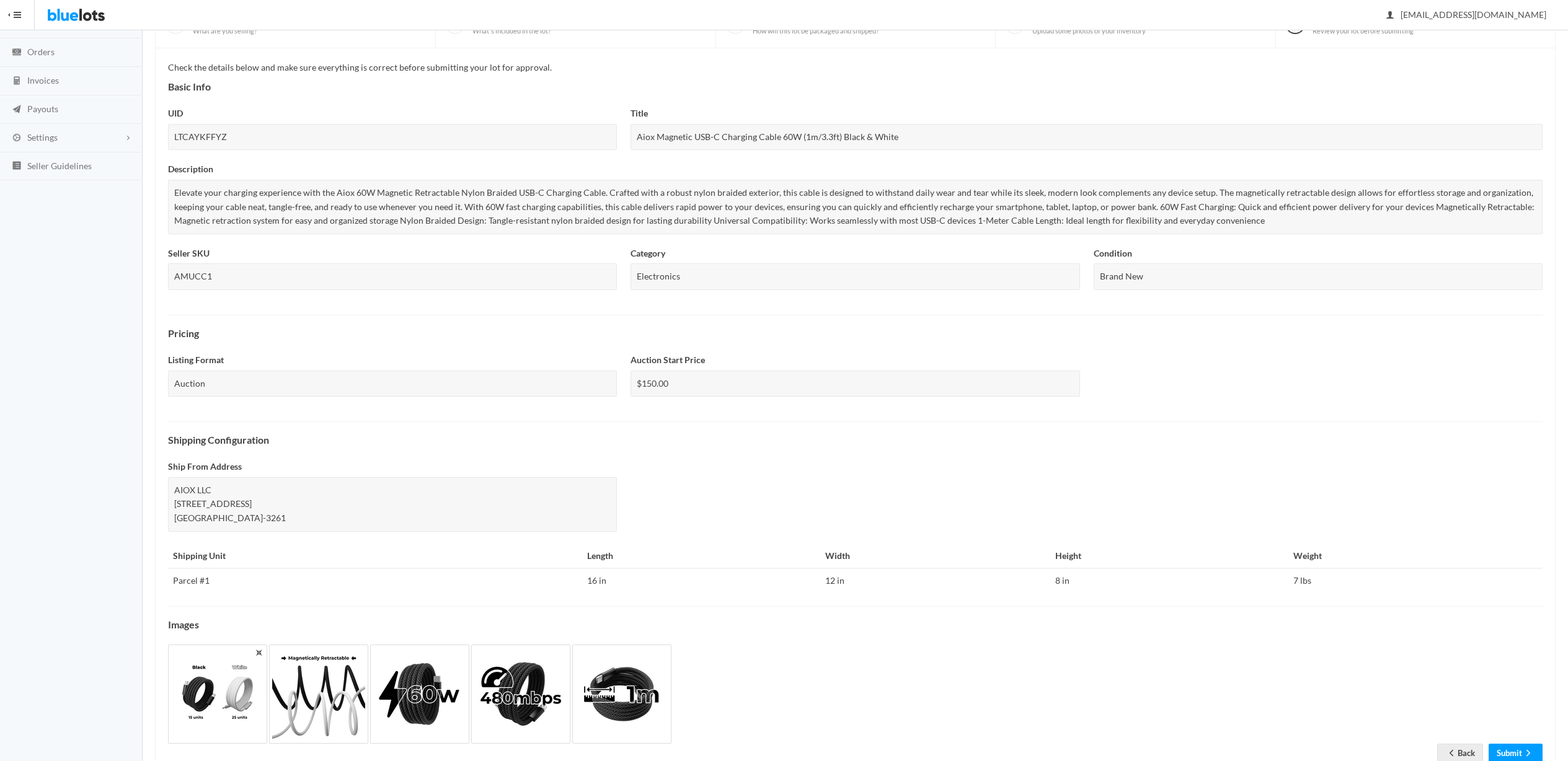
scroll to position [160, 0]
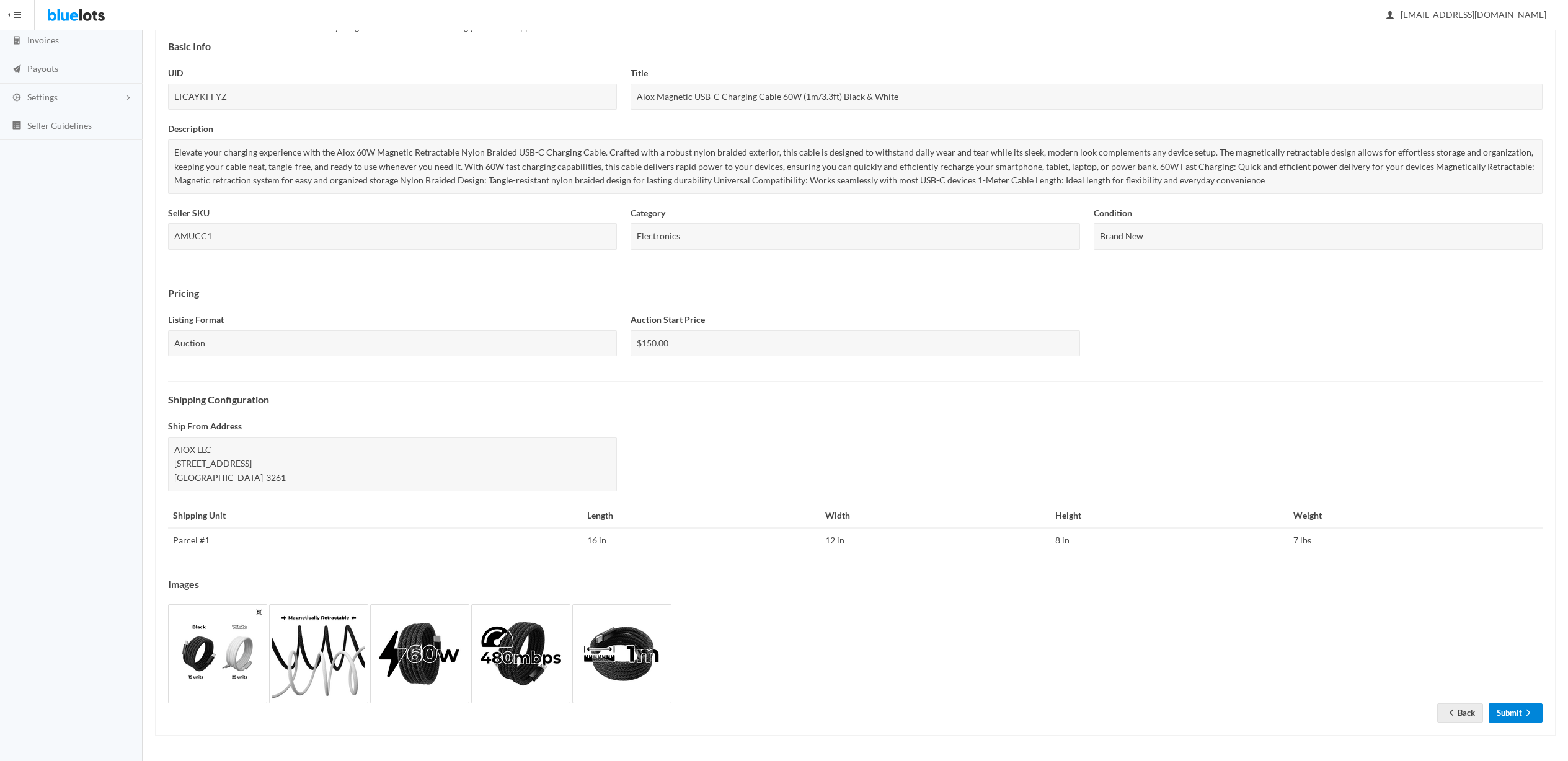
click at [1508, 709] on link "Submit" at bounding box center [1516, 713] width 54 height 19
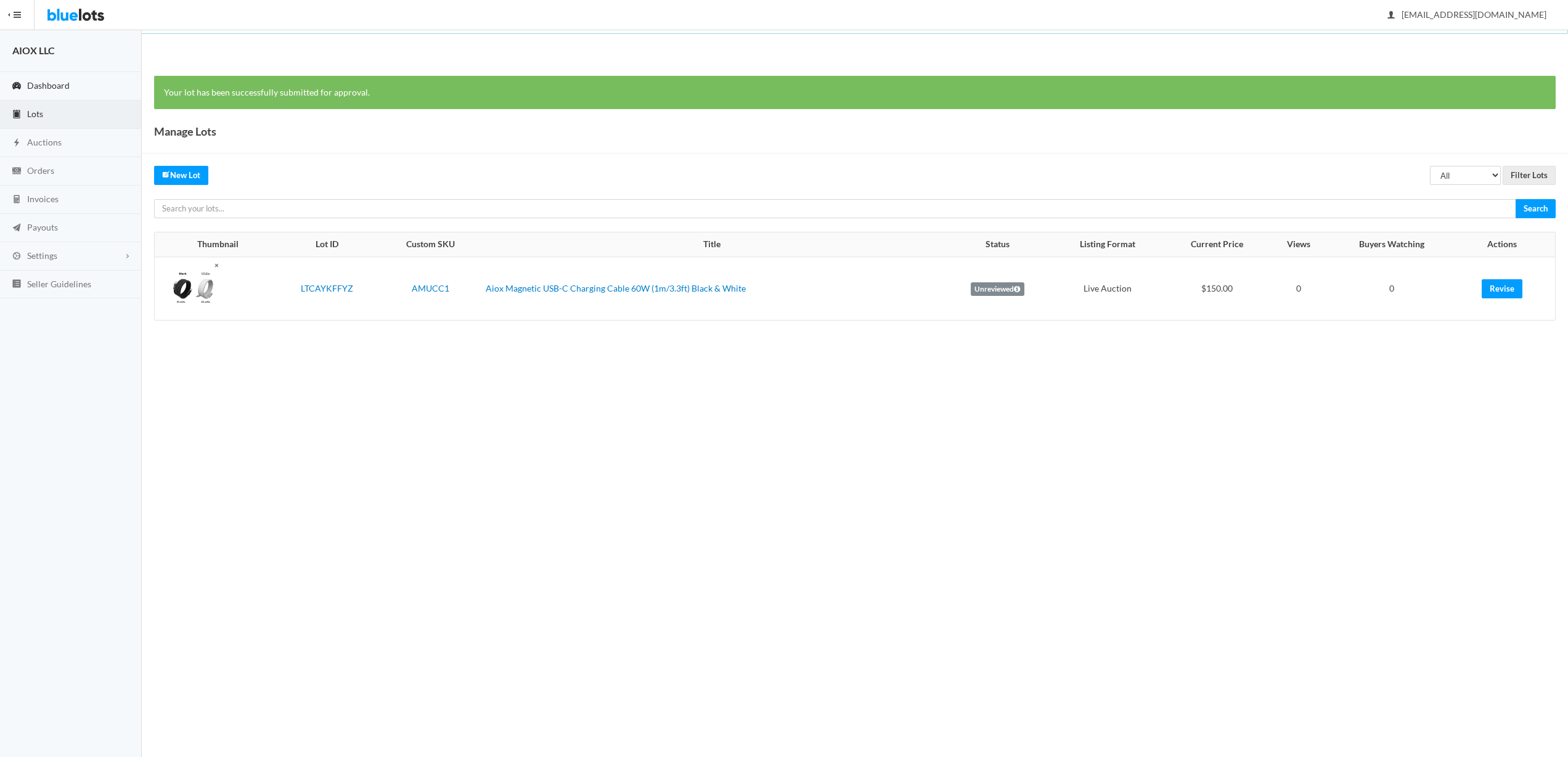
click at [53, 85] on span "Dashboard" at bounding box center [49, 85] width 43 height 11
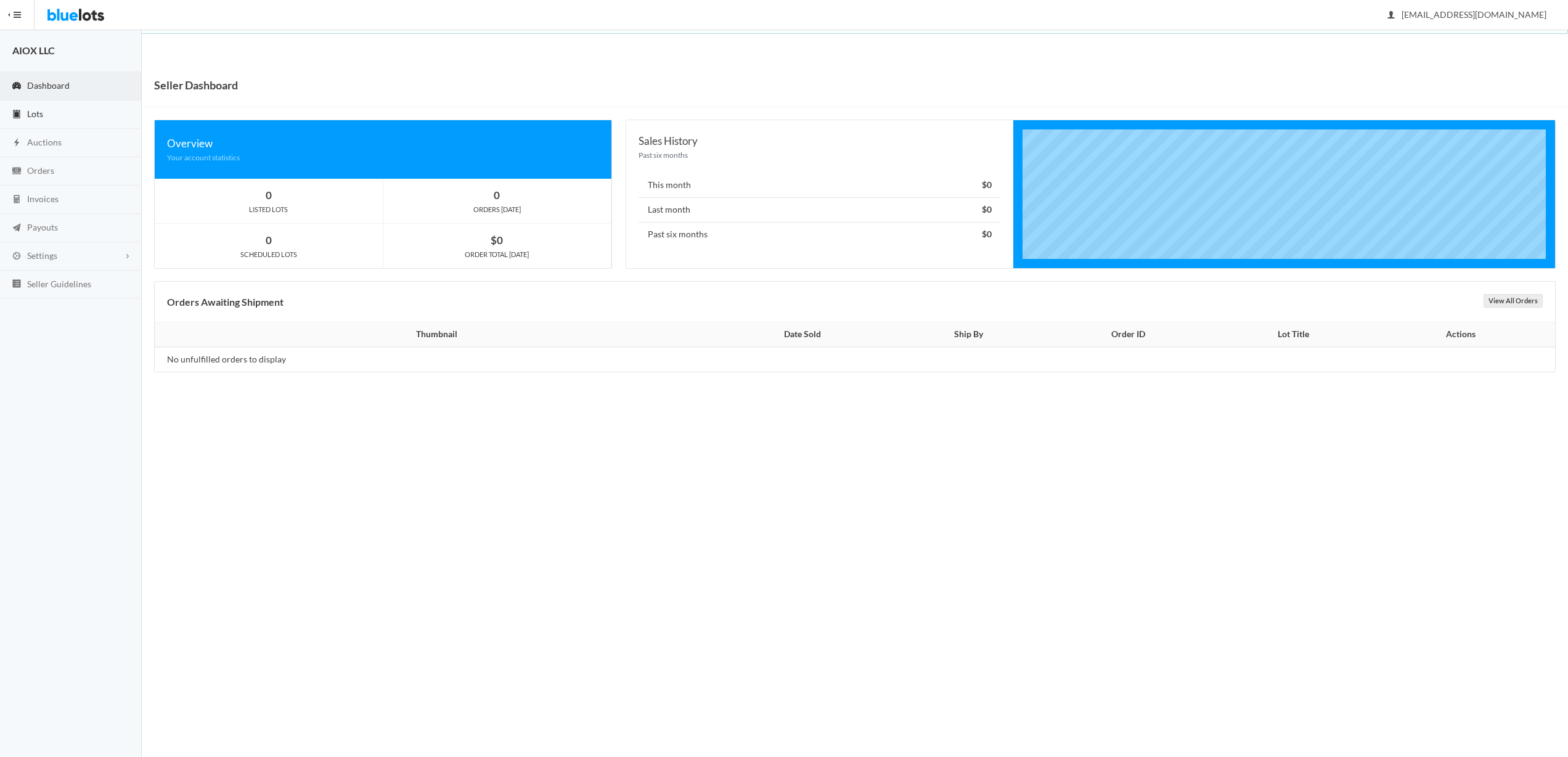
click at [49, 118] on link "Lots" at bounding box center [71, 115] width 142 height 29
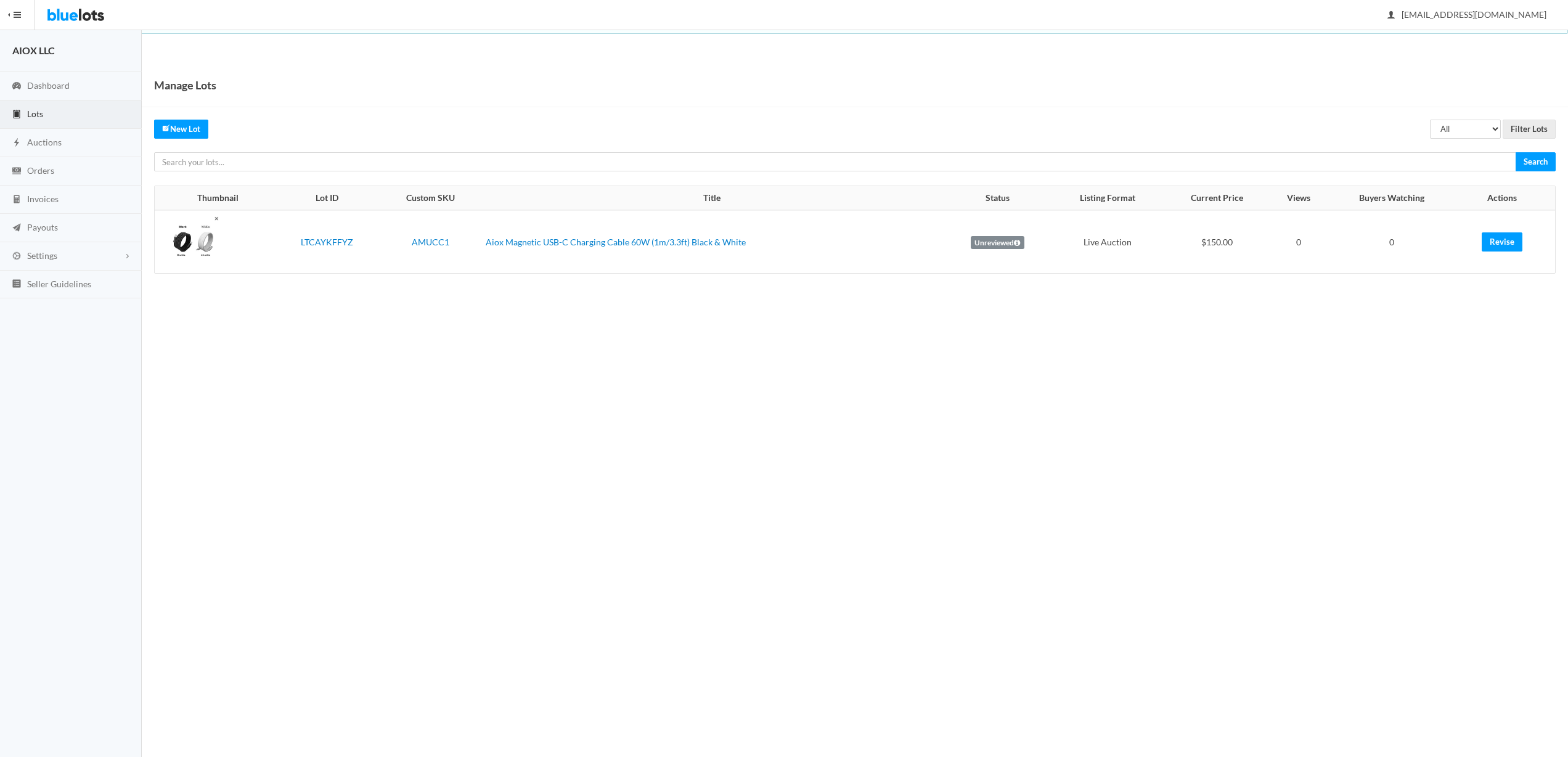
click at [235, 238] on link at bounding box center [218, 242] width 102 height 53
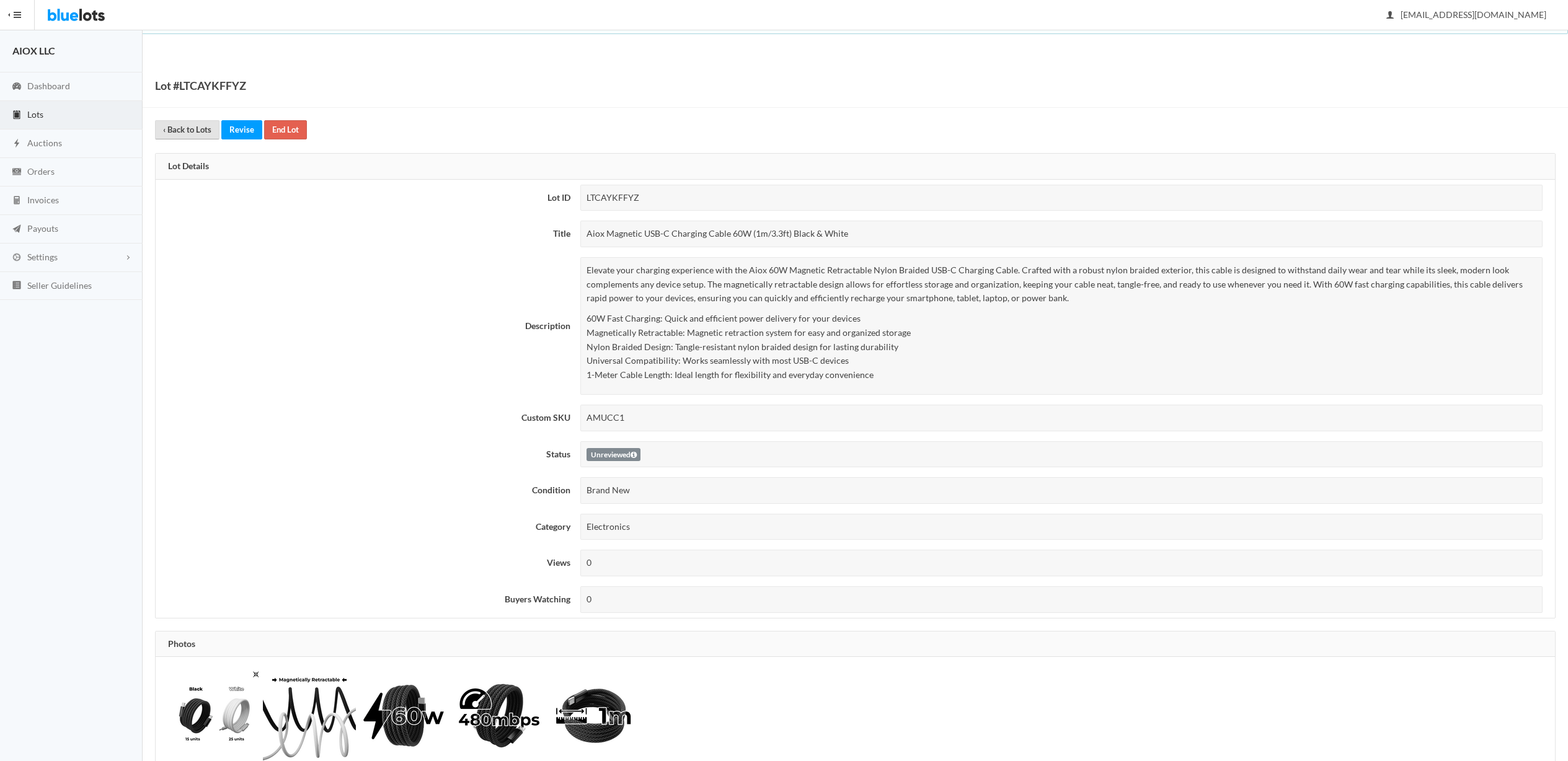
click at [168, 135] on link "‹ Back to Lots" at bounding box center [187, 130] width 64 height 19
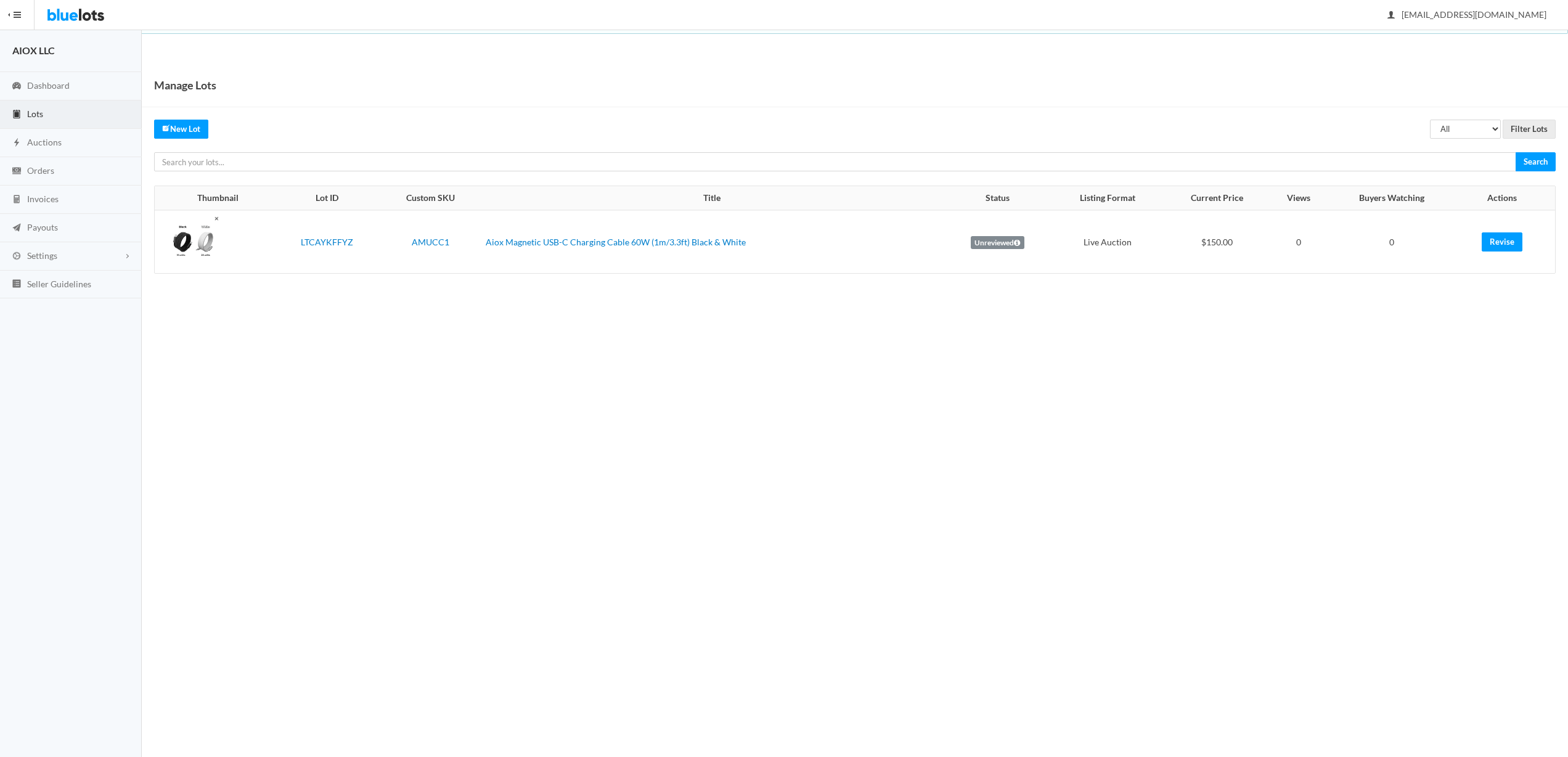
drag, startPoint x: 1221, startPoint y: 207, endPoint x: 1240, endPoint y: 253, distance: 49.8
click at [1240, 253] on table "Thumbnail Lot ID Custom SKU Title Status Listing Format Current Price Views Buy…" at bounding box center [855, 229] width 1401 height 87
drag, startPoint x: 1246, startPoint y: 246, endPoint x: 1198, endPoint y: 244, distance: 48.0
click at [1201, 244] on td "$150.00" at bounding box center [1217, 242] width 107 height 63
click at [1198, 244] on td "$150.00" at bounding box center [1217, 242] width 107 height 63
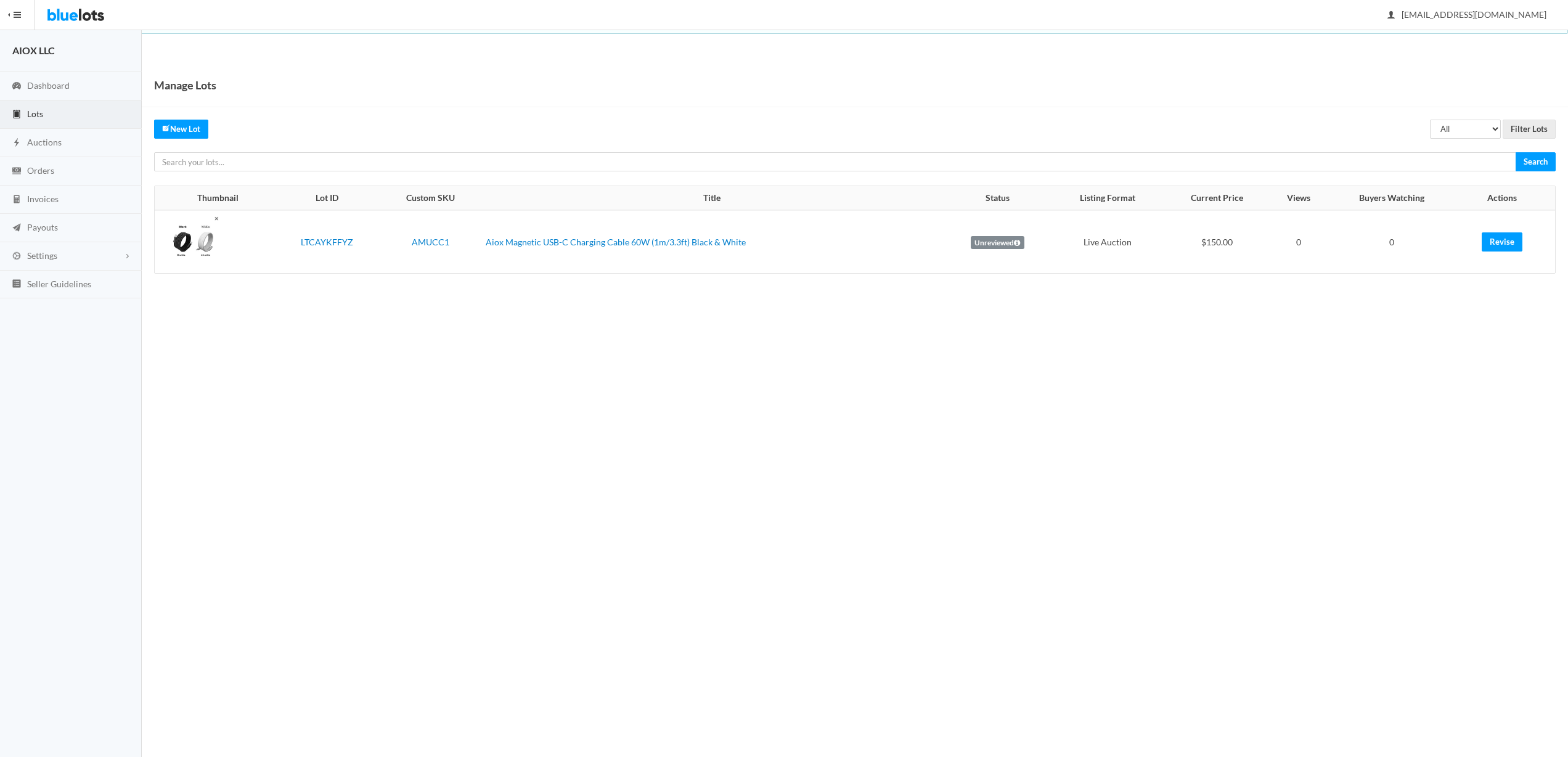
drag, startPoint x: 1187, startPoint y: 244, endPoint x: 1316, endPoint y: 253, distance: 129.3
click at [1306, 252] on tr "LTCAYKFFYZ AMUCC1 Aiox Magnetic USB-C Charging Cable 60W (1m/3.3ft) Black & Whi…" at bounding box center [855, 242] width 1401 height 63
click at [1316, 253] on td "0" at bounding box center [1298, 242] width 57 height 63
drag, startPoint x: 1312, startPoint y: 252, endPoint x: 1195, endPoint y: 243, distance: 117.3
click at [1196, 243] on tr "LTCAYKFFYZ AMUCC1 Aiox Magnetic USB-C Charging Cable 60W (1m/3.3ft) Black & Whi…" at bounding box center [855, 242] width 1401 height 63
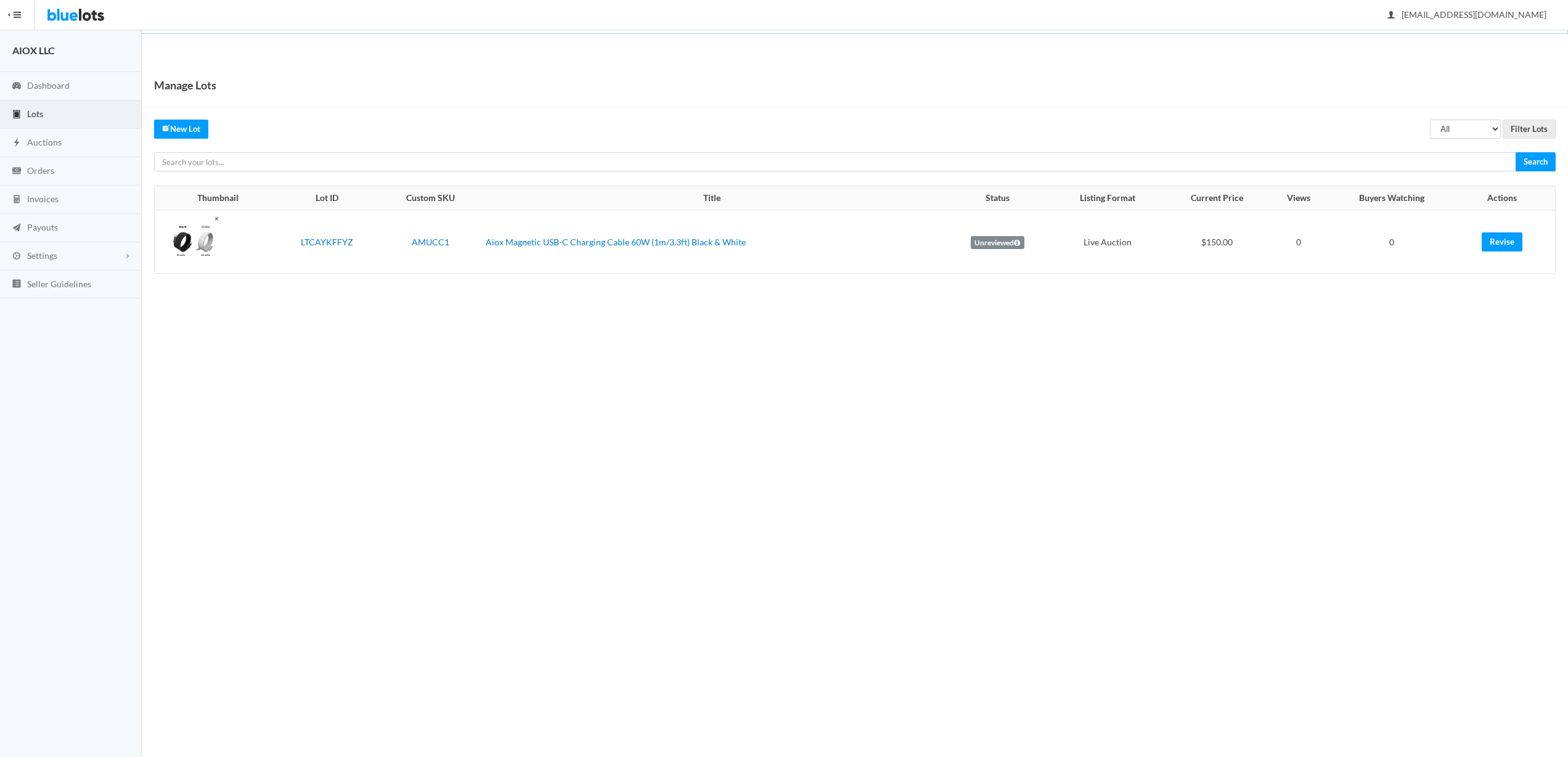
click at [1195, 243] on td "$150.00" at bounding box center [1217, 242] width 107 height 63
drag, startPoint x: 1095, startPoint y: 240, endPoint x: 1188, endPoint y: 243, distance: 93.0
click at [1183, 243] on tr "LTCAYKFFYZ AMUCC1 Aiox Magnetic USB-C Charging Cable 60W (1m/3.3ft) Black & Whi…" at bounding box center [855, 242] width 1401 height 63
drag, startPoint x: 1211, startPoint y: 243, endPoint x: 1228, endPoint y: 244, distance: 17.0
click at [1216, 244] on td "$150.00" at bounding box center [1217, 242] width 107 height 63
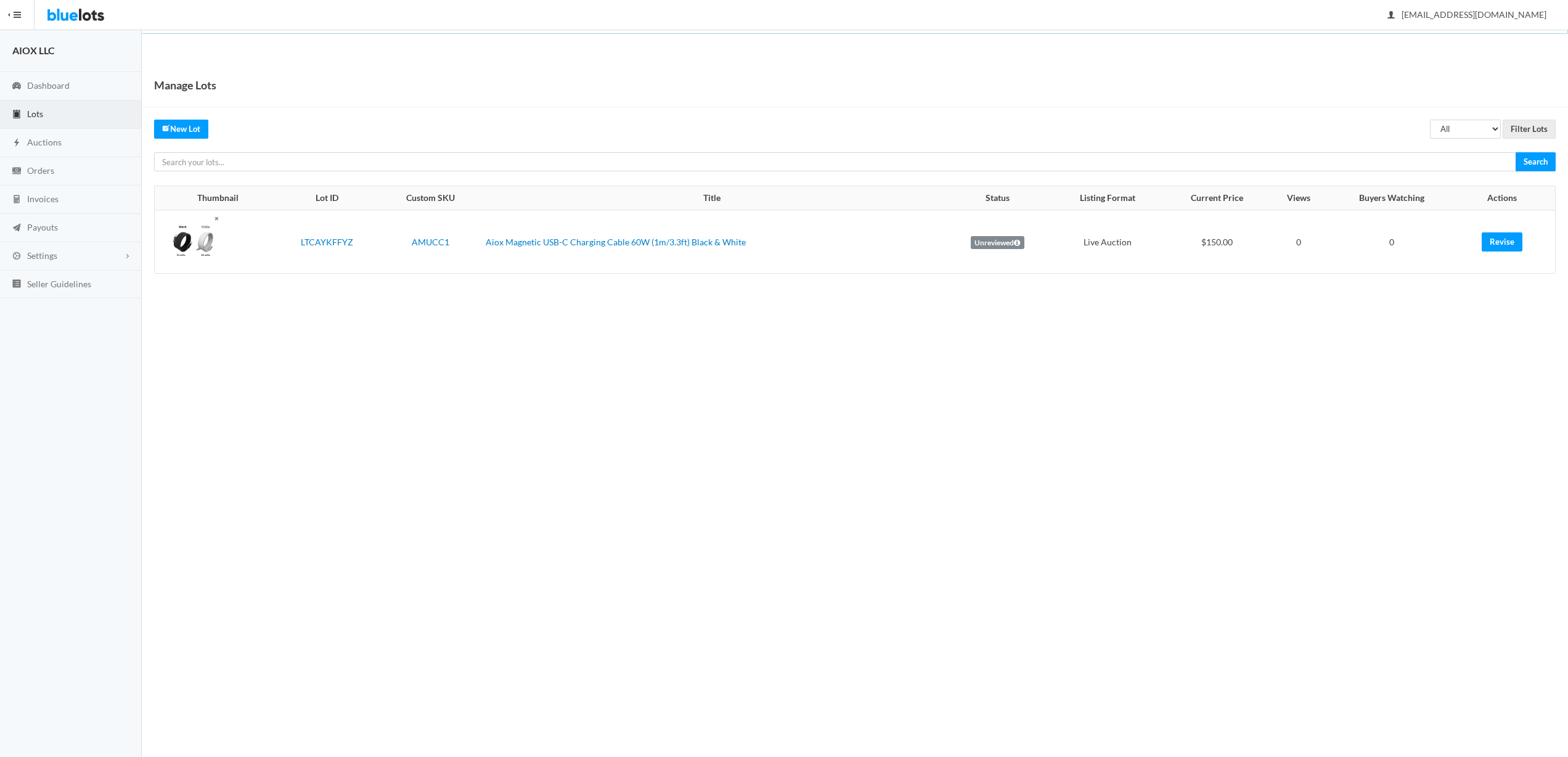
drag, startPoint x: 1198, startPoint y: 244, endPoint x: 1061, endPoint y: 233, distance: 137.4
click at [1087, 237] on tr "LTCAYKFFYZ AMUCC1 Aiox Magnetic USB-C Charging Cable 60W (1m/3.3ft) Black & Whi…" at bounding box center [855, 242] width 1401 height 63
click at [1061, 233] on td "Live Auction" at bounding box center [1108, 242] width 112 height 63
click at [1014, 239] on icon at bounding box center [1016, 243] width 6 height 7
click at [221, 236] on link at bounding box center [218, 242] width 102 height 53
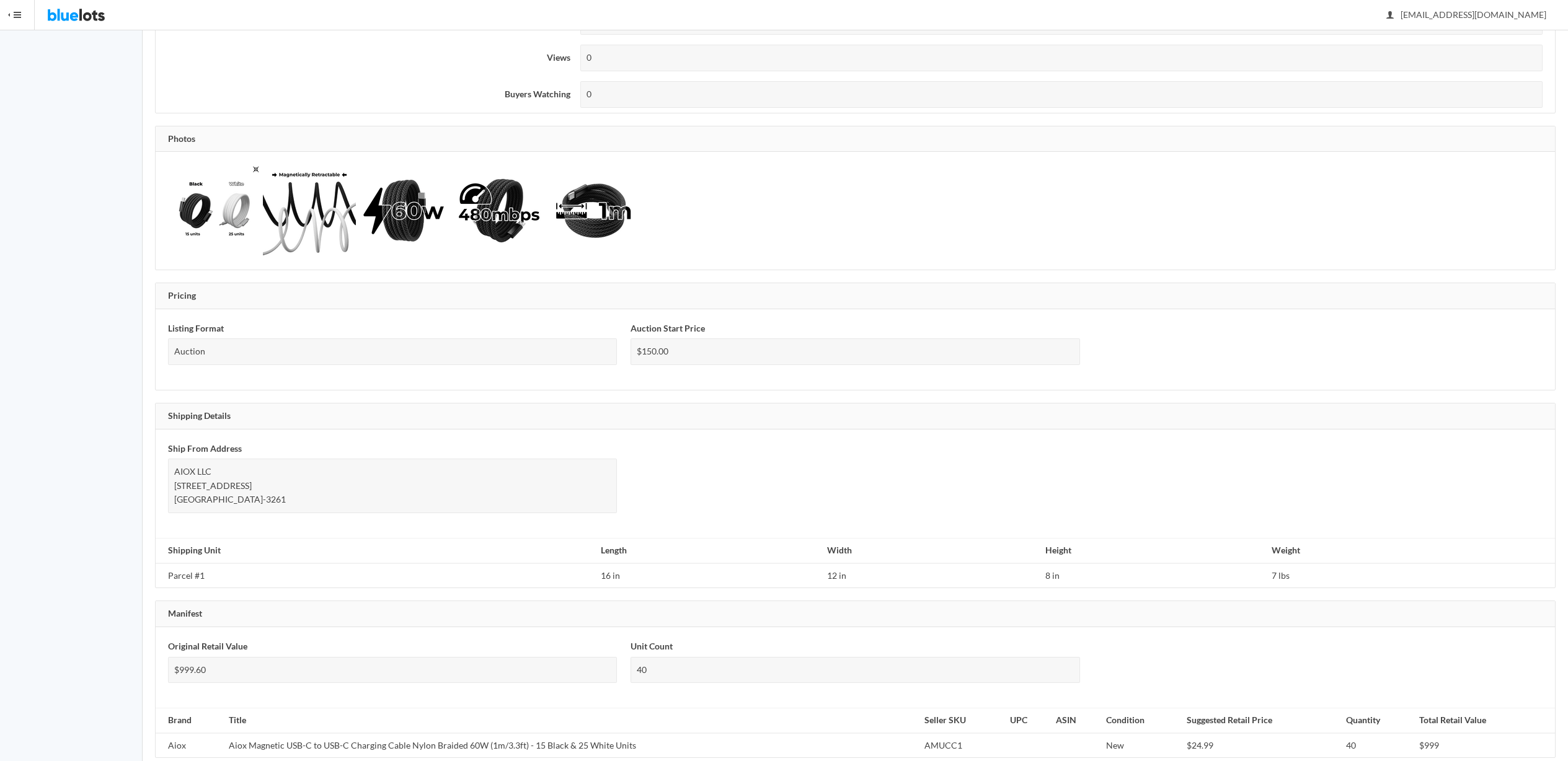
scroll to position [528, 0]
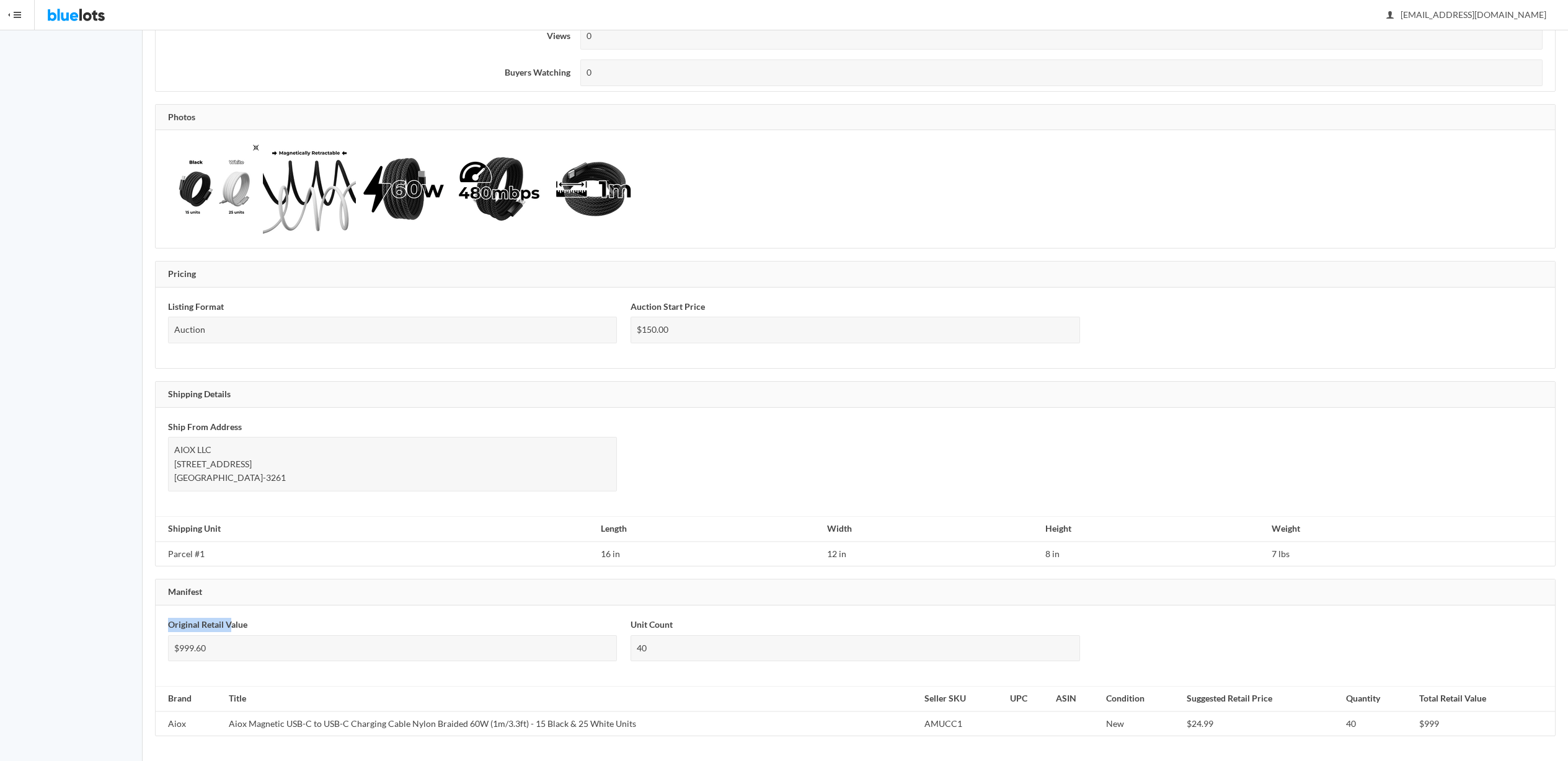
drag, startPoint x: 165, startPoint y: 622, endPoint x: 229, endPoint y: 624, distance: 64.0
click at [229, 624] on div "Original Retail Value $999.60" at bounding box center [393, 646] width 462 height 56
click at [230, 624] on label "Original Retail Value" at bounding box center [208, 625] width 79 height 14
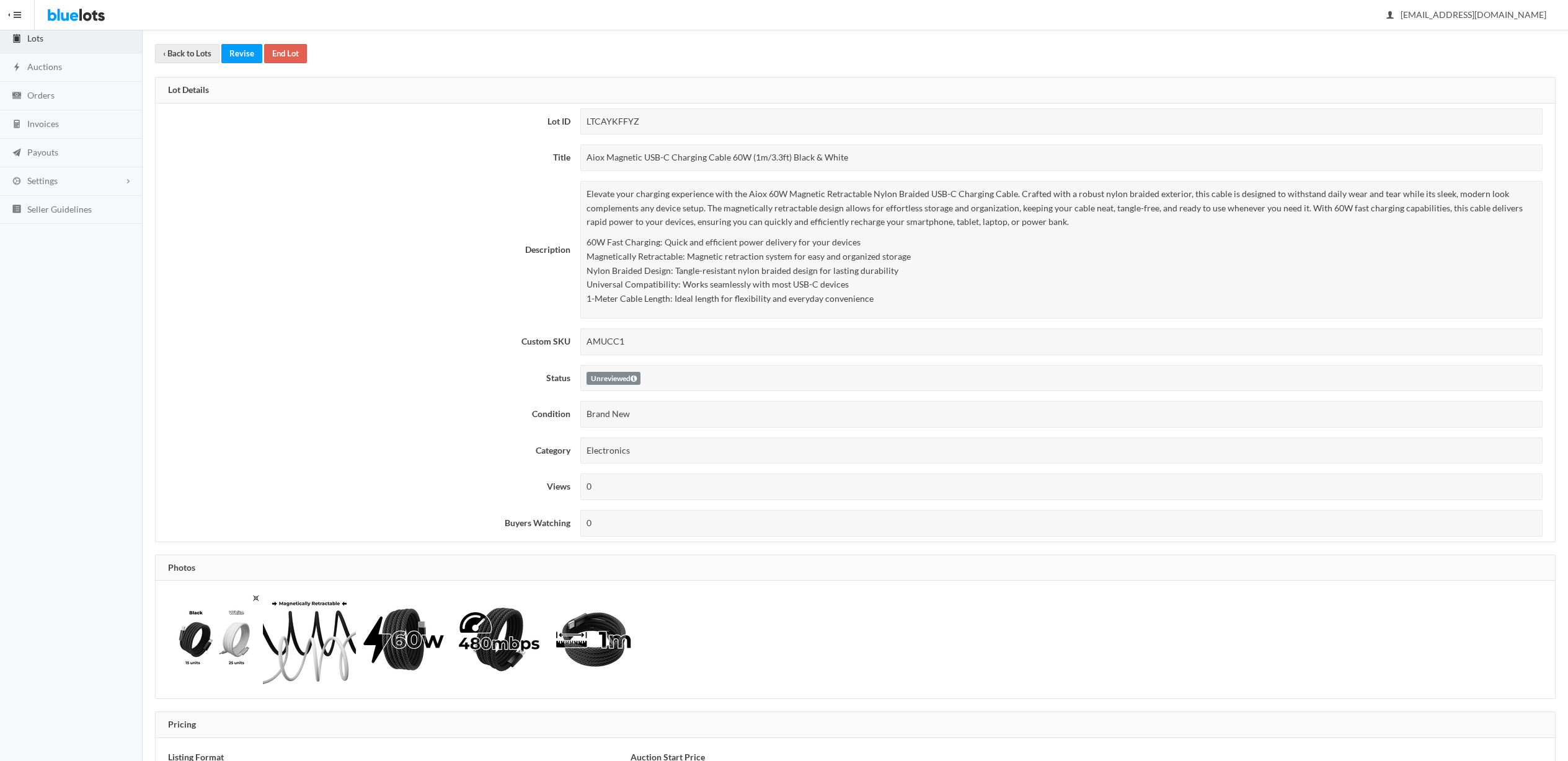
scroll to position [0, 0]
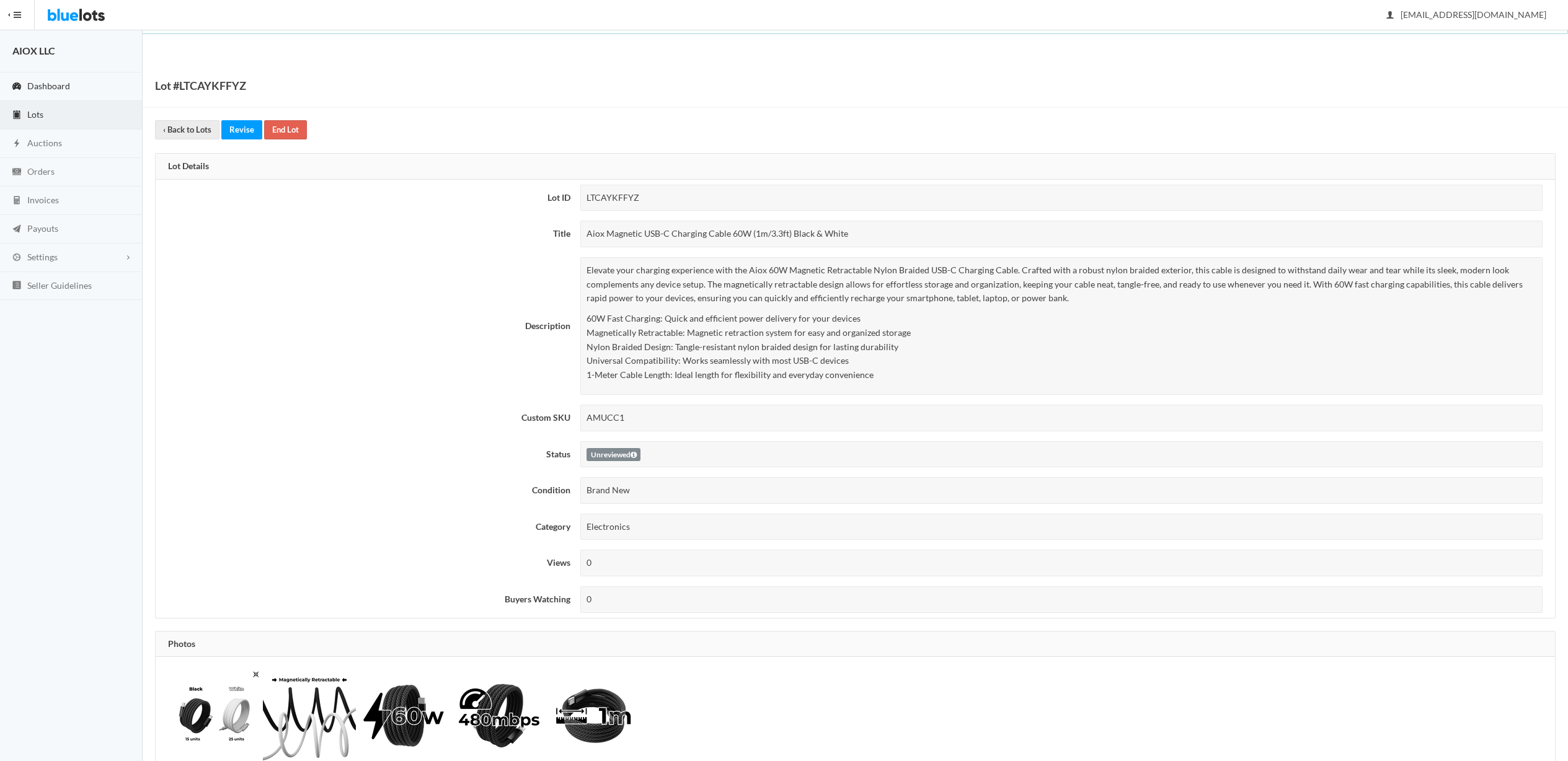
click at [56, 86] on span "Dashboard" at bounding box center [49, 86] width 43 height 11
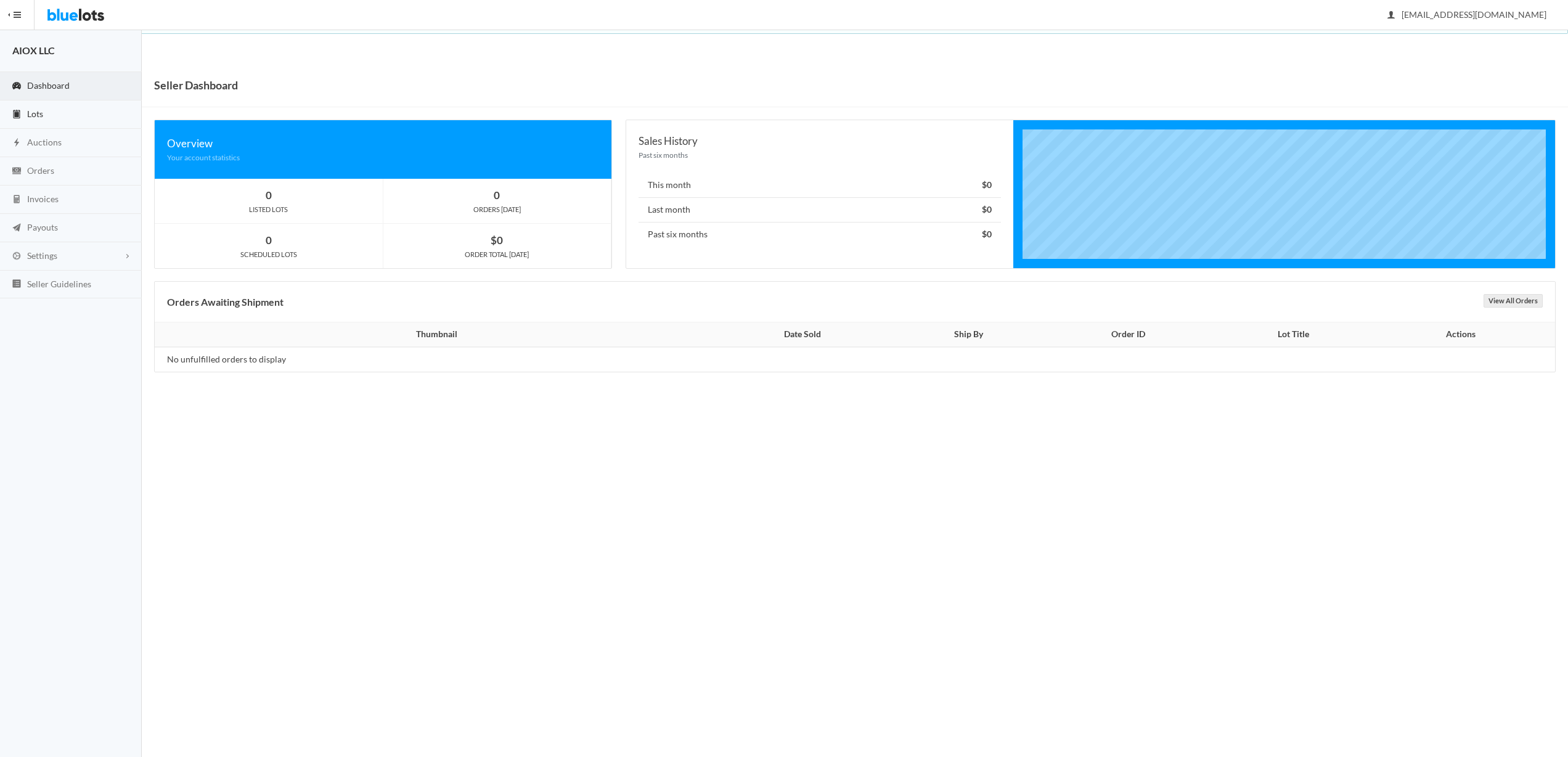
click at [29, 110] on span "Lots" at bounding box center [35, 114] width 16 height 11
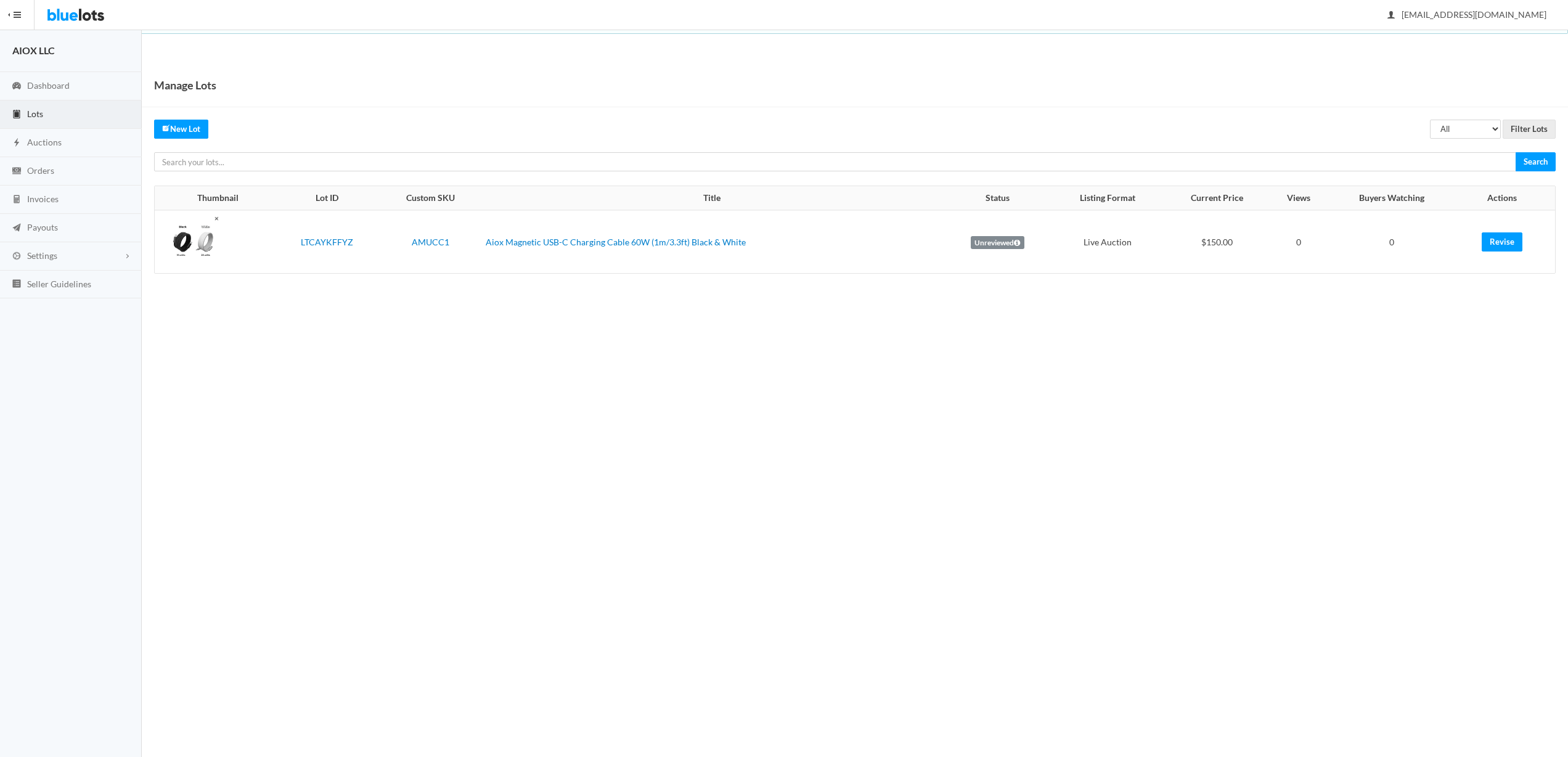
click at [45, 109] on link "Lots" at bounding box center [71, 115] width 142 height 29
click at [1003, 312] on body "Bluelots is for sale. If you are interested in purchasing the business, please …" at bounding box center [784, 378] width 1568 height 757
click at [1014, 243] on icon at bounding box center [1016, 243] width 6 height 7
click at [1018, 240] on icon at bounding box center [1016, 243] width 6 height 7
click at [603, 238] on link "Aiox Magnetic USB-C Charging Cable 60W (1m/3.3ft) Black & White" at bounding box center [615, 242] width 260 height 11
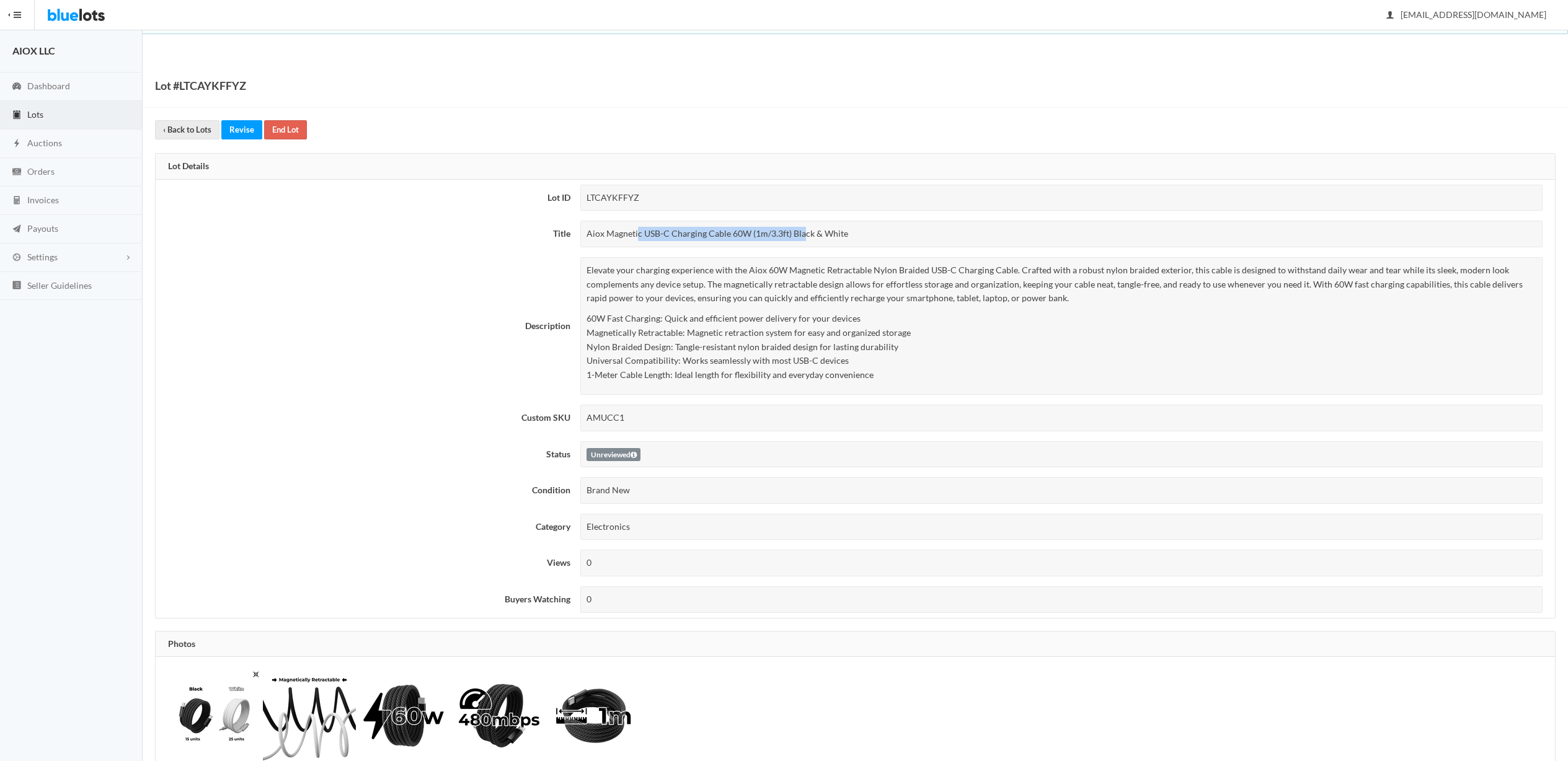
drag, startPoint x: 592, startPoint y: 238, endPoint x: 799, endPoint y: 240, distance: 207.0
click at [790, 240] on div "Aiox Magnetic USB-C Charging Cable 60W (1m/3.3ft) Black & White" at bounding box center [1061, 234] width 962 height 27
drag, startPoint x: 799, startPoint y: 240, endPoint x: 869, endPoint y: 240, distance: 70.0
click at [800, 240] on div "Aiox Magnetic USB-C Charging Cable 60W (1m/3.3ft) Black & White" at bounding box center [1061, 234] width 962 height 27
drag, startPoint x: 755, startPoint y: 239, endPoint x: 688, endPoint y: 236, distance: 67.1
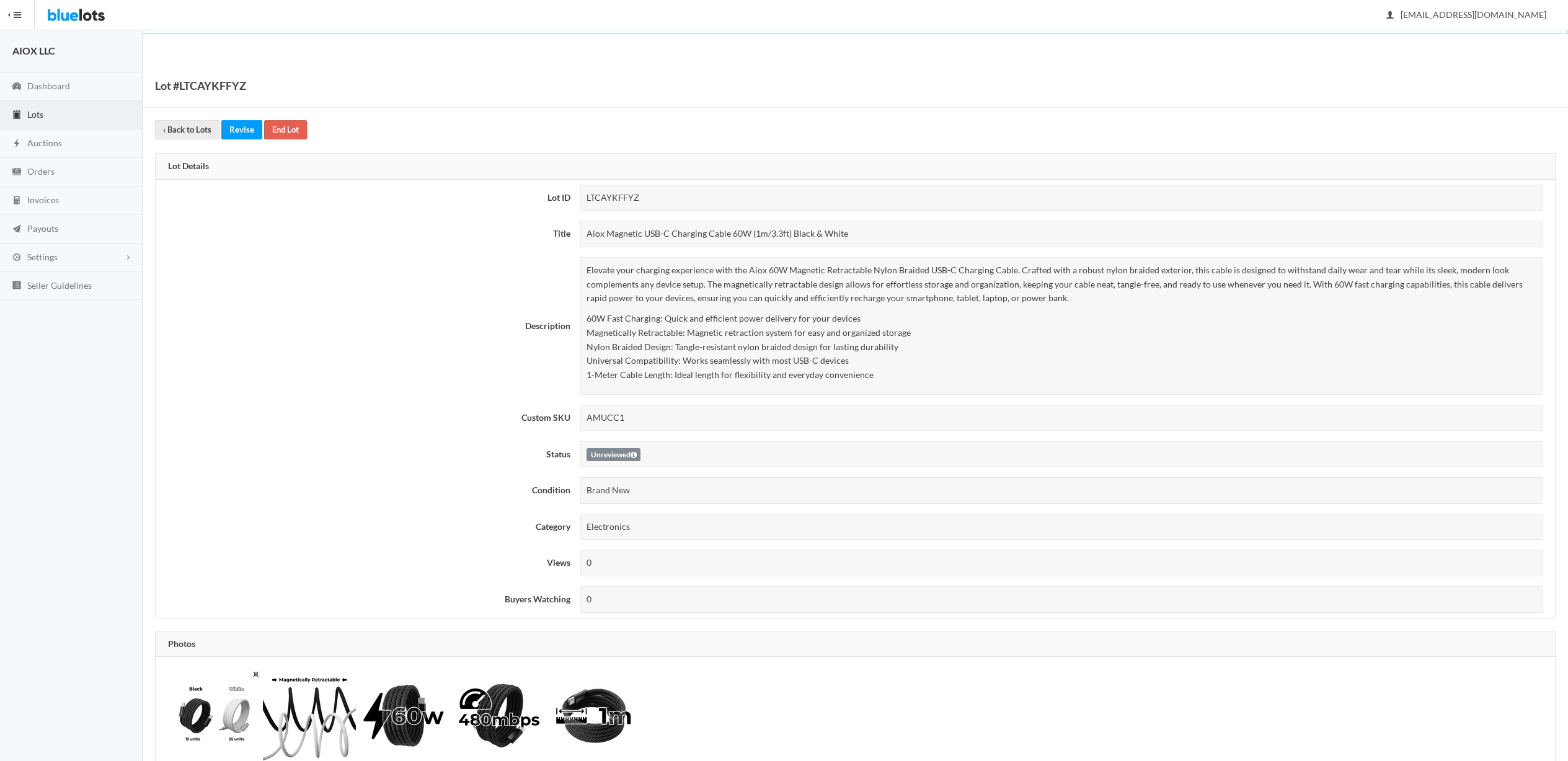
click at [712, 238] on div "Aiox Magnetic USB-C Charging Cable 60W (1m/3.3ft) Black & White" at bounding box center [1061, 234] width 962 height 27
click at [688, 236] on div "Aiox Magnetic USB-C Charging Cable 60W (1m/3.3ft) Black & White" at bounding box center [1061, 234] width 962 height 27
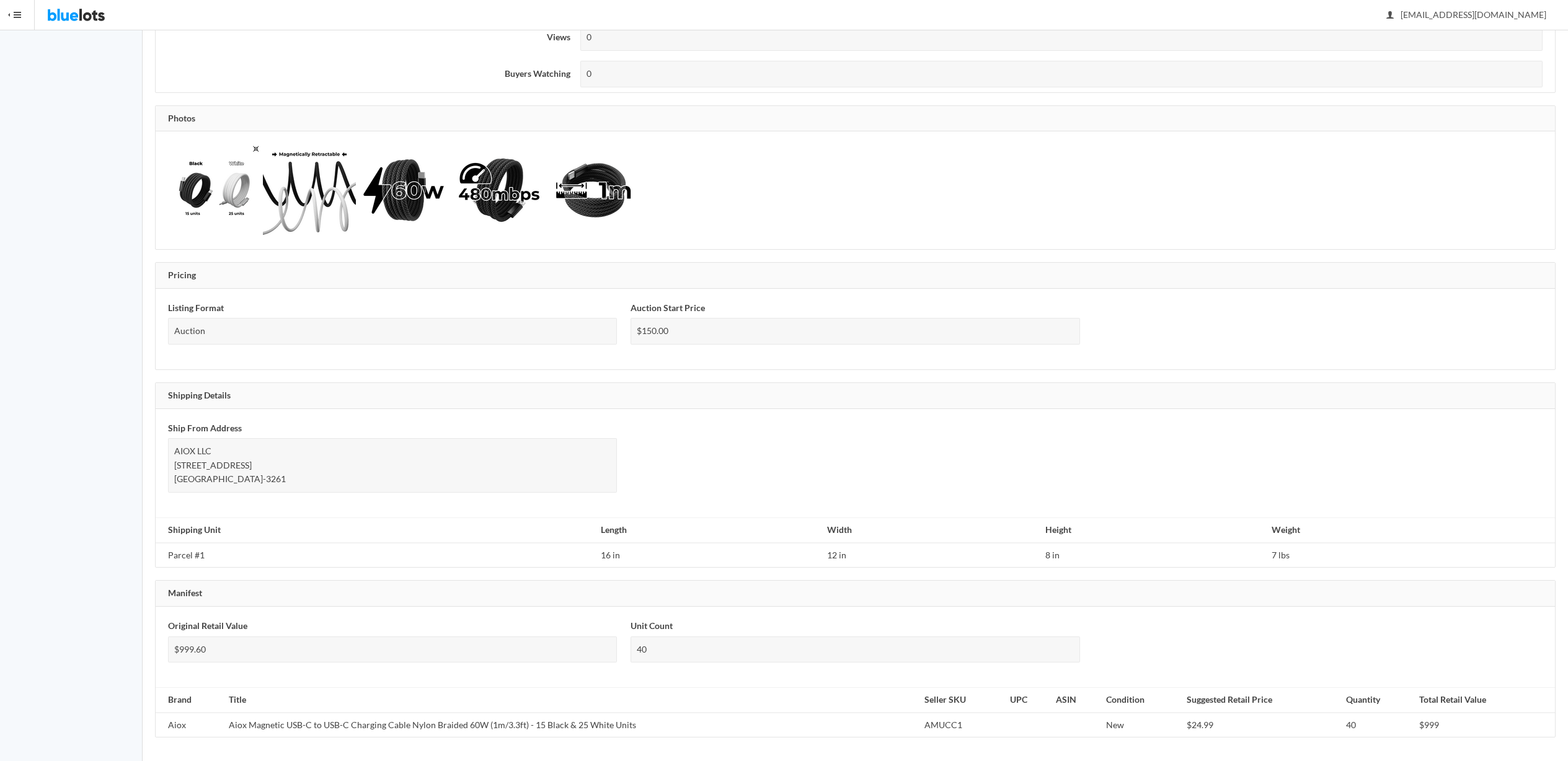
scroll to position [528, 0]
drag, startPoint x: 232, startPoint y: 724, endPoint x: 657, endPoint y: 719, distance: 425.0
click at [656, 719] on td "Aiox Magnetic USB-C to USB-C Charging Cable Nylon Braided 60W (1m/3.3ft) - 15 B…" at bounding box center [572, 723] width 696 height 25
click at [657, 719] on td "Aiox Magnetic USB-C to USB-C Charging Cable Nylon Braided 60W (1m/3.3ft) - 15 B…" at bounding box center [572, 723] width 696 height 25
drag, startPoint x: 625, startPoint y: 724, endPoint x: 437, endPoint y: 723, distance: 188.0
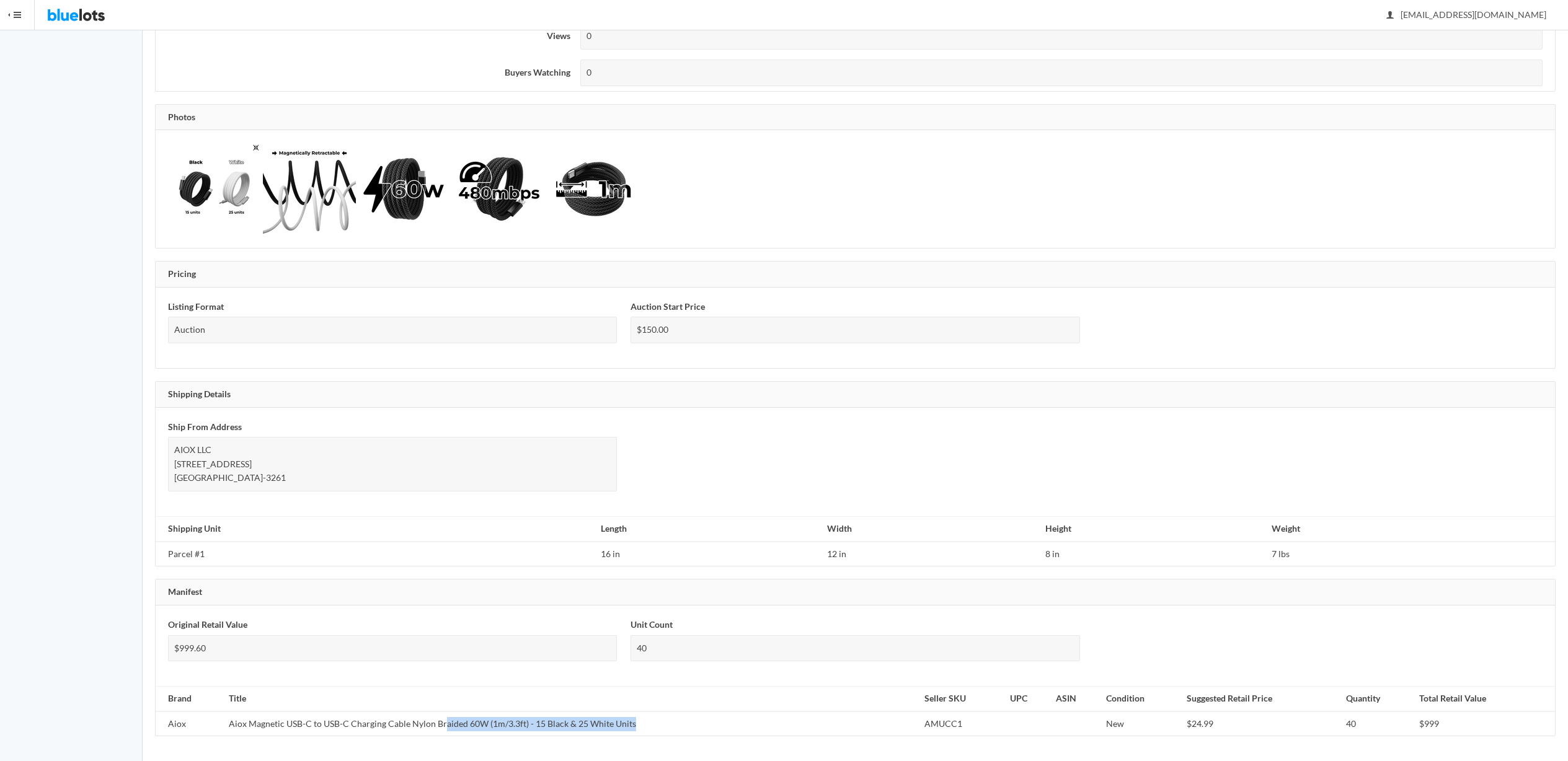
click at [439, 723] on td "Aiox Magnetic USB-C to USB-C Charging Cable Nylon Braided 60W (1m/3.3ft) - 15 B…" at bounding box center [572, 723] width 696 height 25
click at [437, 723] on td "Aiox Magnetic USB-C to USB-C Charging Cable Nylon Braided 60W (1m/3.3ft) - 15 B…" at bounding box center [572, 723] width 696 height 25
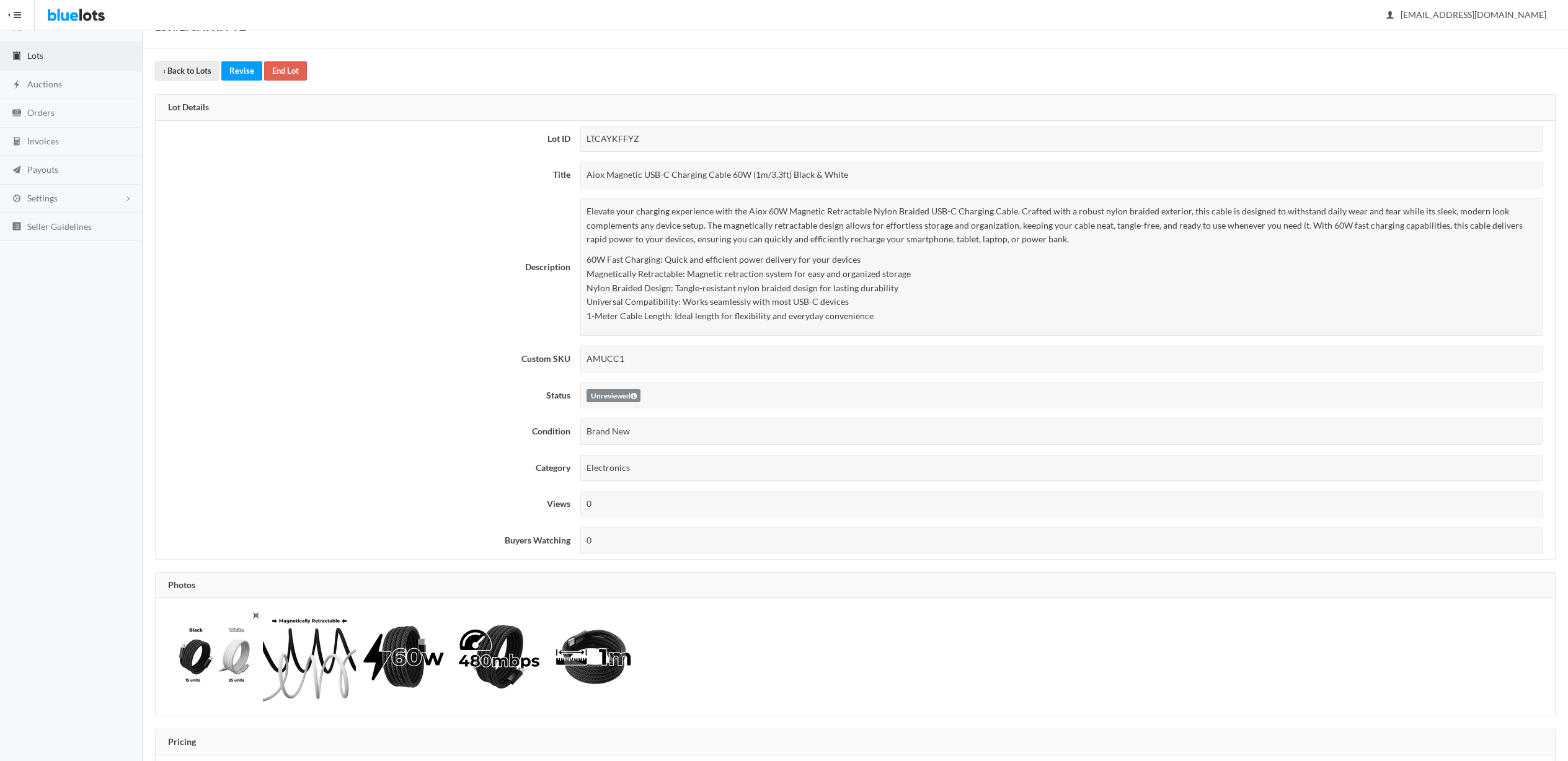
scroll to position [0, 0]
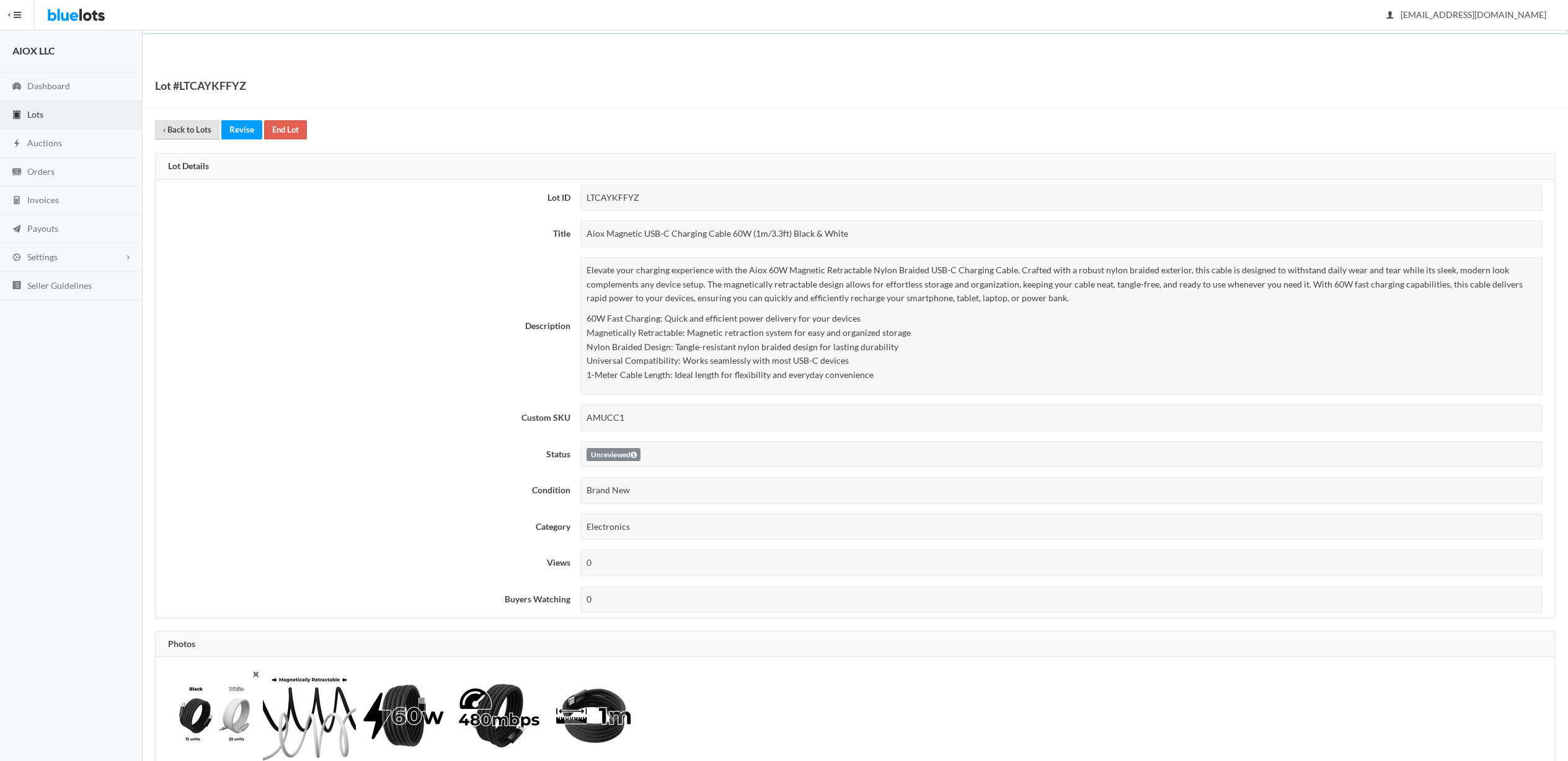
click at [186, 135] on link "‹ Back to Lots" at bounding box center [187, 130] width 64 height 19
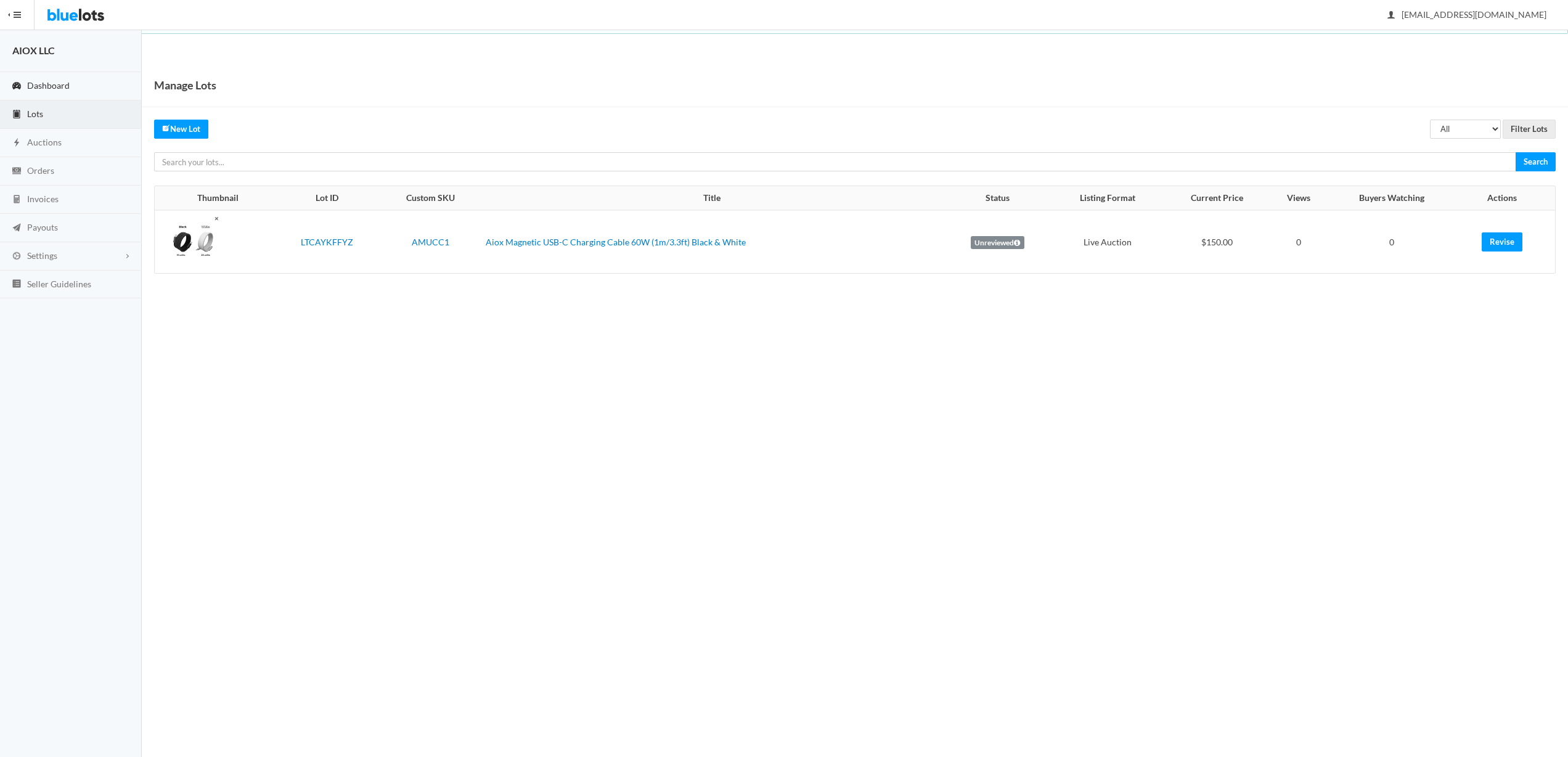
click at [77, 90] on link "Dashboard" at bounding box center [71, 86] width 142 height 29
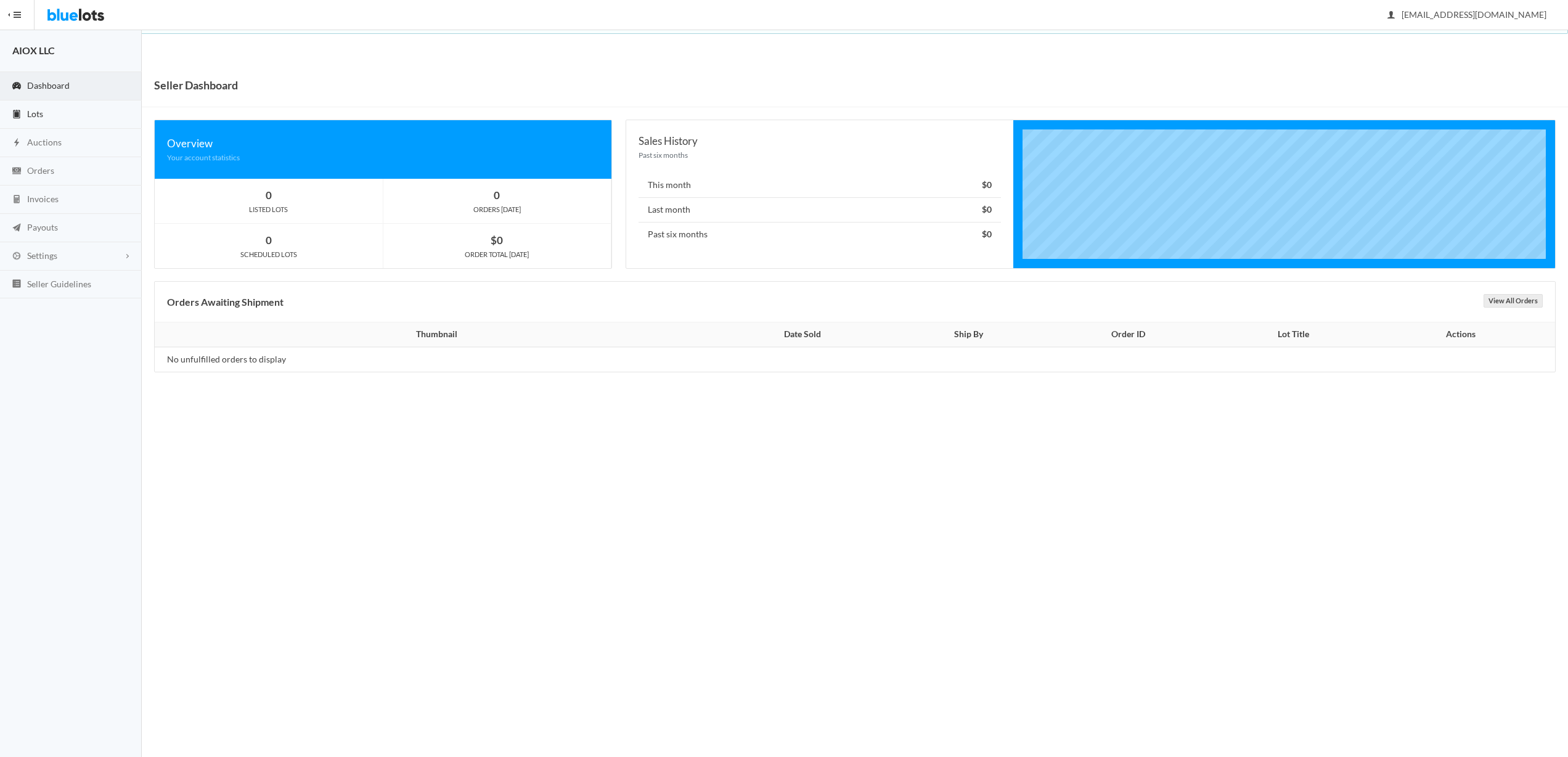
click at [54, 103] on link "Lots" at bounding box center [71, 115] width 142 height 29
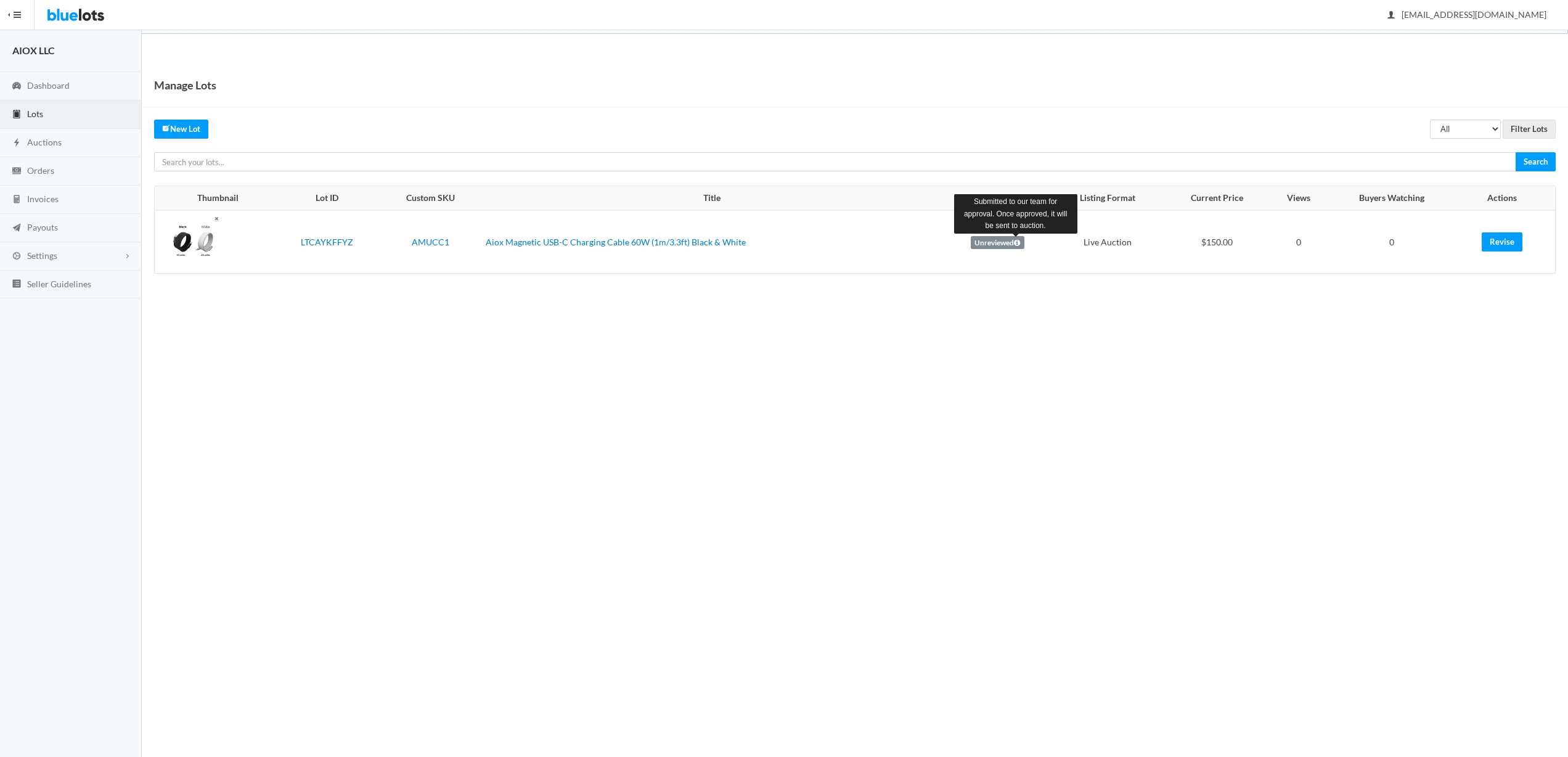
click at [1014, 245] on icon at bounding box center [1016, 243] width 6 height 7
click at [1002, 239] on label "Unreviewed" at bounding box center [998, 243] width 54 height 13
click at [1484, 15] on span "[EMAIL_ADDRESS][DOMAIN_NAME]" at bounding box center [1467, 15] width 159 height 11
click at [1493, 42] on link "Sign Out" at bounding box center [1507, 43] width 97 height 19
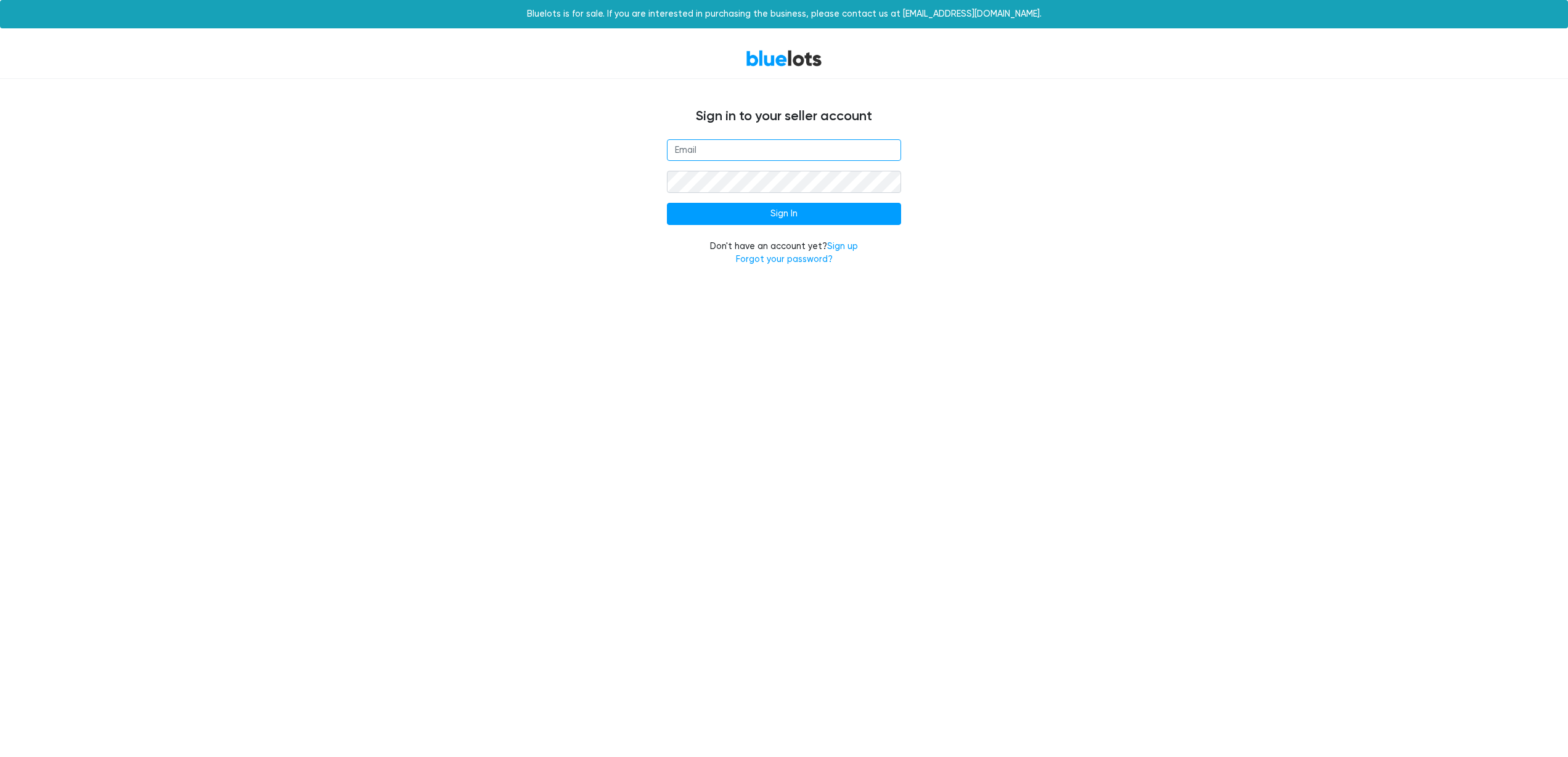
click at [785, 153] on input "email" at bounding box center [784, 150] width 234 height 22
click at [0, 281] on nordpass-autofill-portal at bounding box center [0, 281] width 0 height 0
type input "[EMAIL_ADDRESS][DOMAIN_NAME]"
click at [749, 213] on input "Sign In" at bounding box center [784, 213] width 234 height 22
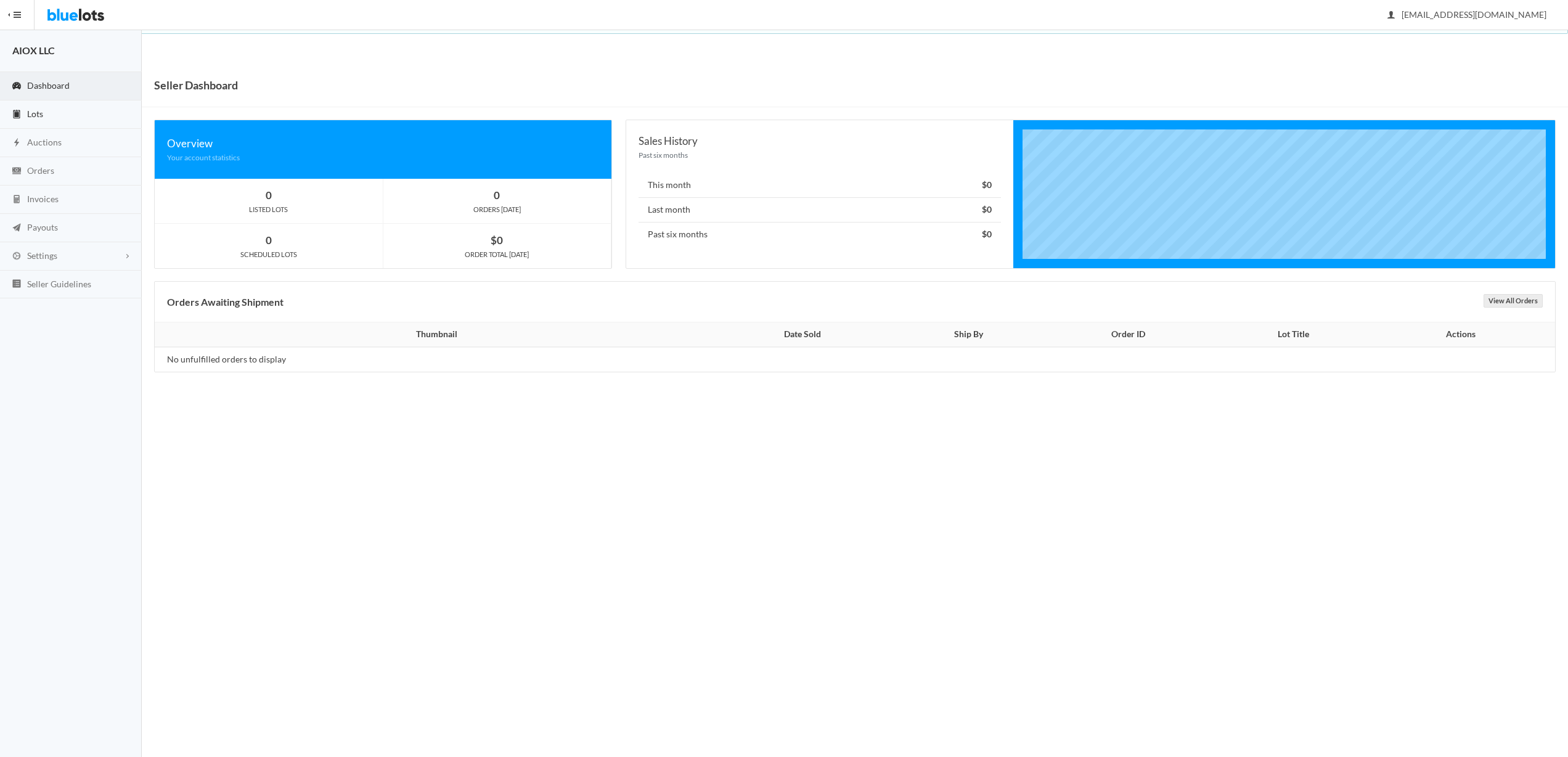
click at [34, 113] on span "Lots" at bounding box center [35, 114] width 16 height 11
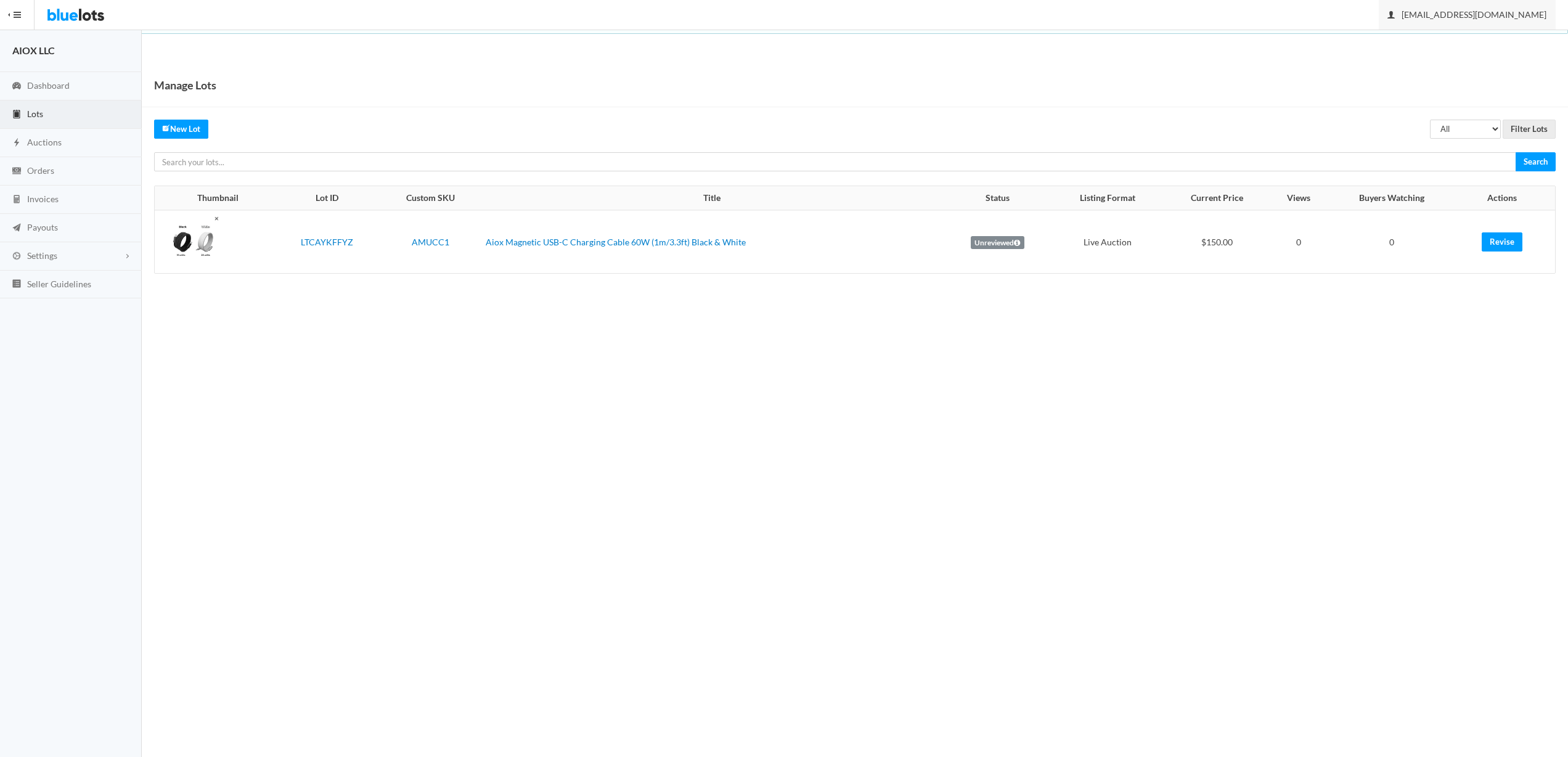
click at [1500, 11] on span "[EMAIL_ADDRESS][DOMAIN_NAME]" at bounding box center [1467, 15] width 159 height 11
click at [1500, 247] on link "Revise" at bounding box center [1502, 242] width 41 height 19
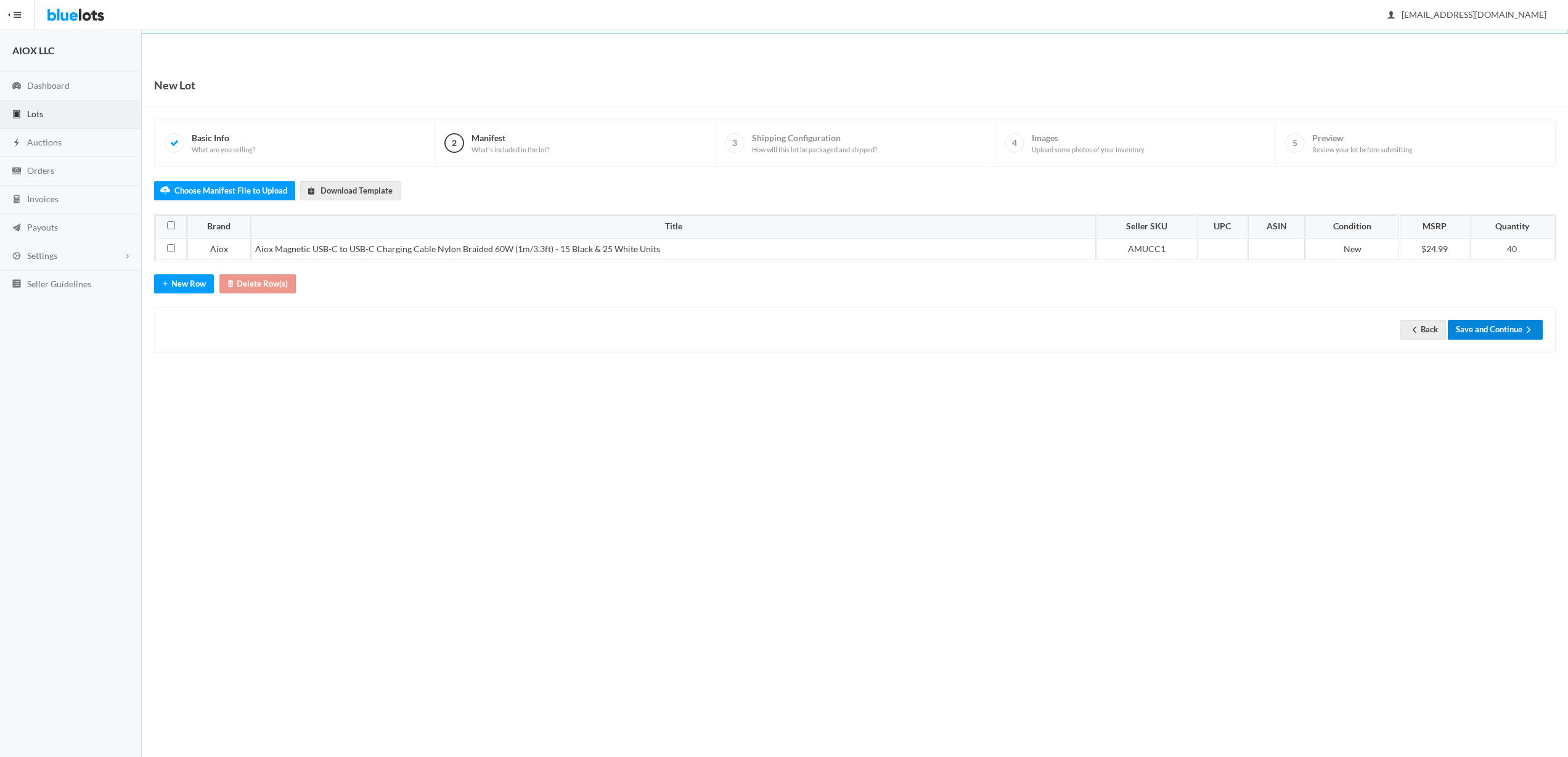
click at [1490, 333] on button "Save and Continue" at bounding box center [1495, 329] width 95 height 19
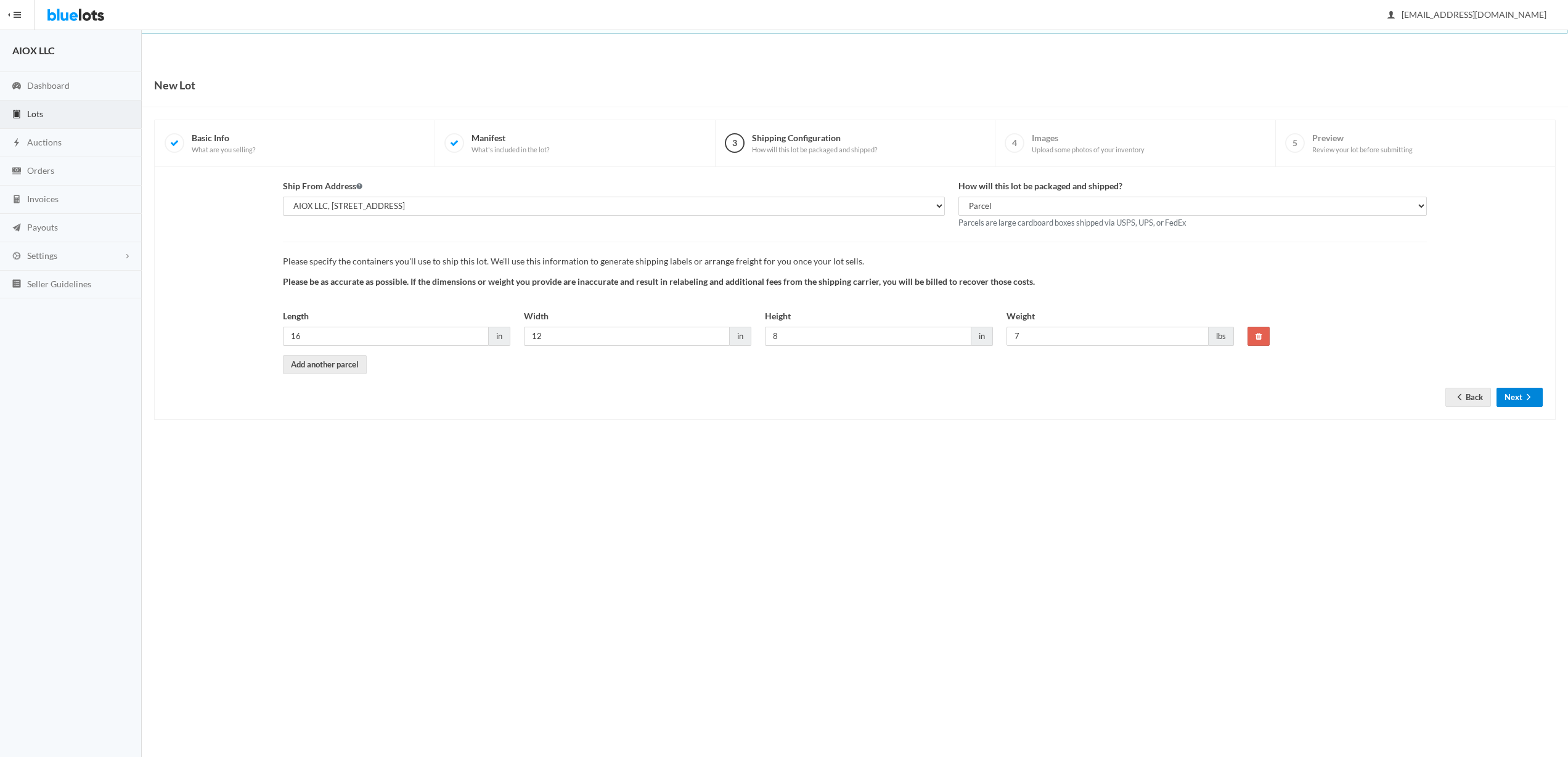
click at [1519, 393] on button "Next" at bounding box center [1519, 397] width 46 height 19
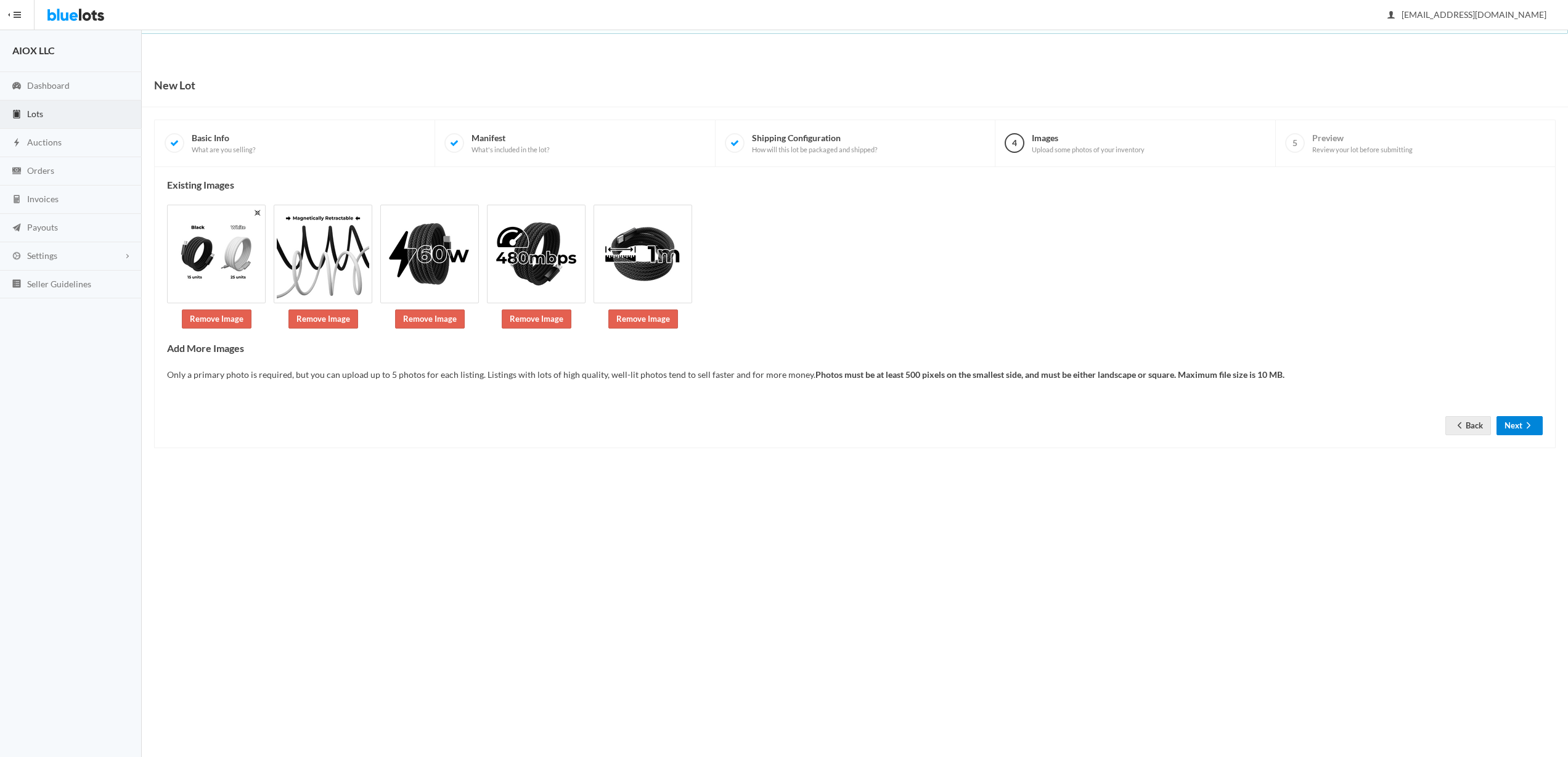
click at [1520, 424] on button "Next" at bounding box center [1519, 426] width 46 height 19
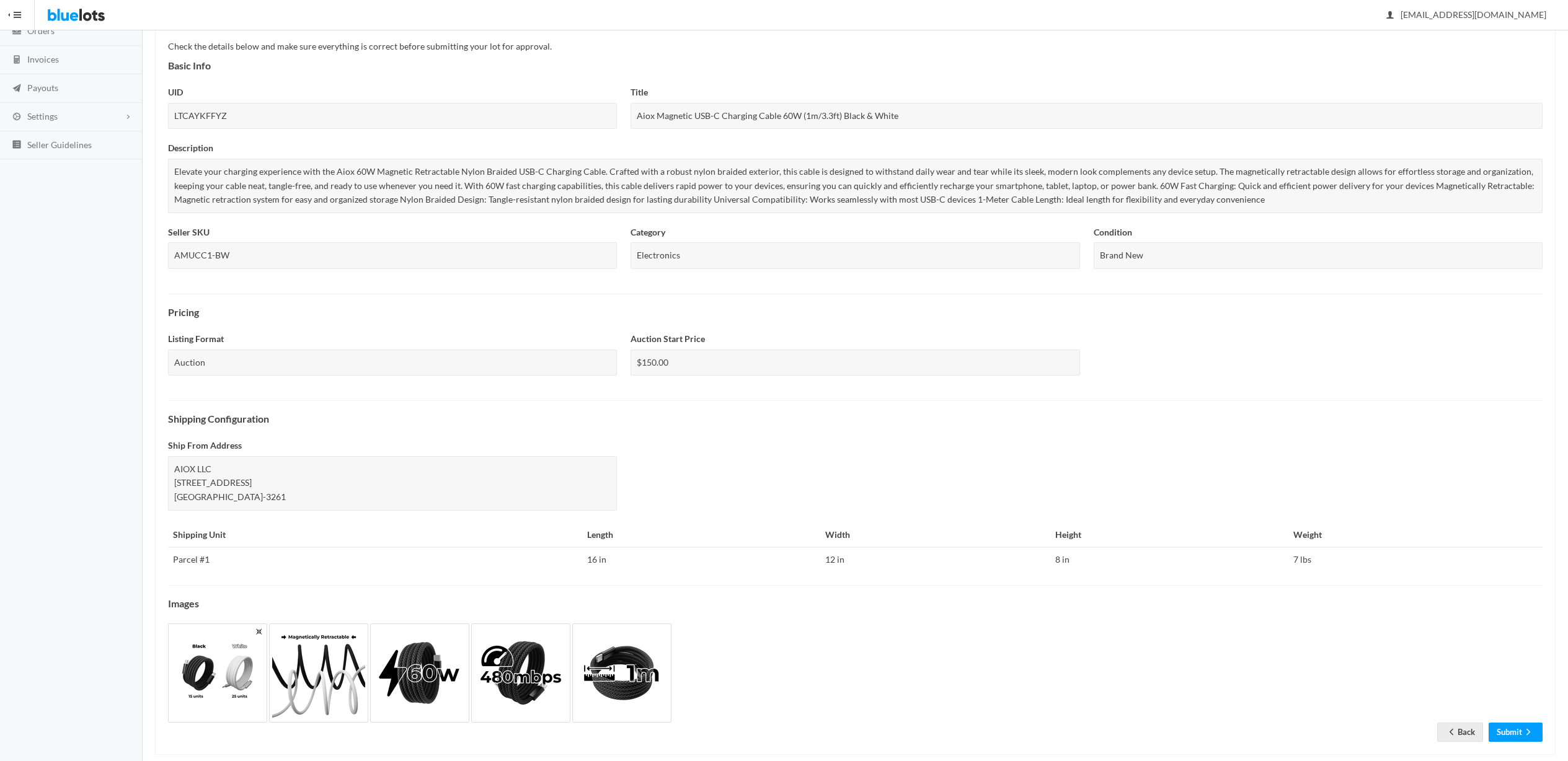
scroll to position [160, 0]
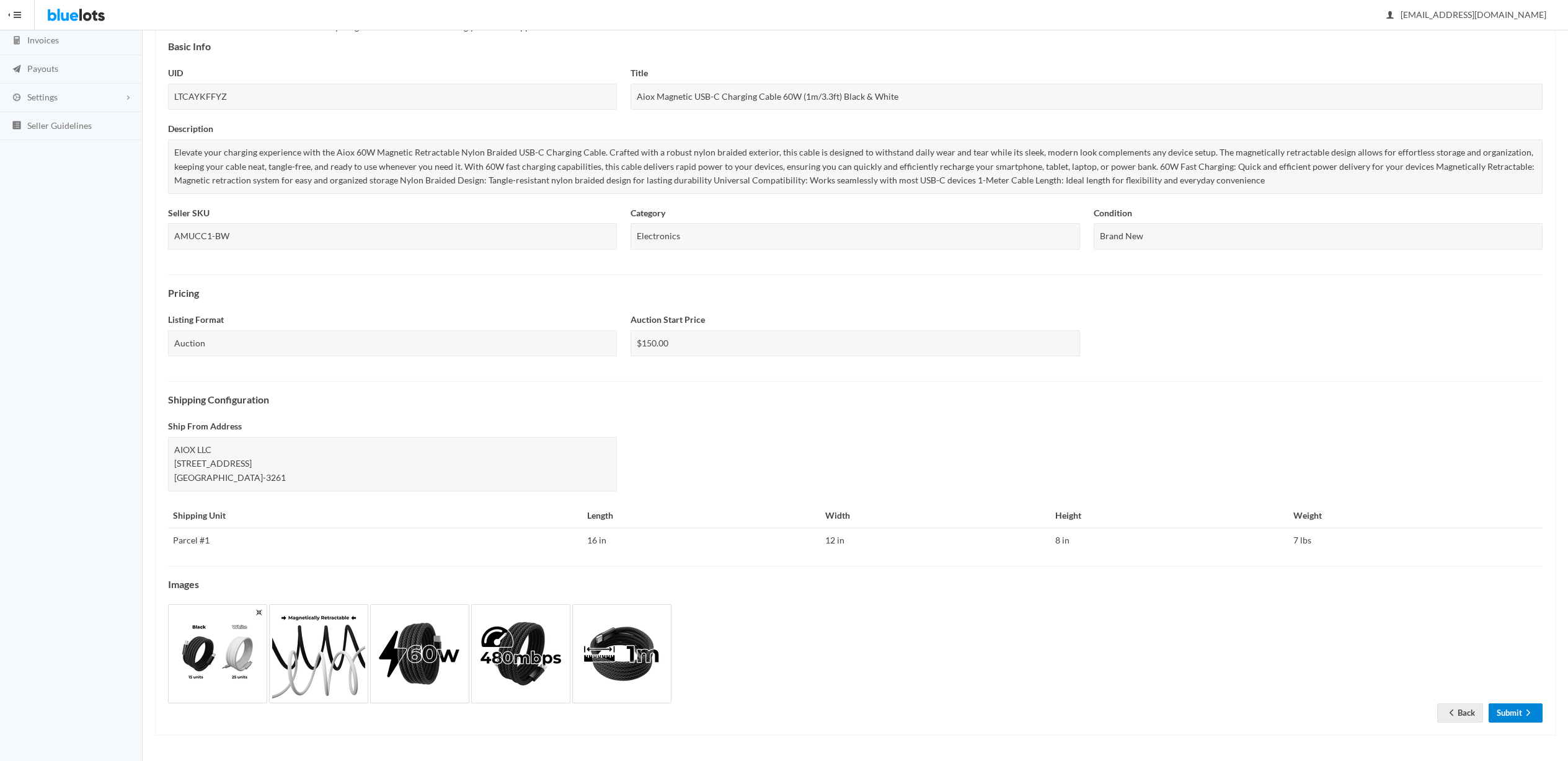
click at [1508, 711] on link "Submit" at bounding box center [1516, 713] width 54 height 19
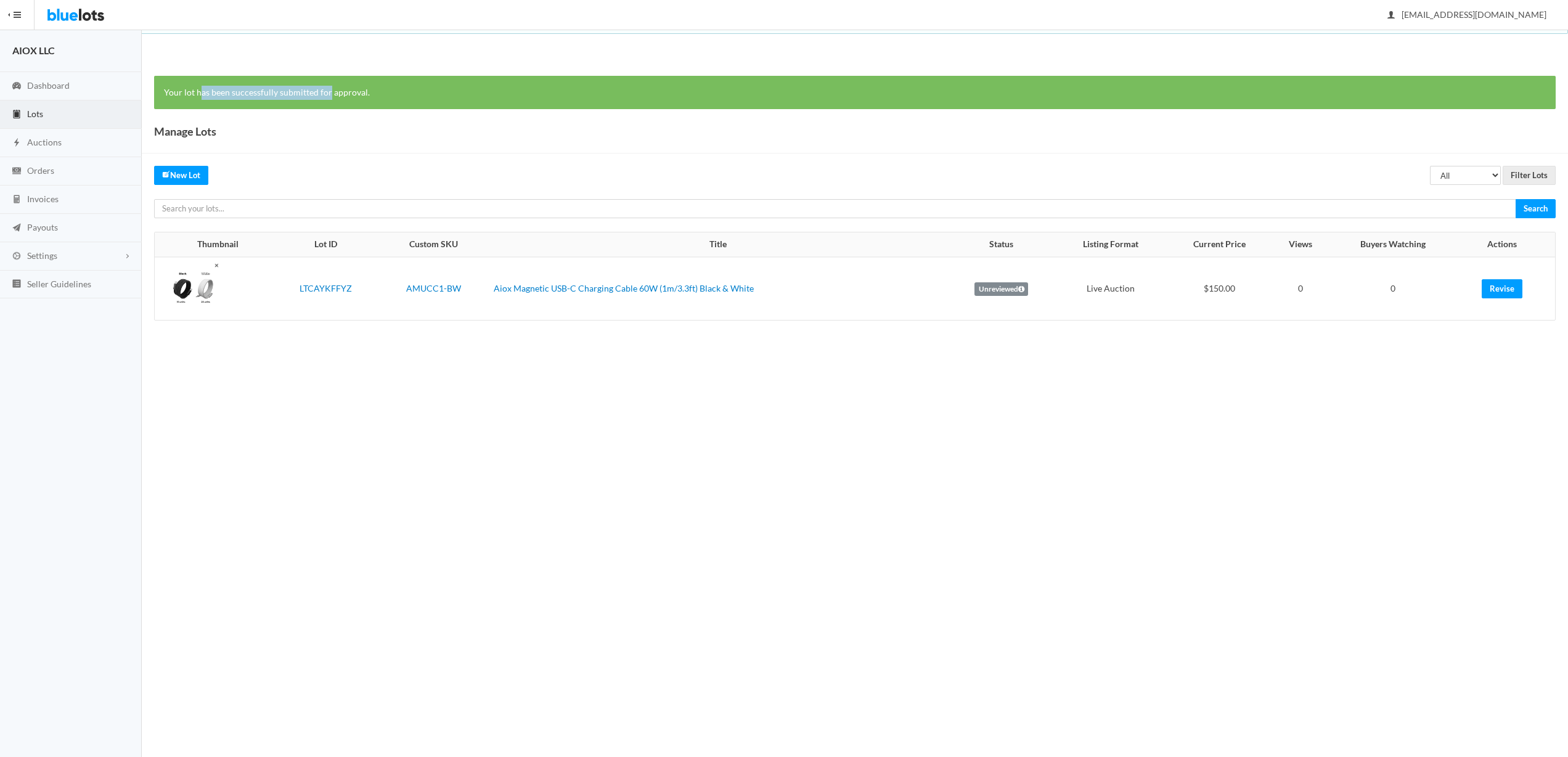
drag, startPoint x: 314, startPoint y: 91, endPoint x: 328, endPoint y: 93, distance: 14.1
click at [327, 93] on p "Your lot has been successfully submitted for approval." at bounding box center [855, 93] width 1382 height 14
click at [328, 93] on p "Your lot has been successfully submitted for approval." at bounding box center [855, 93] width 1382 height 14
click at [1476, 17] on span "global.aiox@gmail.com" at bounding box center [1467, 15] width 159 height 11
click at [1484, 43] on link "Sign Out" at bounding box center [1507, 43] width 97 height 19
